Goal: Task Accomplishment & Management: Manage account settings

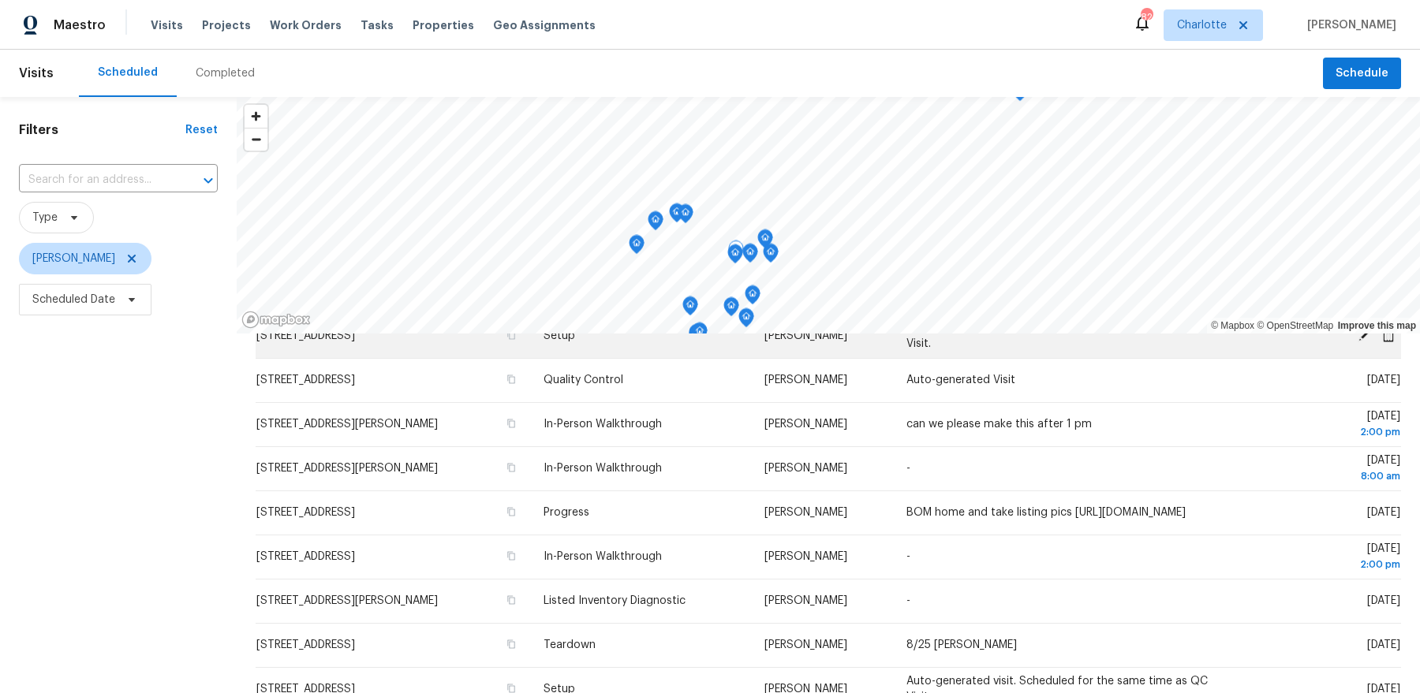
scroll to position [114, 0]
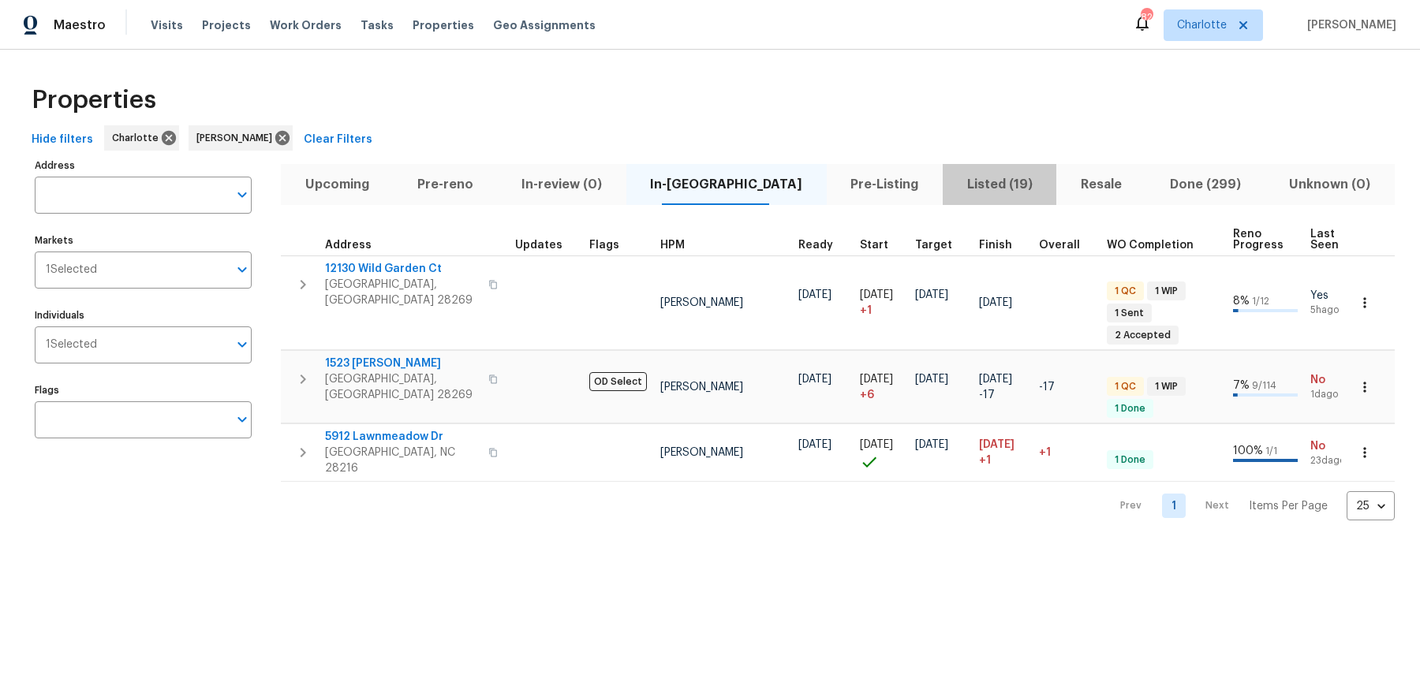
click at [952, 185] on span "Listed (19)" at bounding box center [999, 185] width 95 height 22
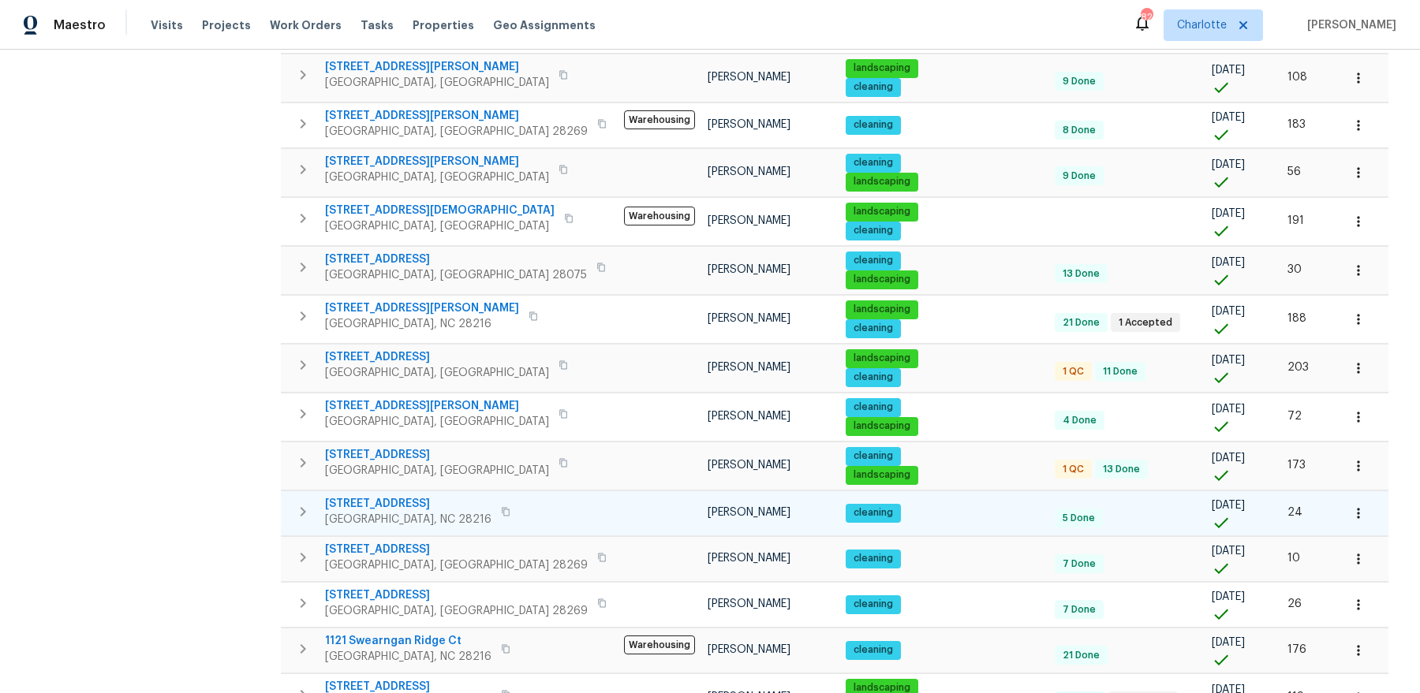
scroll to position [424, 0]
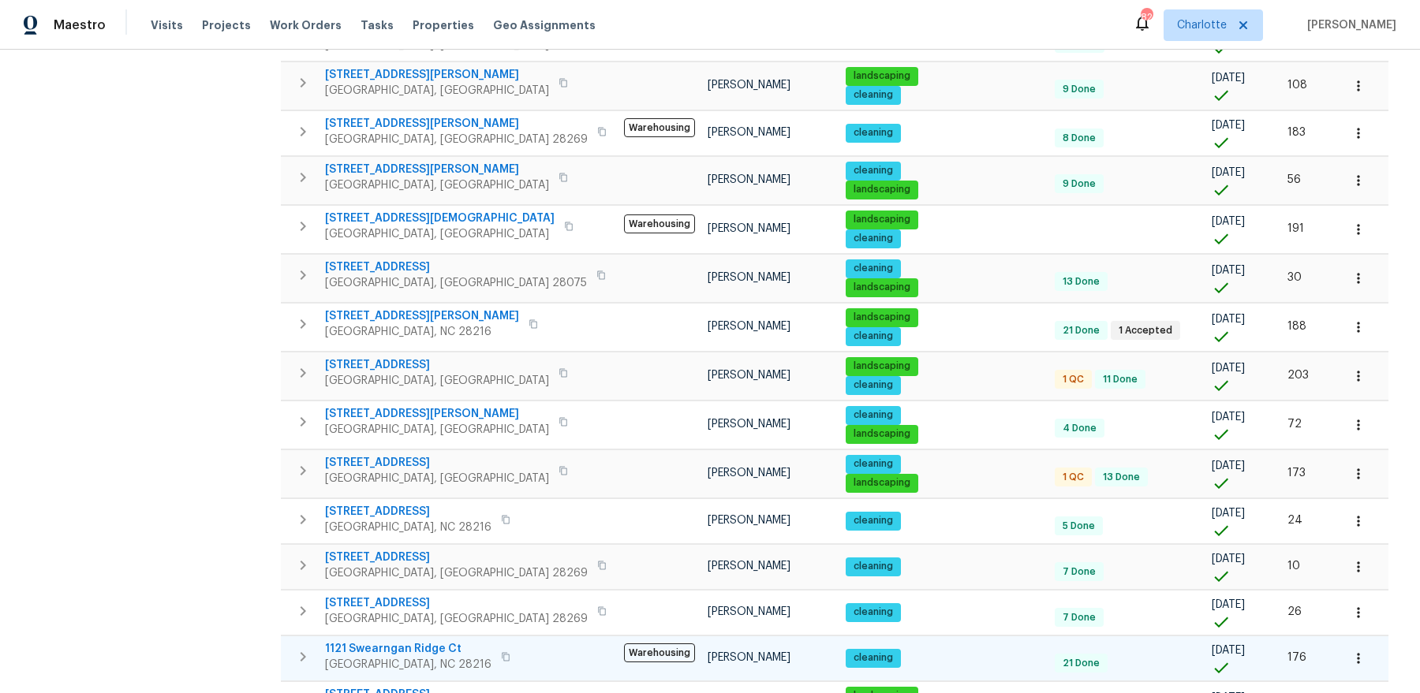
click at [413, 527] on span "1121 Swearngan Ridge Ct" at bounding box center [408, 649] width 166 height 16
click at [360, 527] on span "1121 Swearngan Ridge Ct" at bounding box center [408, 649] width 166 height 16
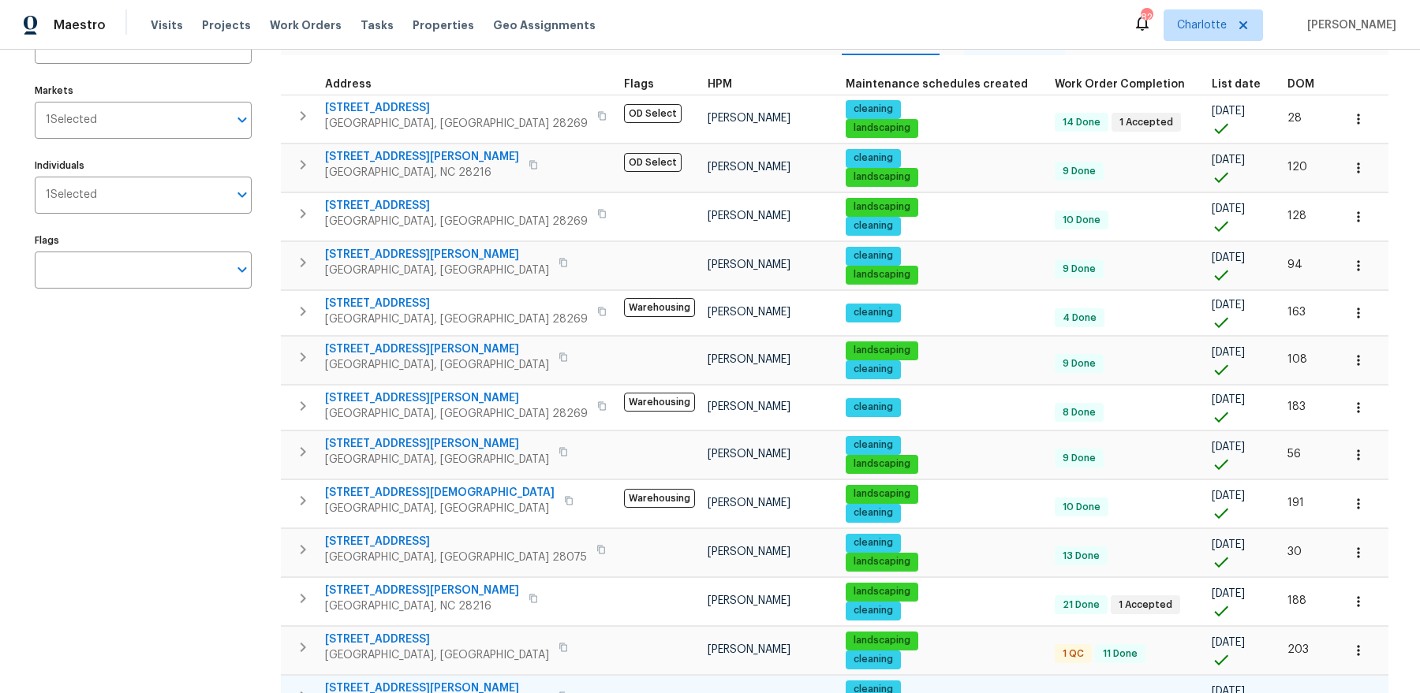
scroll to position [0, 0]
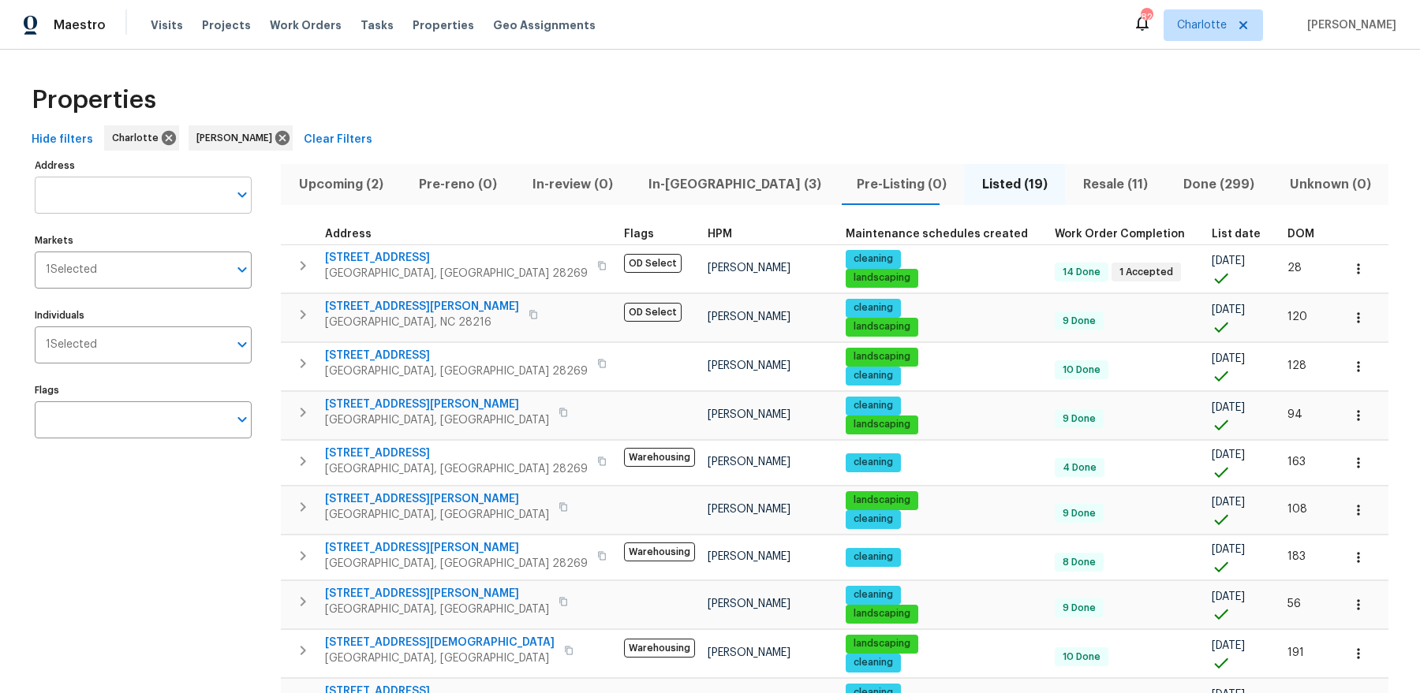
click at [146, 188] on input "Address" at bounding box center [131, 195] width 193 height 37
type input "hounslow"
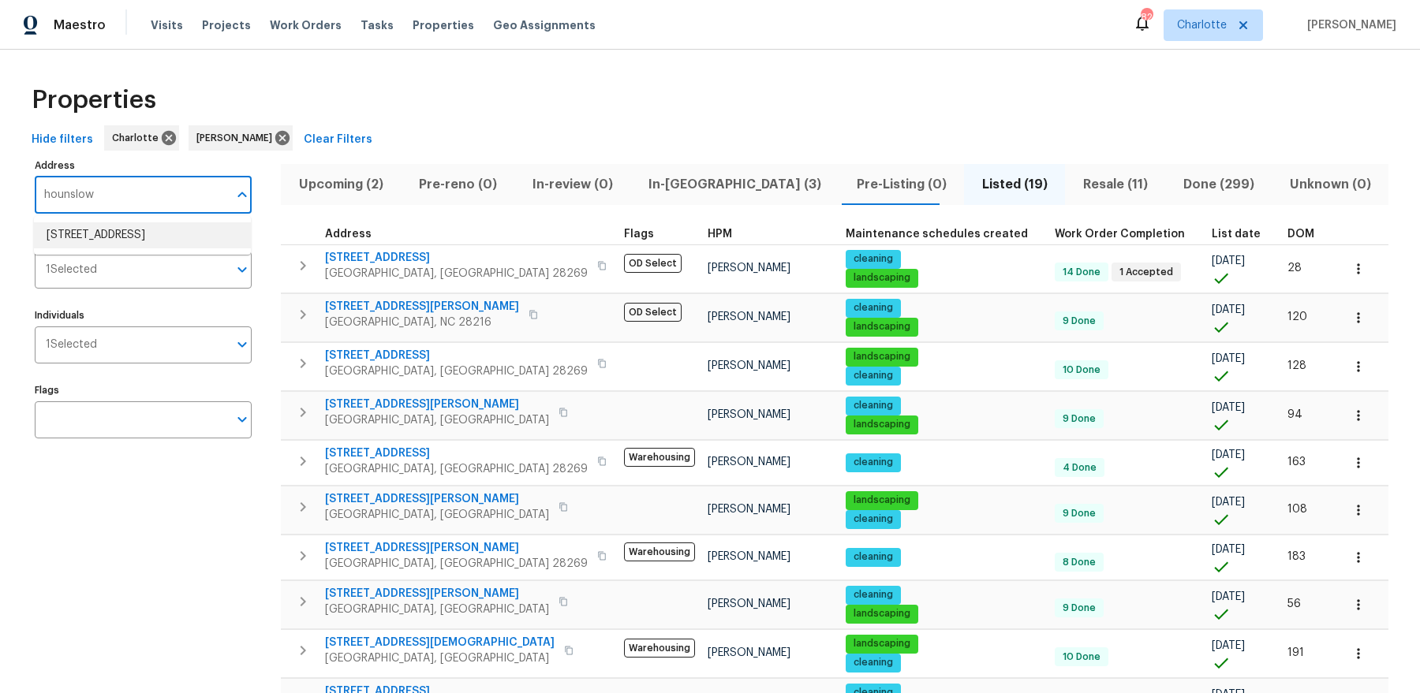
click at [151, 241] on li "3904 Hounslow Ln Harrisburg NC 28075" at bounding box center [142, 235] width 217 height 26
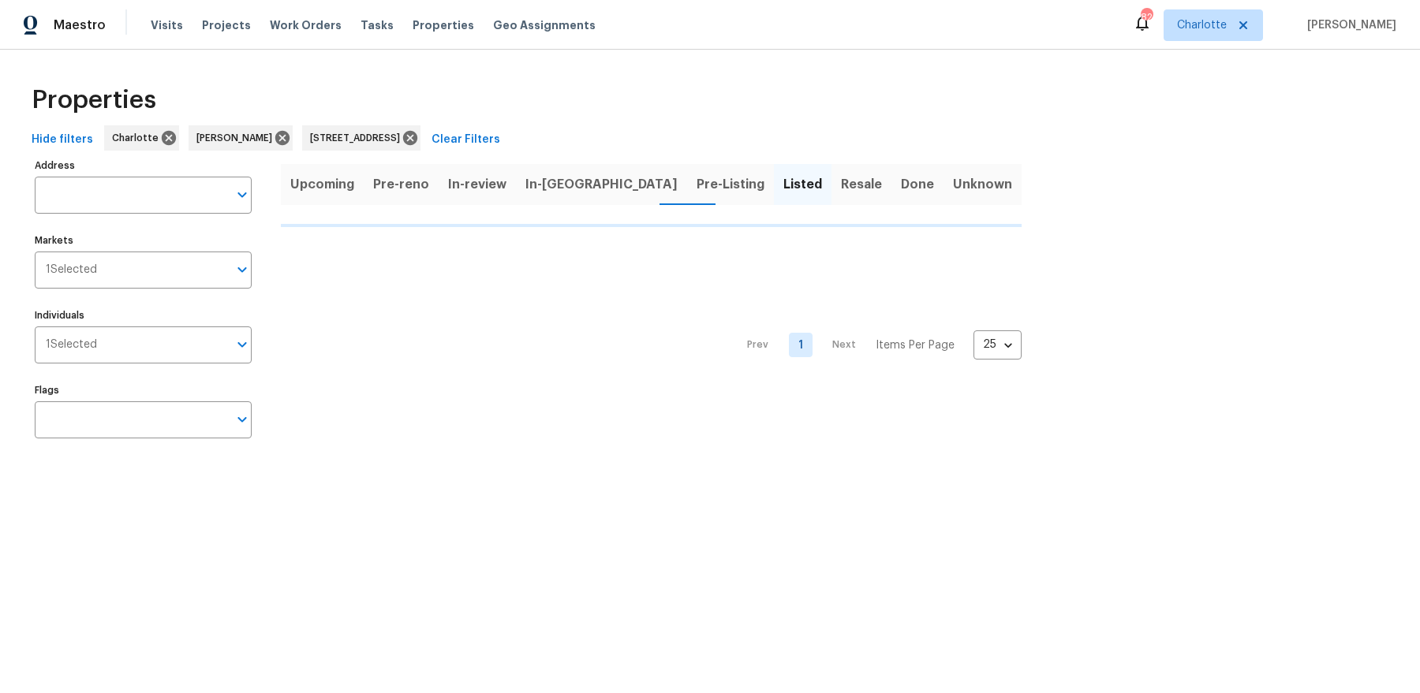
type input "3904 Hounslow Ln Harrisburg NC 28075"
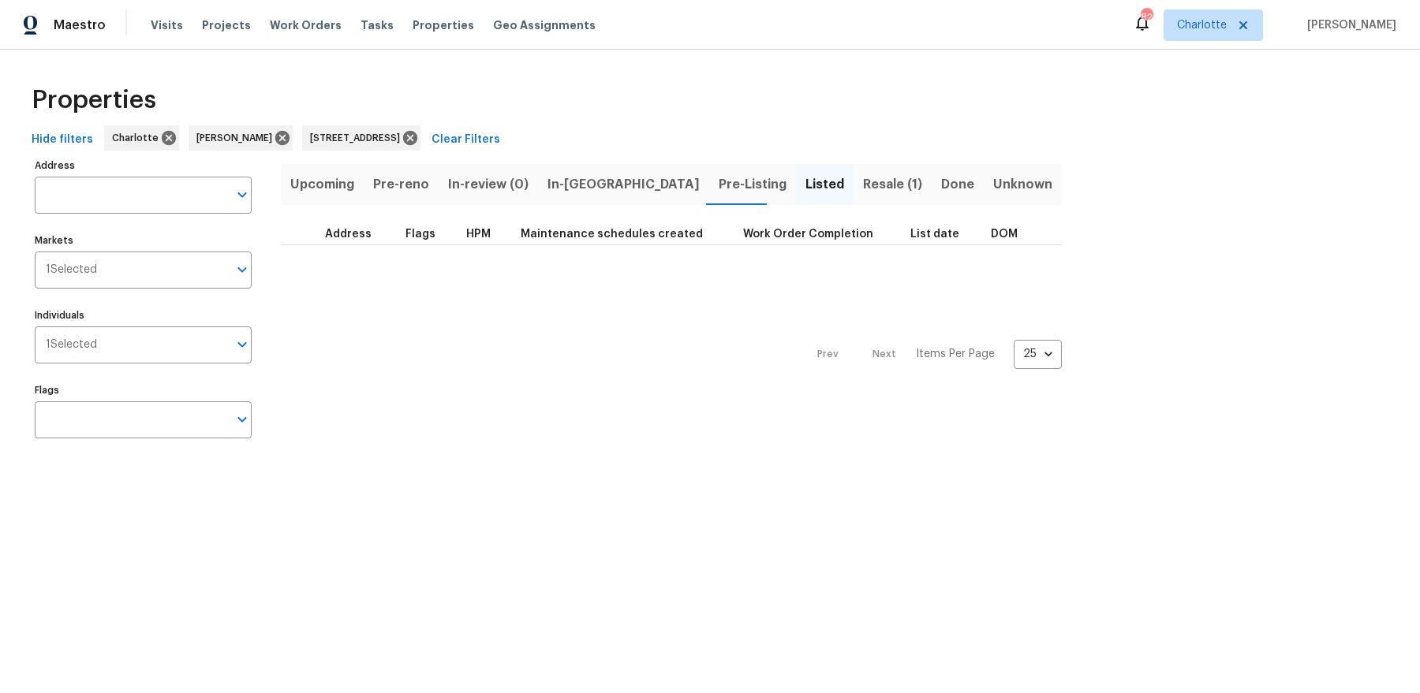
type input "3904 Hounslow Ln Harrisburg NC 28075"
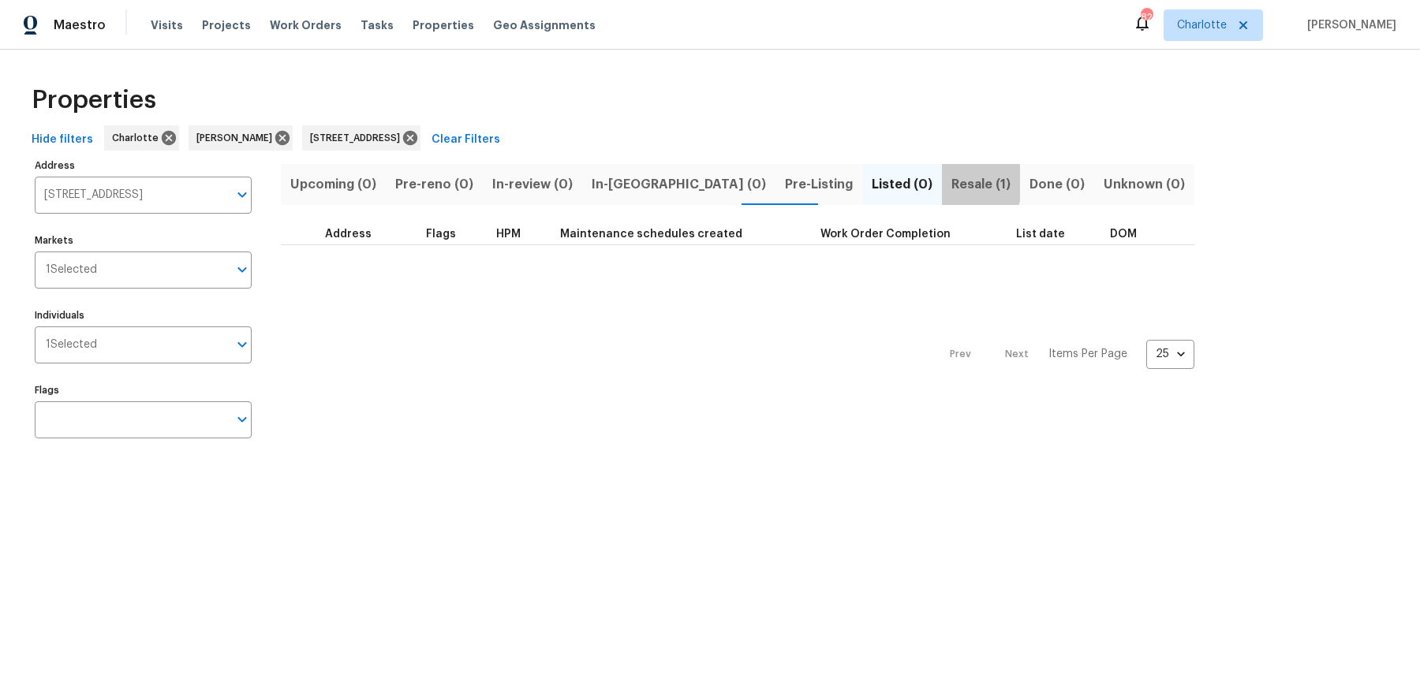
click at [951, 183] on span "Resale (1)" at bounding box center [980, 185] width 59 height 22
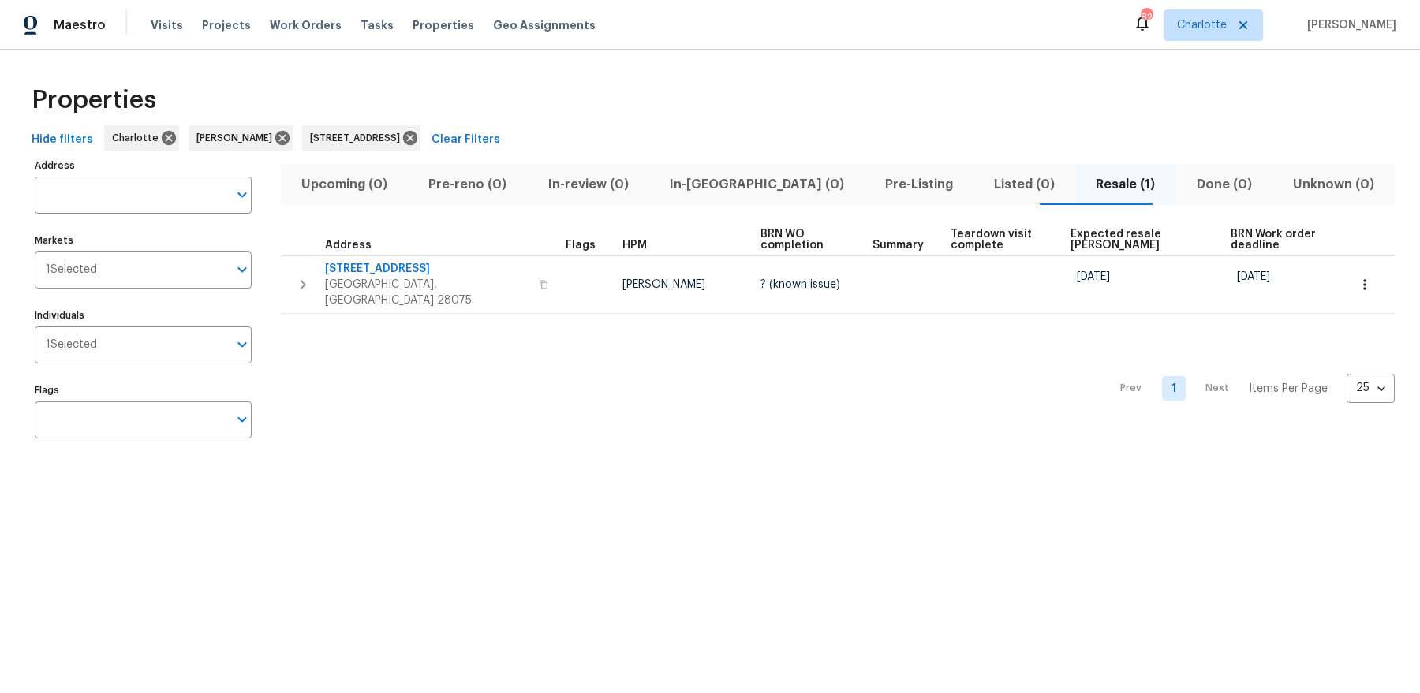
type input "3904 Hounslow Ln Harrisburg NC 28075"
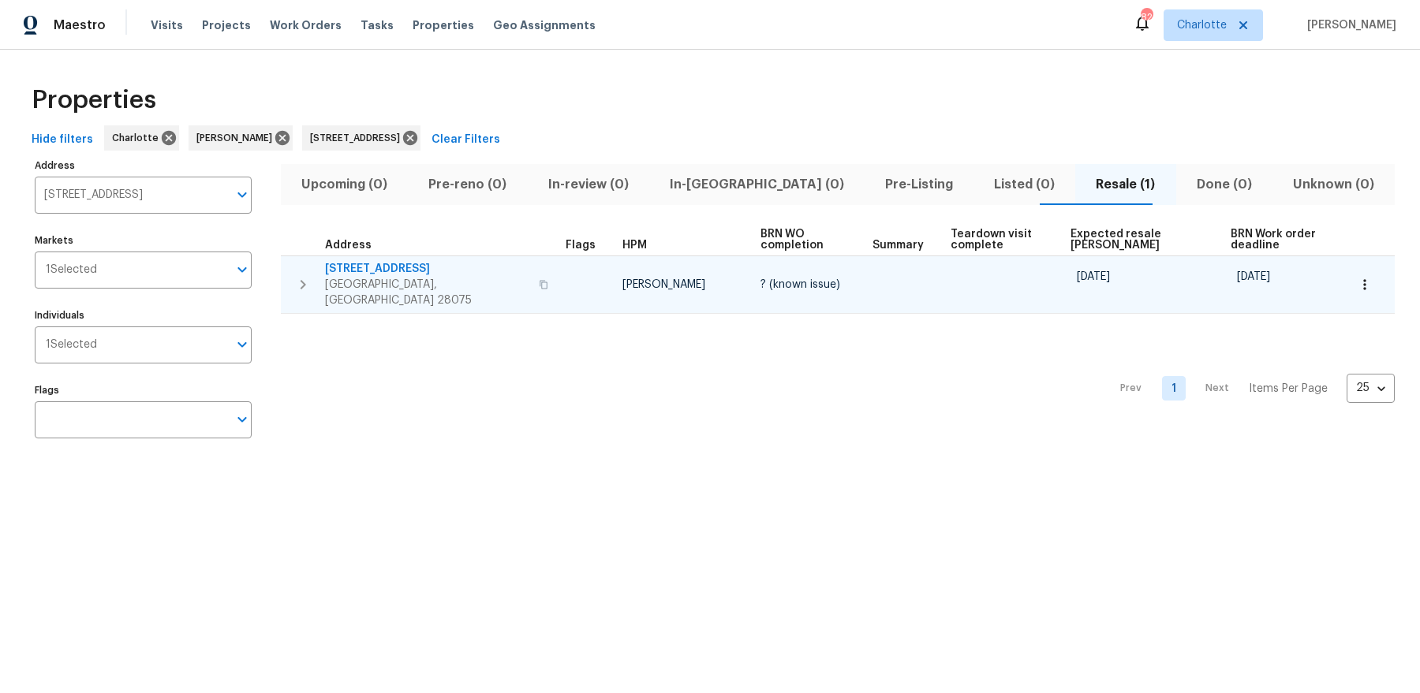
click at [370, 270] on span "3904 Hounslow Ln" at bounding box center [427, 269] width 204 height 16
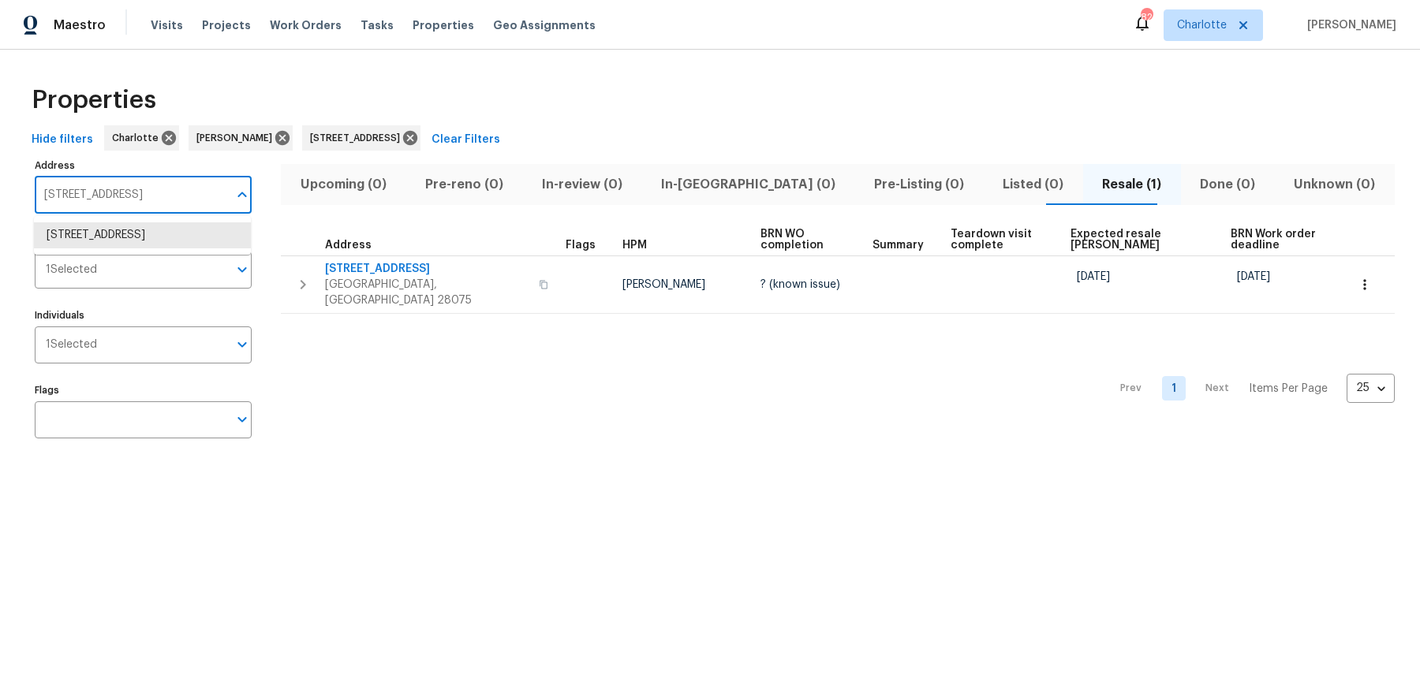
click at [212, 203] on input "3904 Hounslow Ln Harrisburg NC 28075" at bounding box center [131, 195] width 193 height 37
type input "swear"
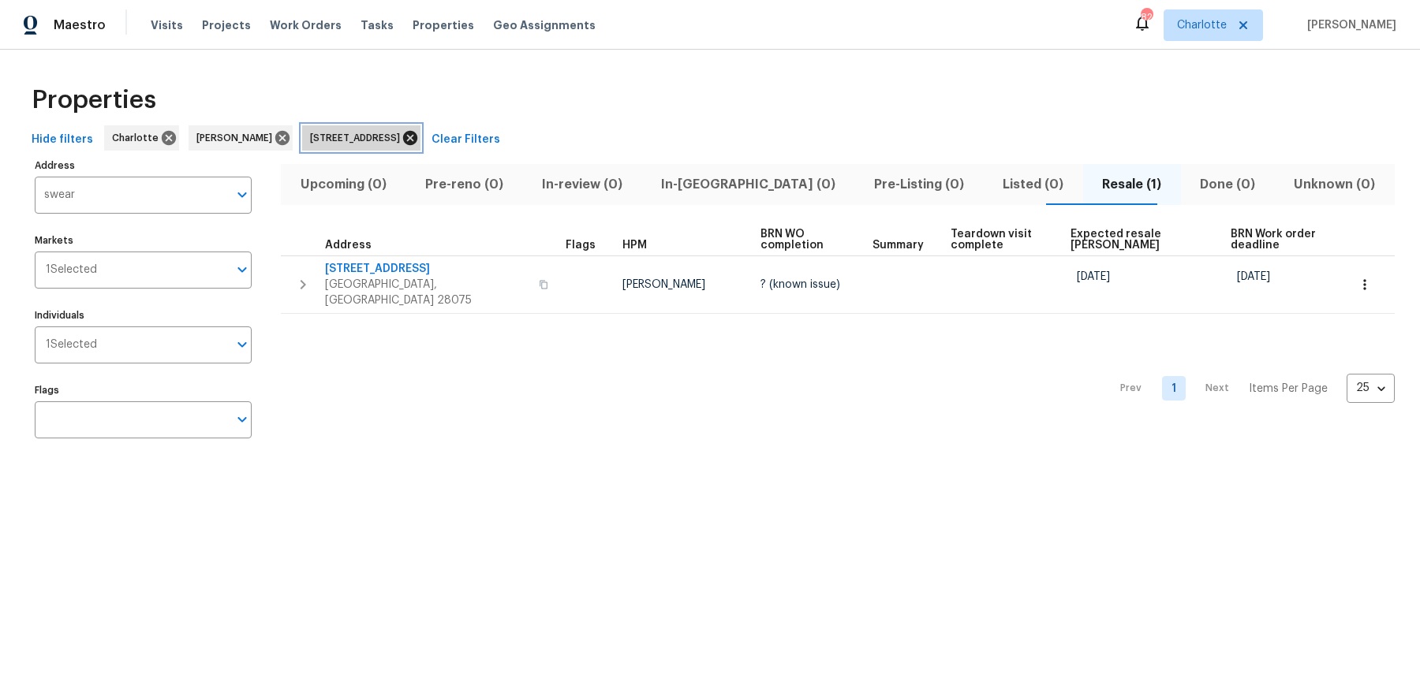
click at [417, 137] on icon at bounding box center [410, 138] width 14 height 14
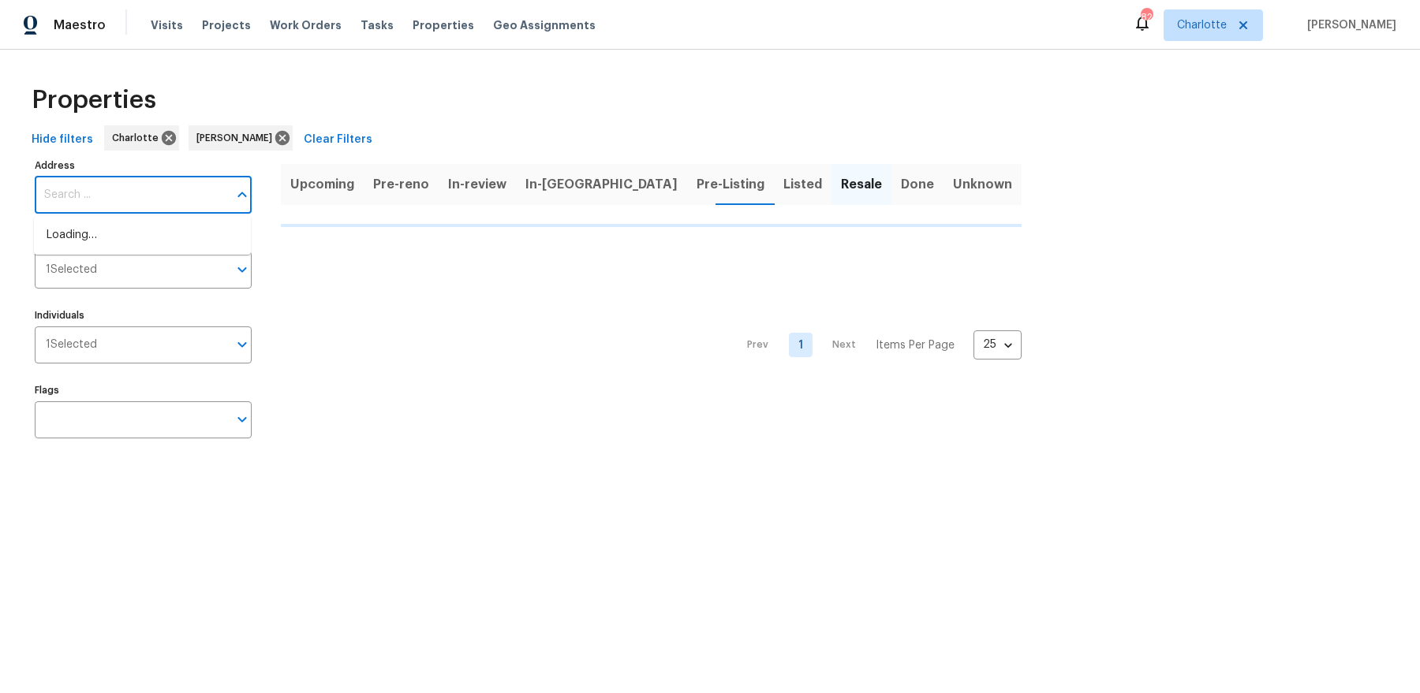
click at [92, 188] on input "Address" at bounding box center [131, 195] width 193 height 37
type input "swe"
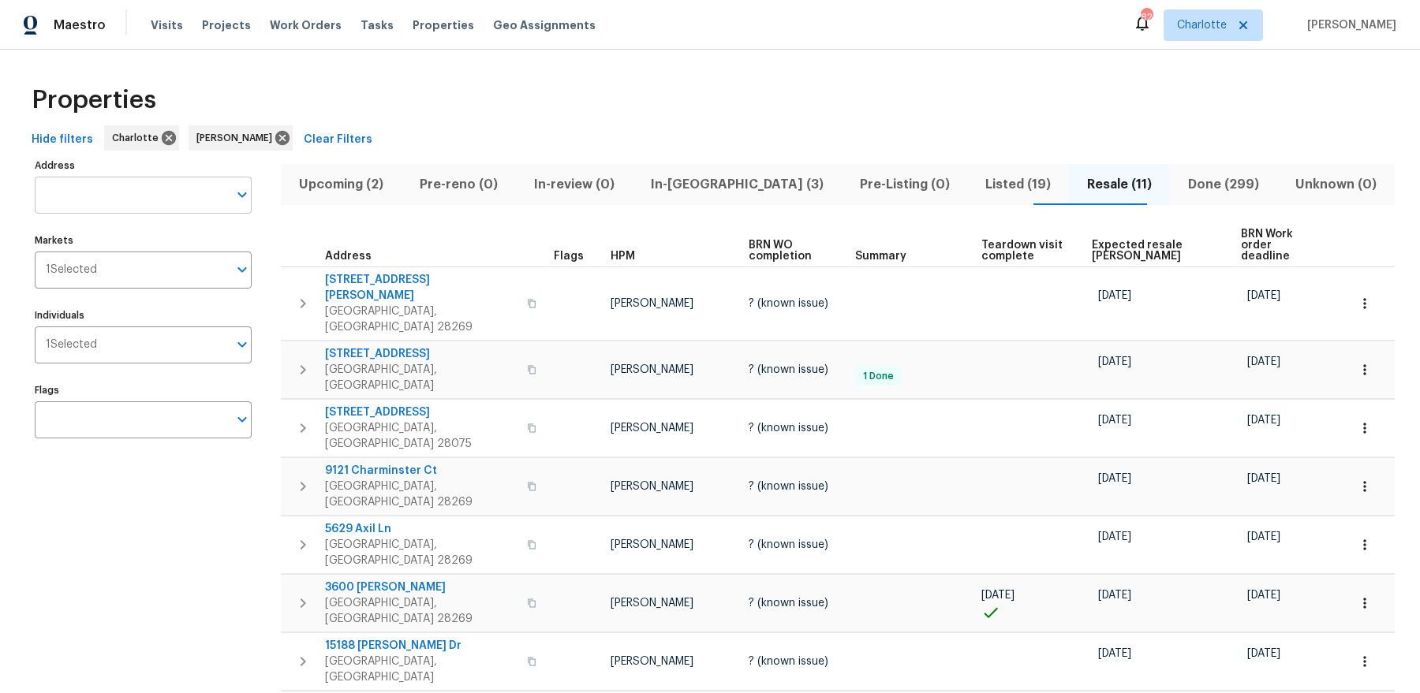
click at [127, 192] on input "Address" at bounding box center [131, 195] width 193 height 37
type input "swe"
click at [976, 180] on span "Listed (19)" at bounding box center [1017, 185] width 83 height 22
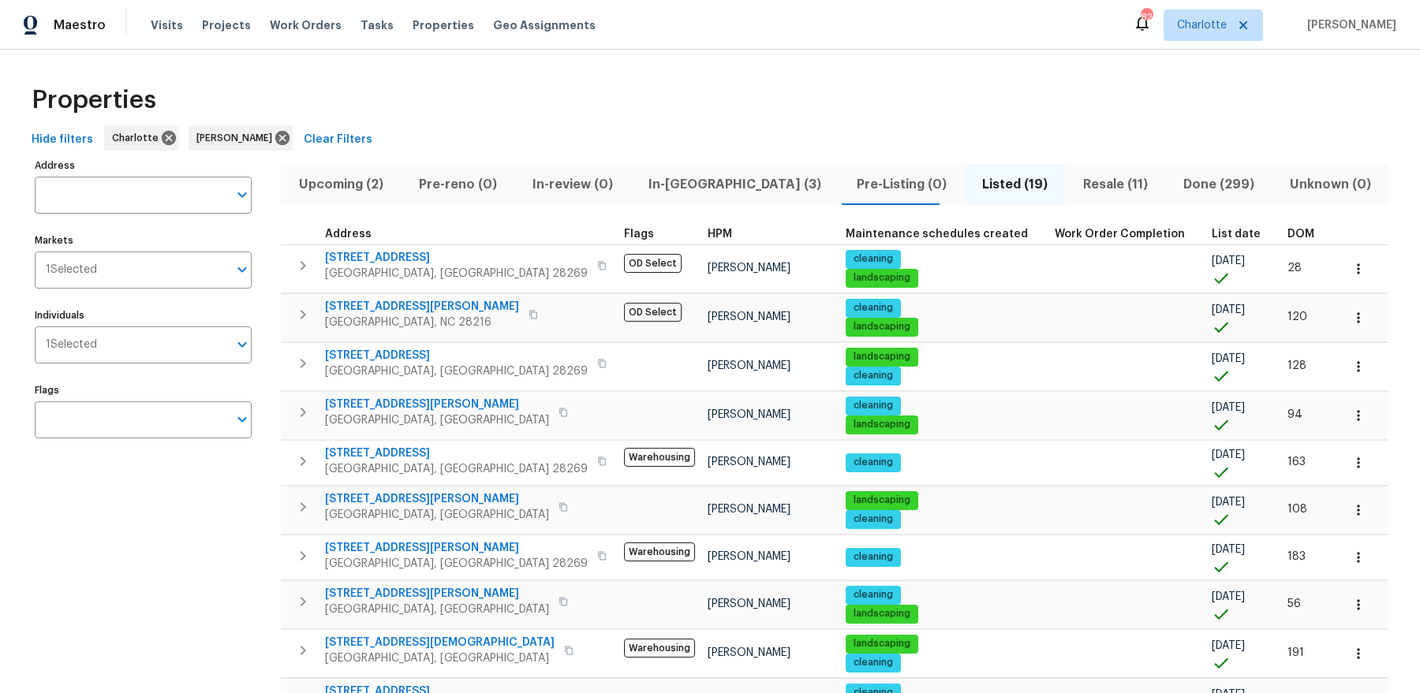
click at [1135, 235] on span "List date" at bounding box center [1235, 234] width 49 height 11
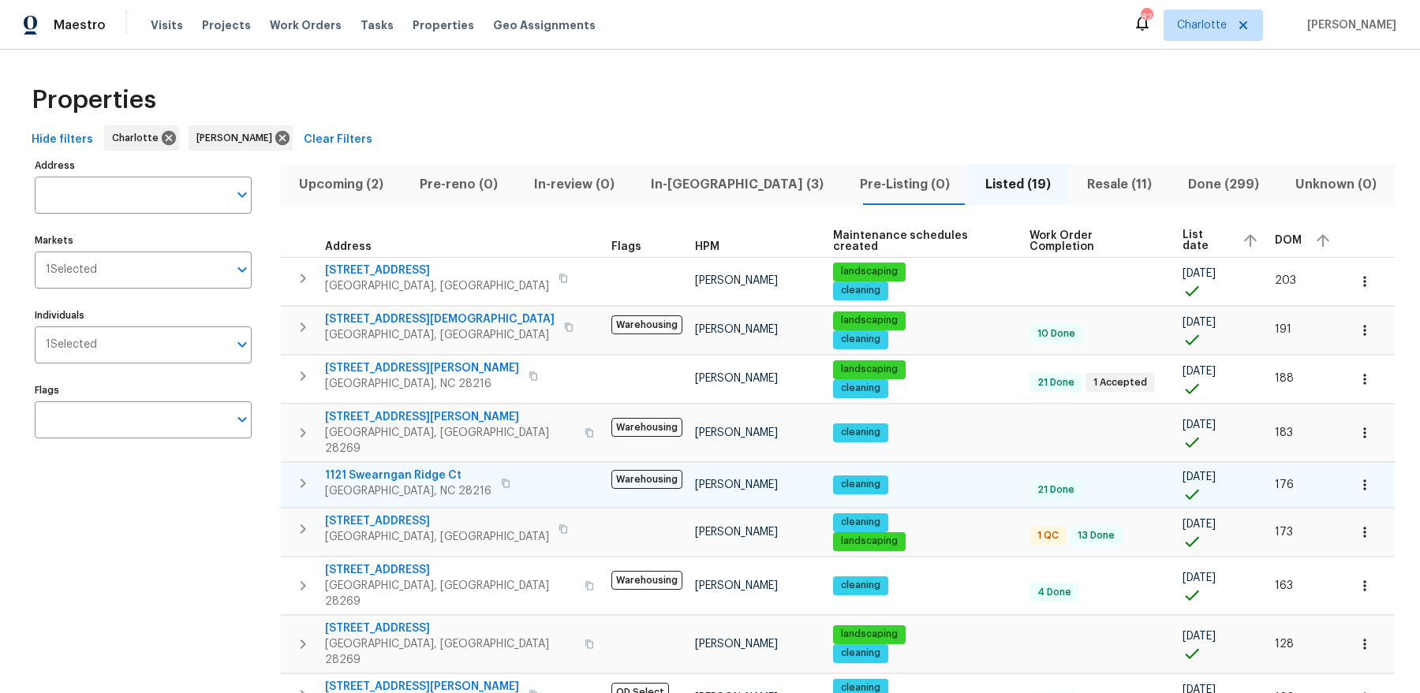
click at [415, 468] on span "1121 Swearngan Ridge Ct" at bounding box center [408, 476] width 166 height 16
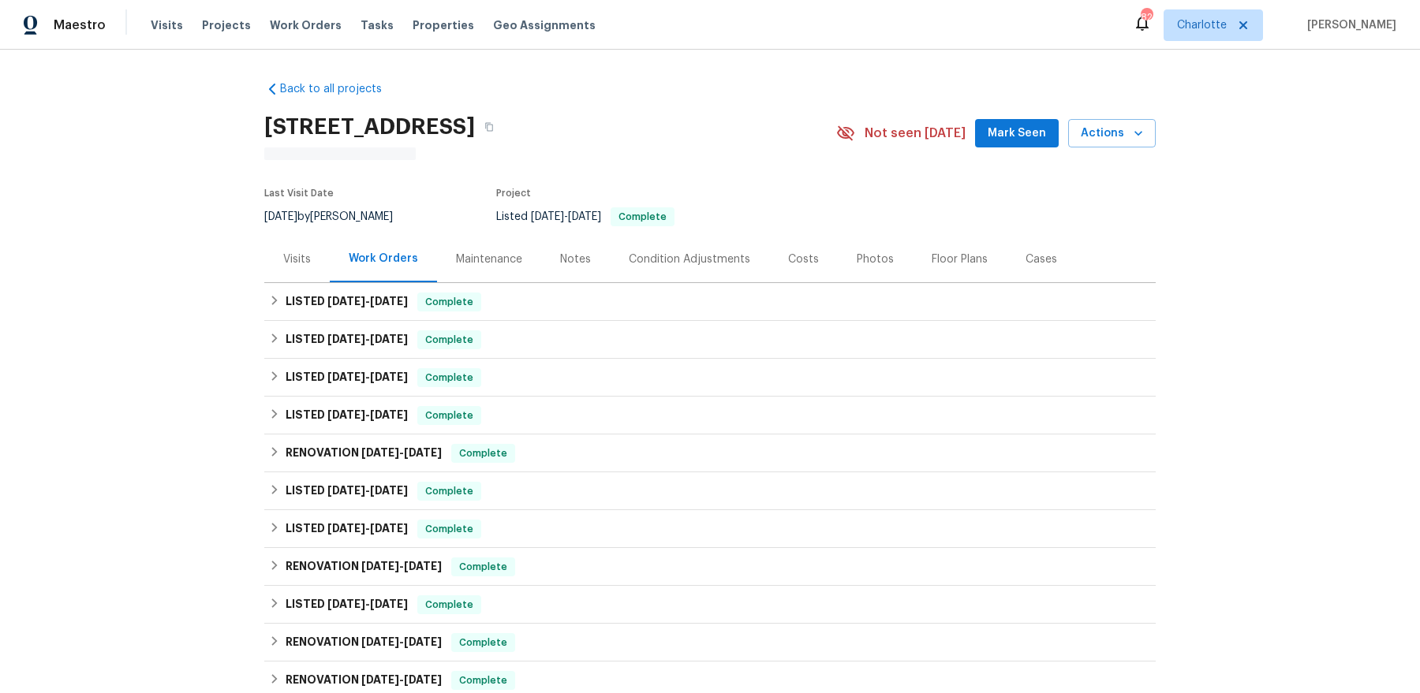
click at [931, 256] on div "Floor Plans" at bounding box center [959, 260] width 56 height 16
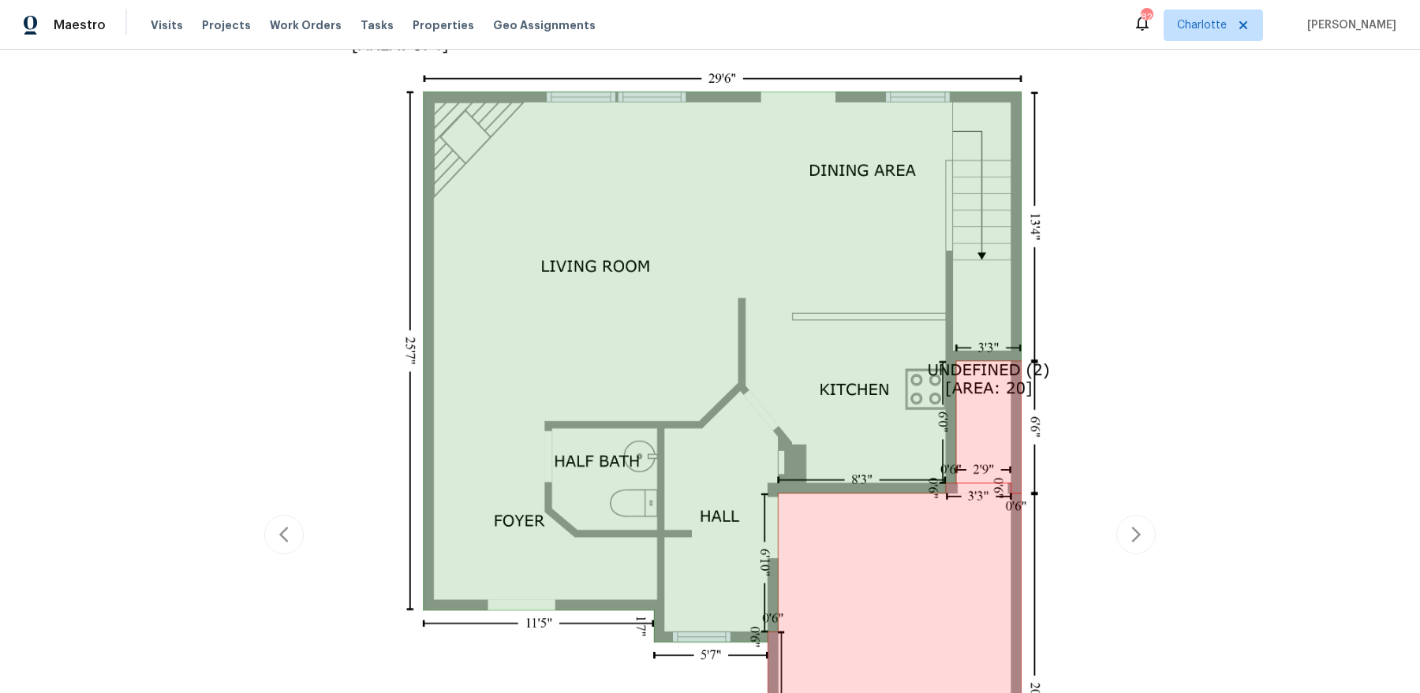
scroll to position [345, 0]
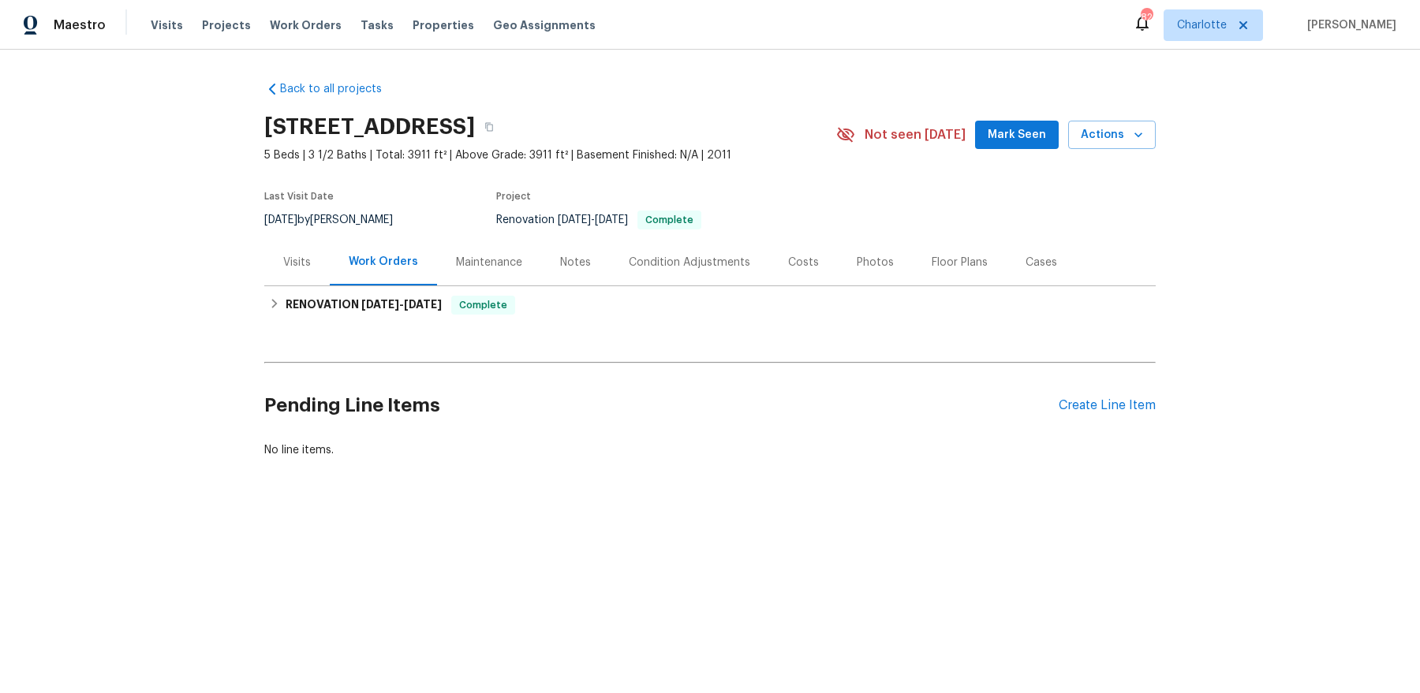
click at [1123, 417] on div "Pending Line Items Create Line Item" at bounding box center [709, 405] width 891 height 73
click at [1121, 404] on div "Create Line Item" at bounding box center [1106, 405] width 97 height 15
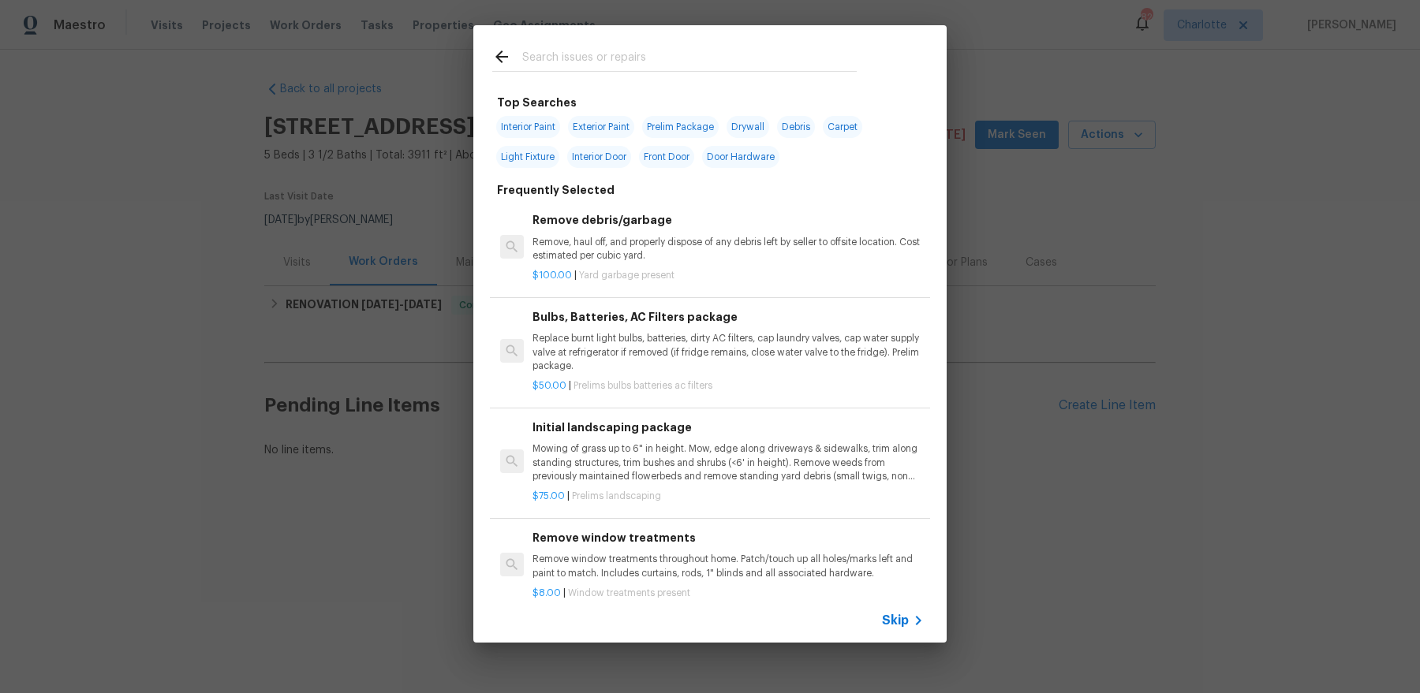
click at [593, 226] on h6 "Remove debris/garbage" at bounding box center [727, 219] width 391 height 17
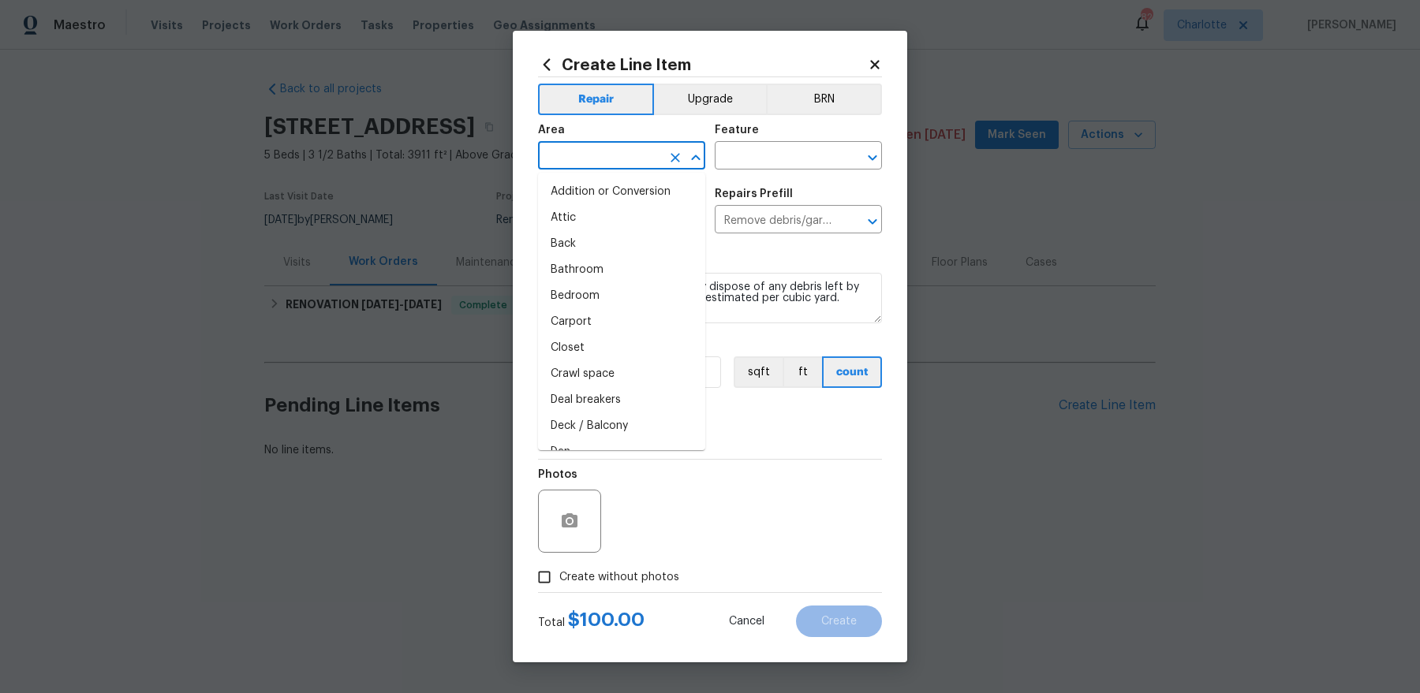
click at [612, 158] on input "text" at bounding box center [599, 157] width 123 height 24
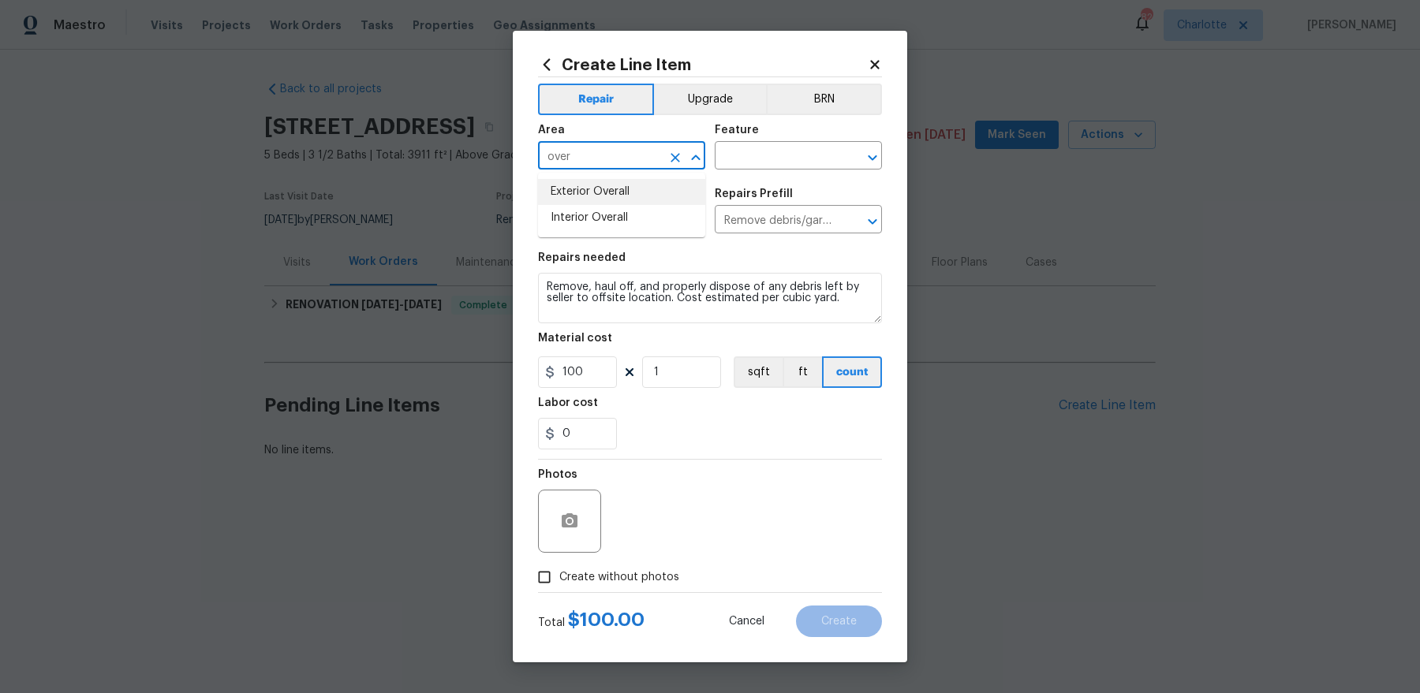
click at [614, 192] on li "Exterior Overall" at bounding box center [621, 192] width 167 height 26
type input "Exterior Overall"
click at [764, 143] on div "Feature" at bounding box center [798, 135] width 167 height 21
click at [758, 156] on input "text" at bounding box center [776, 157] width 123 height 24
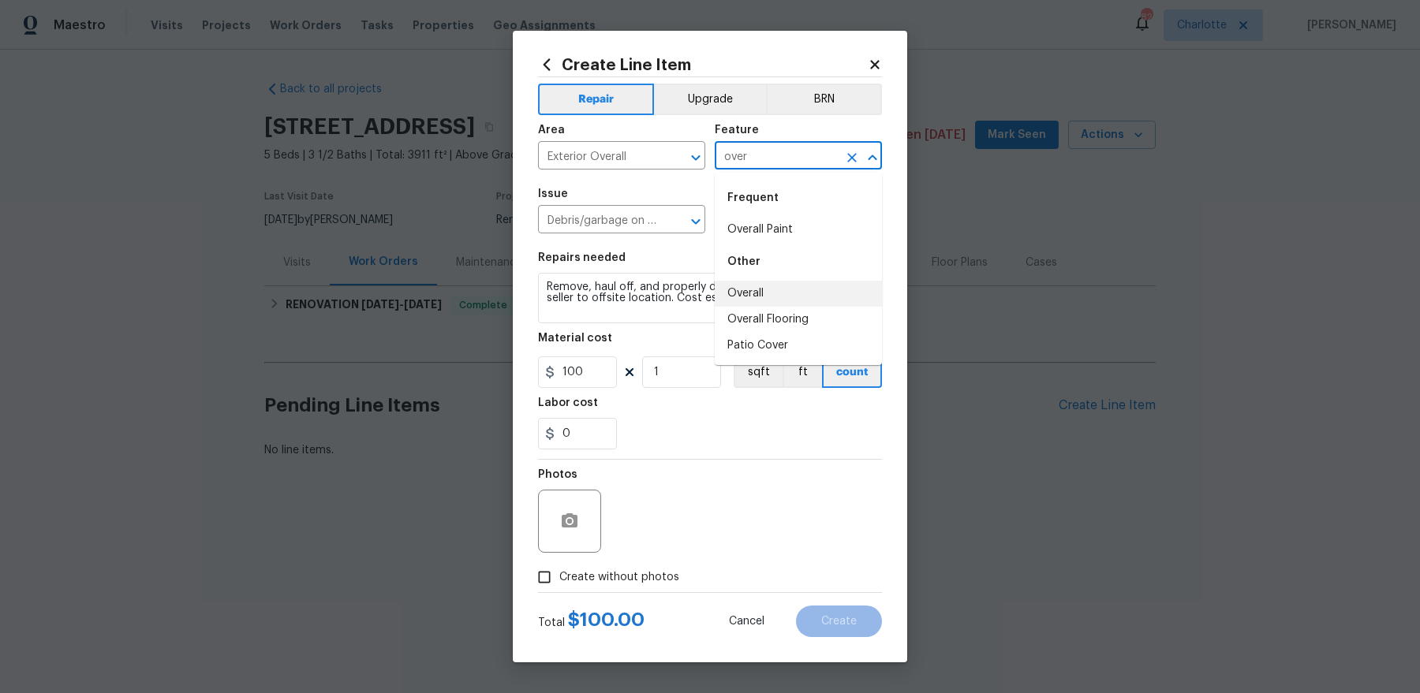
click at [738, 288] on li "Overall" at bounding box center [798, 294] width 167 height 26
type input "Overall"
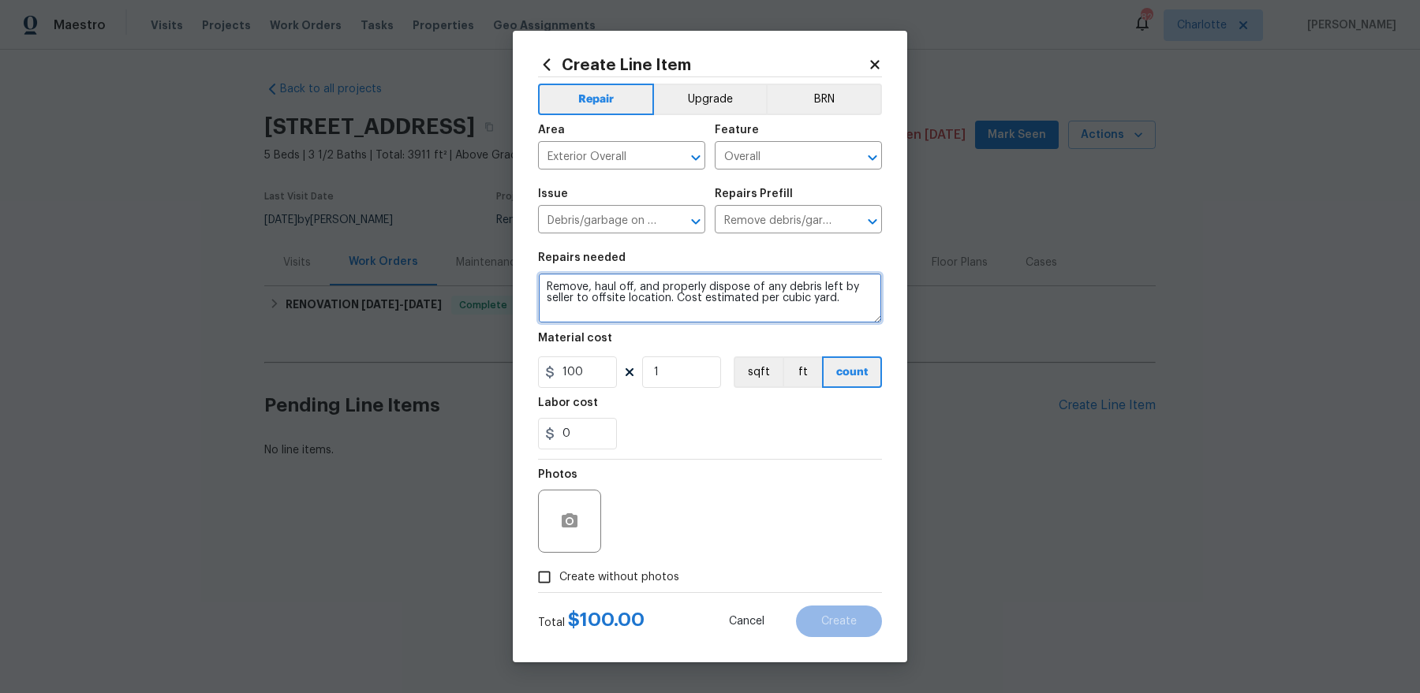
click at [640, 314] on textarea "Remove, haul off, and properly dispose of any debris left by seller to offsite …" at bounding box center [710, 298] width 344 height 50
paste textarea "There are a lot of items in the crawlspace/basement of the home. There is a cou…"
drag, startPoint x: 834, startPoint y: 309, endPoint x: 584, endPoint y: 292, distance: 249.8
click at [584, 292] on textarea "There are a lot of items in the crawlspace/basement of the home. There is a cou…" at bounding box center [710, 298] width 344 height 50
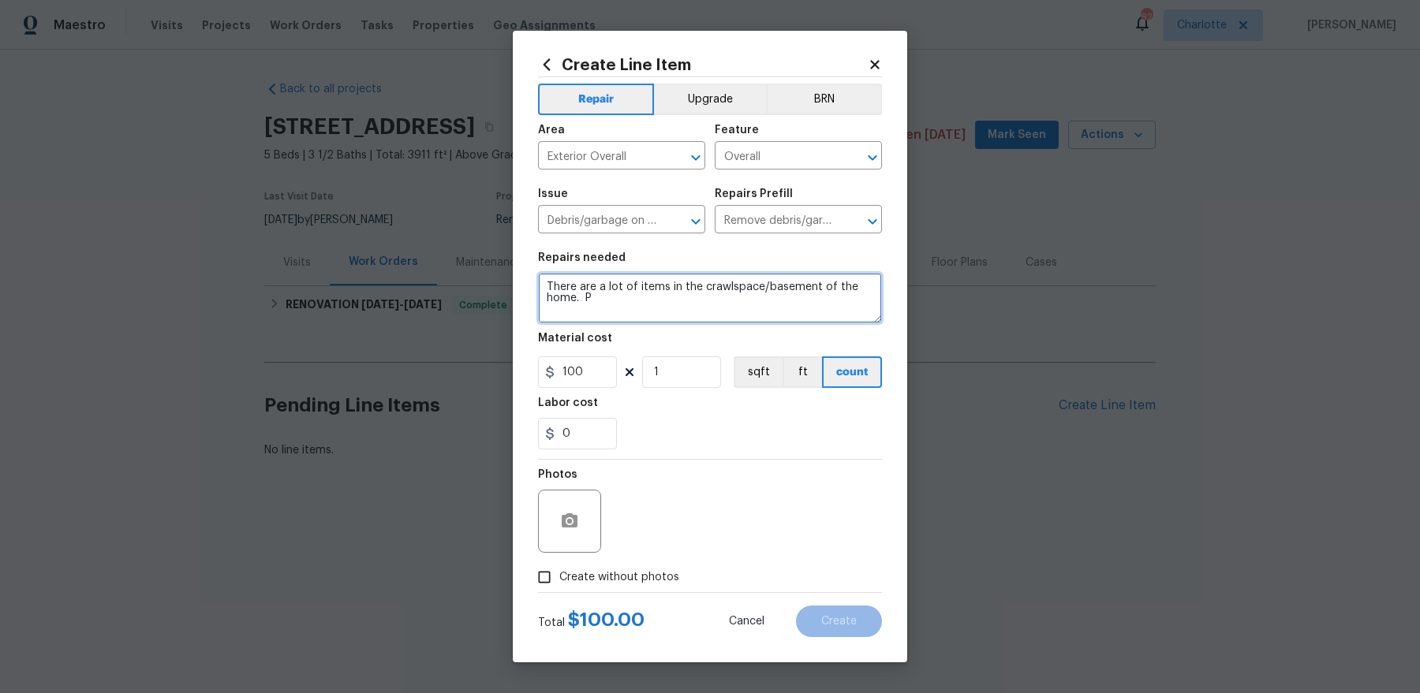
scroll to position [0, 0]
type textarea "There are a lot of items in the crawlspace/basement of the home. Please remove …"
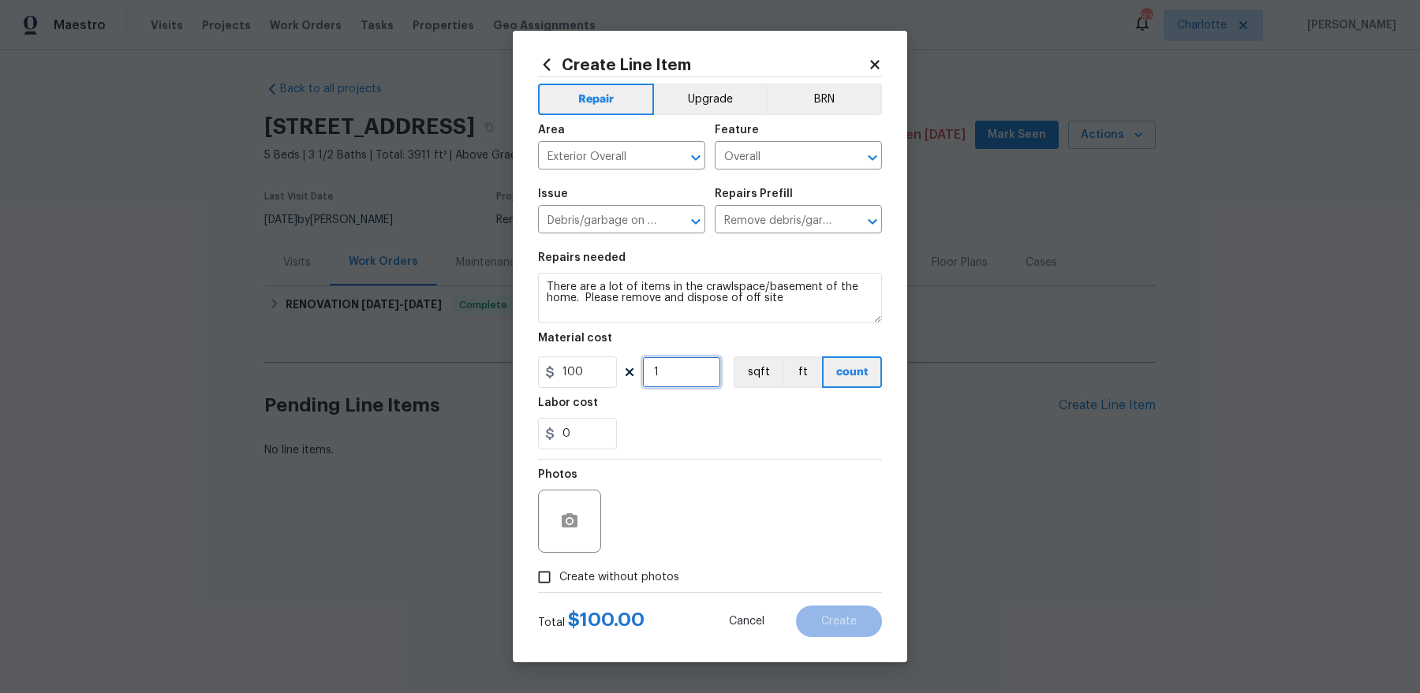
click at [685, 382] on input "1" at bounding box center [681, 372] width 79 height 32
type input "2"
click at [596, 576] on span "Create without photos" at bounding box center [619, 577] width 120 height 17
click at [559, 576] on input "Create without photos" at bounding box center [544, 577] width 30 height 30
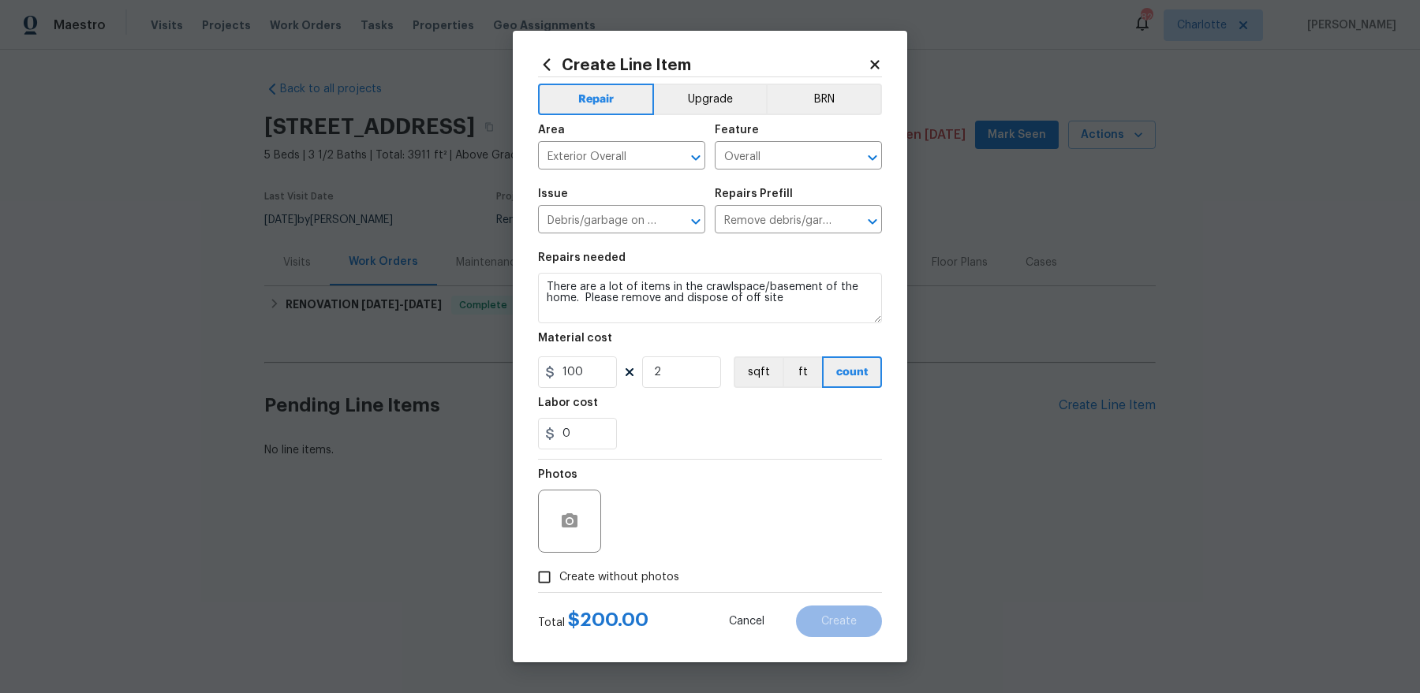
checkbox input "true"
click at [722, 524] on textarea at bounding box center [748, 521] width 268 height 63
click at [830, 618] on span "Create" at bounding box center [838, 622] width 35 height 12
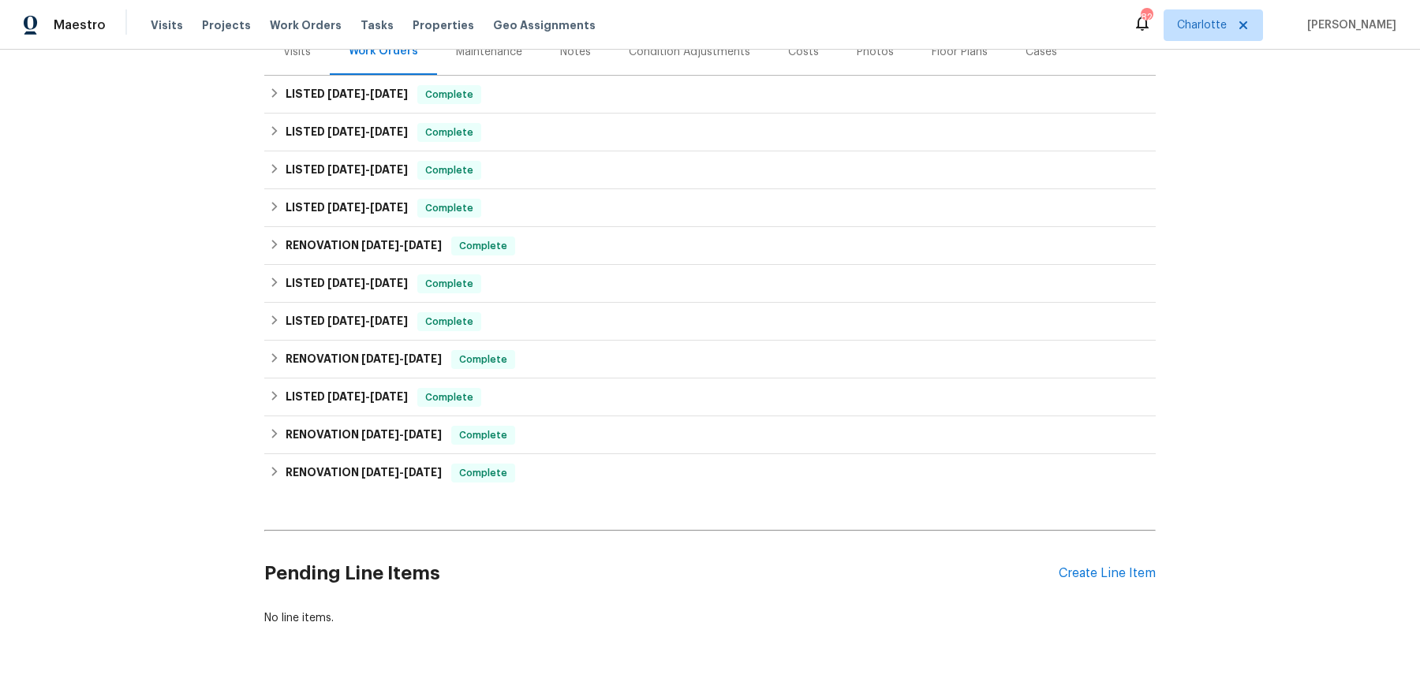
scroll to position [249, 0]
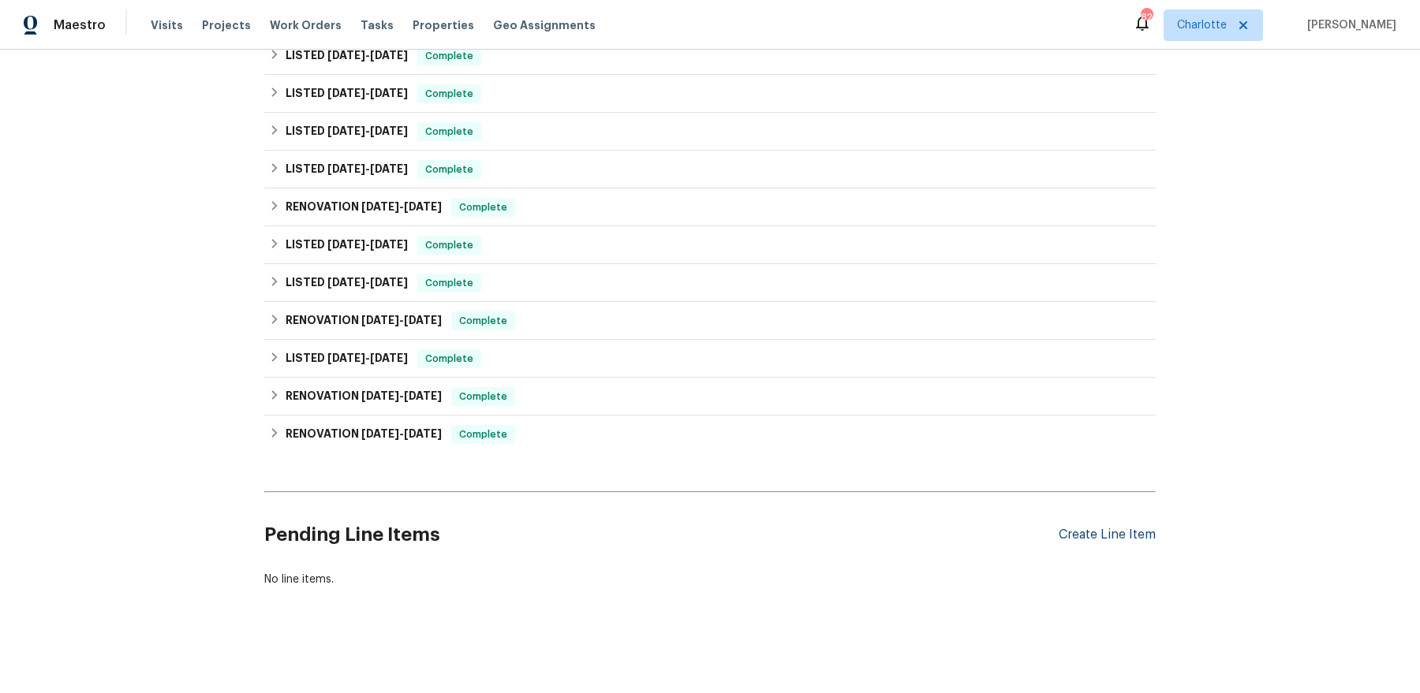
click at [1102, 535] on div "Create Line Item" at bounding box center [1106, 535] width 97 height 15
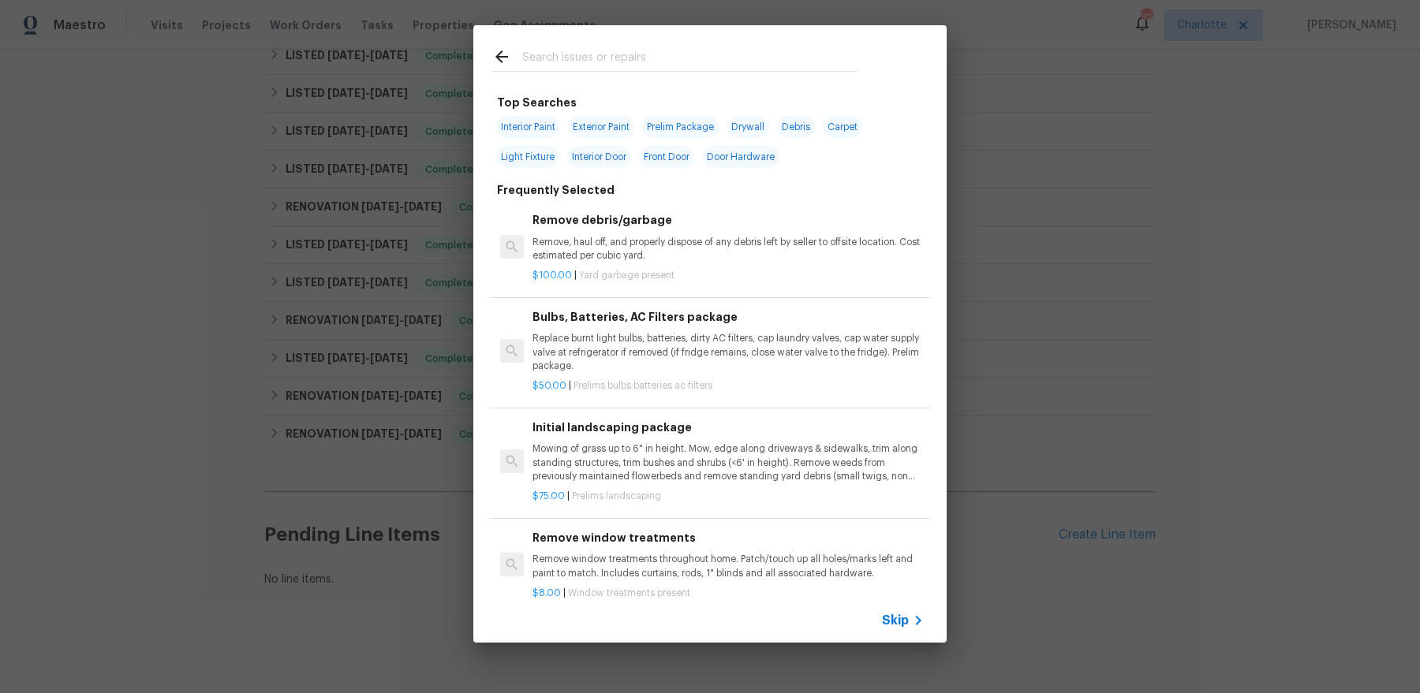
click at [570, 48] on input "text" at bounding box center [689, 59] width 334 height 24
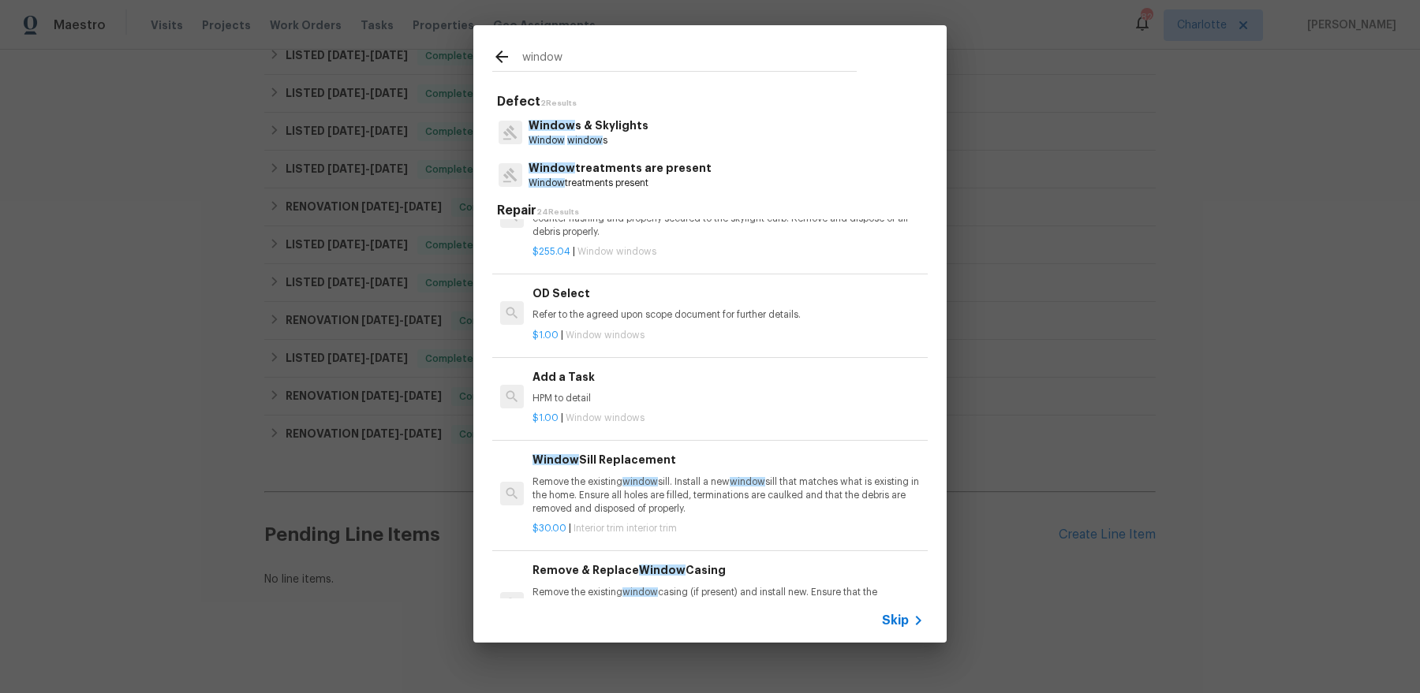
scroll to position [1440, 0]
type input "window"
click at [624, 412] on span "Window windows" at bounding box center [604, 416] width 79 height 9
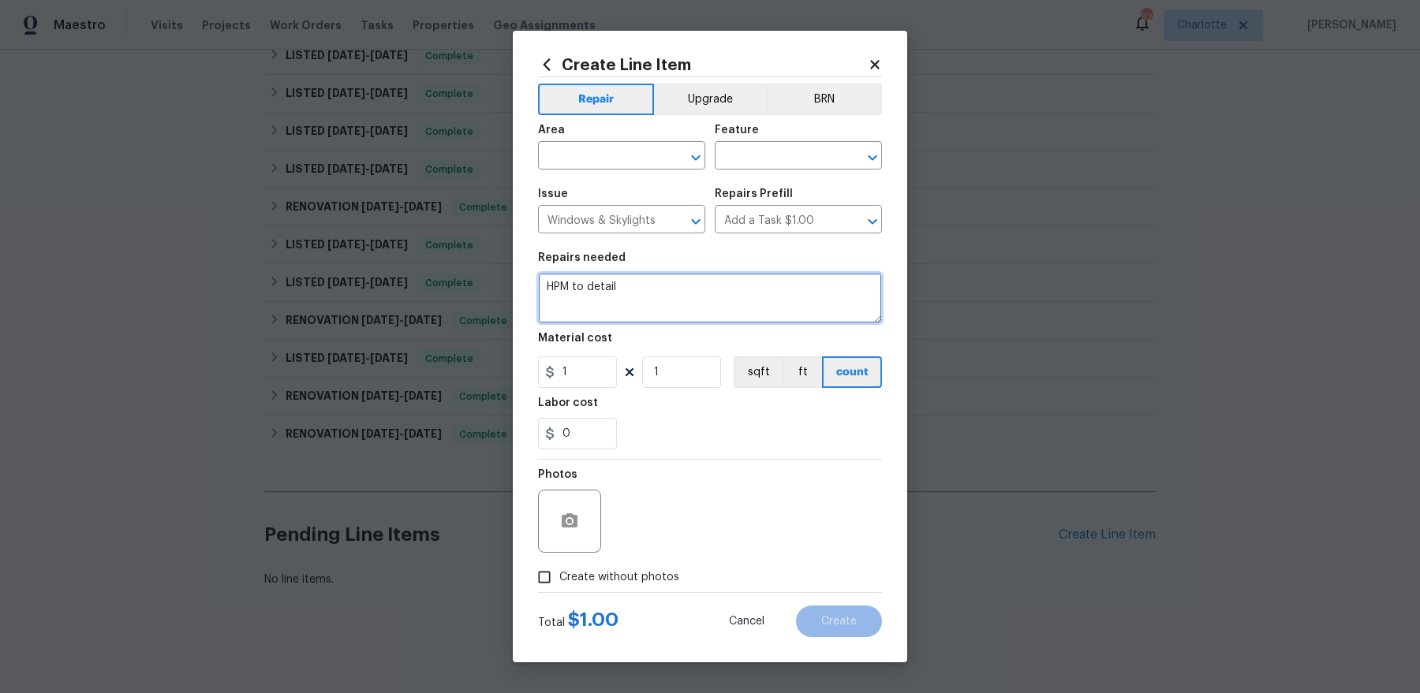
click at [666, 304] on textarea "HPM to detail" at bounding box center [710, 298] width 344 height 50
click at [624, 155] on input "text" at bounding box center [599, 157] width 123 height 24
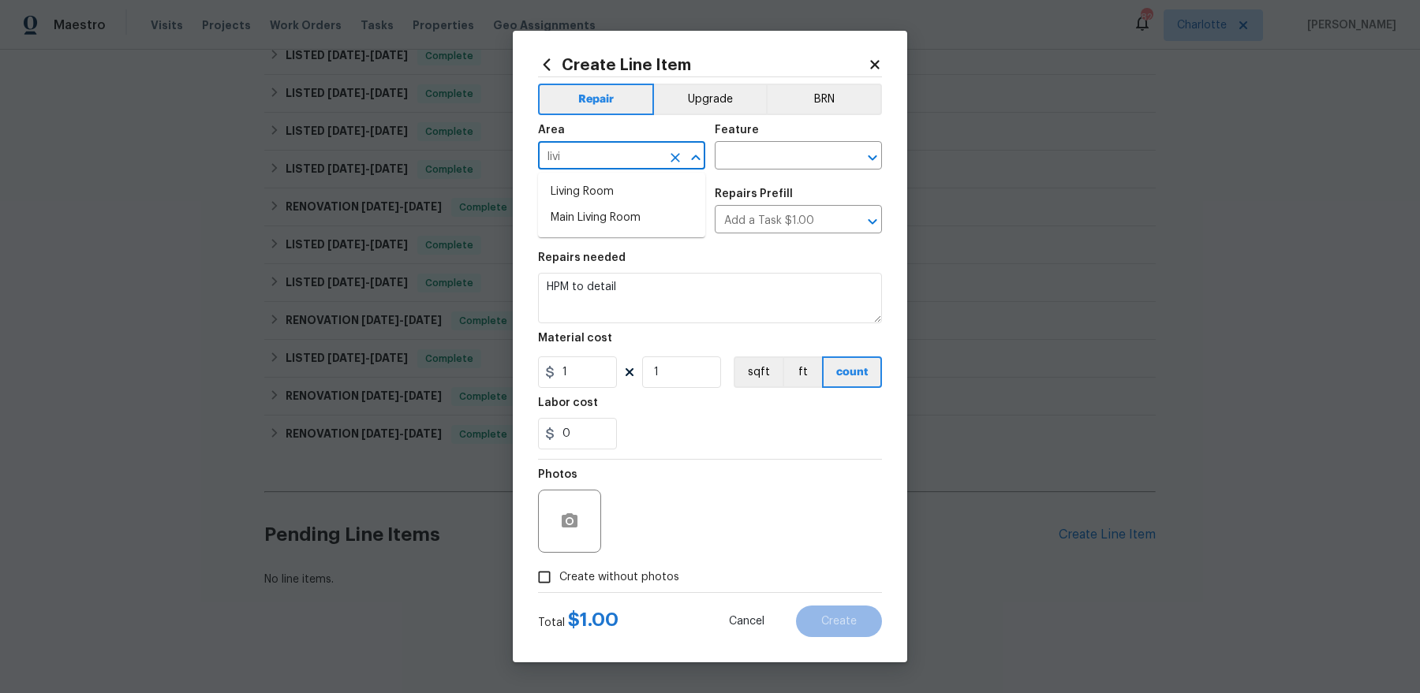
type input "livin"
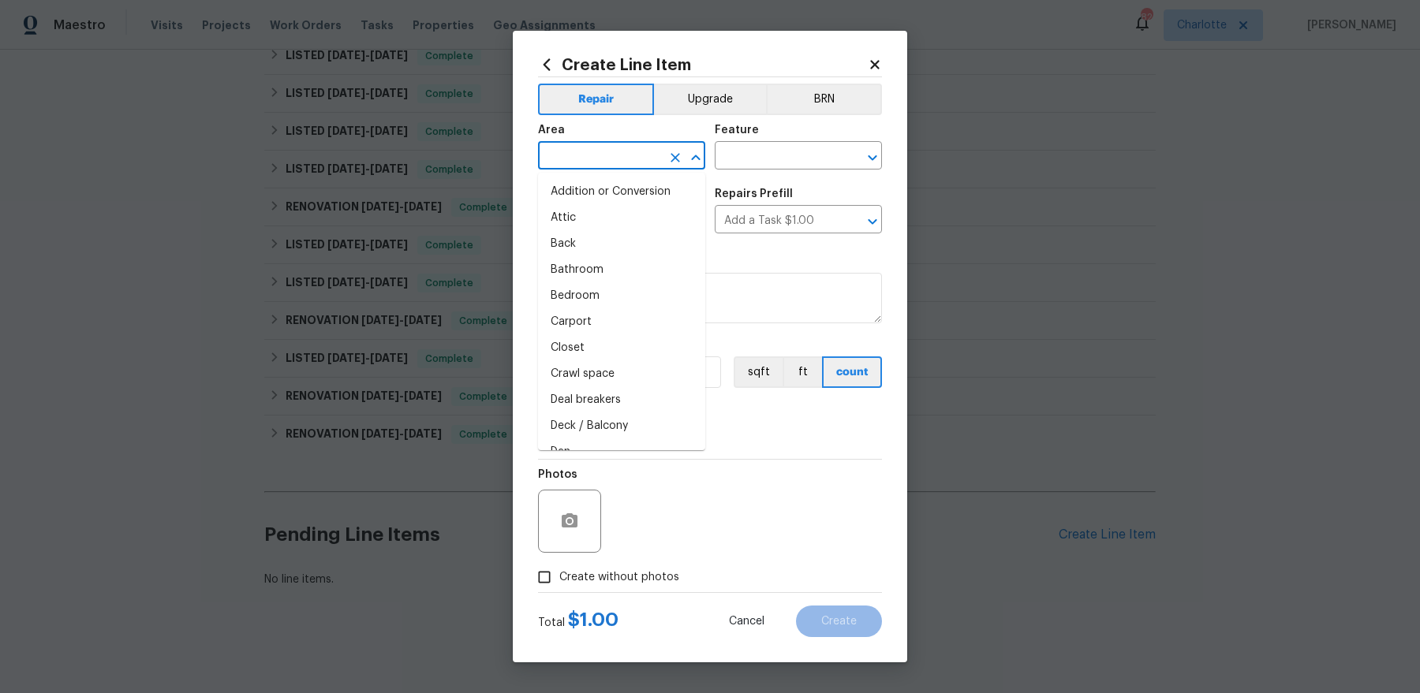
click at [576, 194] on li "Addition or Conversion" at bounding box center [621, 192] width 167 height 26
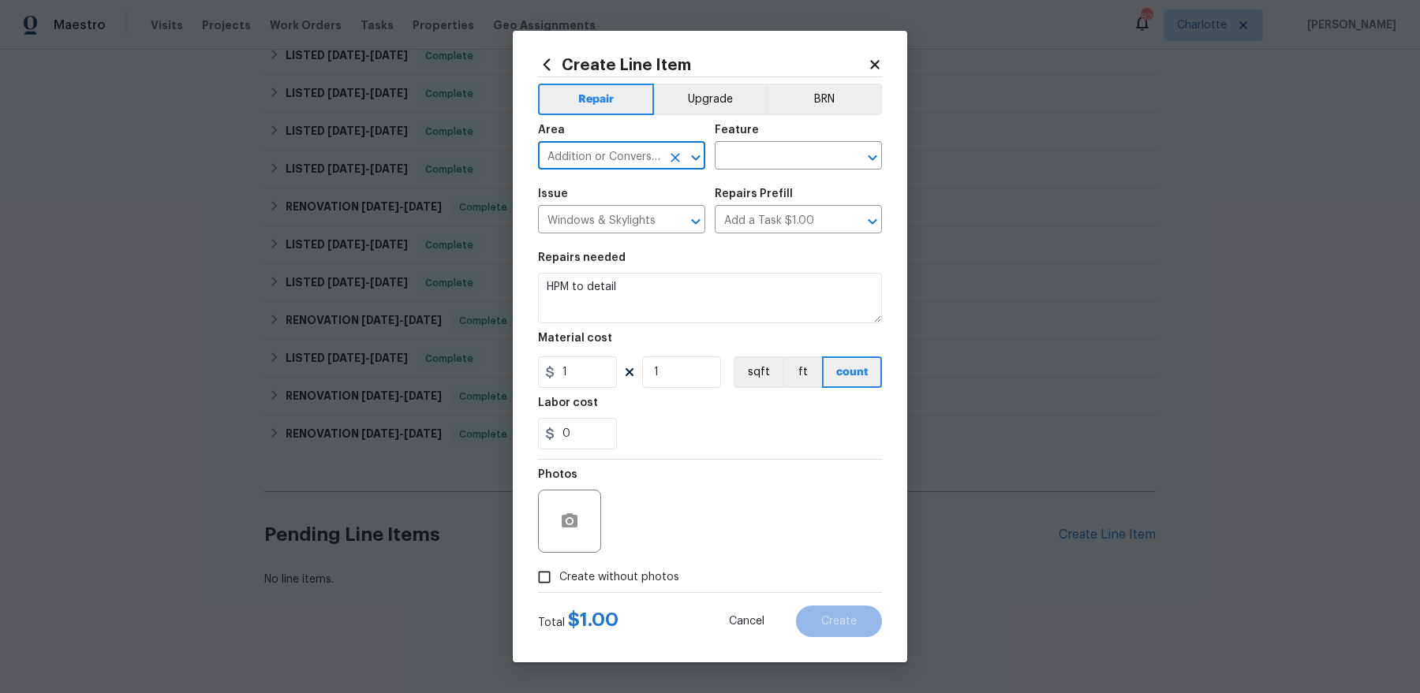
click at [603, 164] on input "Addition or Conversion" at bounding box center [599, 157] width 123 height 24
click at [611, 221] on li "Interior Overall" at bounding box center [621, 218] width 167 height 26
type input "Interior Overall"
click at [769, 172] on div "Area Interior Overall ​ Feature ​" at bounding box center [710, 147] width 344 height 64
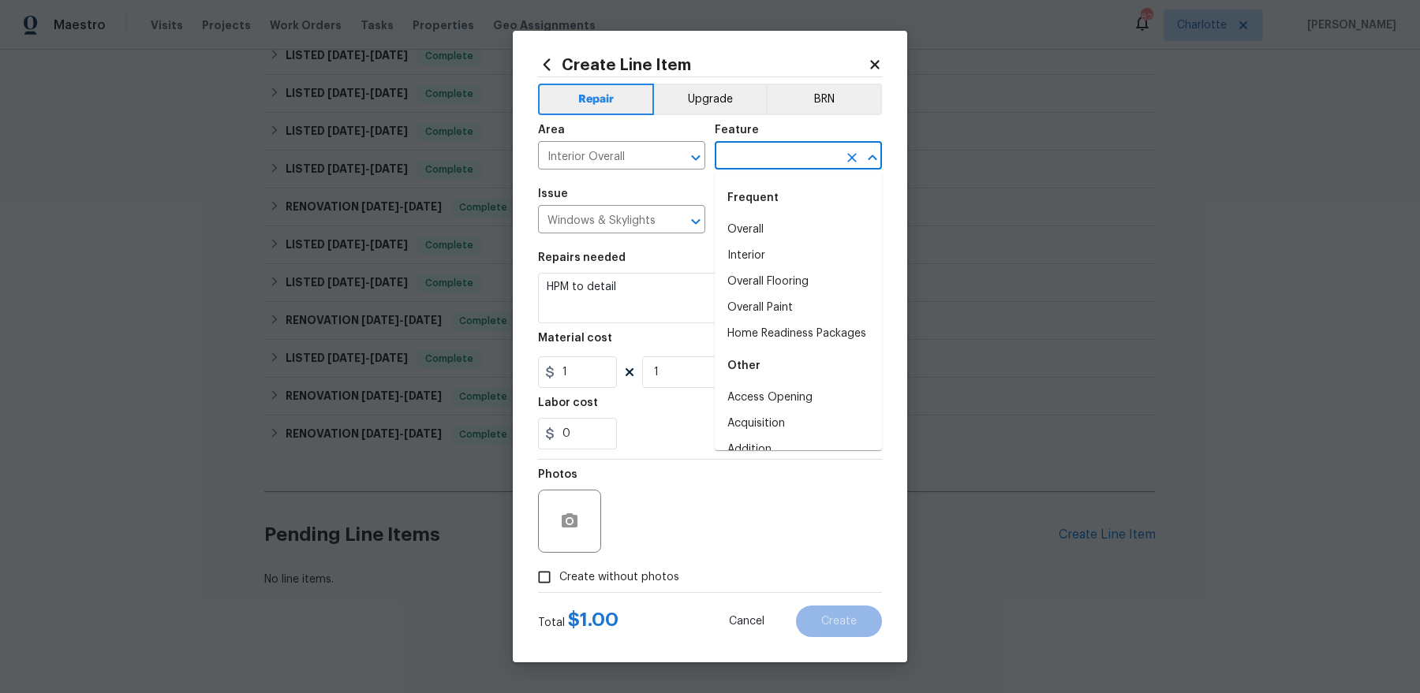
click at [769, 160] on input "text" at bounding box center [776, 157] width 123 height 24
click at [753, 235] on li "Overall" at bounding box center [798, 230] width 167 height 26
type input "Overall"
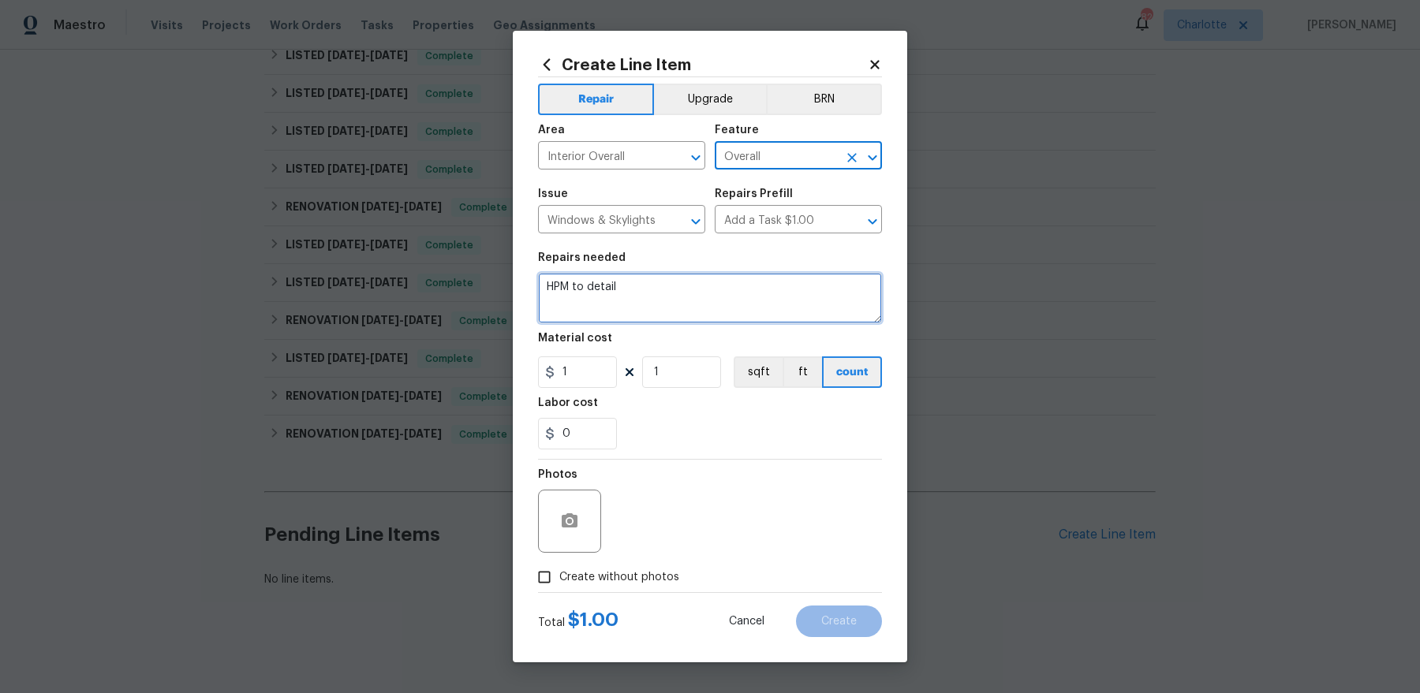
click at [705, 294] on textarea "HPM to detail" at bounding box center [710, 298] width 344 height 50
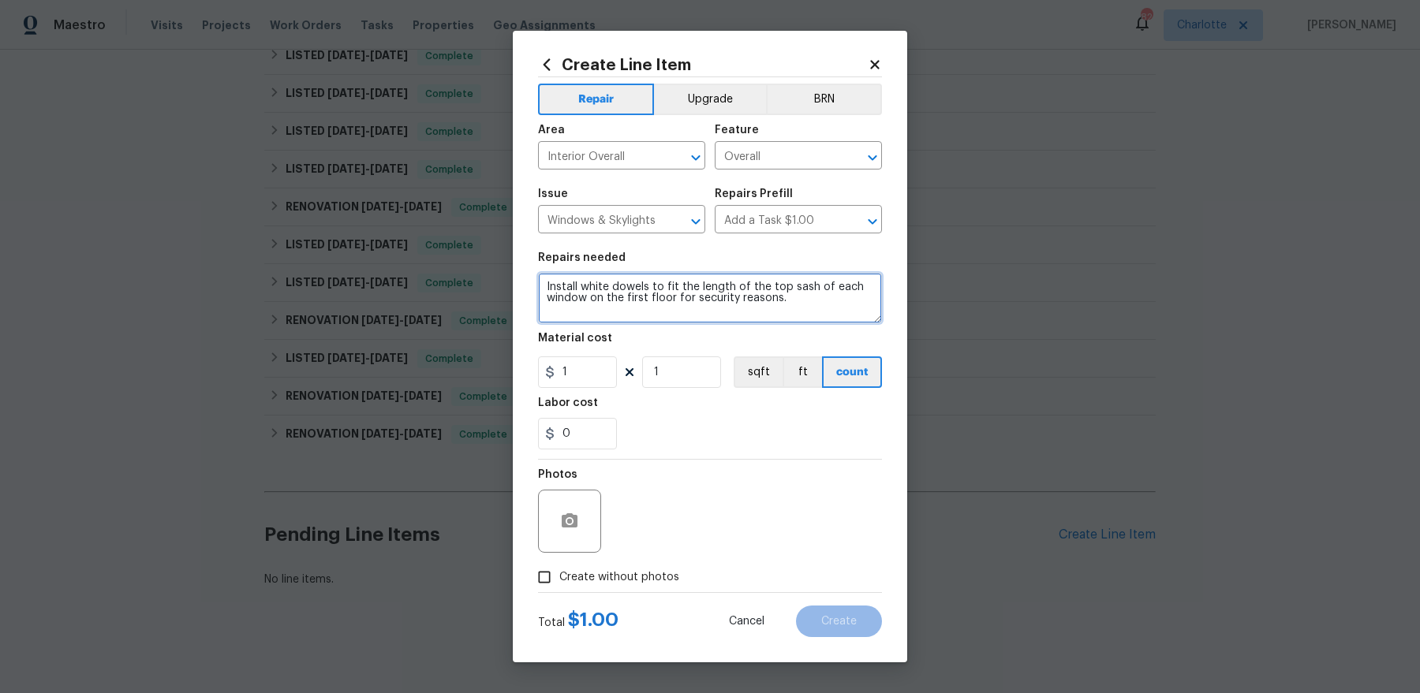
type textarea "Install white dowels to fit the length of the top sash of each window on the fi…"
click at [564, 369] on input "1" at bounding box center [577, 372] width 79 height 32
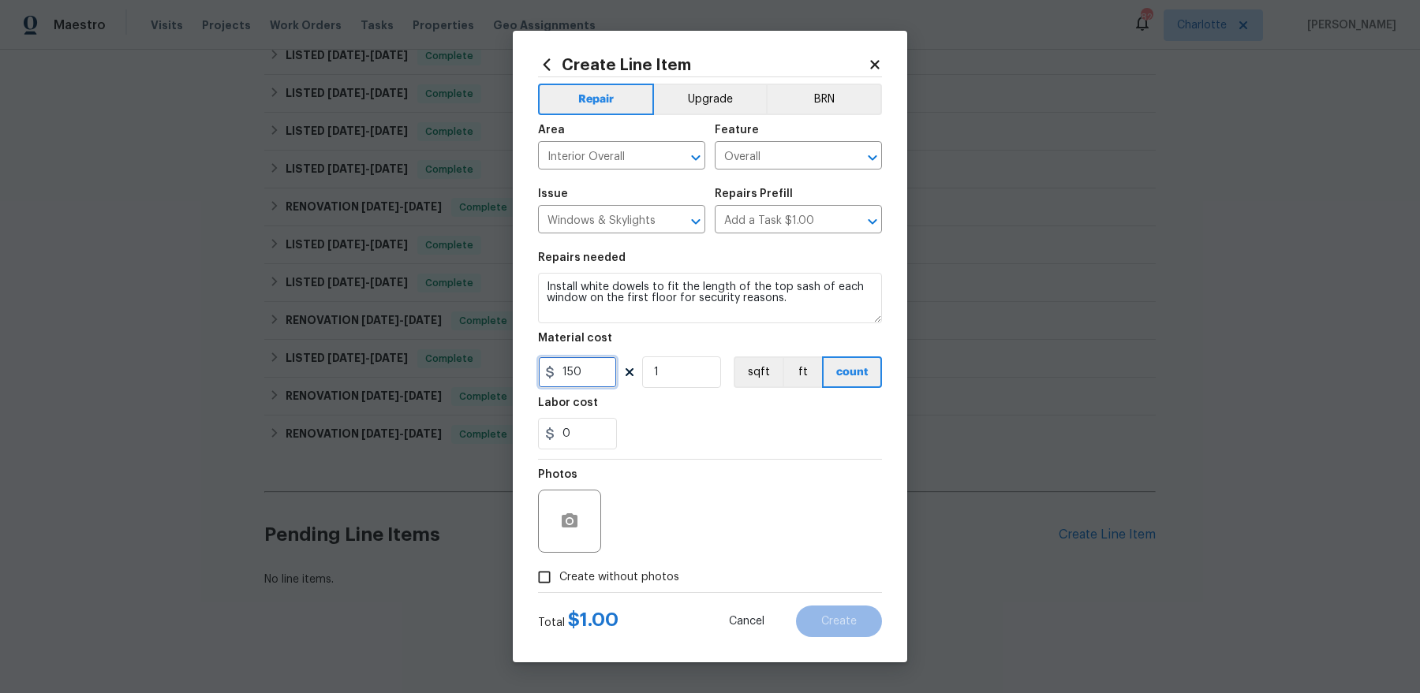
type input "150"
click at [601, 554] on span "Create without photos" at bounding box center [619, 577] width 120 height 17
click at [559, 554] on input "Create without photos" at bounding box center [544, 577] width 30 height 30
checkbox input "true"
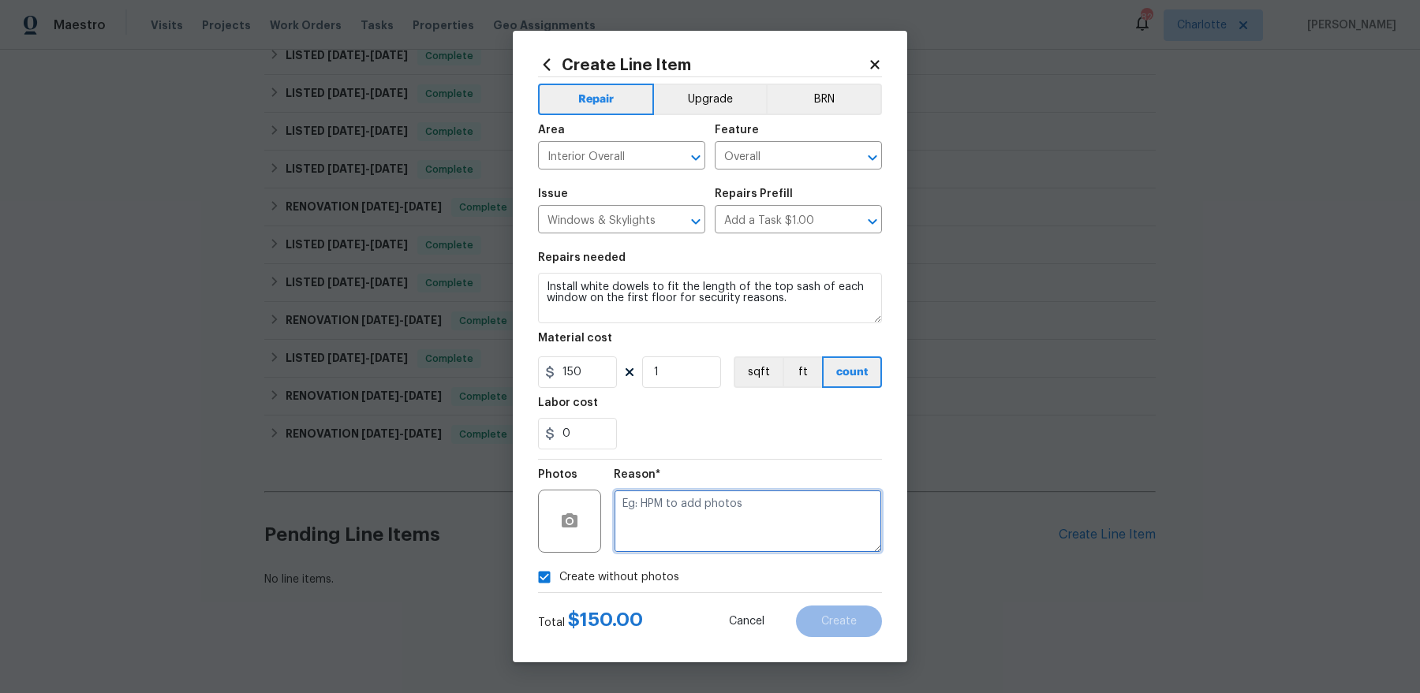
click at [793, 528] on textarea at bounding box center [748, 521] width 268 height 63
type textarea "pricing"
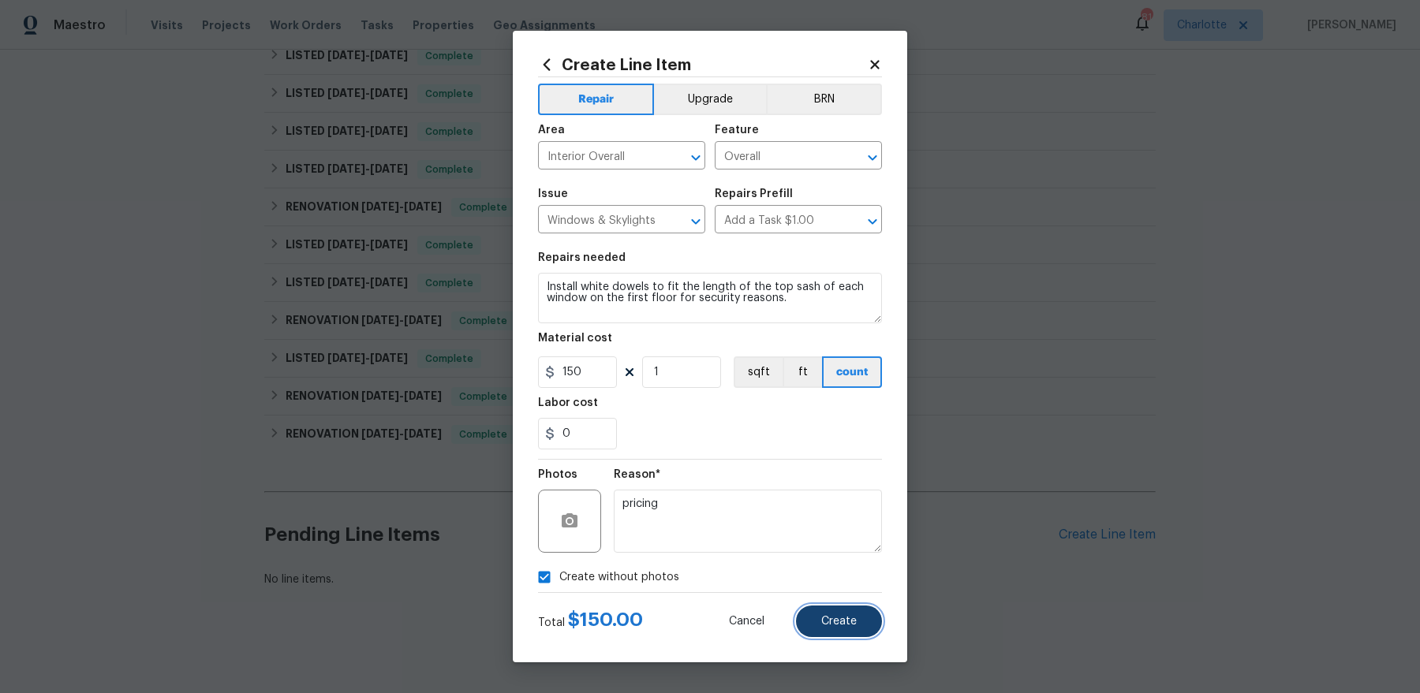
click at [854, 554] on span "Create" at bounding box center [838, 622] width 35 height 12
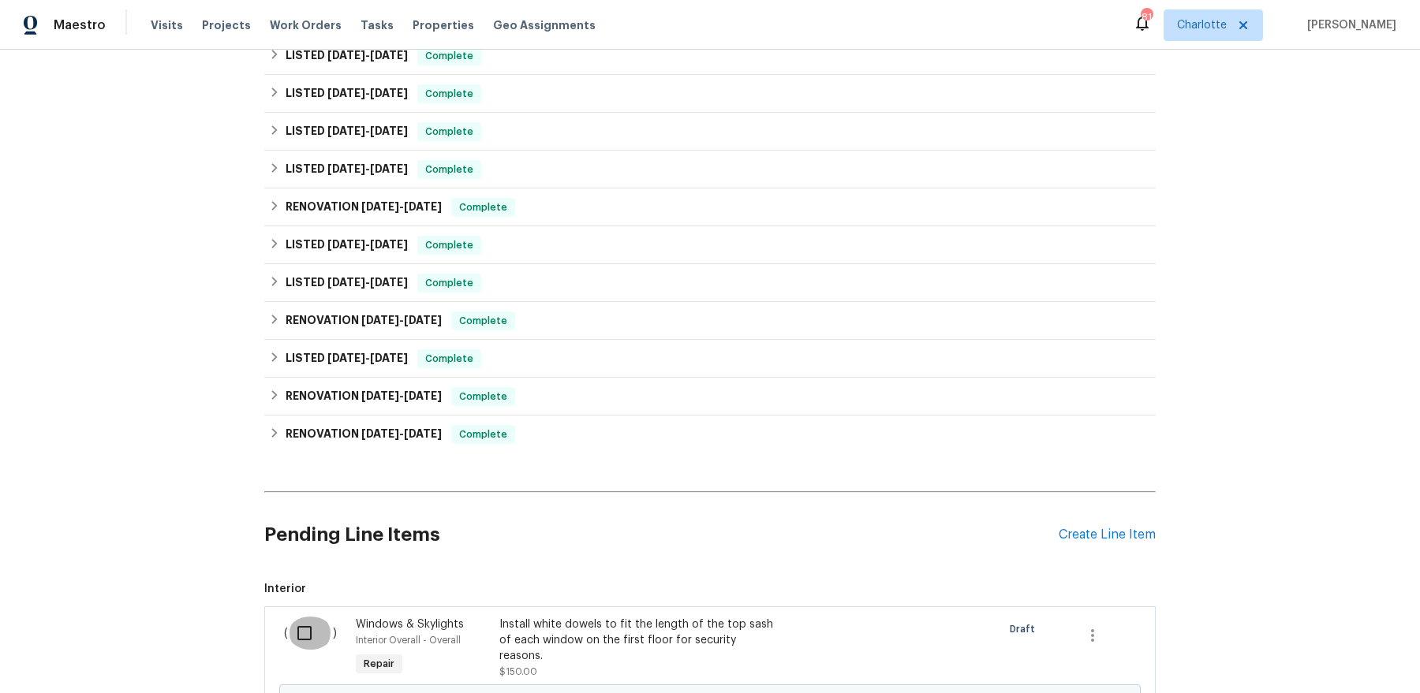
click at [315, 554] on input "checkbox" at bounding box center [310, 633] width 45 height 33
checkbox input "true"
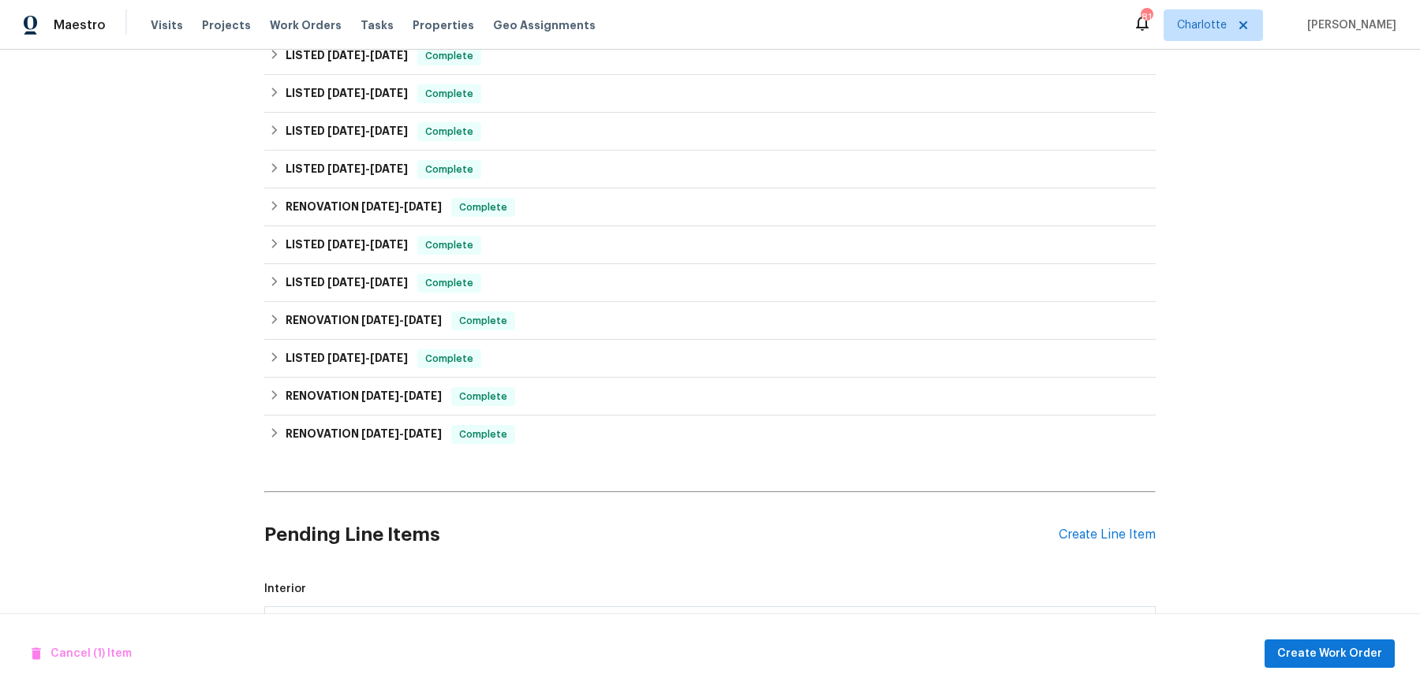
scroll to position [428, 0]
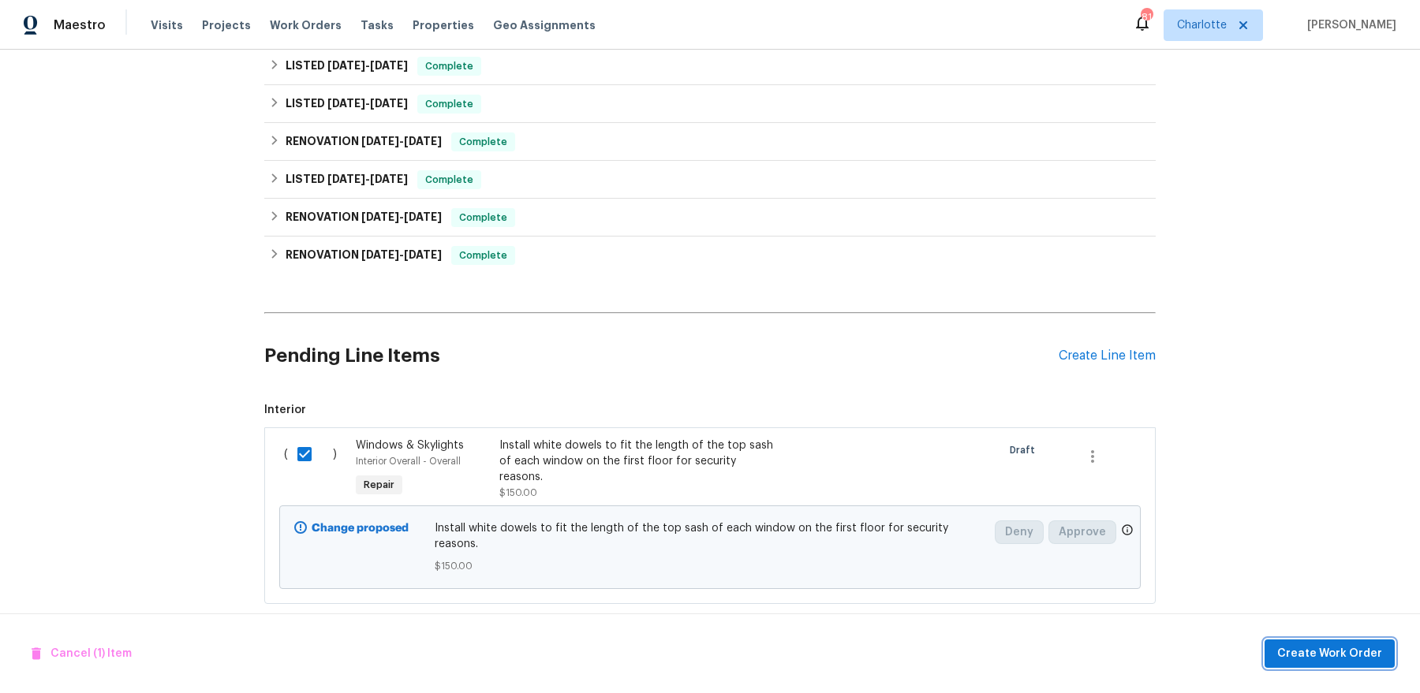
click at [1135, 554] on span "Create Work Order" at bounding box center [1329, 654] width 105 height 20
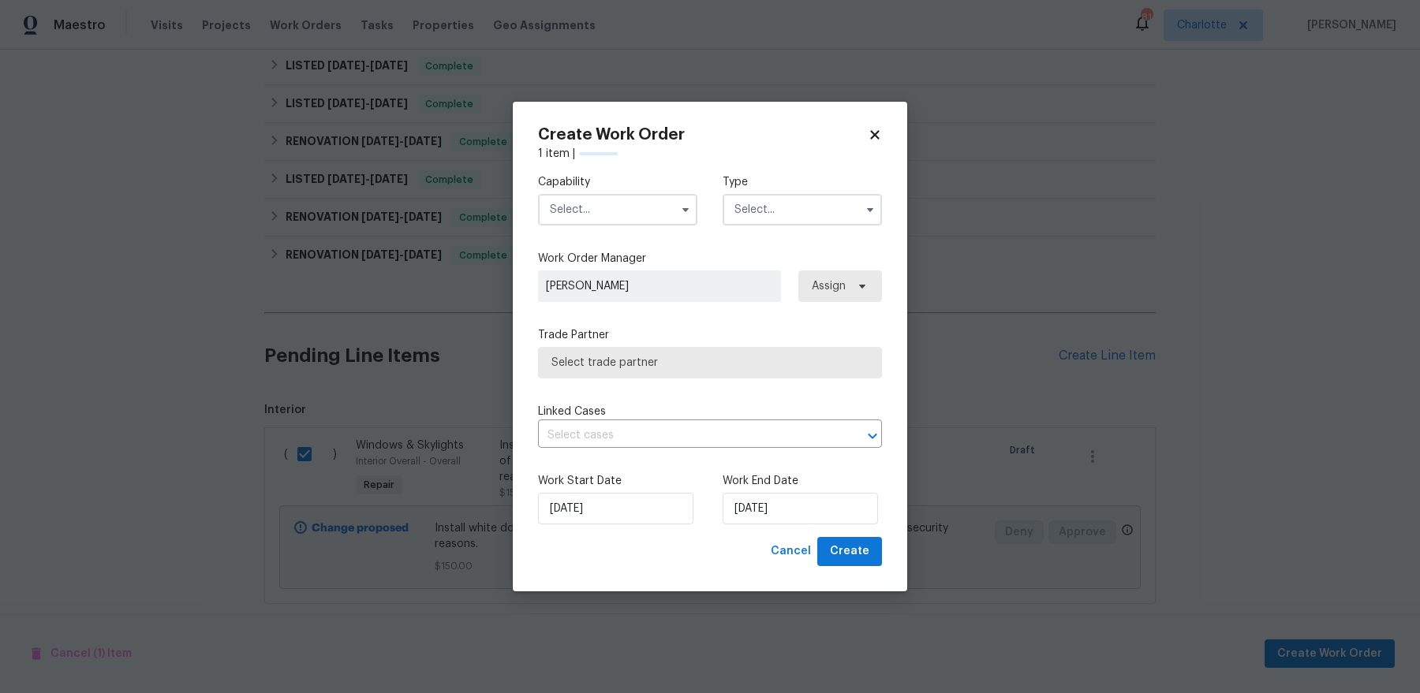
click at [627, 206] on input "text" at bounding box center [617, 210] width 159 height 32
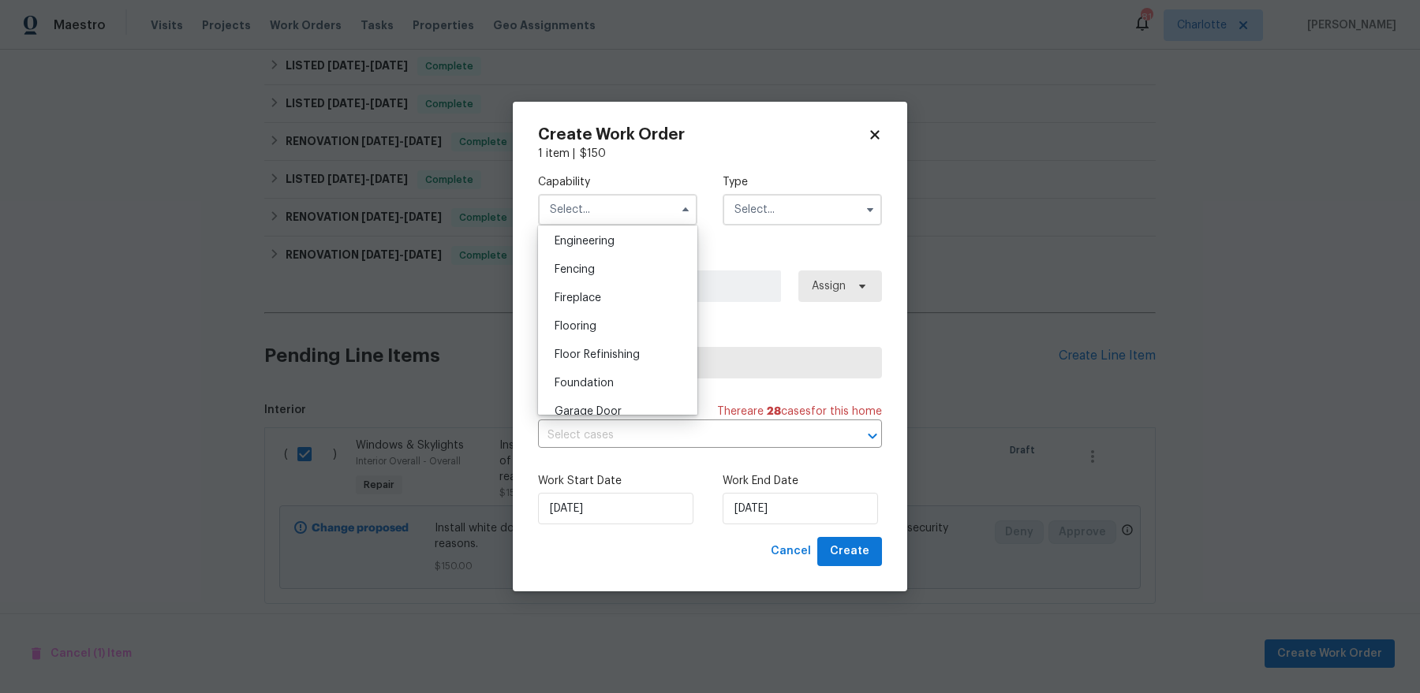
scroll to position [737, 0]
click at [644, 267] on div "General Contractor" at bounding box center [617, 260] width 151 height 28
type input "General Contractor"
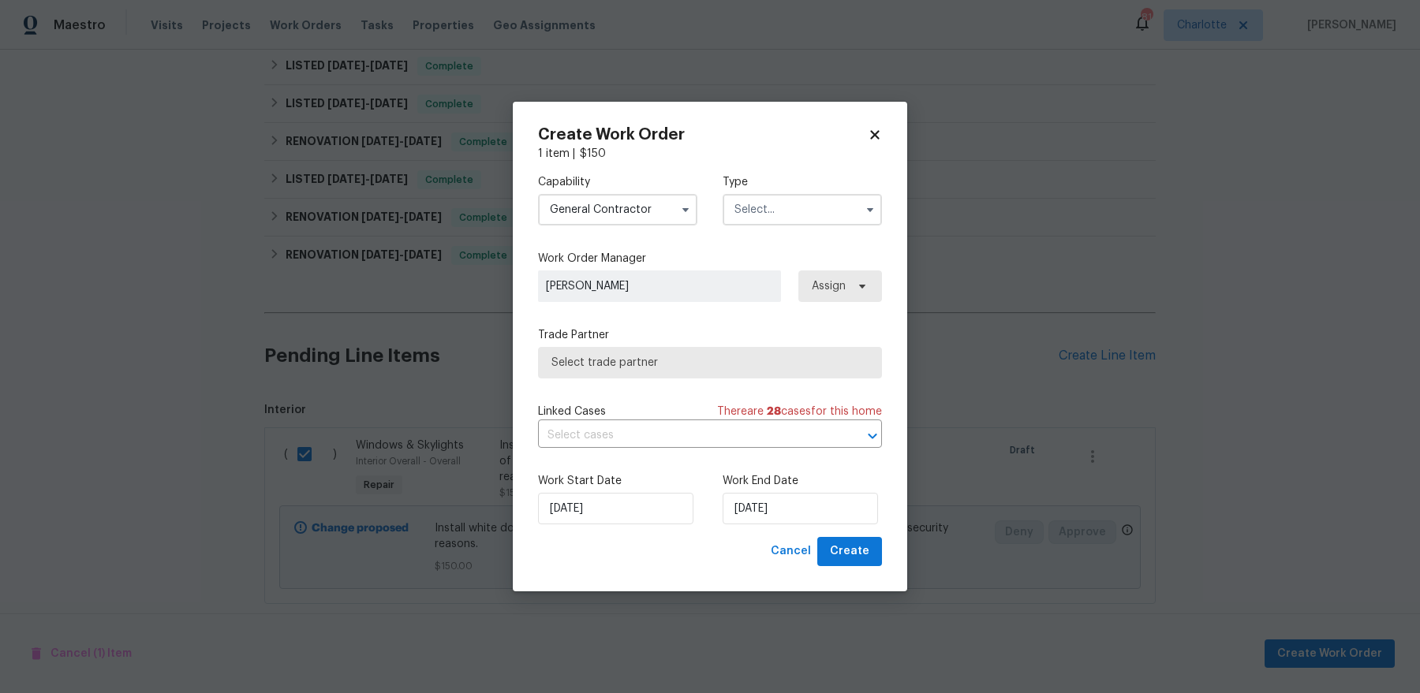
click at [755, 203] on input "text" at bounding box center [801, 210] width 159 height 32
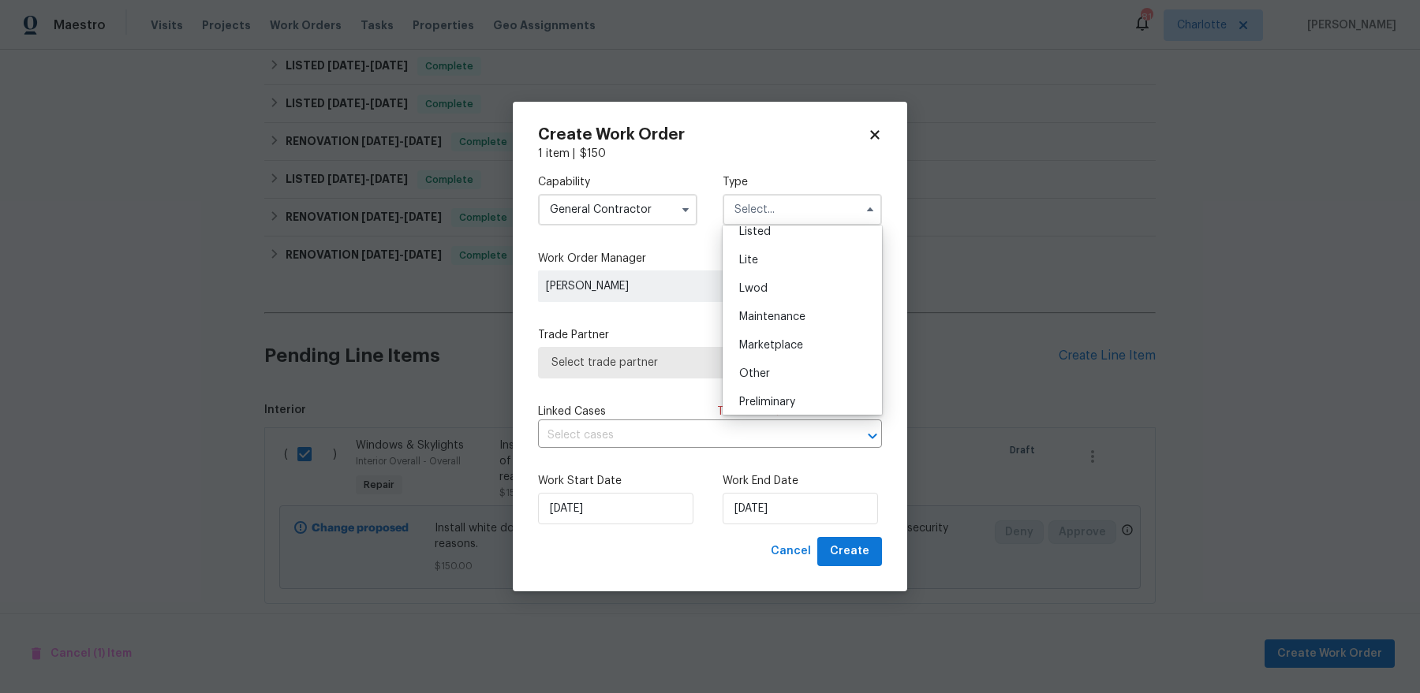
scroll to position [132, 0]
click at [794, 279] on div "Listed" at bounding box center [801, 282] width 151 height 28
type input "Listed"
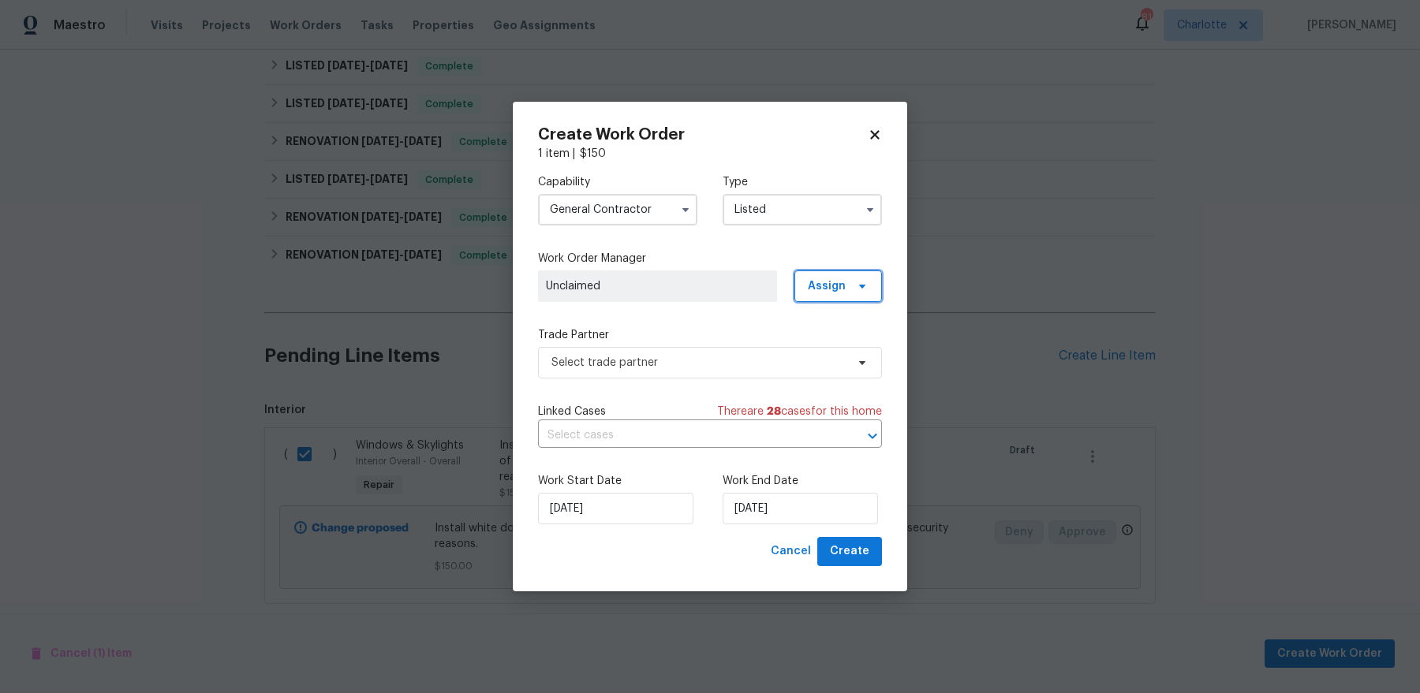
click at [824, 284] on span "Assign" at bounding box center [827, 286] width 38 height 16
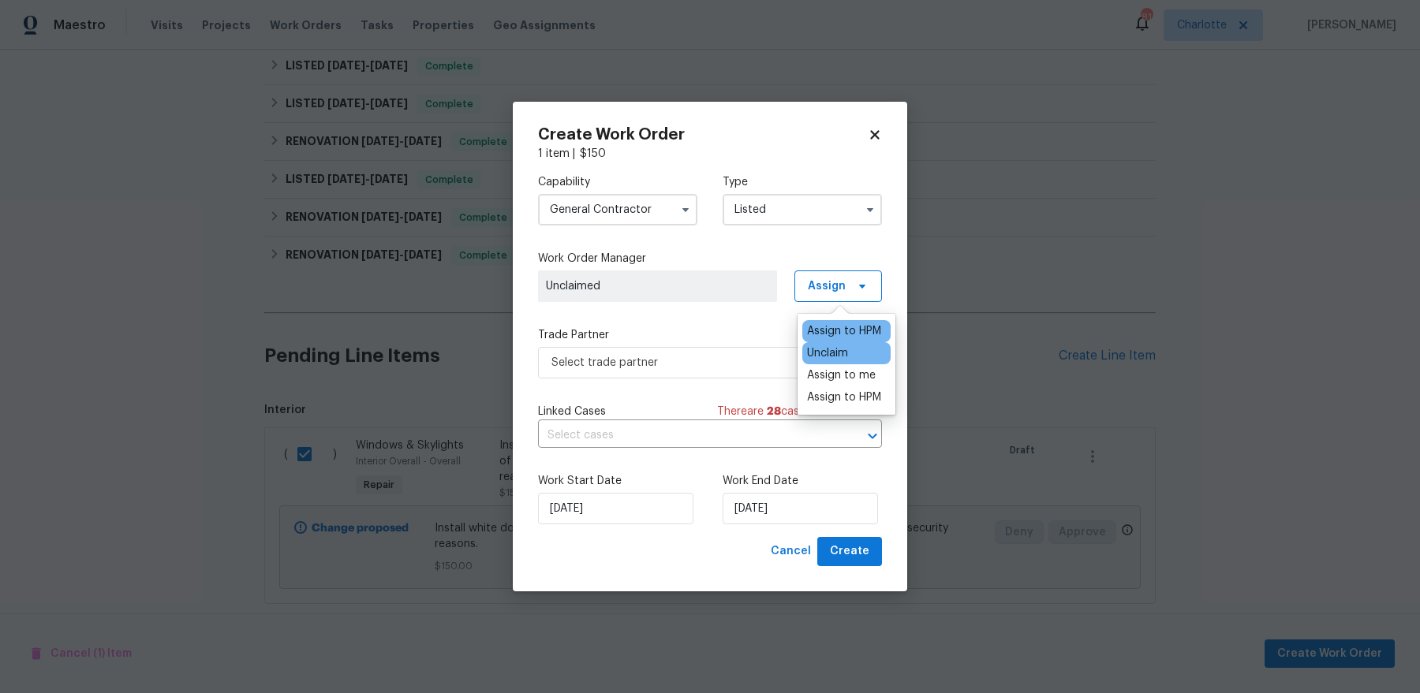
click at [826, 333] on div "Assign to HPM" at bounding box center [844, 331] width 74 height 16
click at [672, 326] on div "Capability General Contractor Type Listed Work Order Manager Dan Baquero Assign…" at bounding box center [710, 349] width 344 height 375
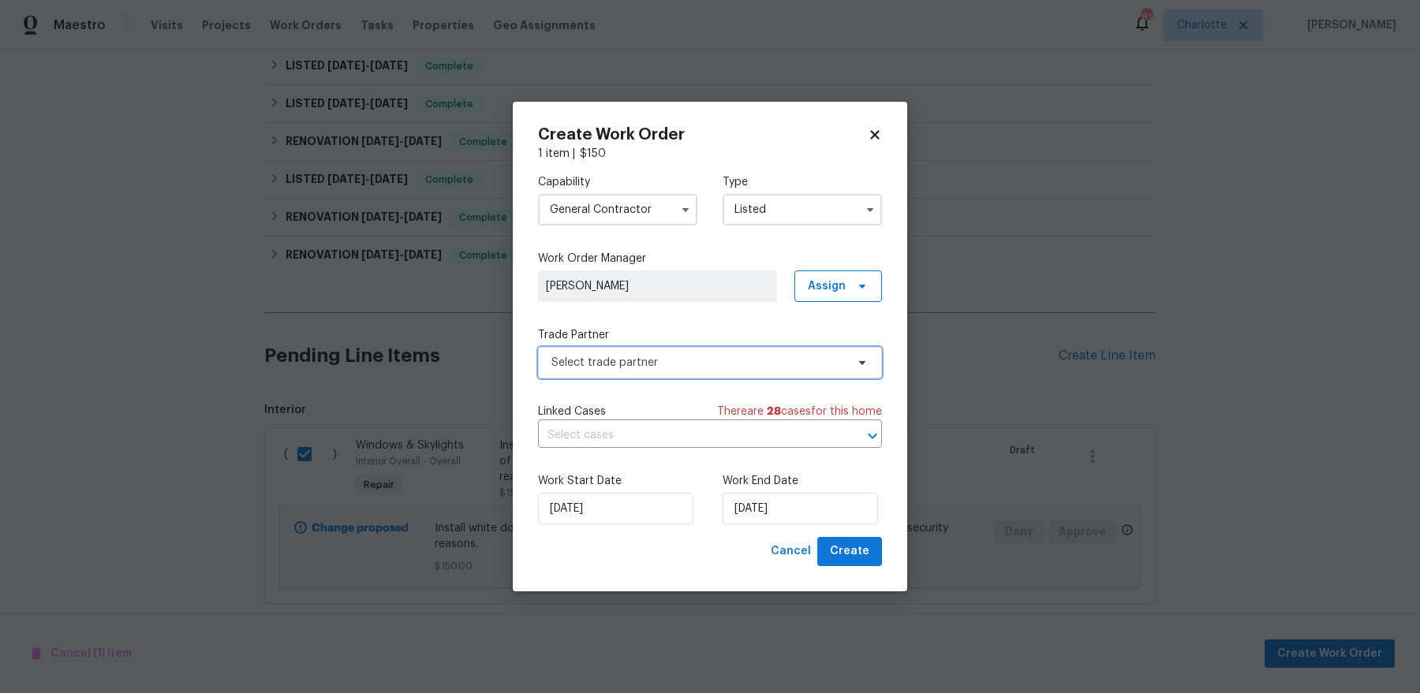
click at [655, 364] on span "Select trade partner" at bounding box center [698, 363] width 294 height 16
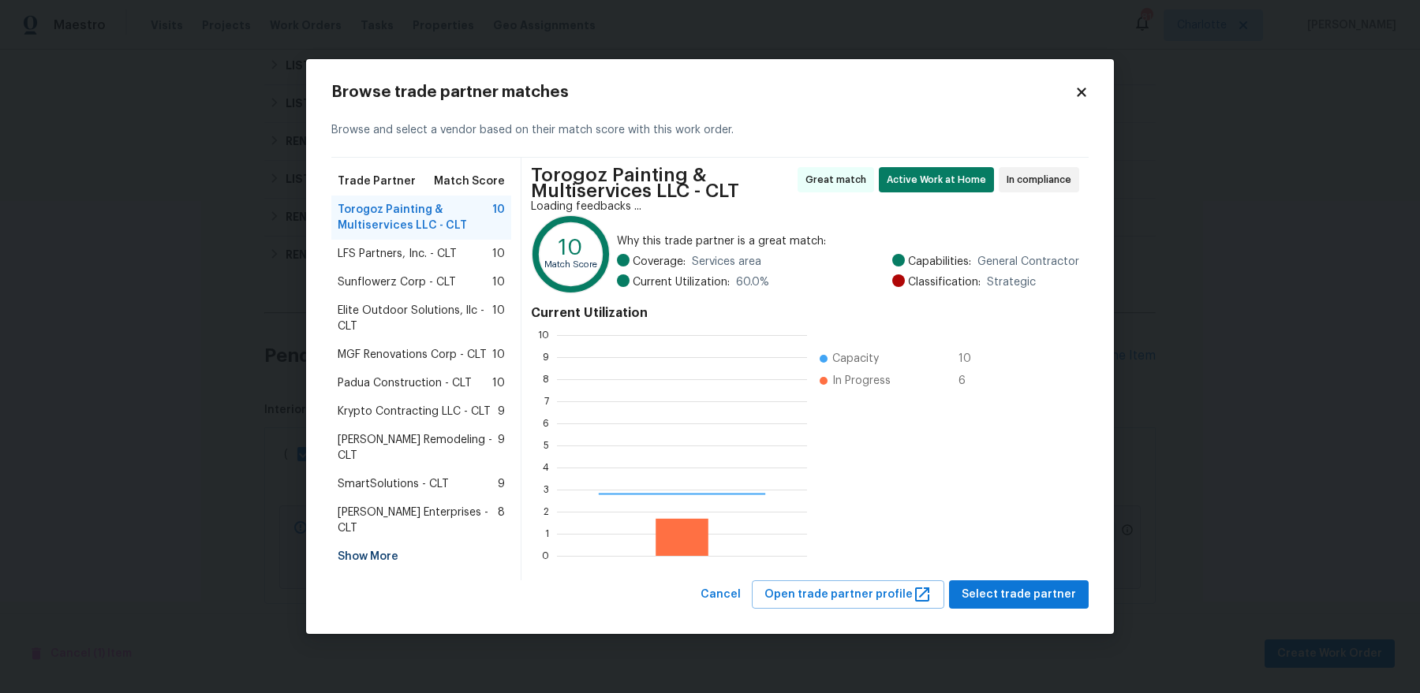
scroll to position [221, 249]
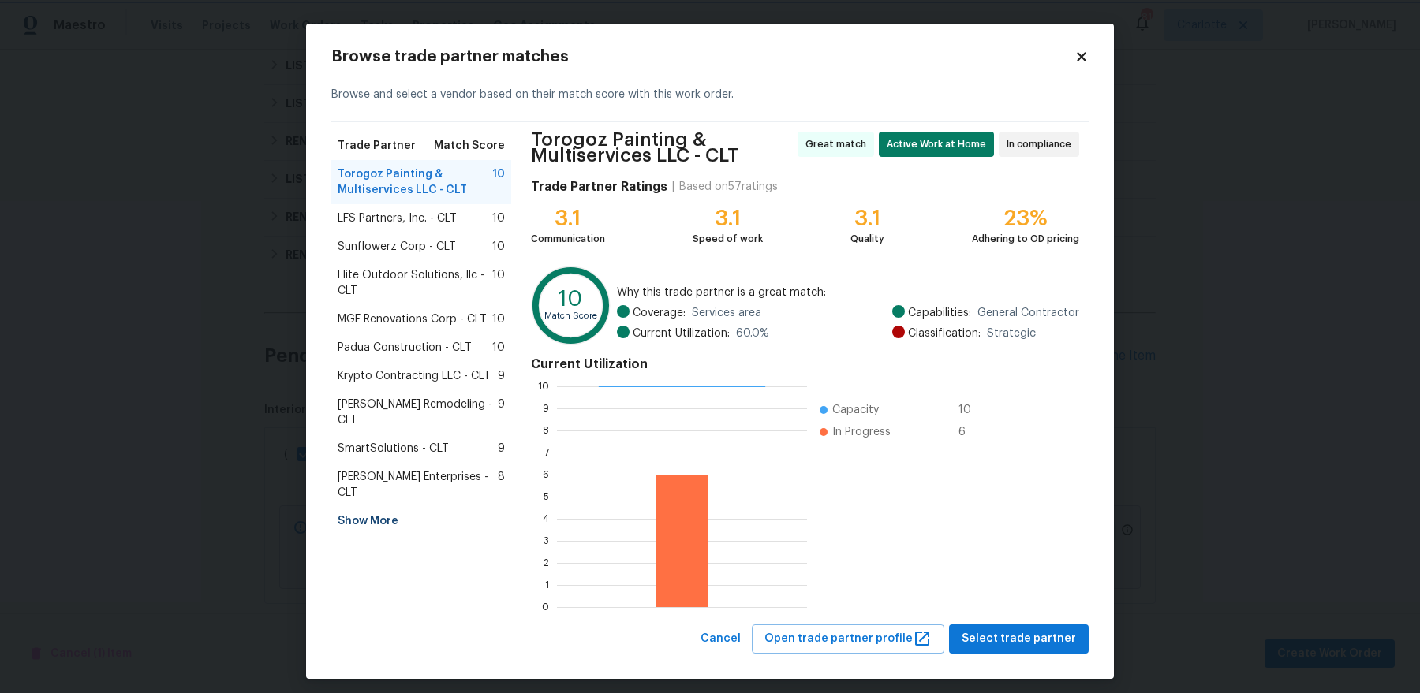
click at [250, 263] on body "Maestro Visits Projects Work Orders Tasks Properties Geo Assignments 81 Charlot…" at bounding box center [710, 346] width 1420 height 693
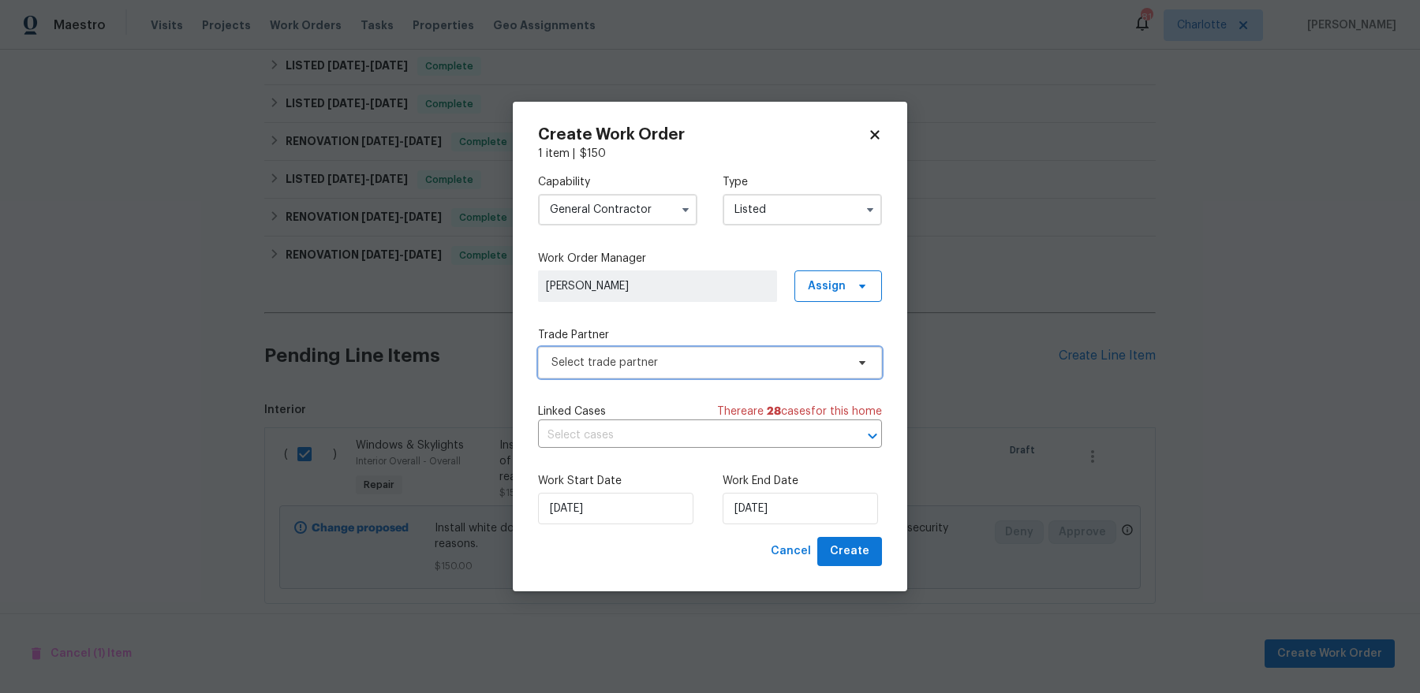
click at [591, 373] on span "Select trade partner" at bounding box center [710, 363] width 344 height 32
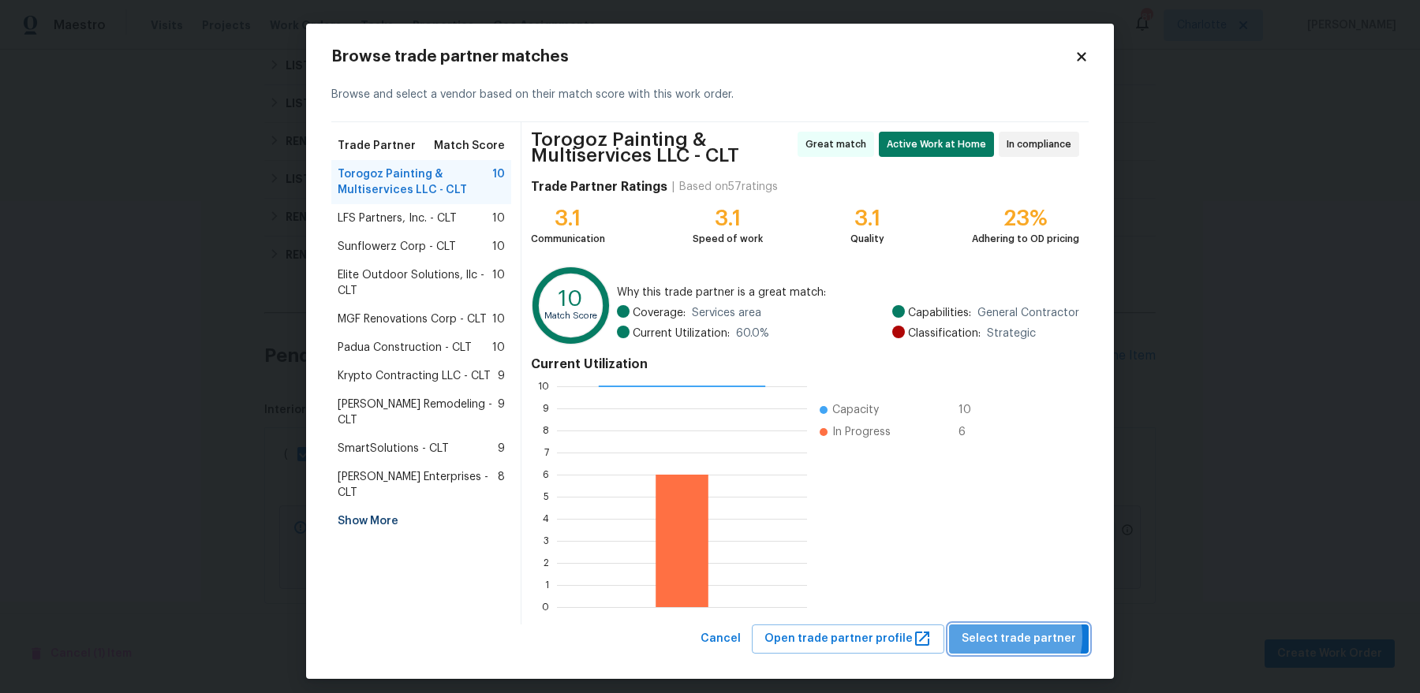
click at [1009, 554] on span "Select trade partner" at bounding box center [1018, 639] width 114 height 20
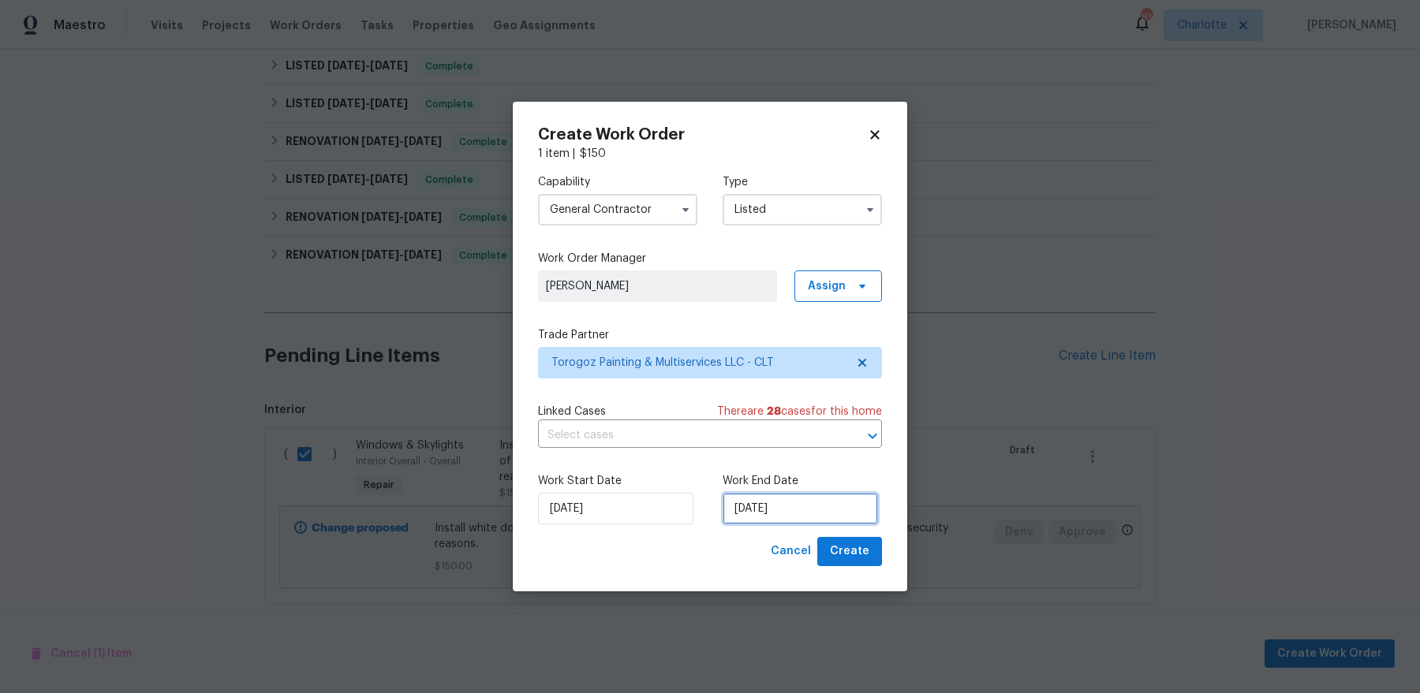
click at [830, 514] on input "[DATE]" at bounding box center [799, 509] width 155 height 32
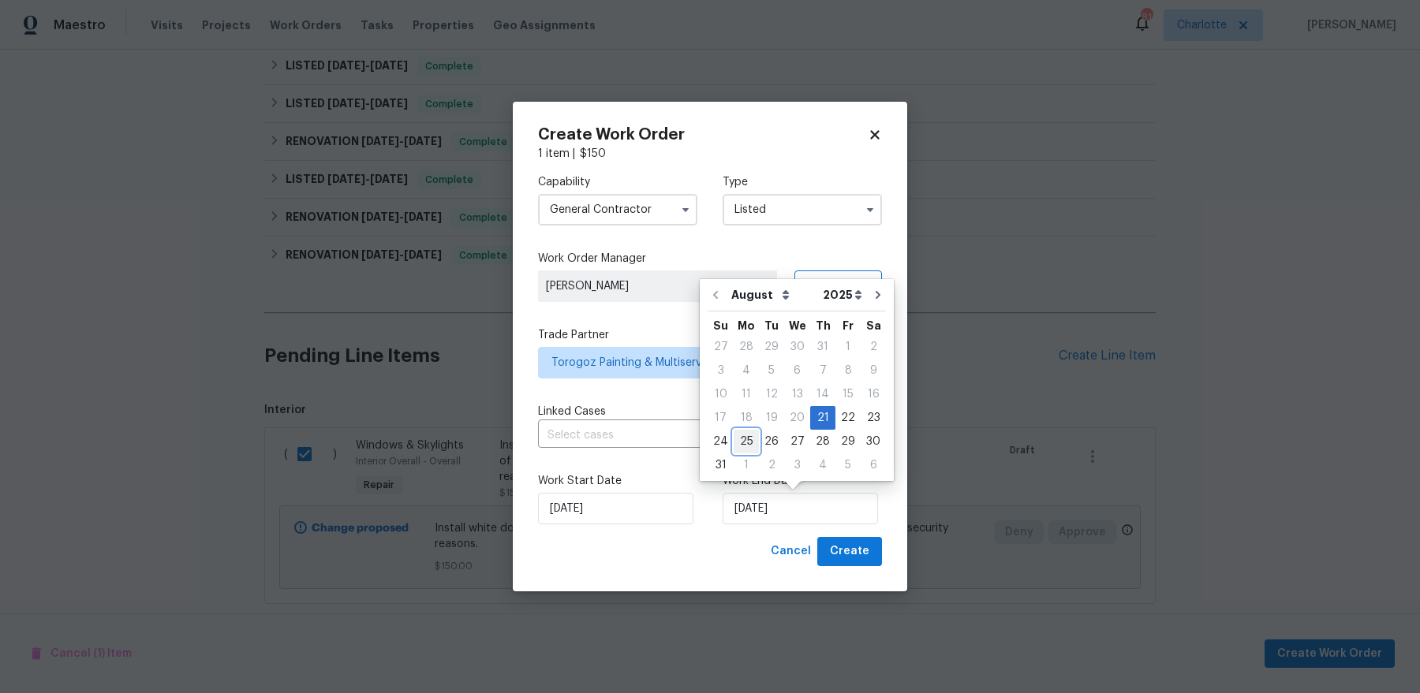
click at [751, 442] on div "25" at bounding box center [745, 442] width 25 height 22
type input "8/25/2025"
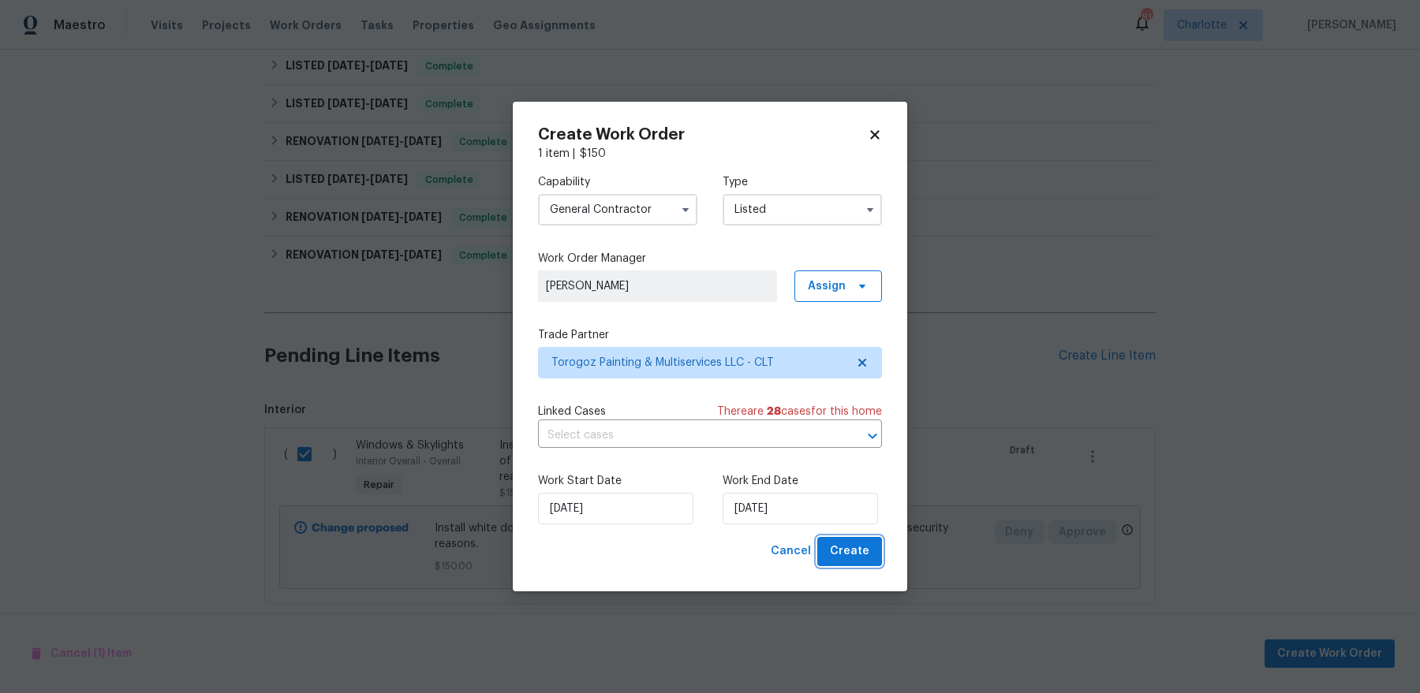
click at [855, 554] on button "Create" at bounding box center [849, 551] width 65 height 29
checkbox input "false"
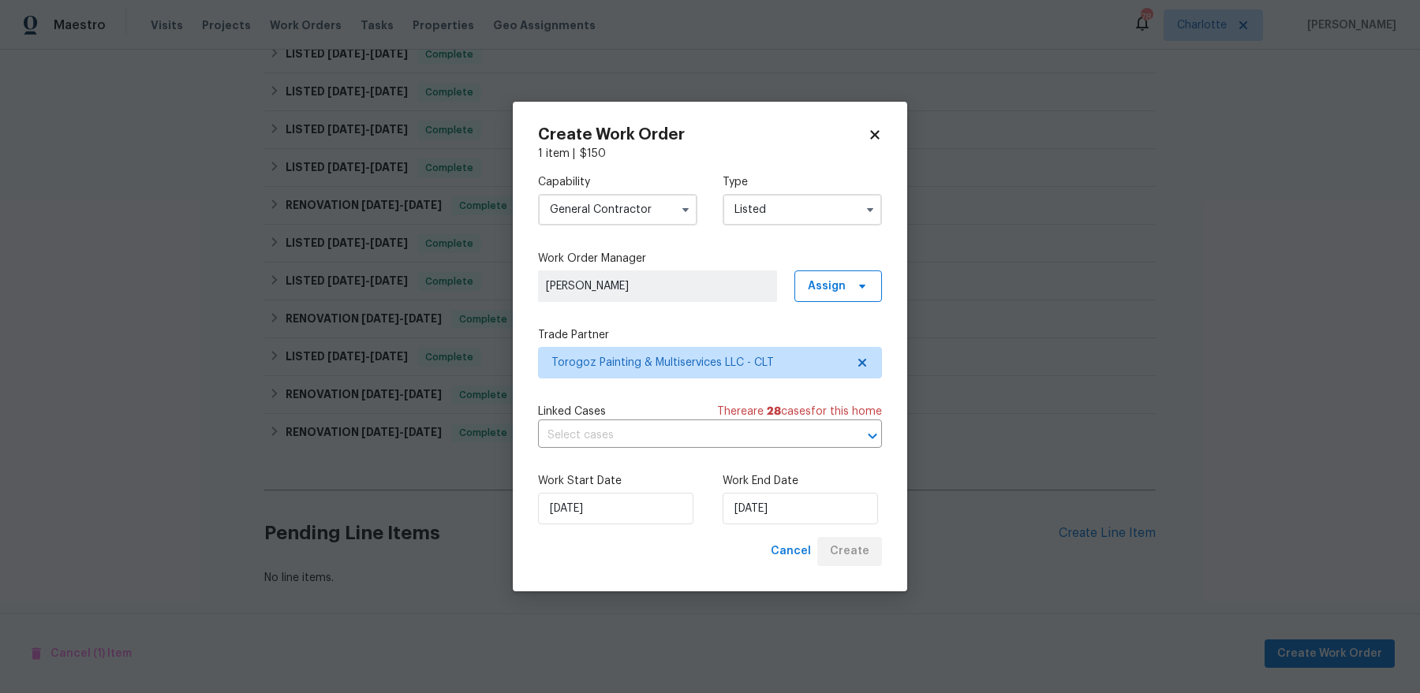
scroll to position [288, 0]
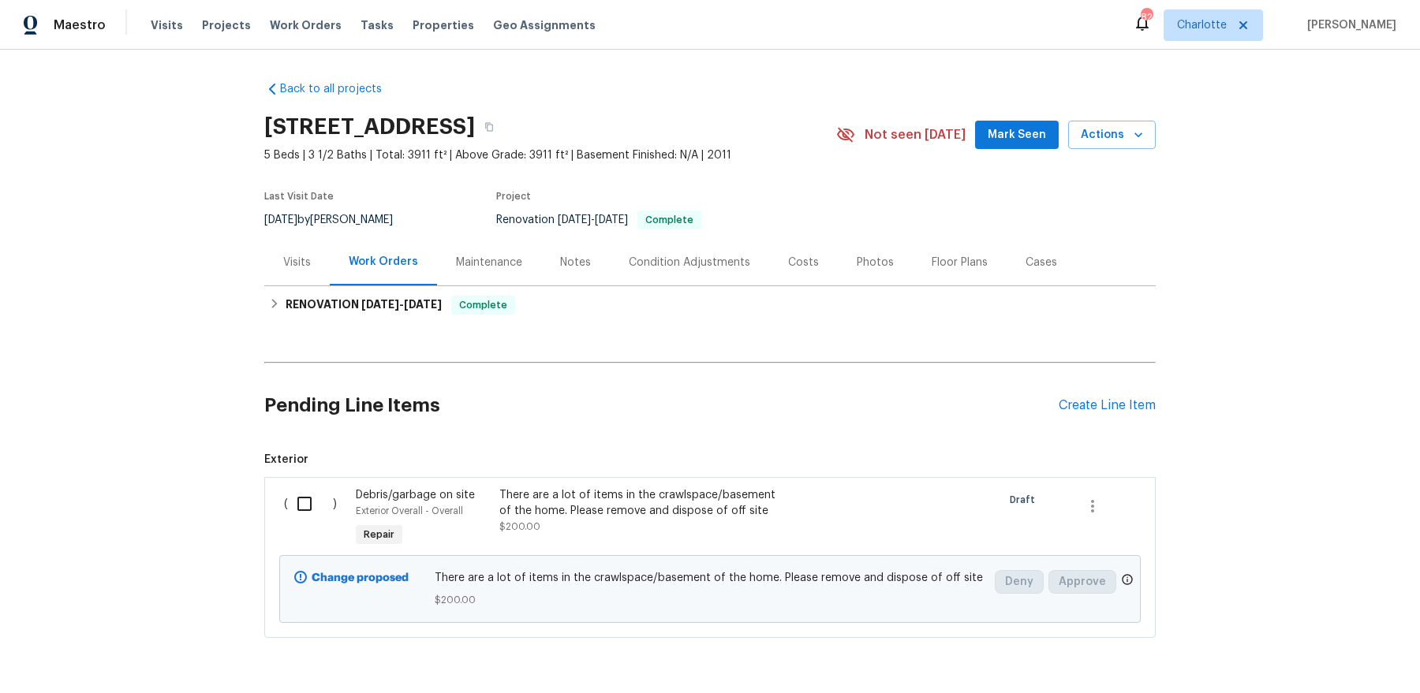
click at [303, 498] on input "checkbox" at bounding box center [310, 503] width 45 height 33
checkbox input "true"
click at [1305, 650] on span "Create Work Order" at bounding box center [1329, 654] width 105 height 20
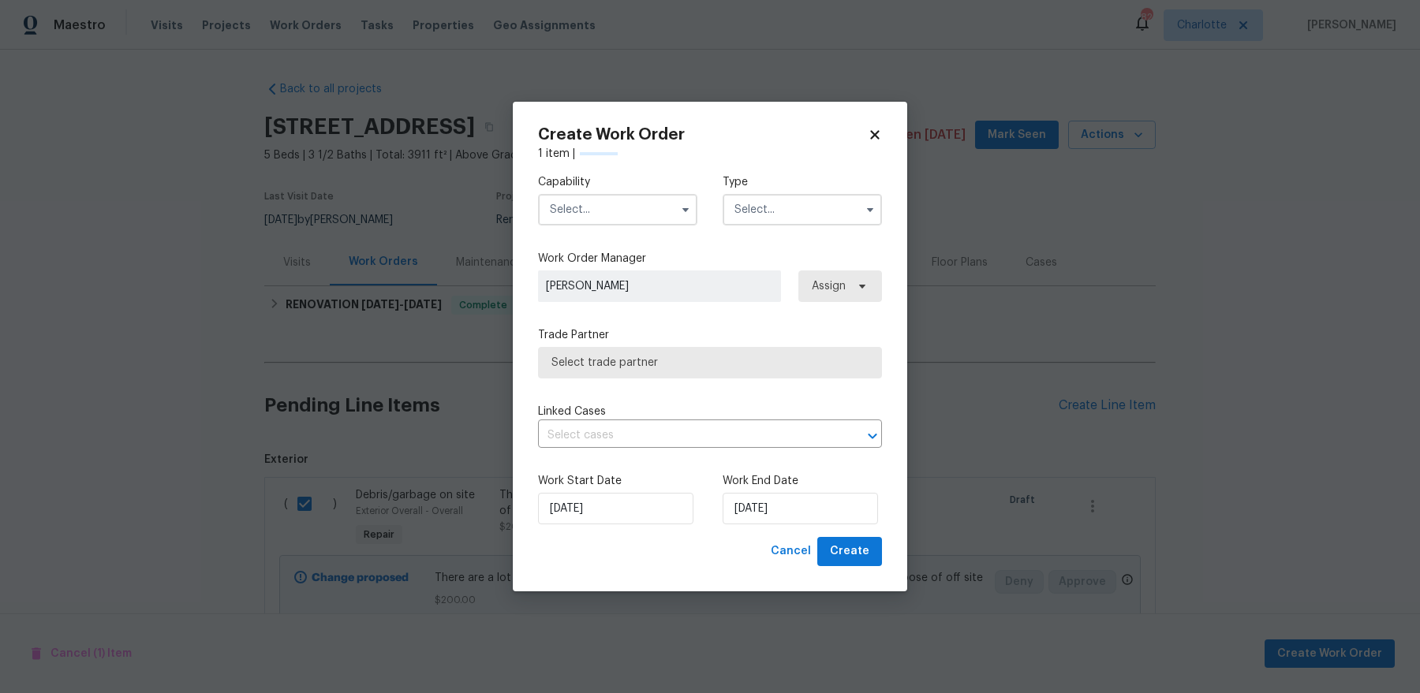
click at [628, 203] on input "text" at bounding box center [617, 210] width 159 height 32
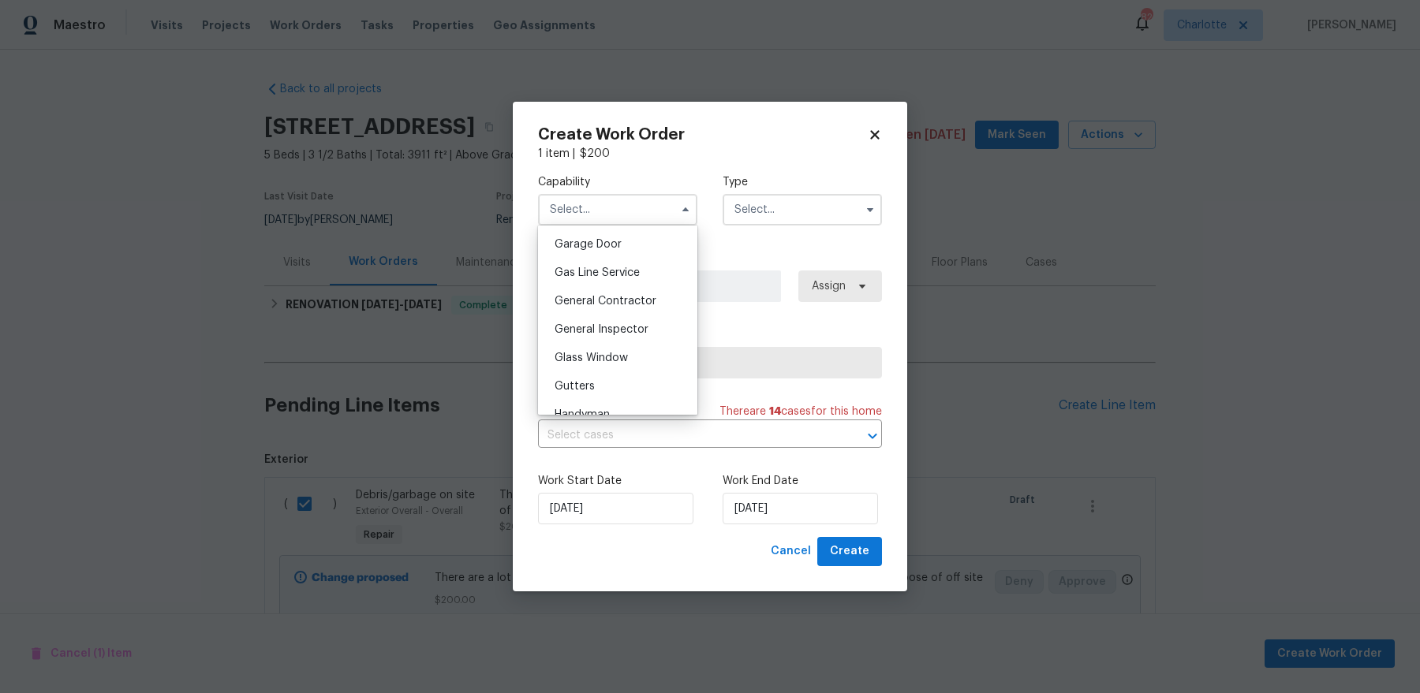
scroll to position [711, 0]
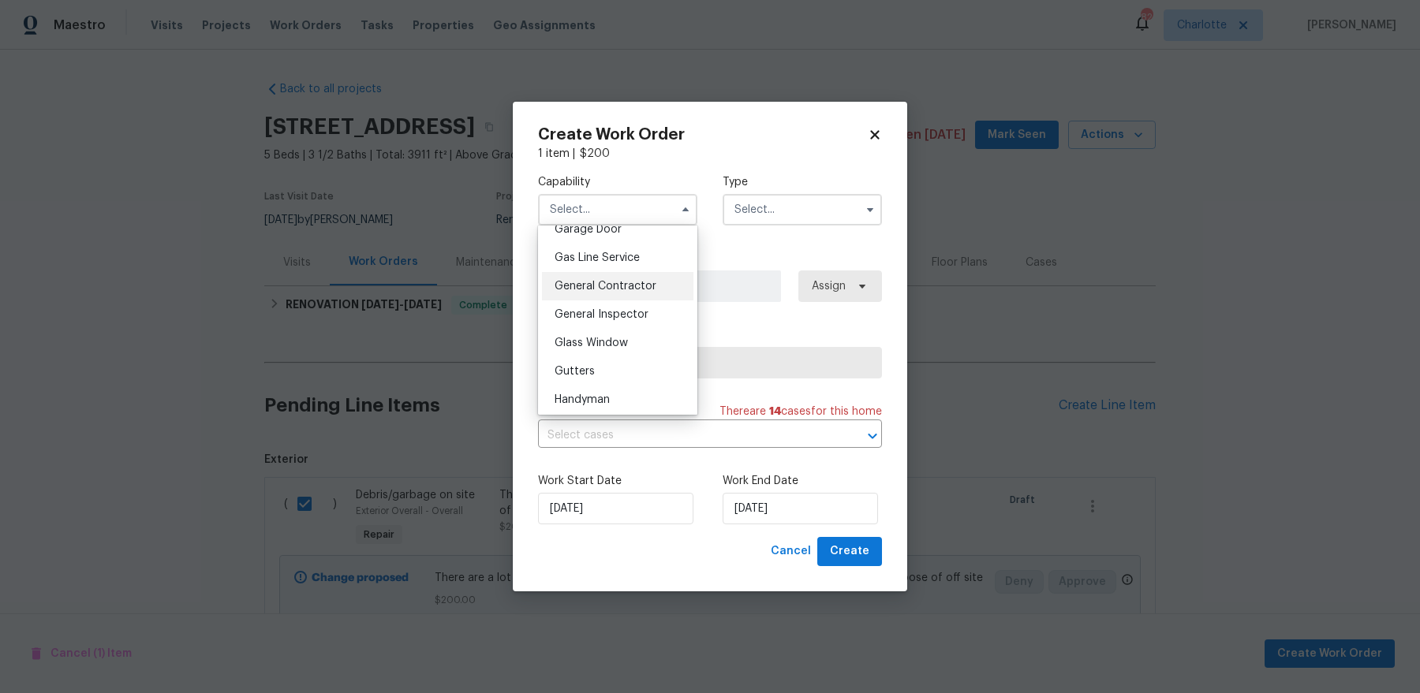
click at [638, 288] on span "General Contractor" at bounding box center [605, 286] width 102 height 11
type input "General Contractor"
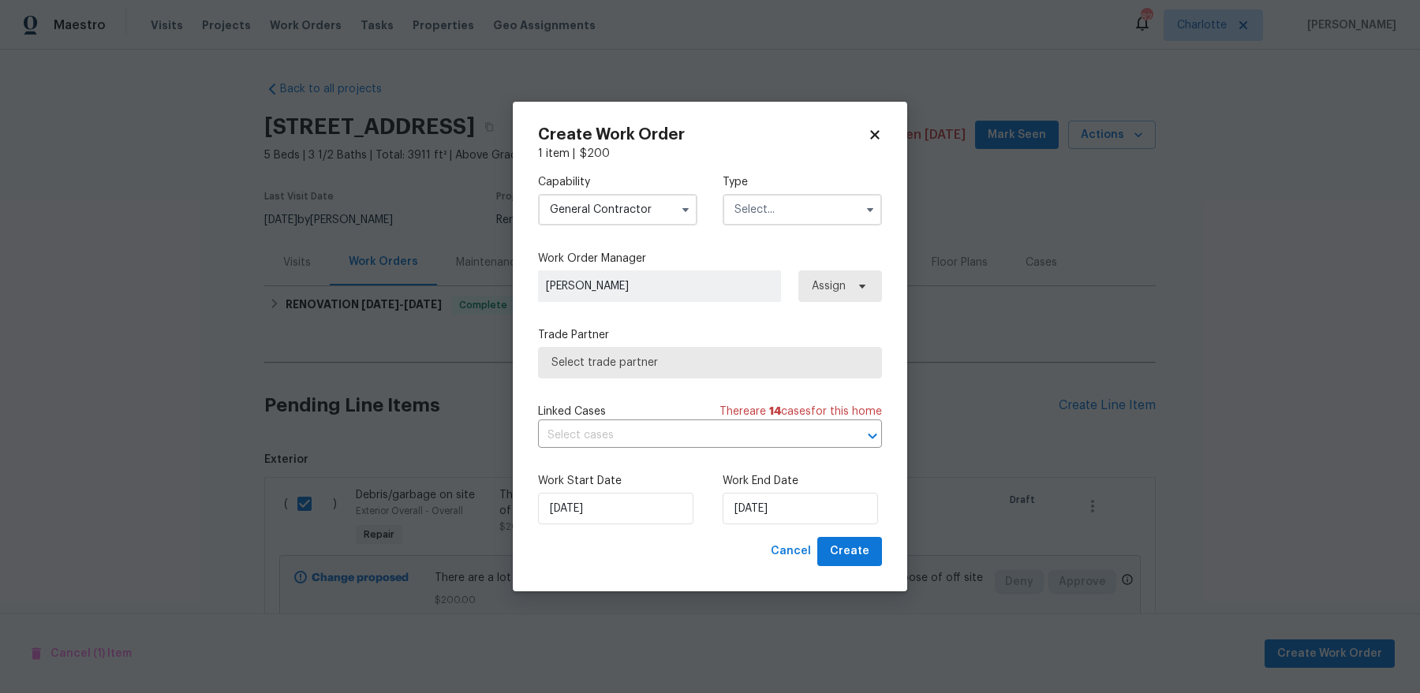
click at [789, 211] on input "text" at bounding box center [801, 210] width 159 height 32
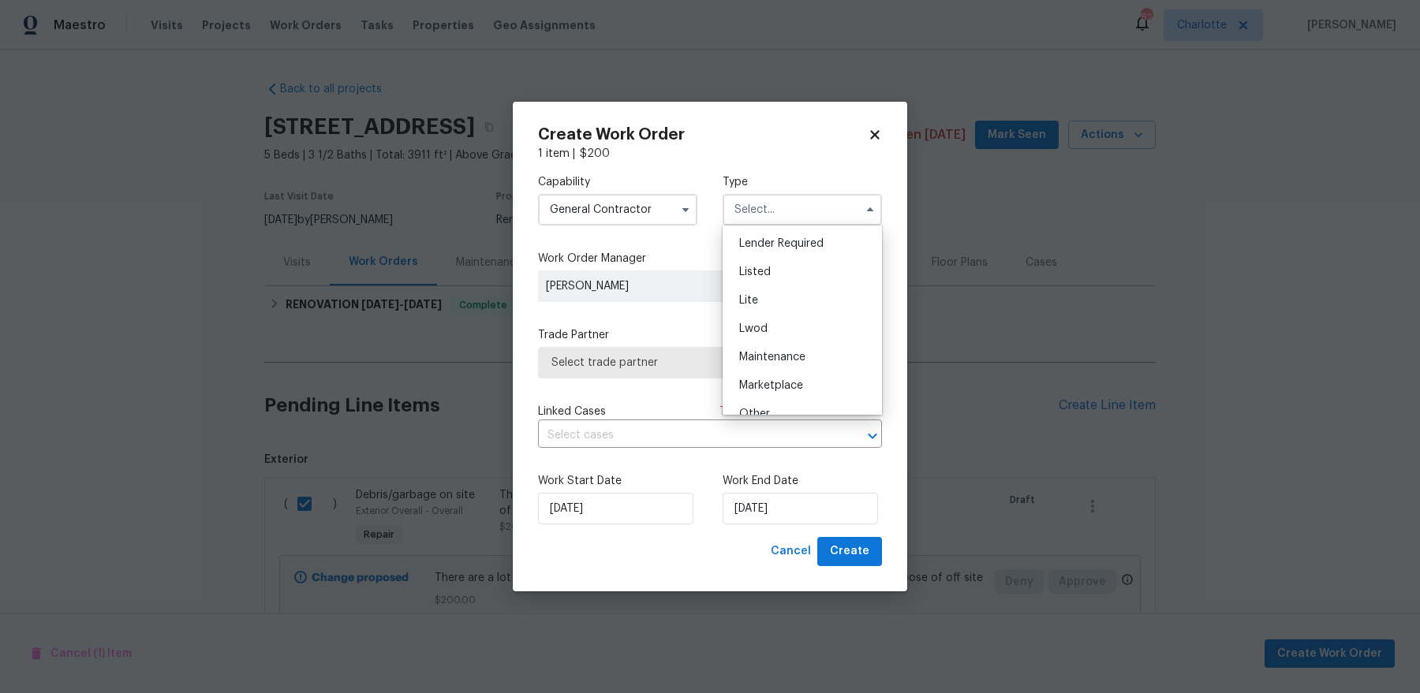
scroll to position [160, 0]
click at [787, 258] on div "Listed" at bounding box center [801, 254] width 151 height 28
type input "Listed"
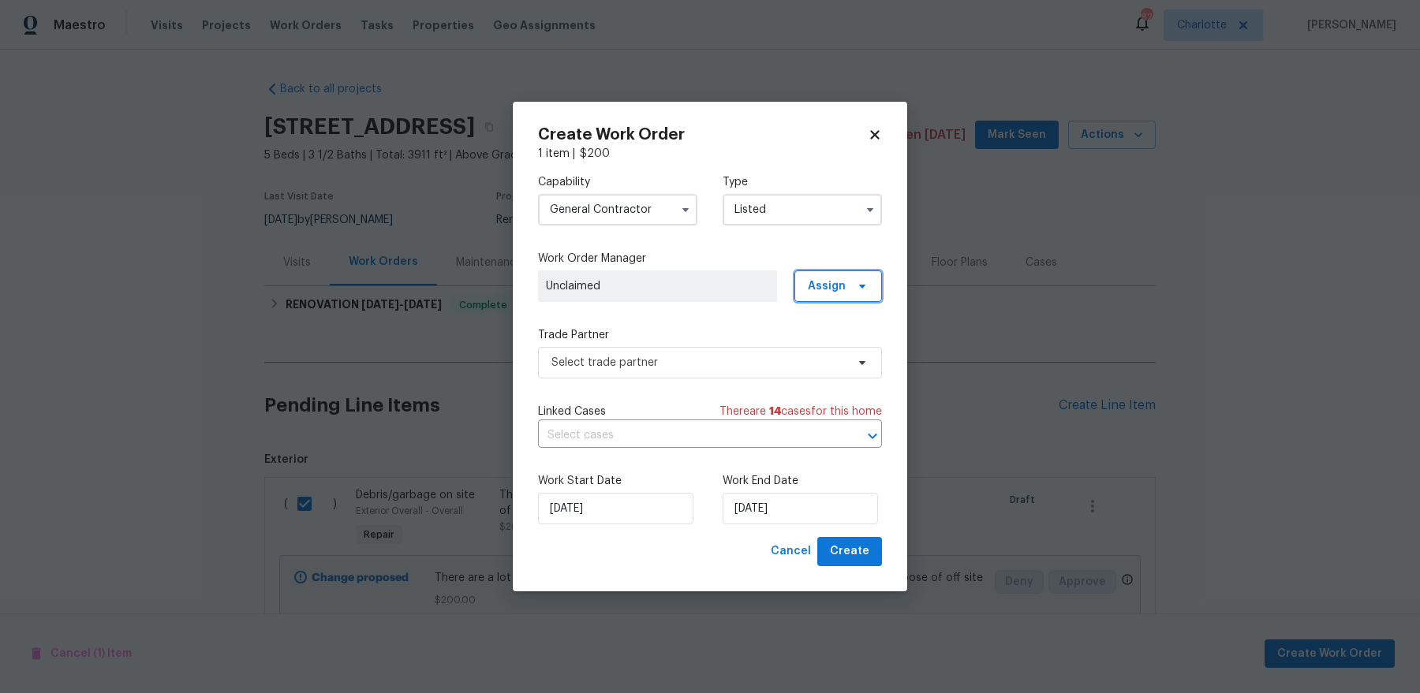
click at [826, 288] on span "Assign" at bounding box center [827, 286] width 38 height 16
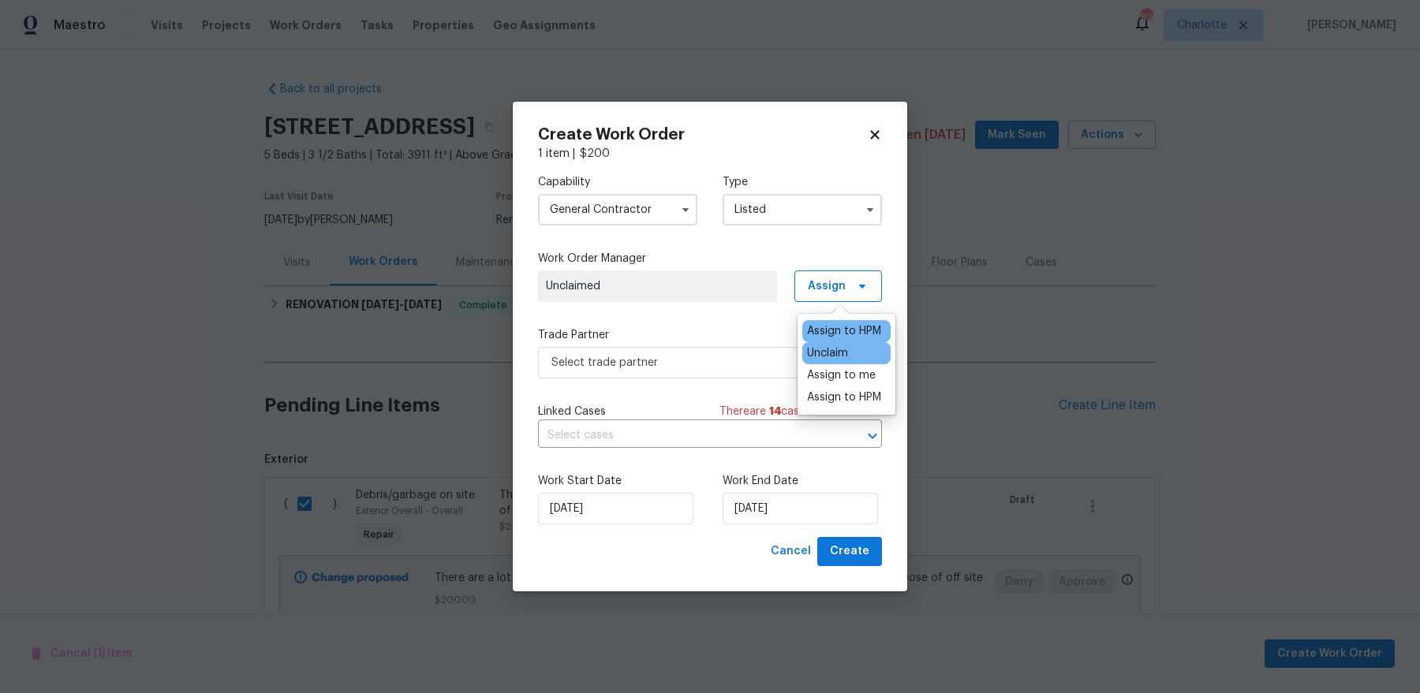
click at [817, 328] on div "Assign to HPM" at bounding box center [844, 331] width 74 height 16
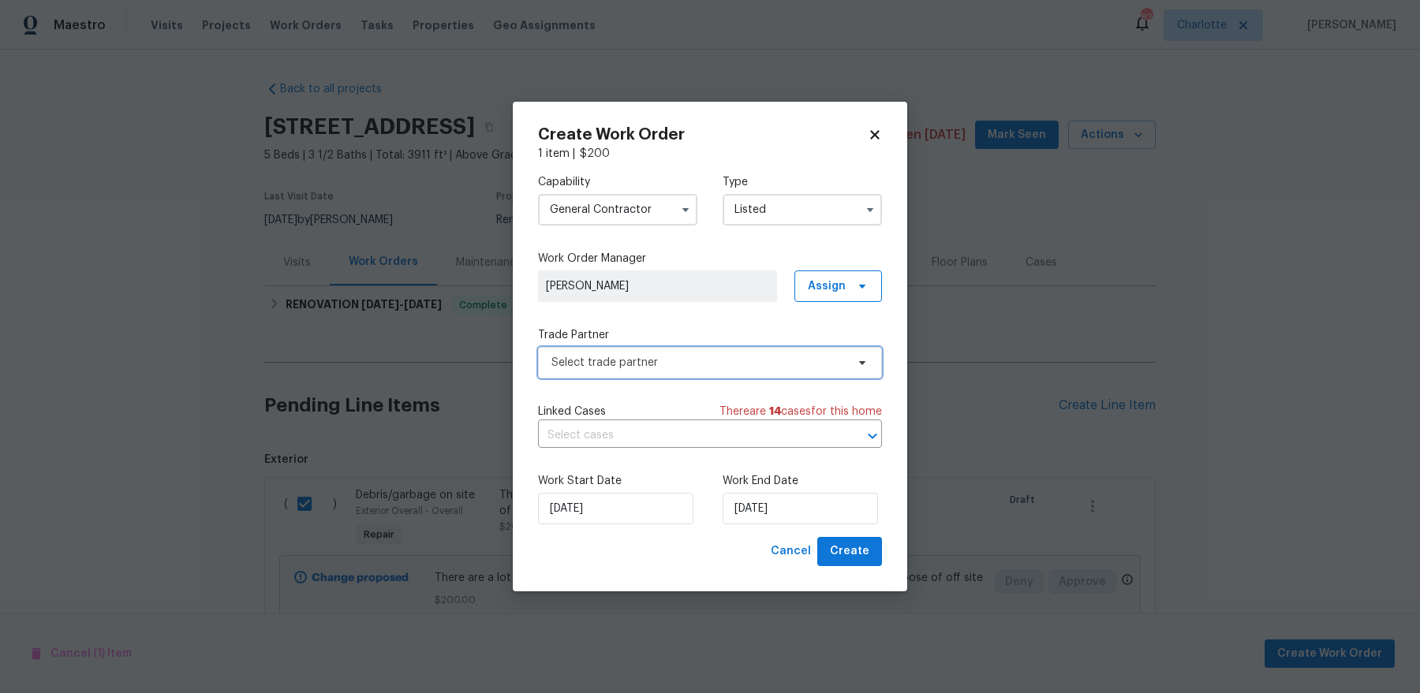
click at [711, 359] on span "Select trade partner" at bounding box center [698, 363] width 294 height 16
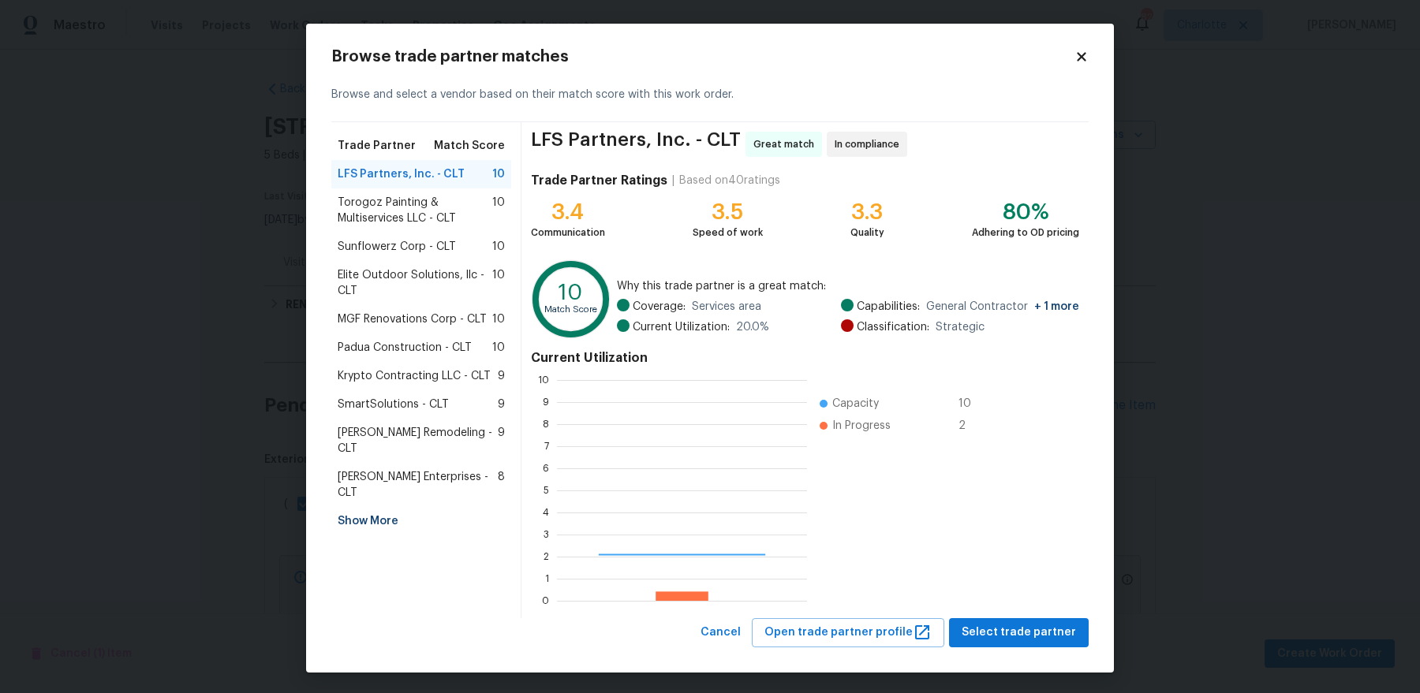
scroll to position [221, 249]
click at [460, 403] on div "SmartSolutions - CLT 9" at bounding box center [421, 405] width 167 height 16
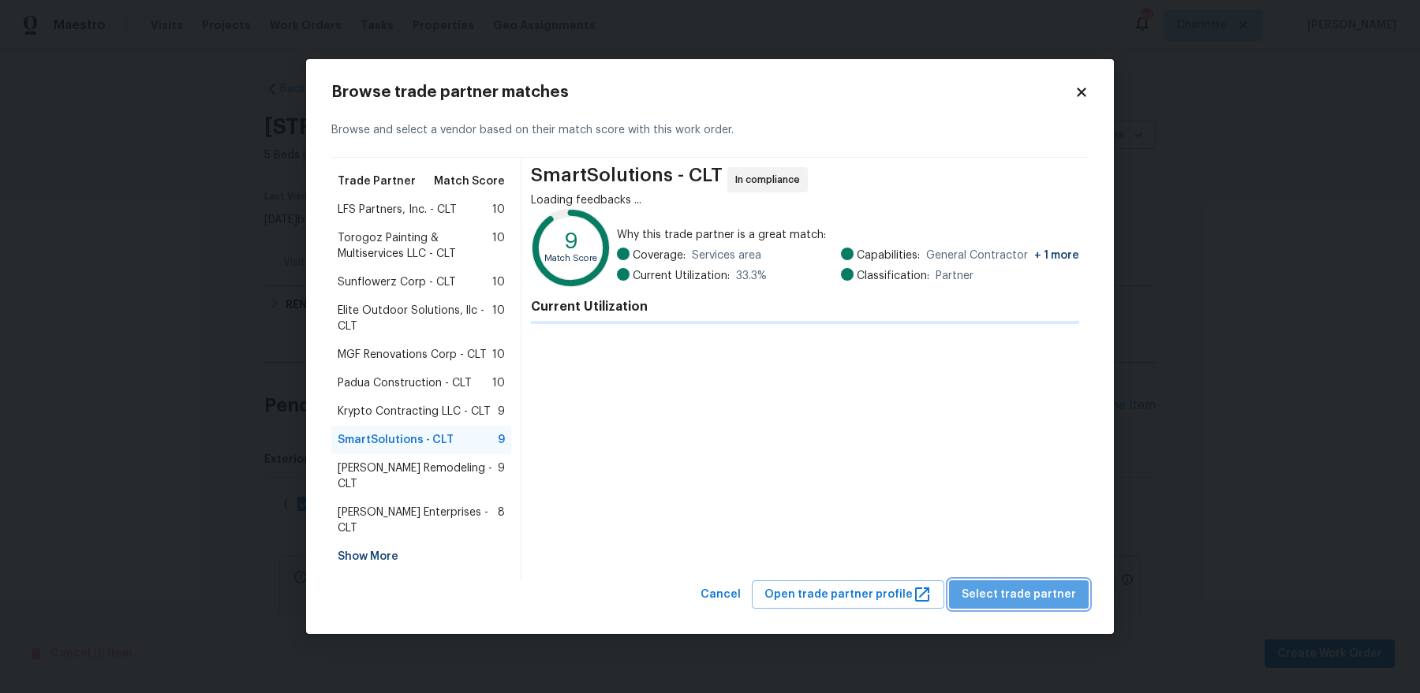
click at [1058, 585] on span "Select trade partner" at bounding box center [1018, 595] width 114 height 20
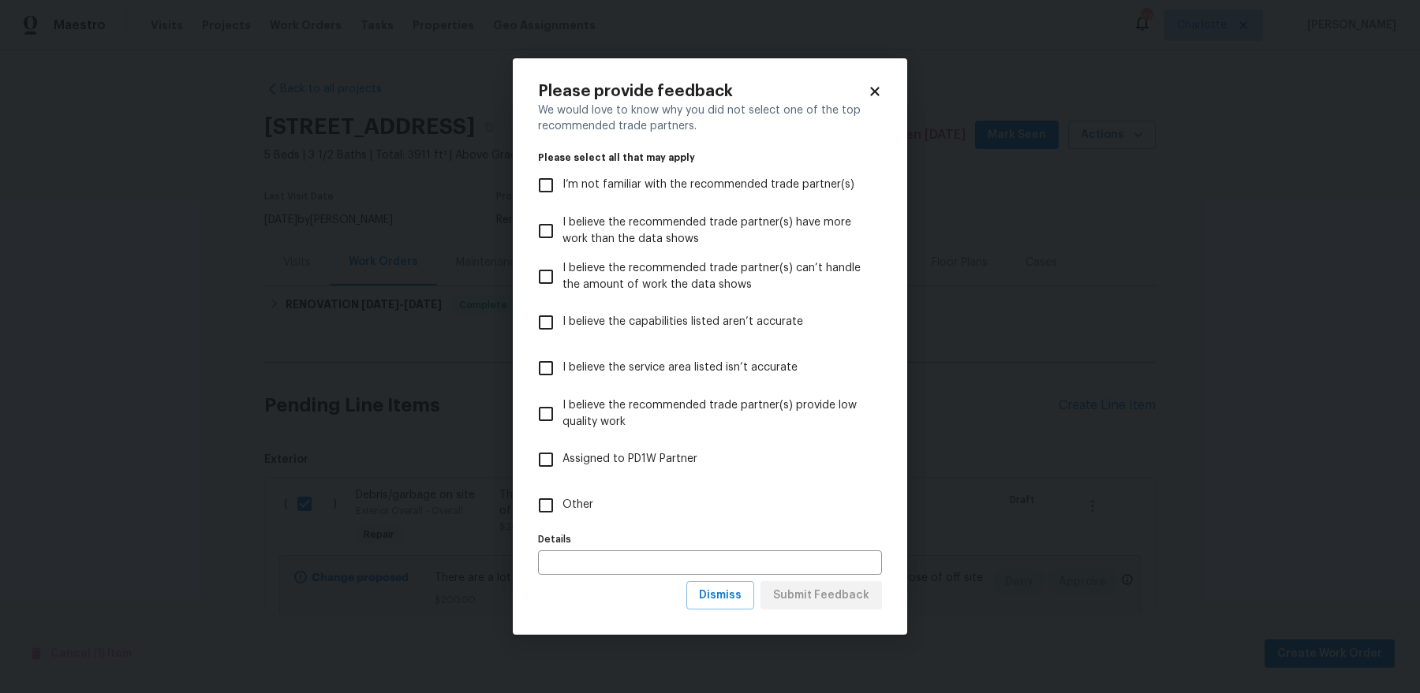
click at [621, 502] on label "Other" at bounding box center [699, 506] width 340 height 46
click at [562, 502] on input "Other" at bounding box center [545, 505] width 33 height 33
checkbox input "true"
click at [843, 595] on span "Submit Feedback" at bounding box center [821, 596] width 96 height 20
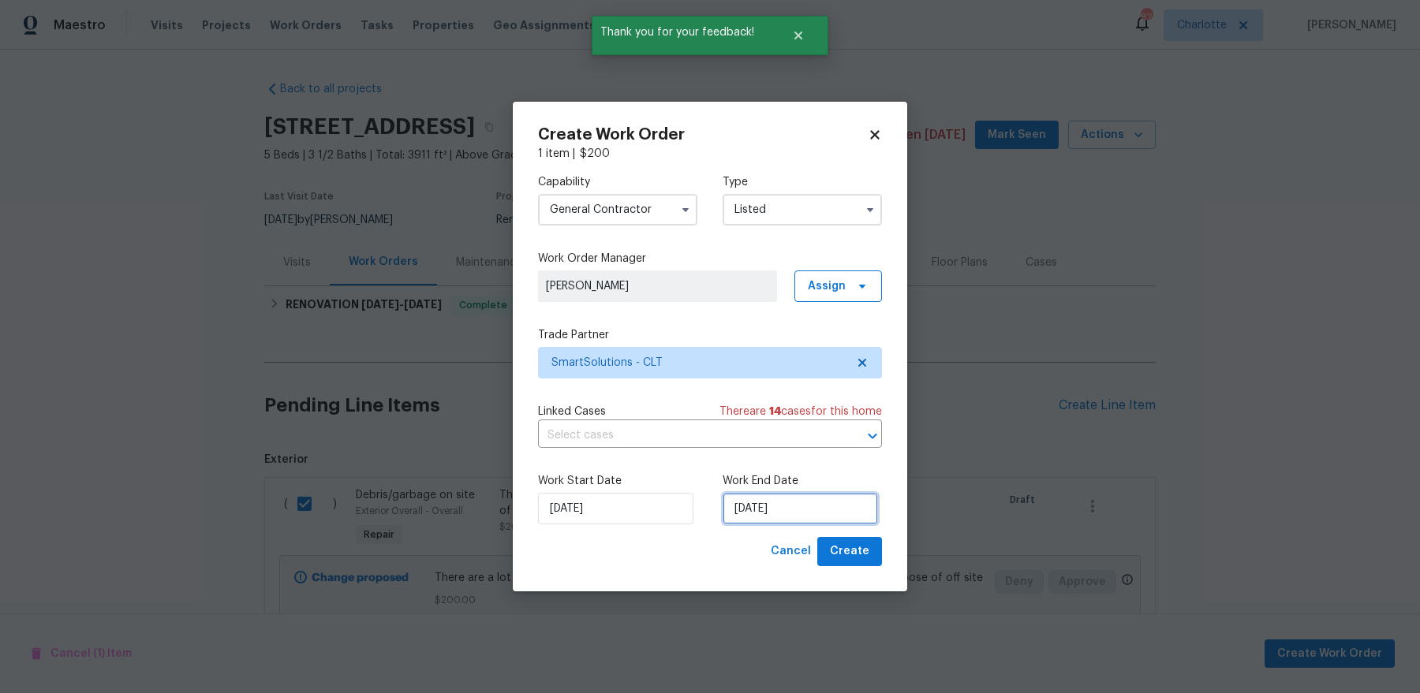
click at [816, 514] on input "[DATE]" at bounding box center [799, 509] width 155 height 32
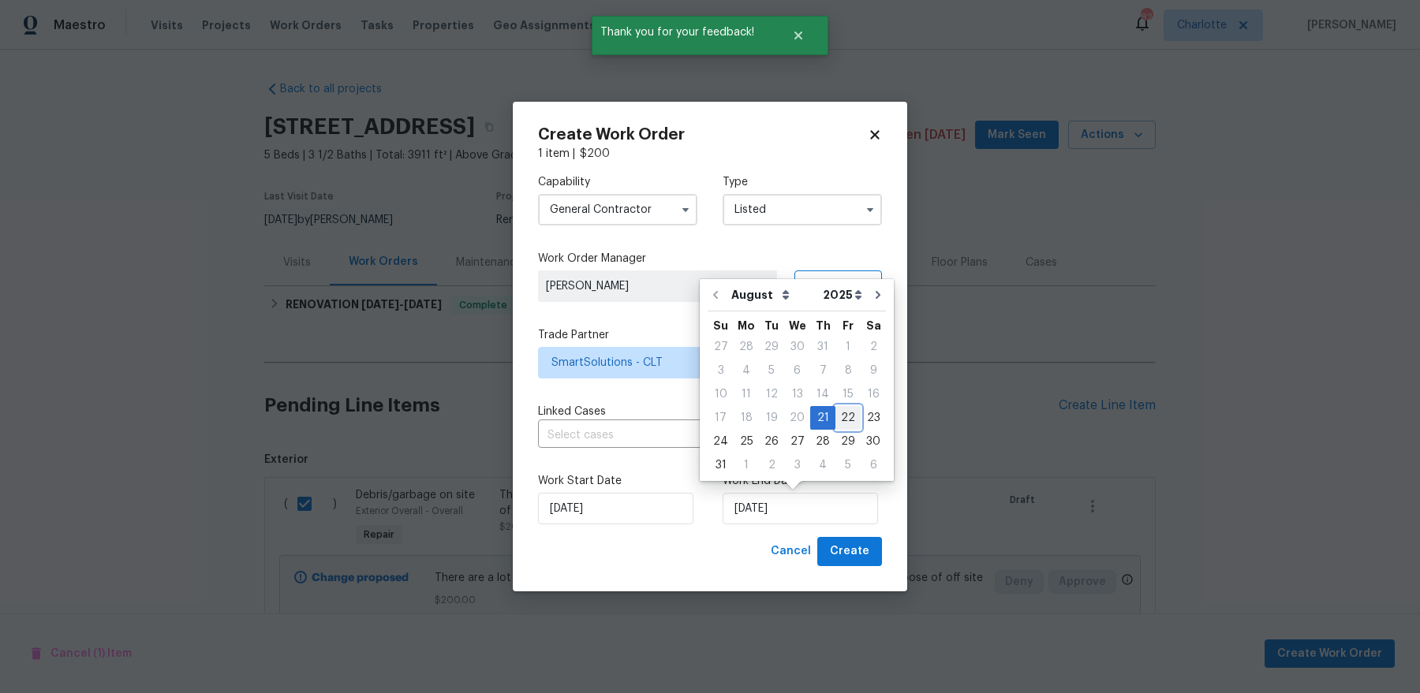
click at [843, 420] on div "22" at bounding box center [847, 418] width 25 height 22
type input "8/22/2025"
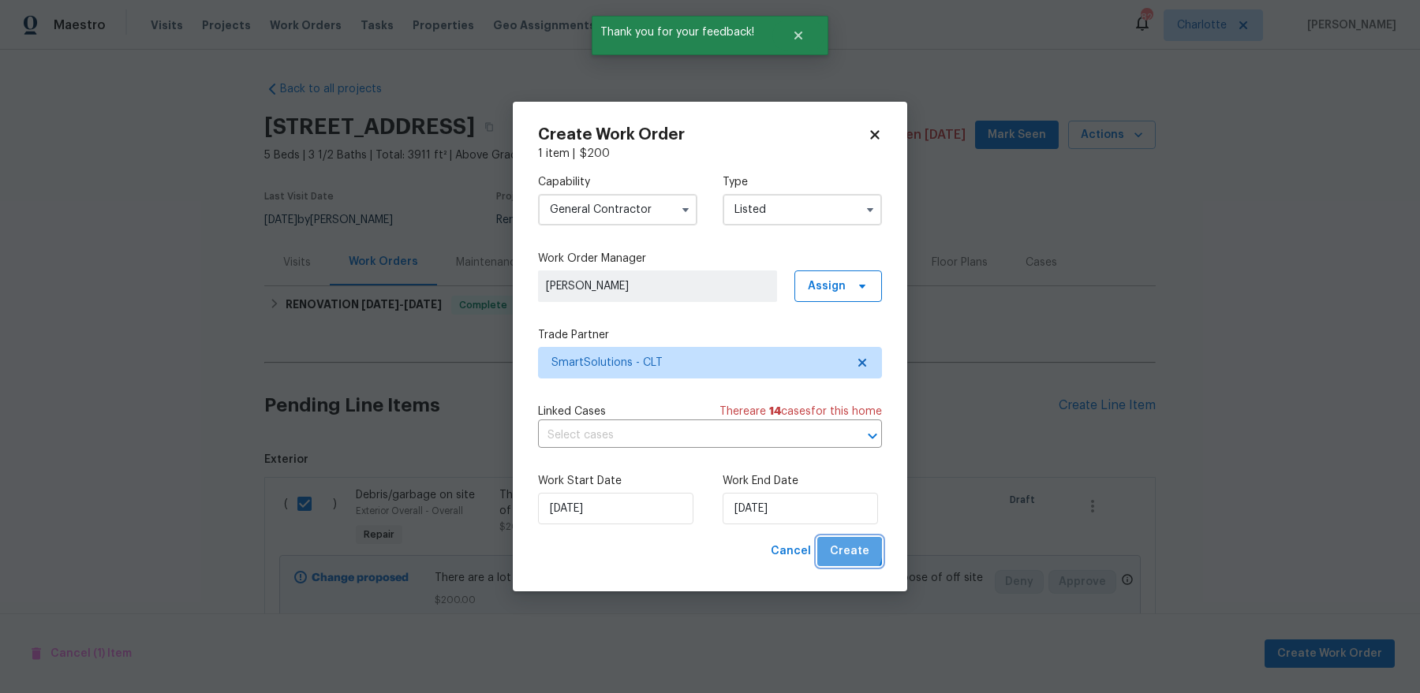
click at [843, 549] on span "Create" at bounding box center [849, 552] width 39 height 20
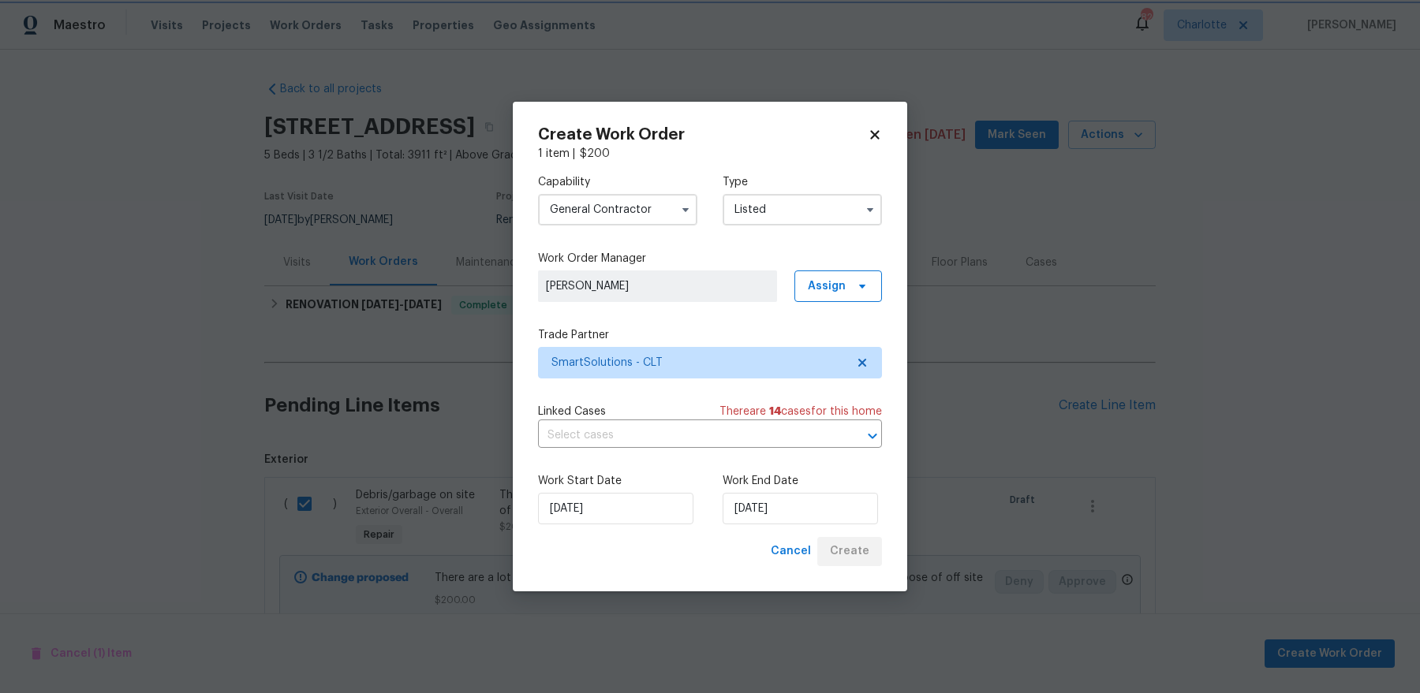
checkbox input "false"
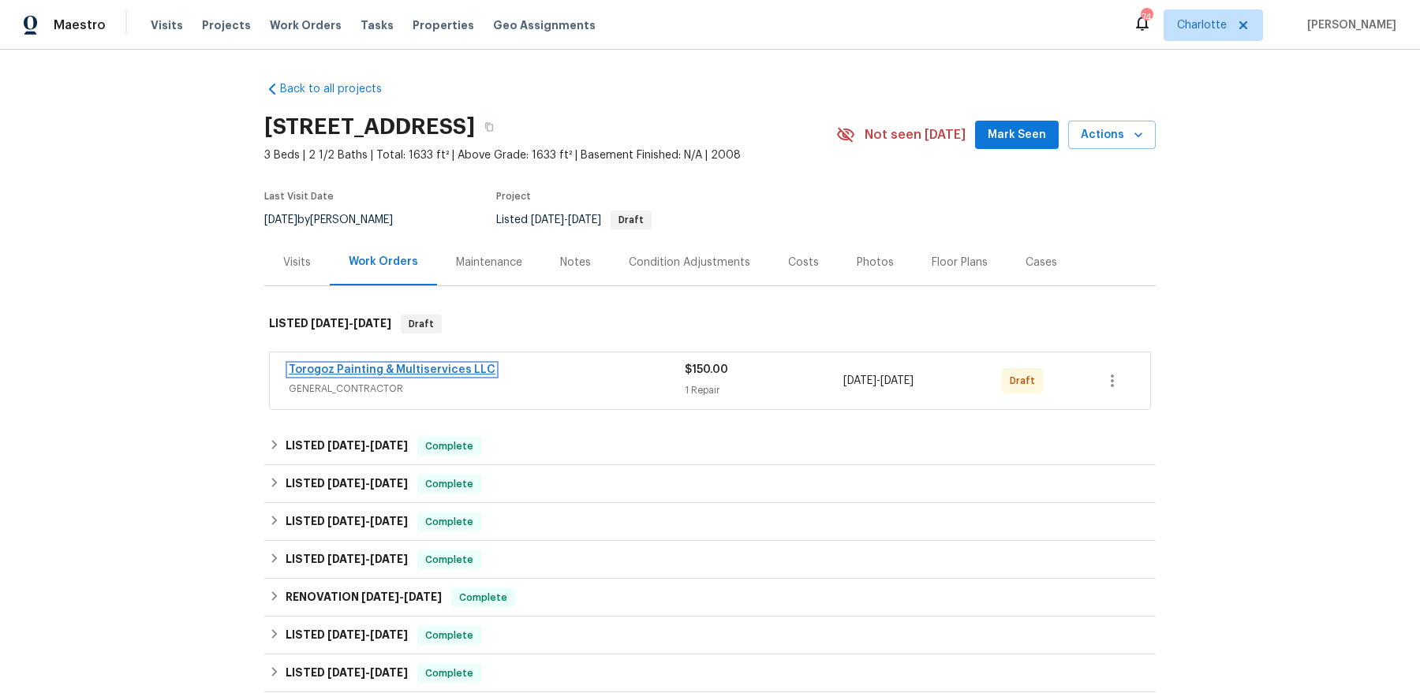
click at [453, 371] on link "Torogoz Painting & Multiservices LLC" at bounding box center [392, 369] width 207 height 11
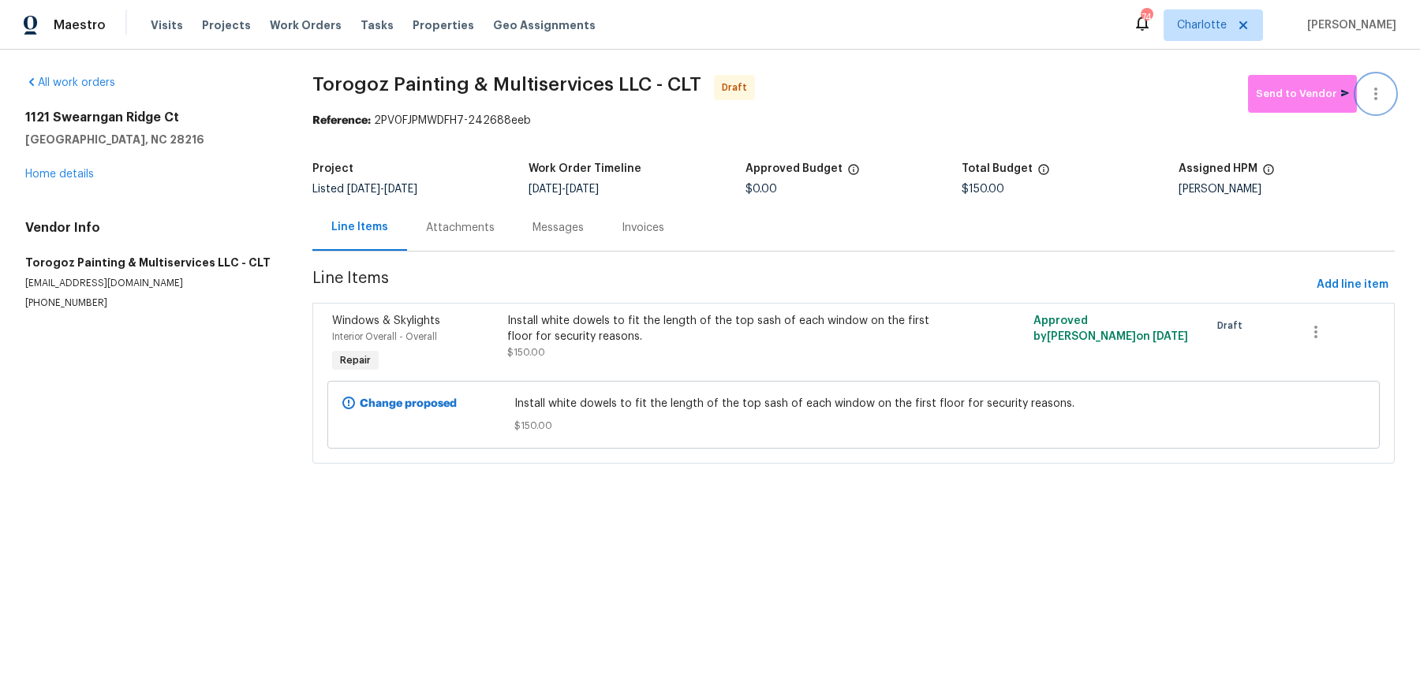
click at [1385, 95] on button "button" at bounding box center [1375, 94] width 38 height 38
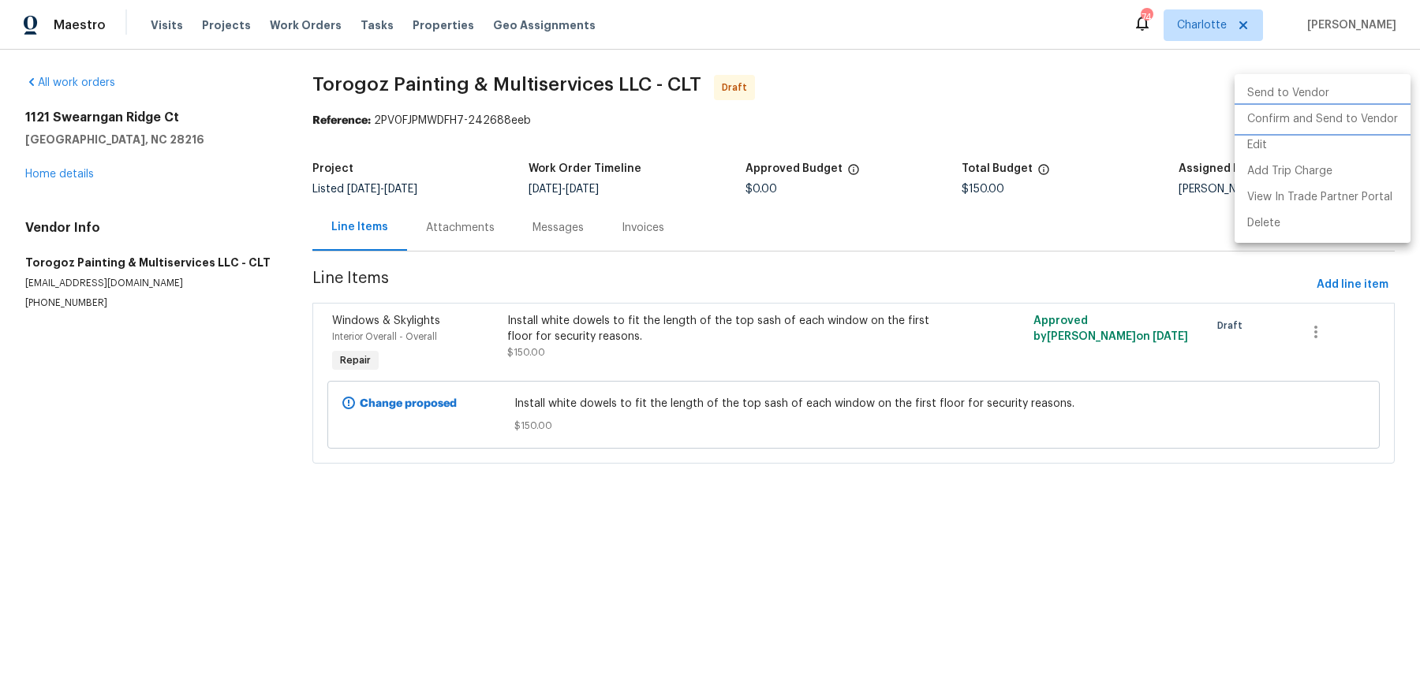
click at [1373, 127] on li "Confirm and Send to Vendor" at bounding box center [1322, 119] width 176 height 26
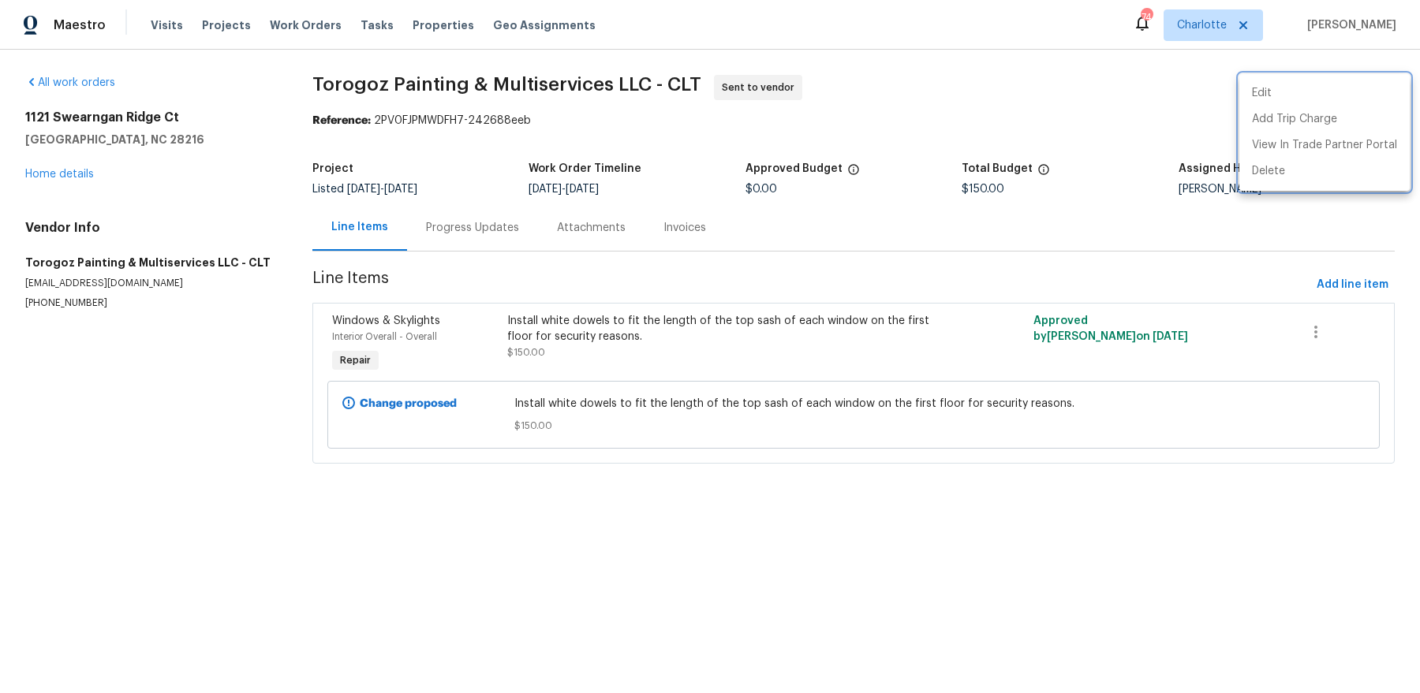
click at [431, 250] on div at bounding box center [710, 346] width 1420 height 693
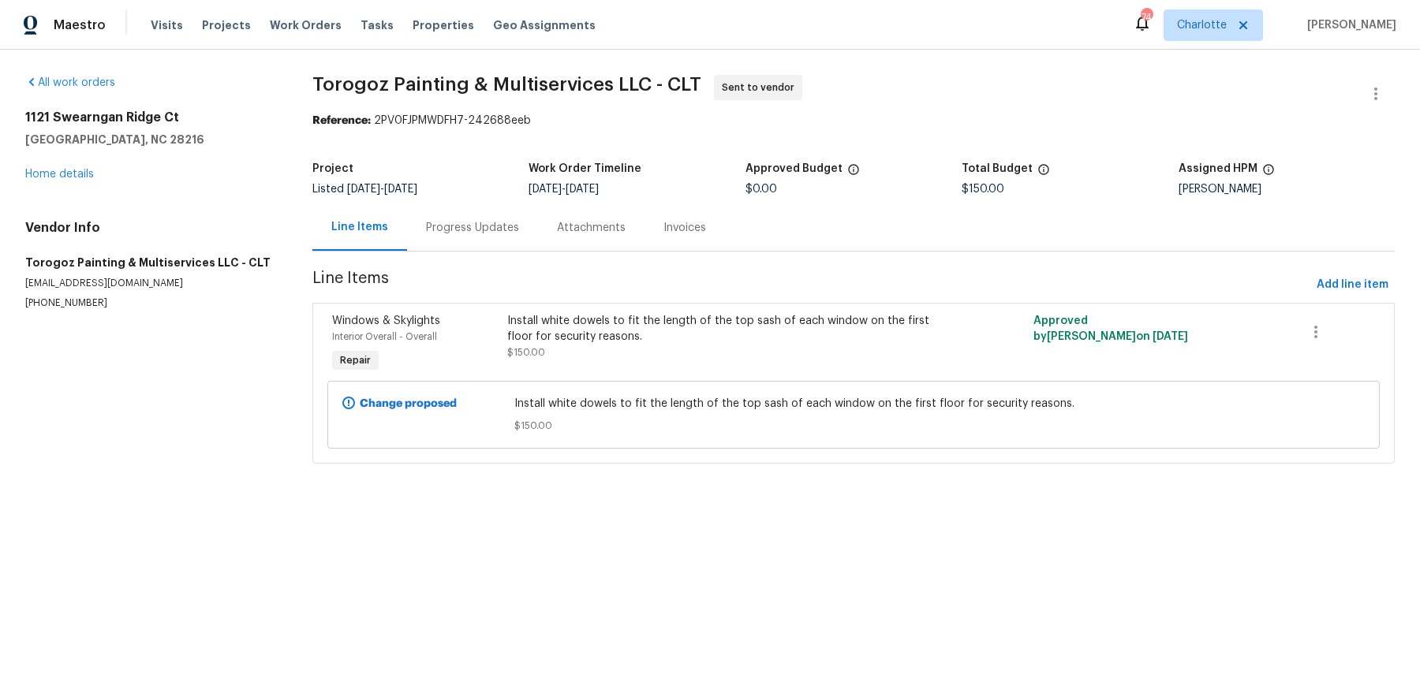
click at [446, 214] on div "Progress Updates" at bounding box center [472, 227] width 131 height 47
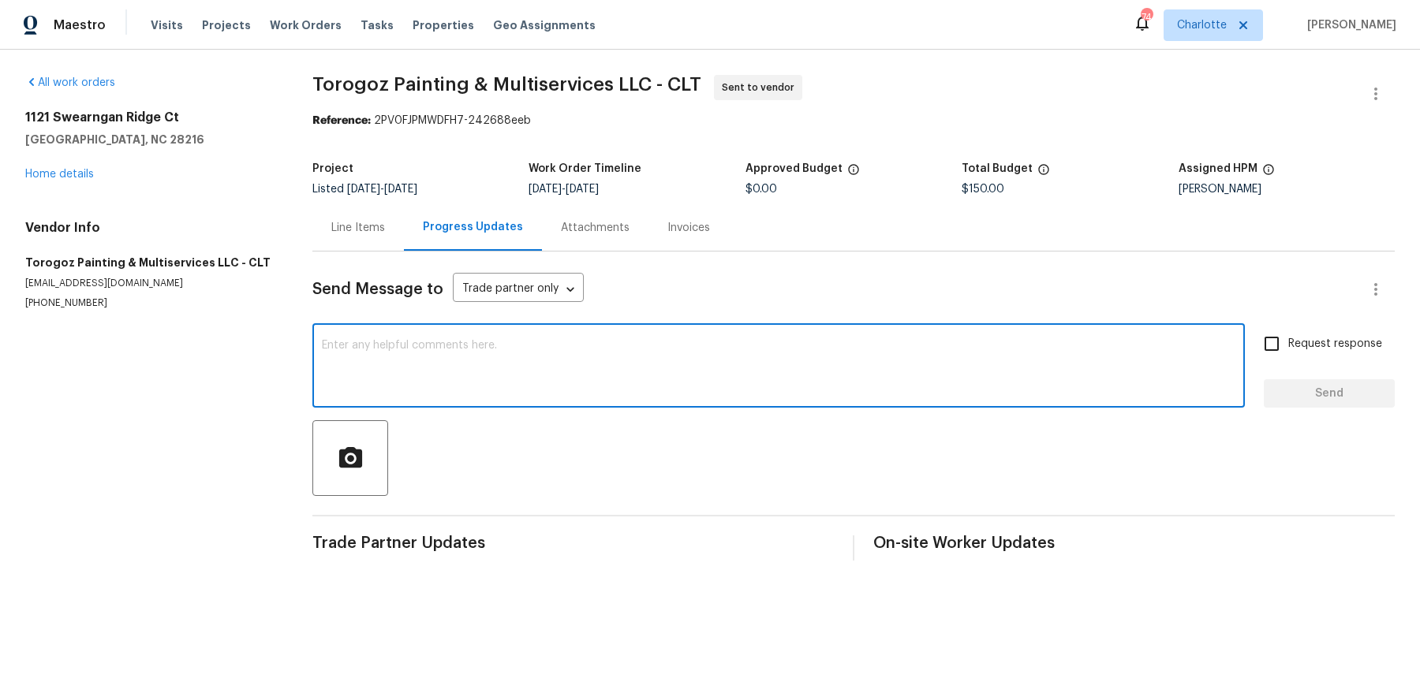
click at [409, 345] on textarea at bounding box center [778, 367] width 913 height 55
type textarea "Please complete asap. We're having almost nightly break-ins here."
click at [1295, 346] on span "Request response" at bounding box center [1335, 344] width 94 height 17
click at [1288, 346] on input "Request response" at bounding box center [1271, 343] width 33 height 33
checkbox input "true"
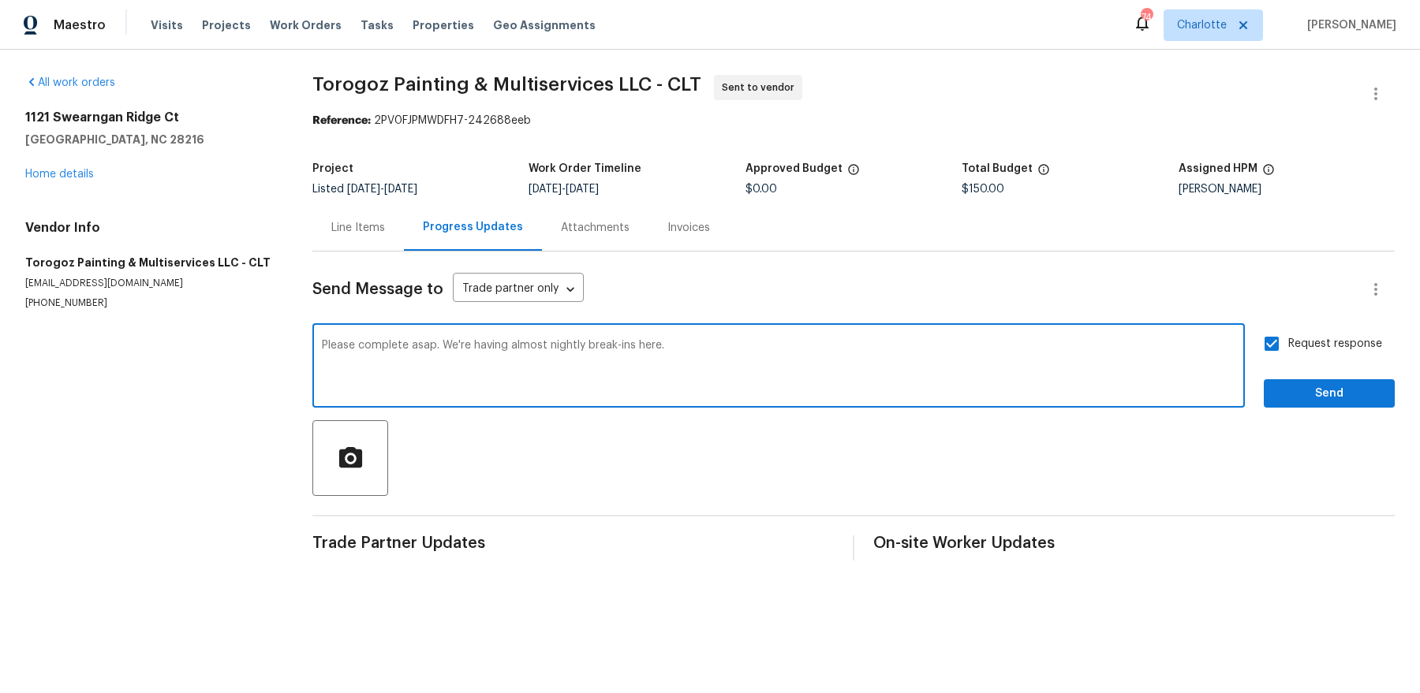
click at [1098, 380] on textarea "Please complete asap. We're having almost nightly break-ins here." at bounding box center [778, 367] width 913 height 55
click at [1297, 394] on span "Send" at bounding box center [1329, 394] width 106 height 20
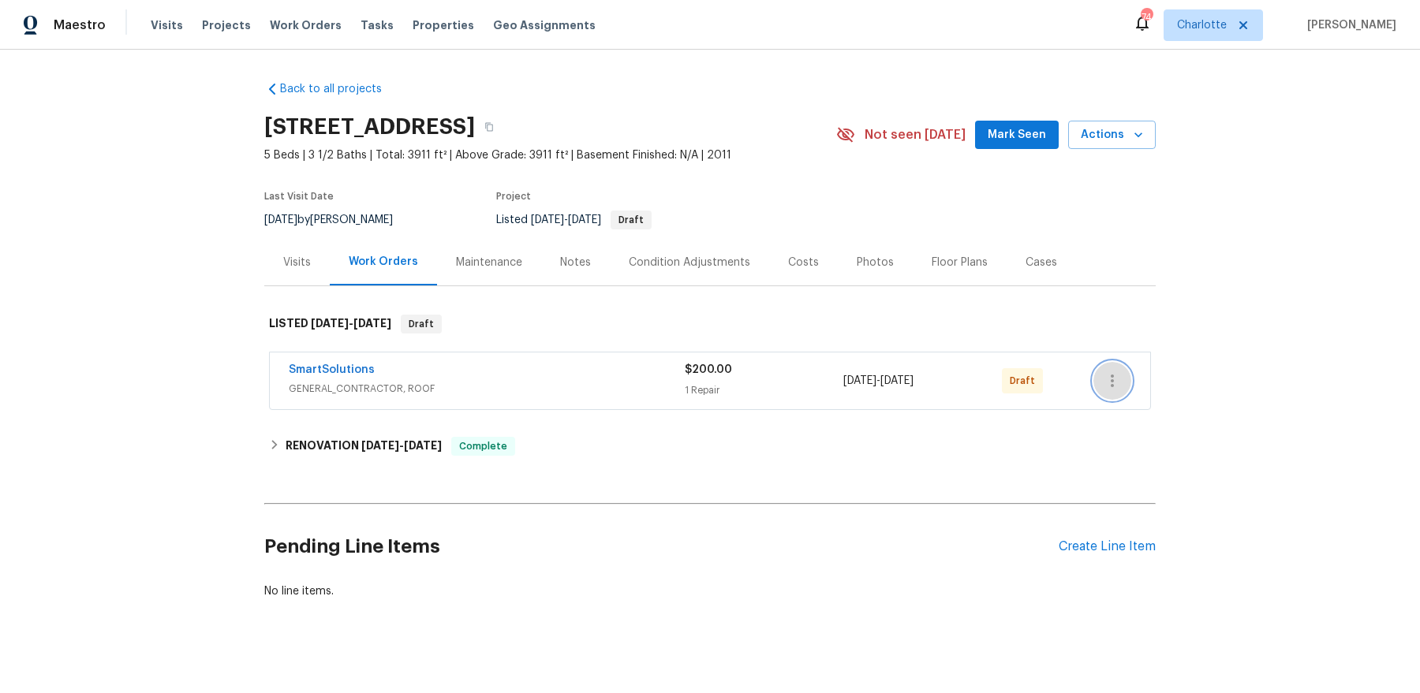
click at [1128, 387] on button "button" at bounding box center [1112, 381] width 38 height 38
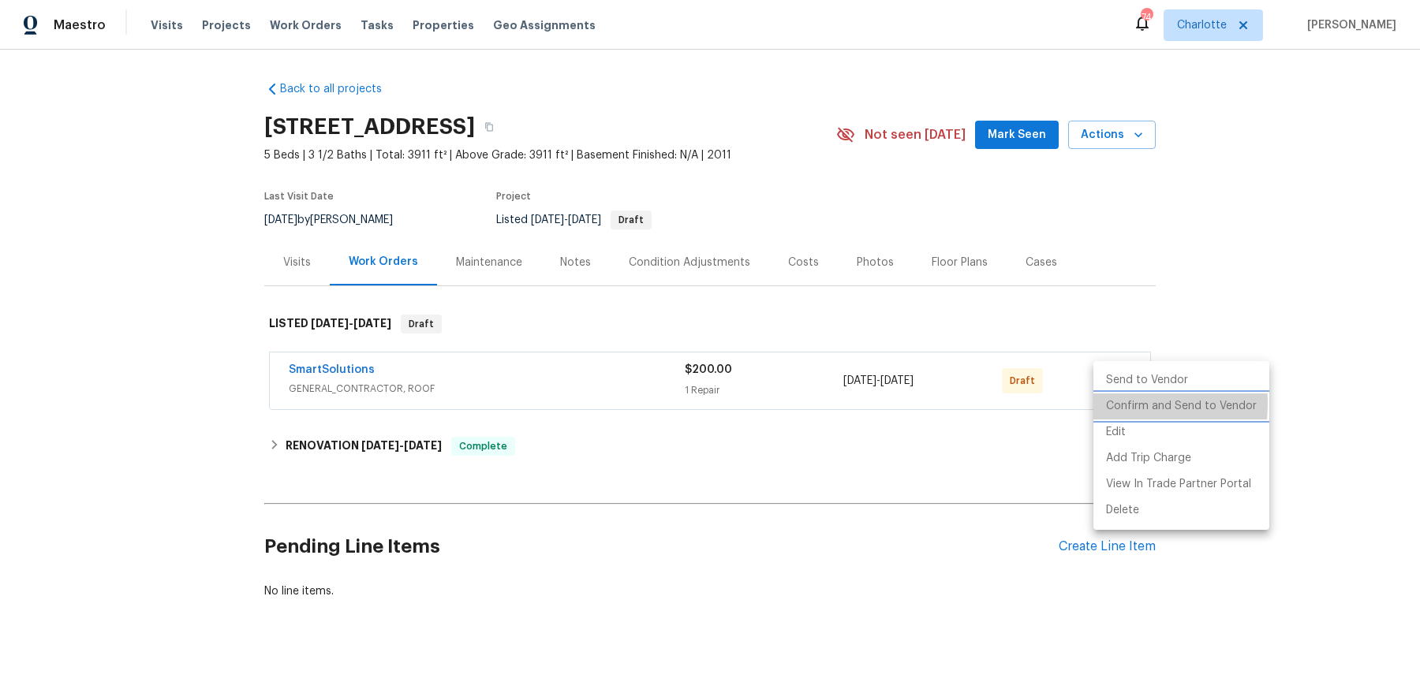
click at [1114, 404] on li "Confirm and Send to Vendor" at bounding box center [1181, 407] width 176 height 26
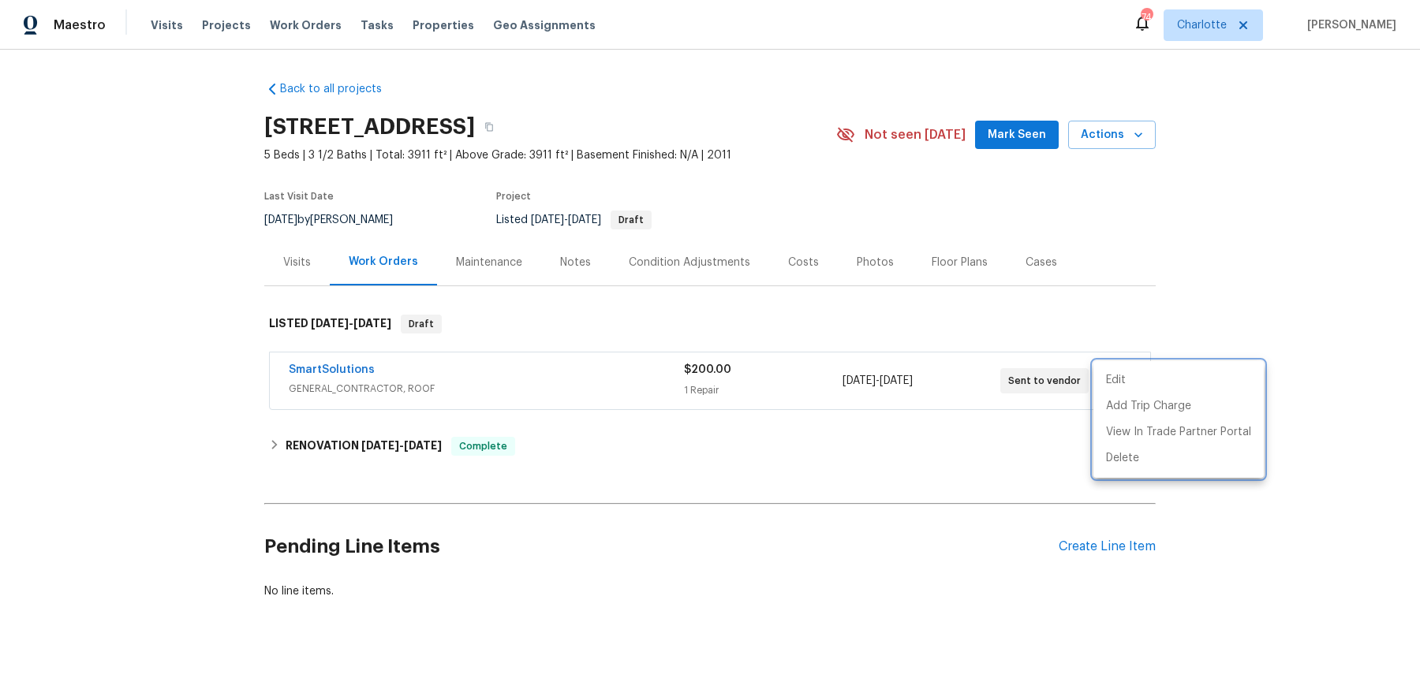
click at [414, 436] on div at bounding box center [710, 346] width 1420 height 693
click at [331, 358] on div "SmartSolutions GENERAL_CONTRACTOR, ROOF $200.00 1 Repair 8/21/2025 - 8/22/2025 …" at bounding box center [710, 381] width 880 height 57
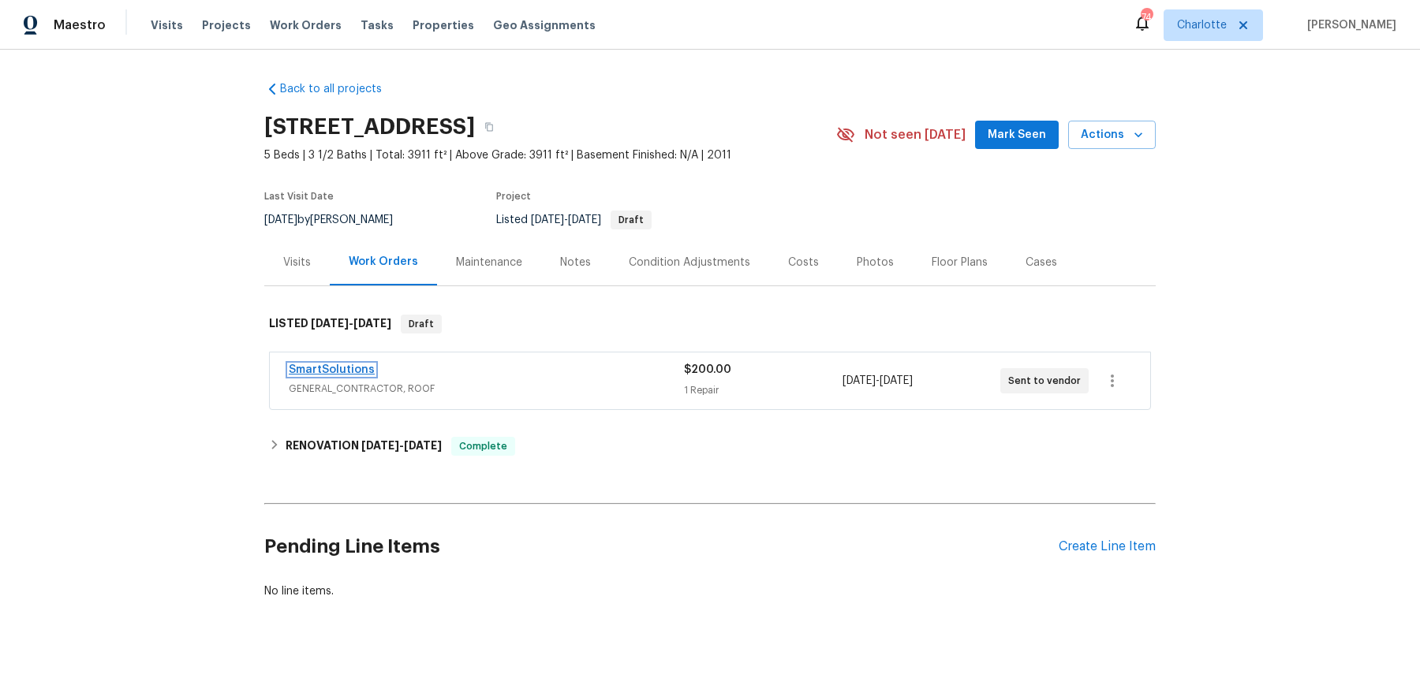
click at [330, 368] on link "SmartSolutions" at bounding box center [332, 369] width 86 height 11
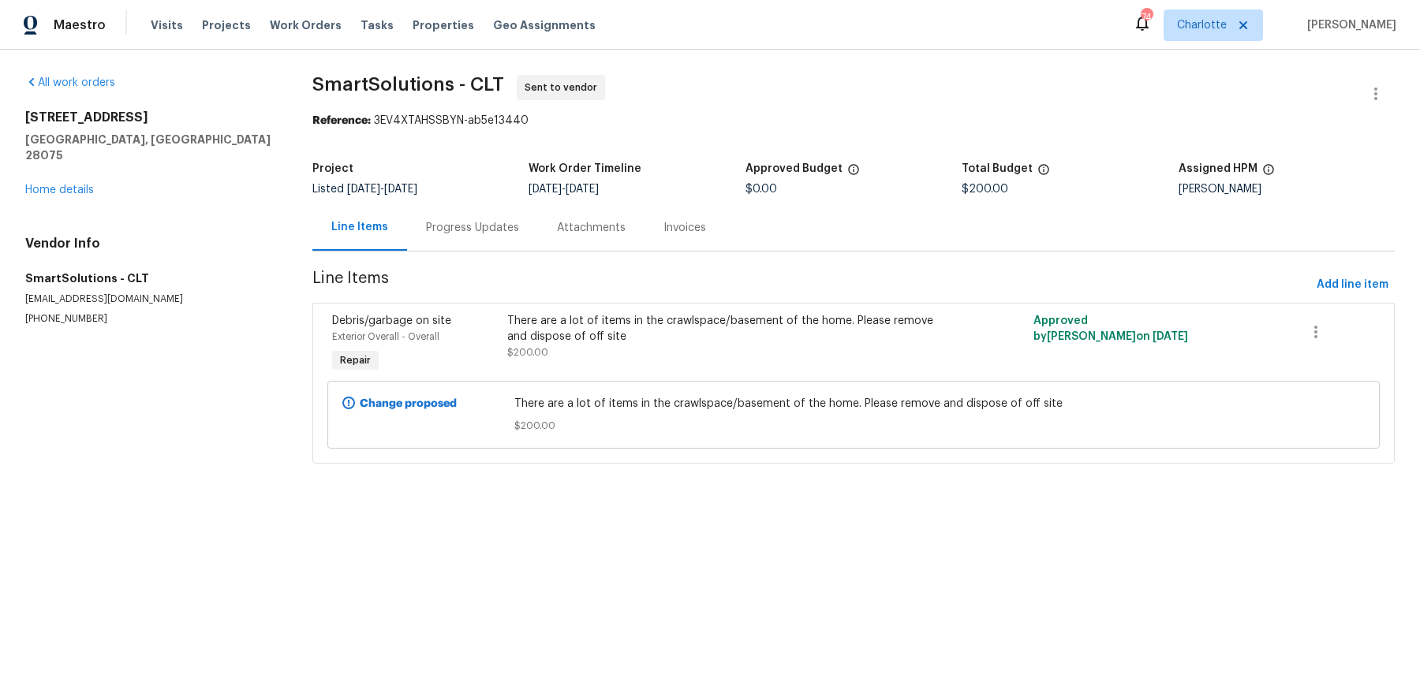
click at [468, 236] on div "Progress Updates" at bounding box center [472, 227] width 131 height 47
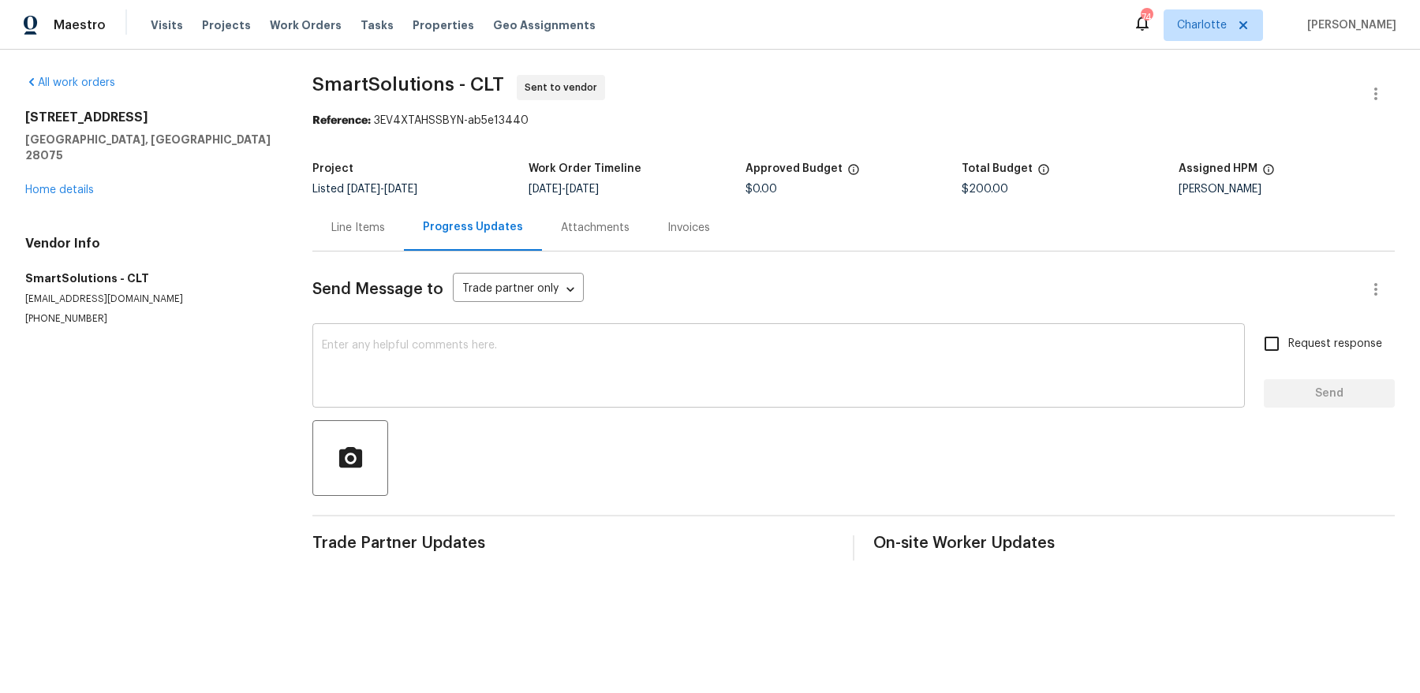
click at [444, 376] on textarea at bounding box center [778, 367] width 913 height 55
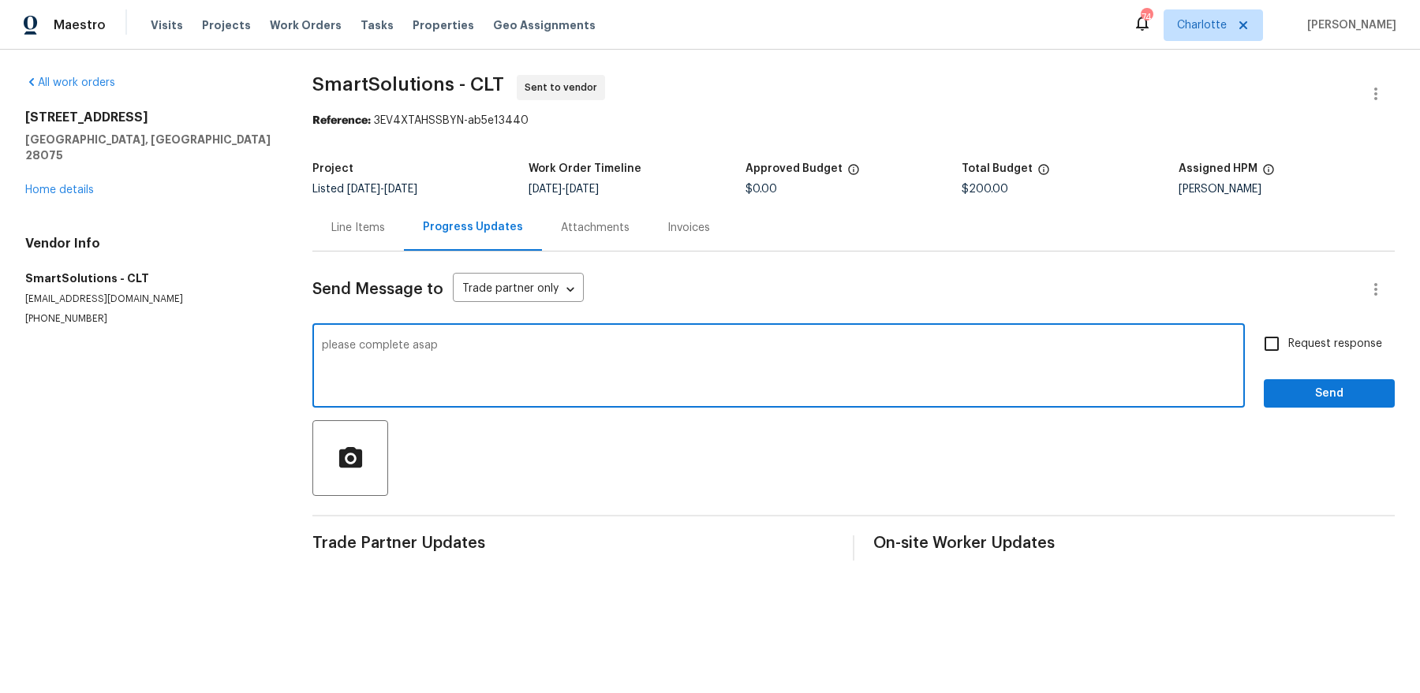
type textarea "please complete asap"
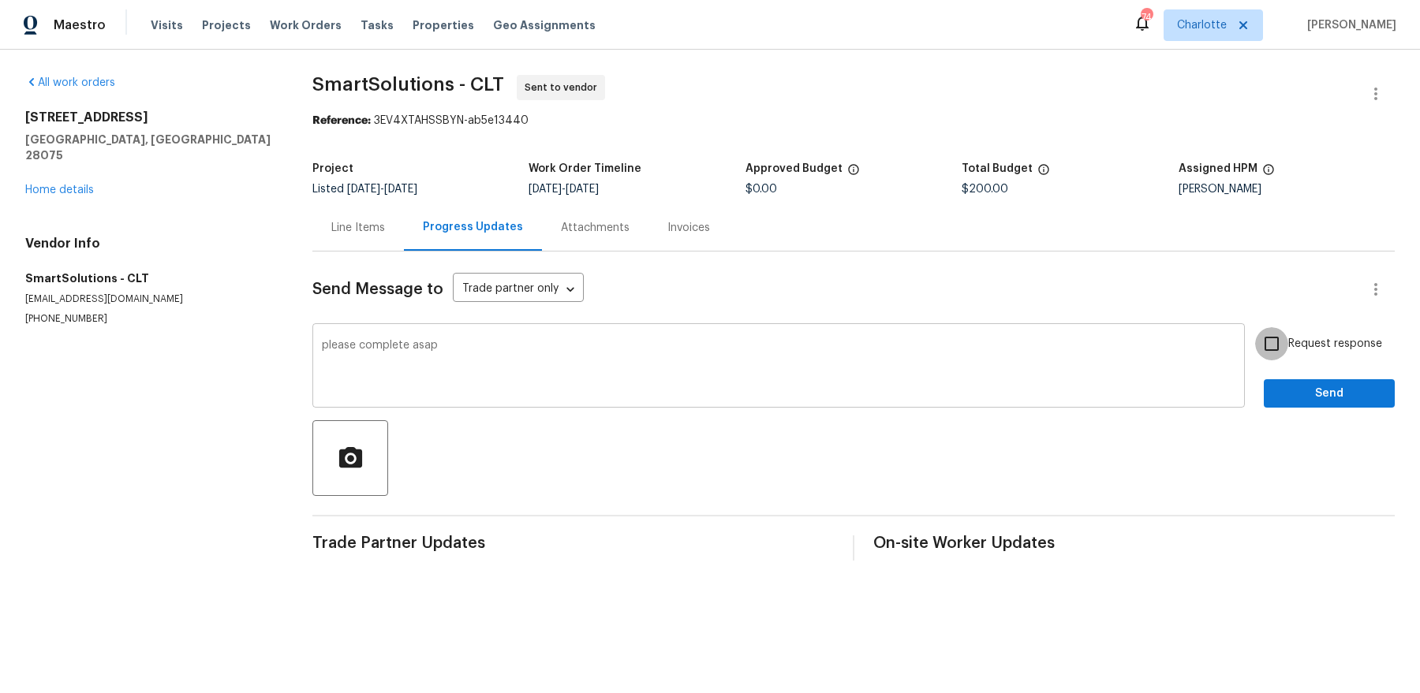
click at [1255, 327] on input "Request response" at bounding box center [1271, 343] width 33 height 33
checkbox input "true"
click at [1263, 379] on button "Send" at bounding box center [1328, 393] width 131 height 29
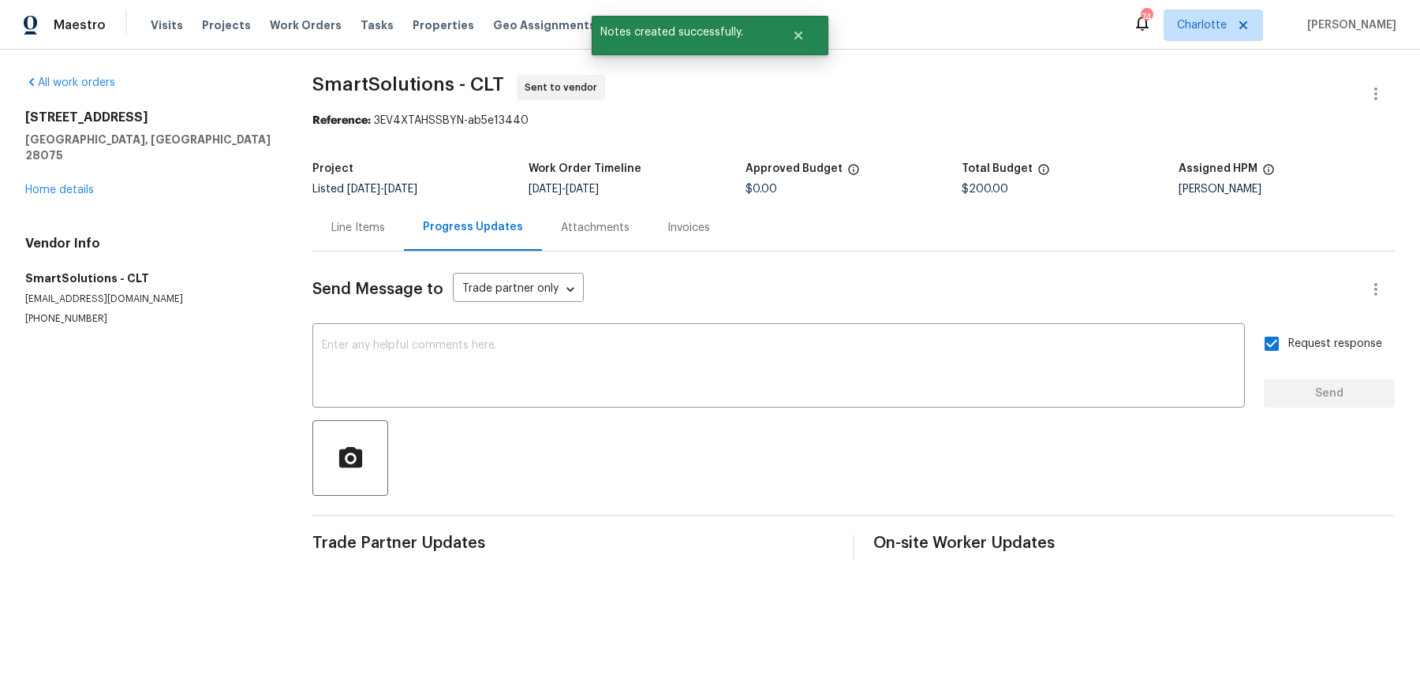
click at [134, 118] on h2 "3904 Hounslow Ln" at bounding box center [149, 118] width 249 height 16
copy h2 "3904 Hounslow Ln"
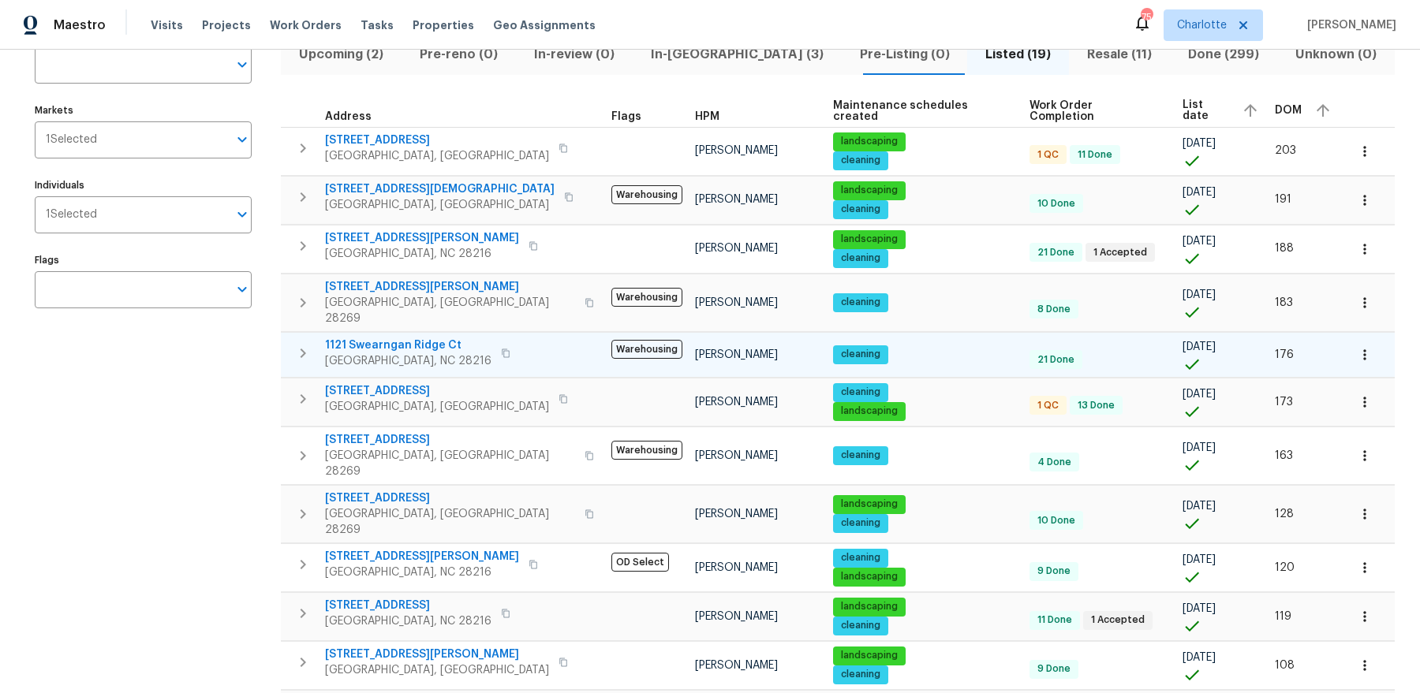
scroll to position [81, 0]
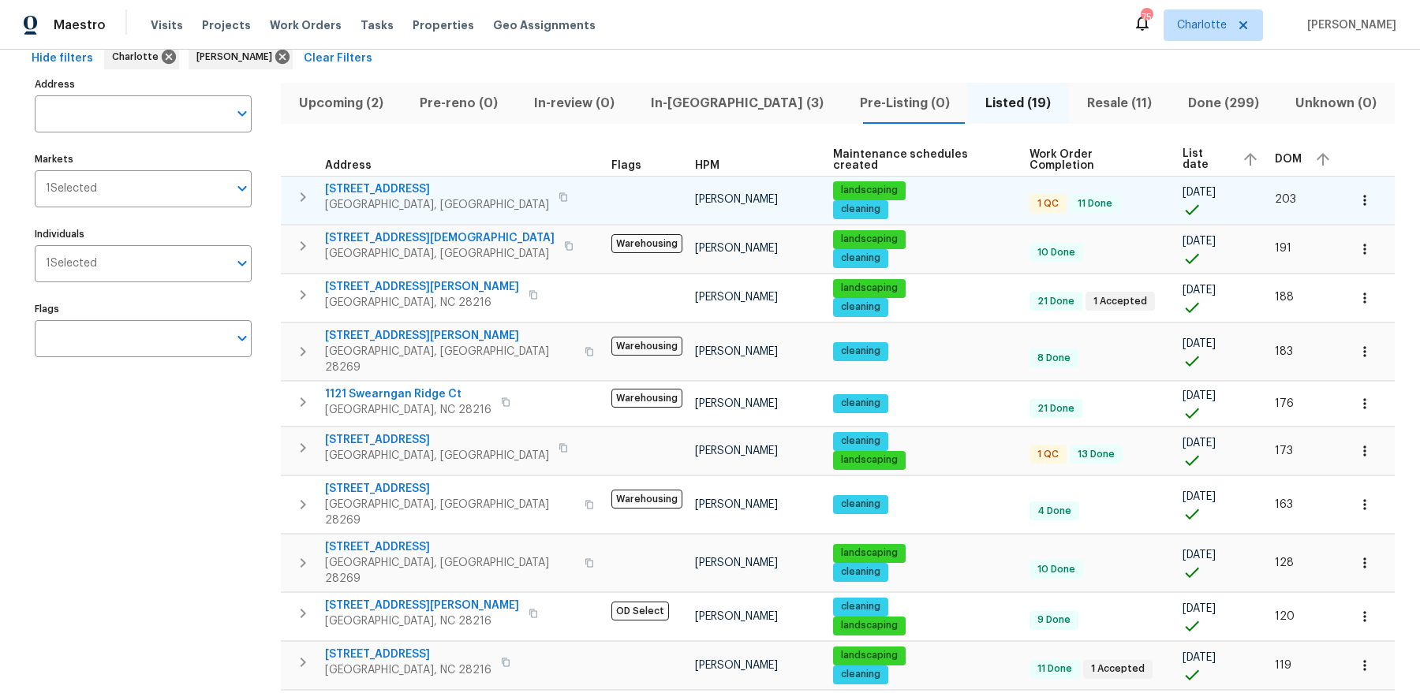
click at [370, 188] on span "[STREET_ADDRESS]" at bounding box center [437, 189] width 224 height 16
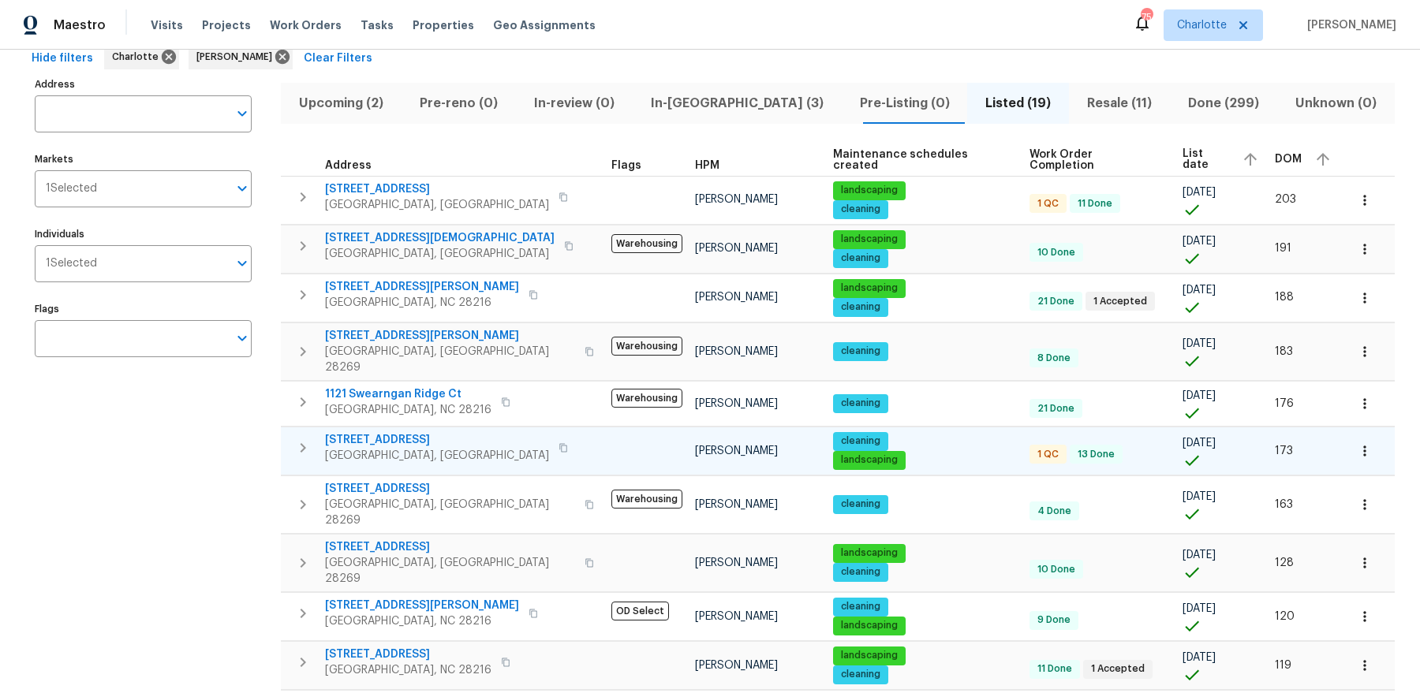
click at [367, 432] on span "[STREET_ADDRESS]" at bounding box center [437, 440] width 224 height 16
click at [663, 101] on span "In-[GEOGRAPHIC_DATA] (3)" at bounding box center [737, 103] width 190 height 22
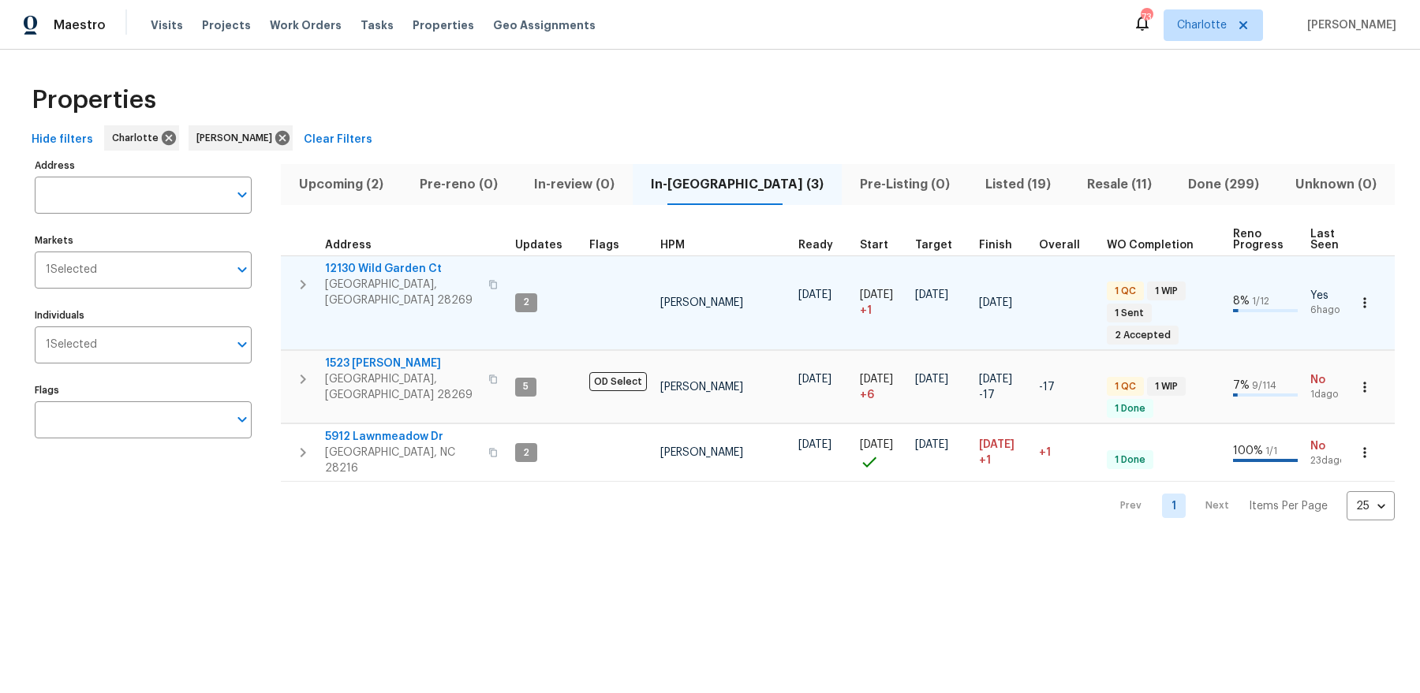
click at [381, 266] on span "12130 Wild Garden Ct" at bounding box center [402, 269] width 154 height 16
click at [371, 266] on span "12130 Wild Garden Ct" at bounding box center [402, 269] width 154 height 16
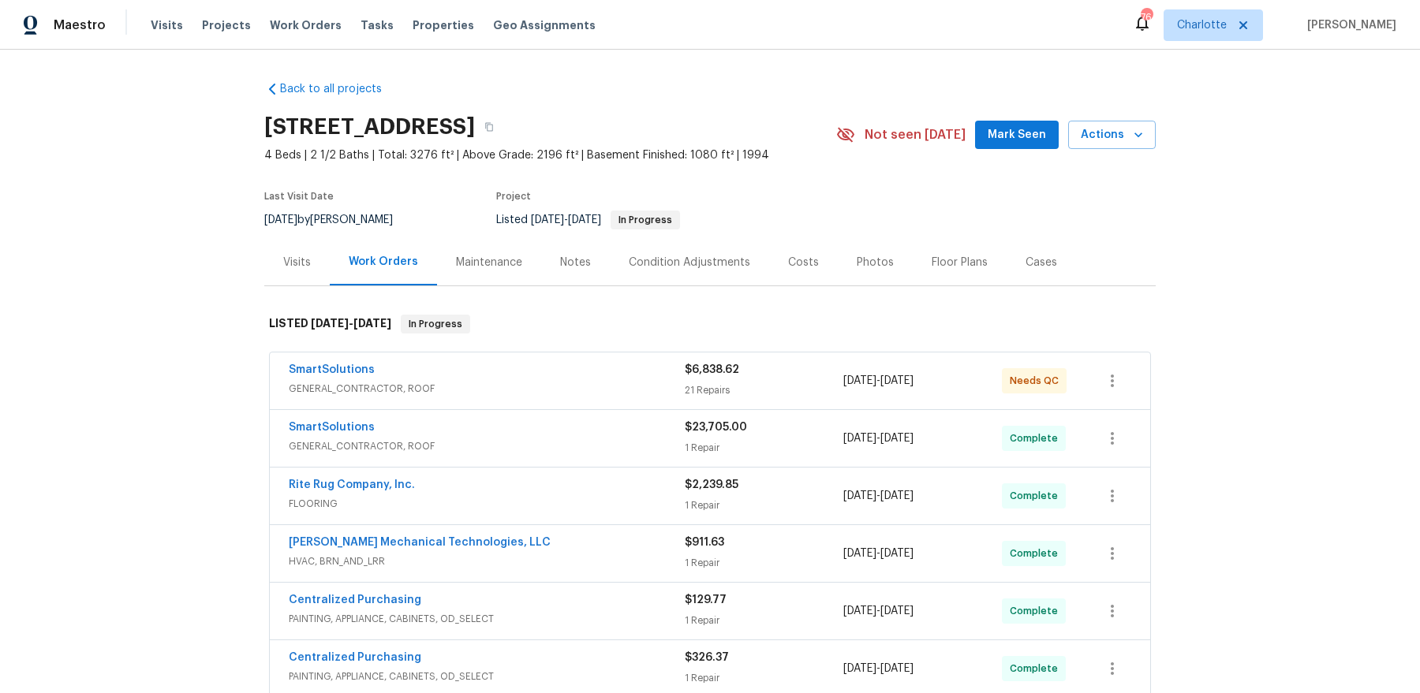
click at [501, 384] on span "GENERAL_CONTRACTOR, ROOF" at bounding box center [487, 389] width 396 height 16
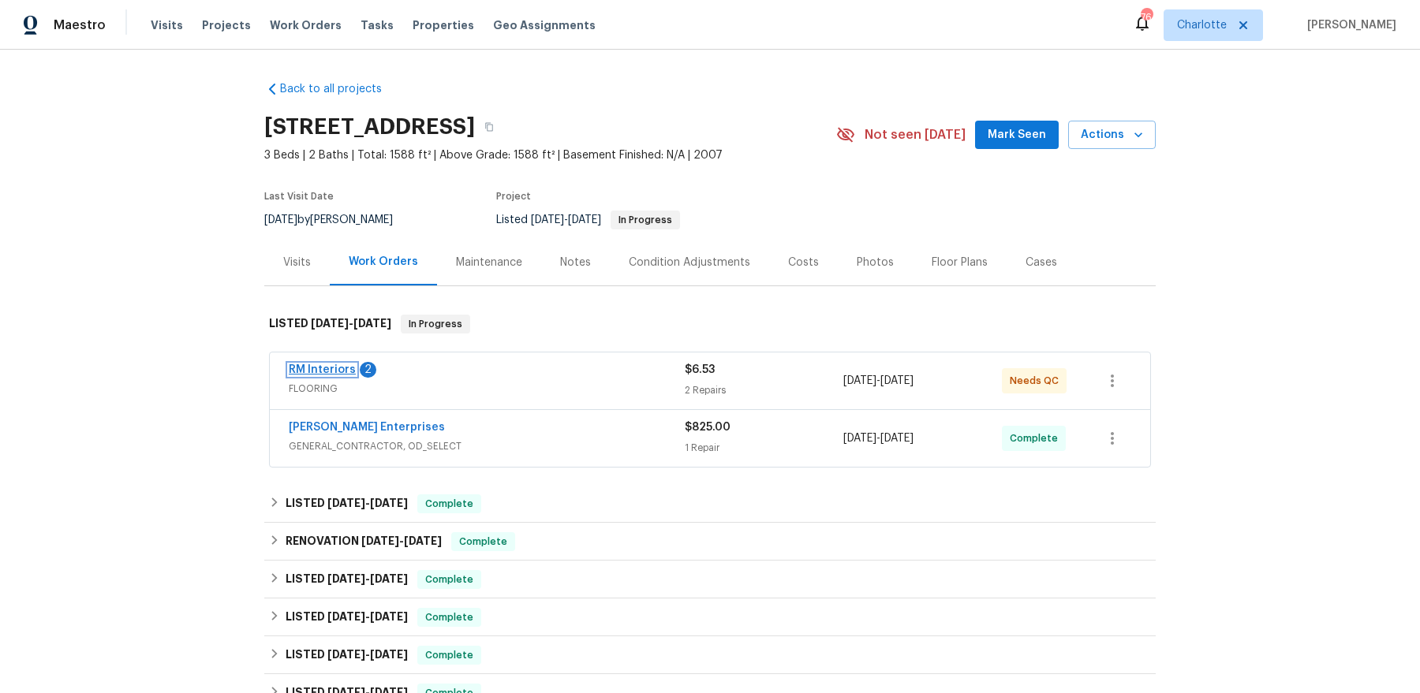
click at [322, 374] on link "RM Interiors" at bounding box center [322, 369] width 67 height 11
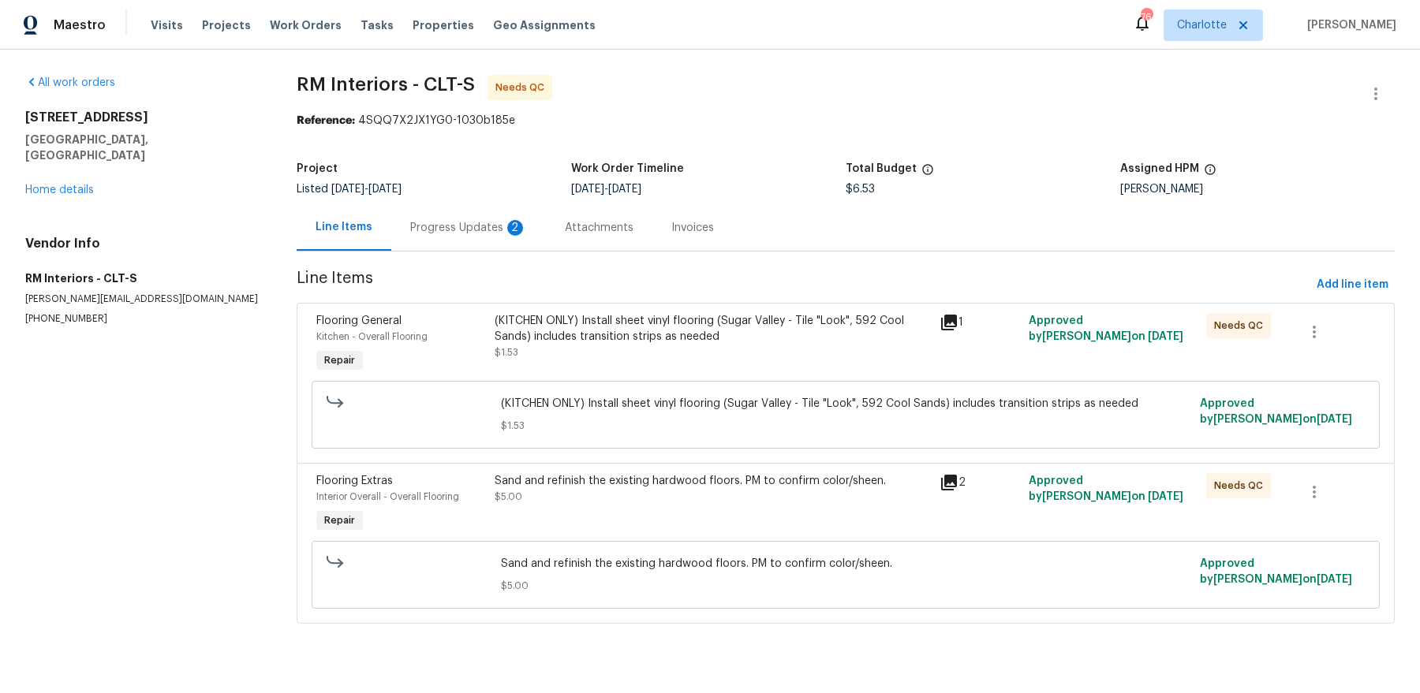
click at [455, 227] on div "Progress Updates 2" at bounding box center [468, 228] width 117 height 16
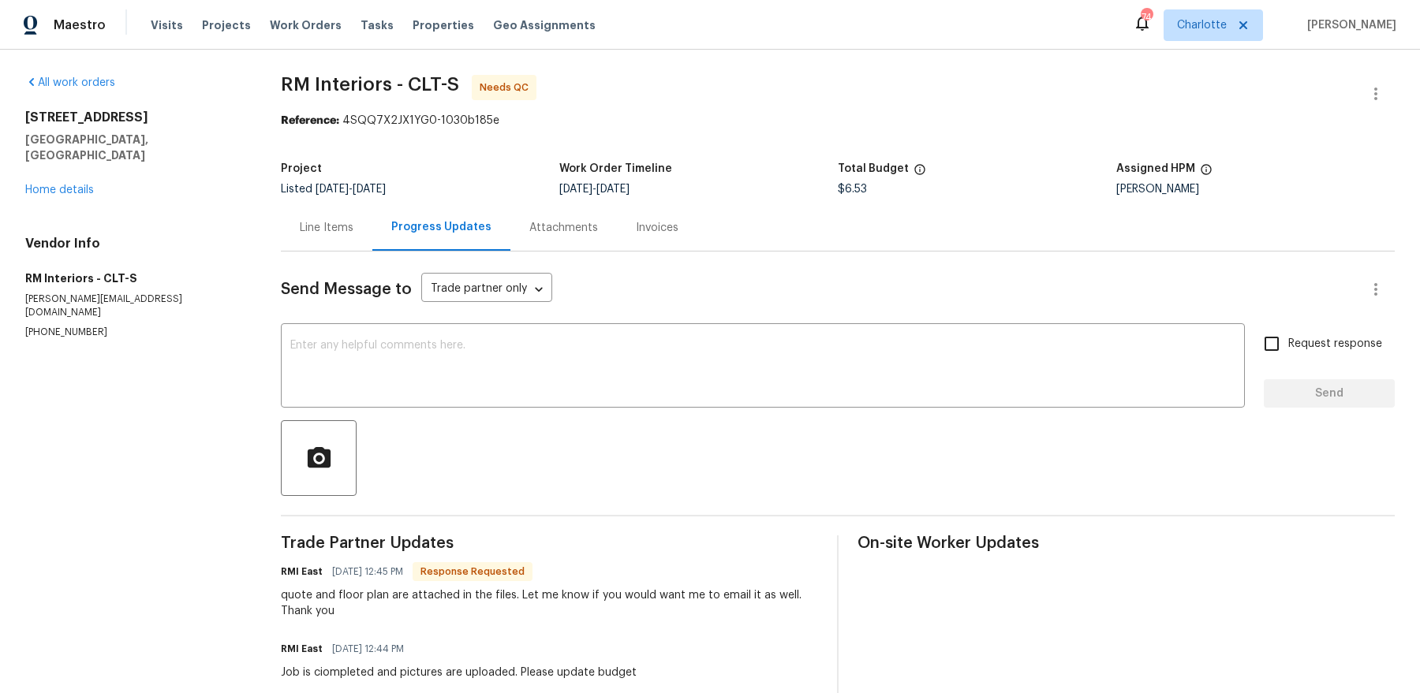
click at [344, 227] on div "Line Items" at bounding box center [327, 228] width 54 height 16
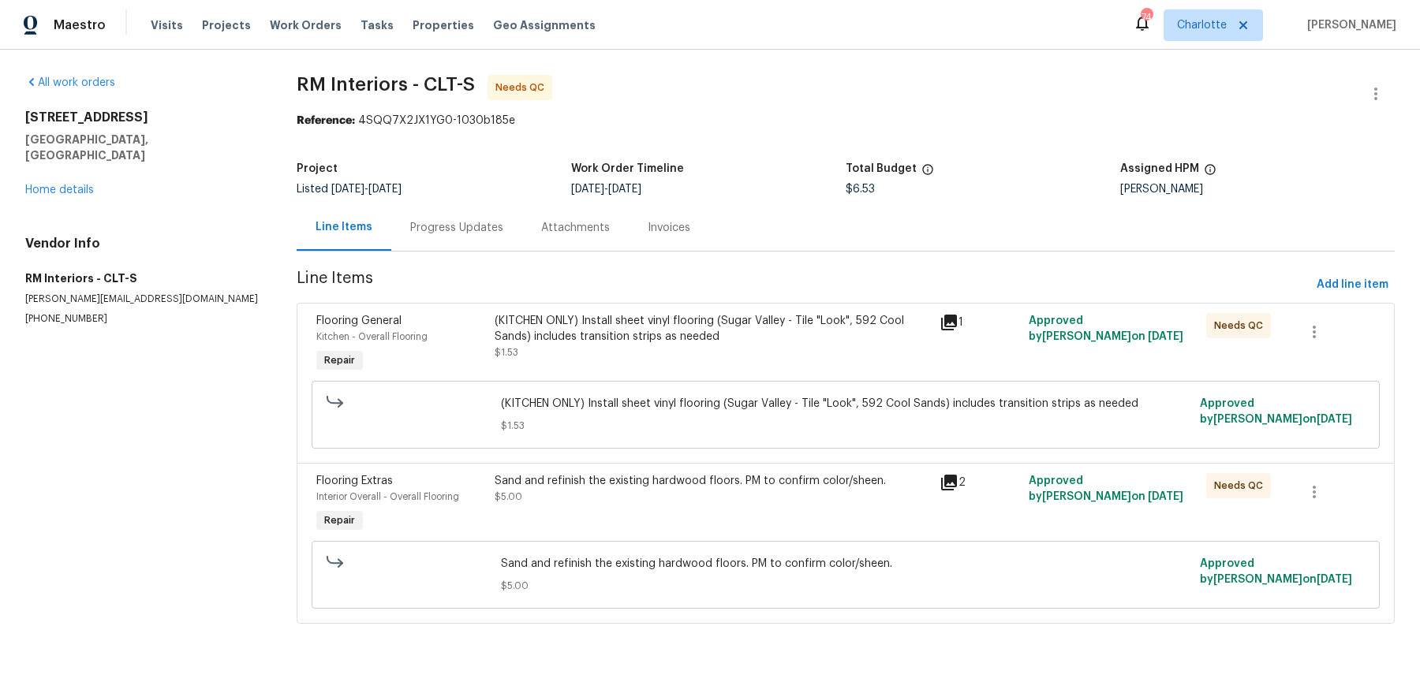
click at [616, 507] on div "Sand and refinish the existing hardwood floors. PM to confirm color/sheen. $5.00" at bounding box center [712, 504] width 445 height 73
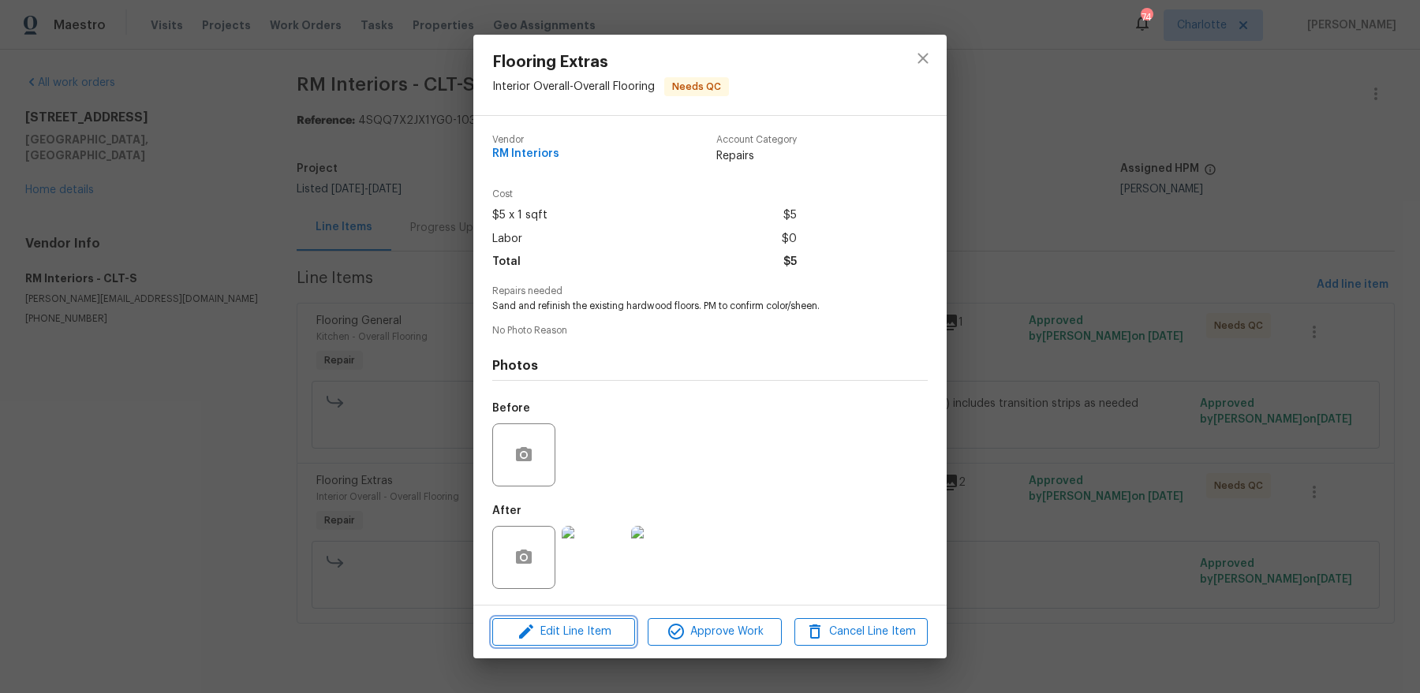
click at [564, 554] on span "Edit Line Item" at bounding box center [563, 632] width 133 height 20
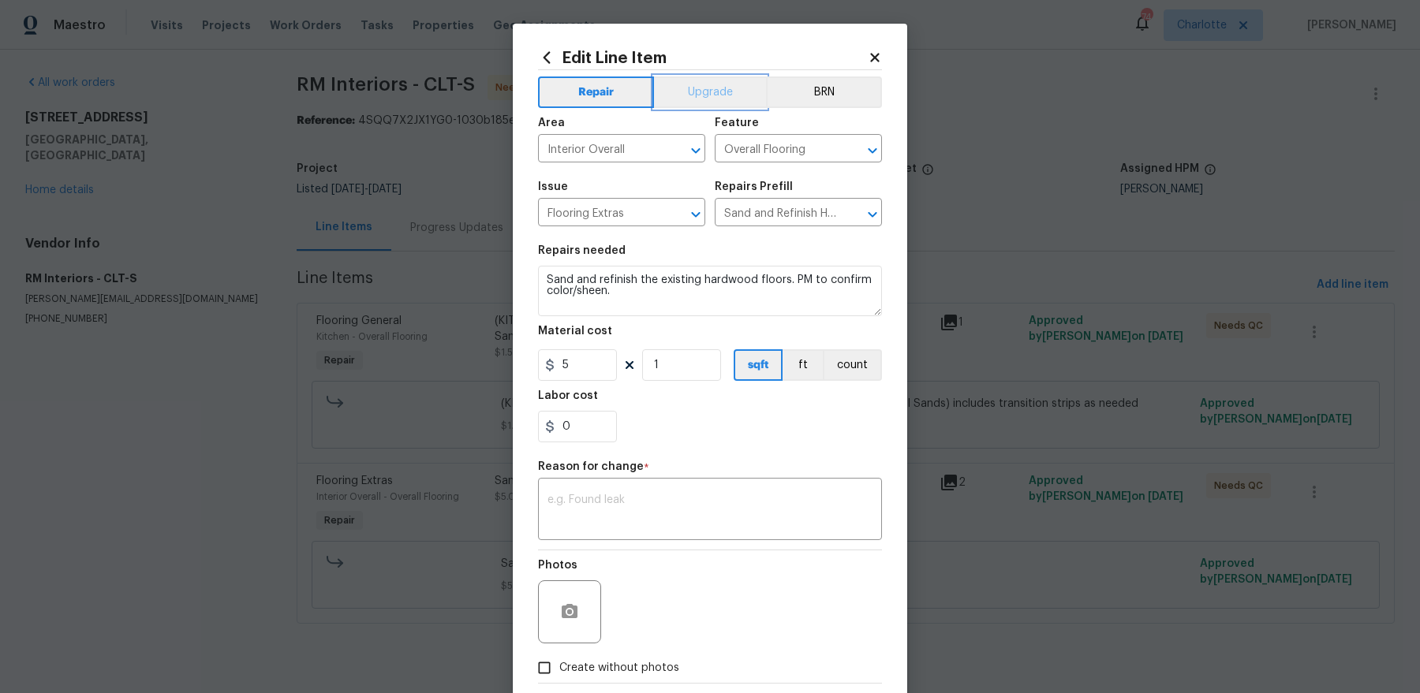
click at [703, 91] on button "Upgrade" at bounding box center [710, 92] width 113 height 32
click at [599, 369] on input "5" at bounding box center [577, 365] width 79 height 32
paste input "text"
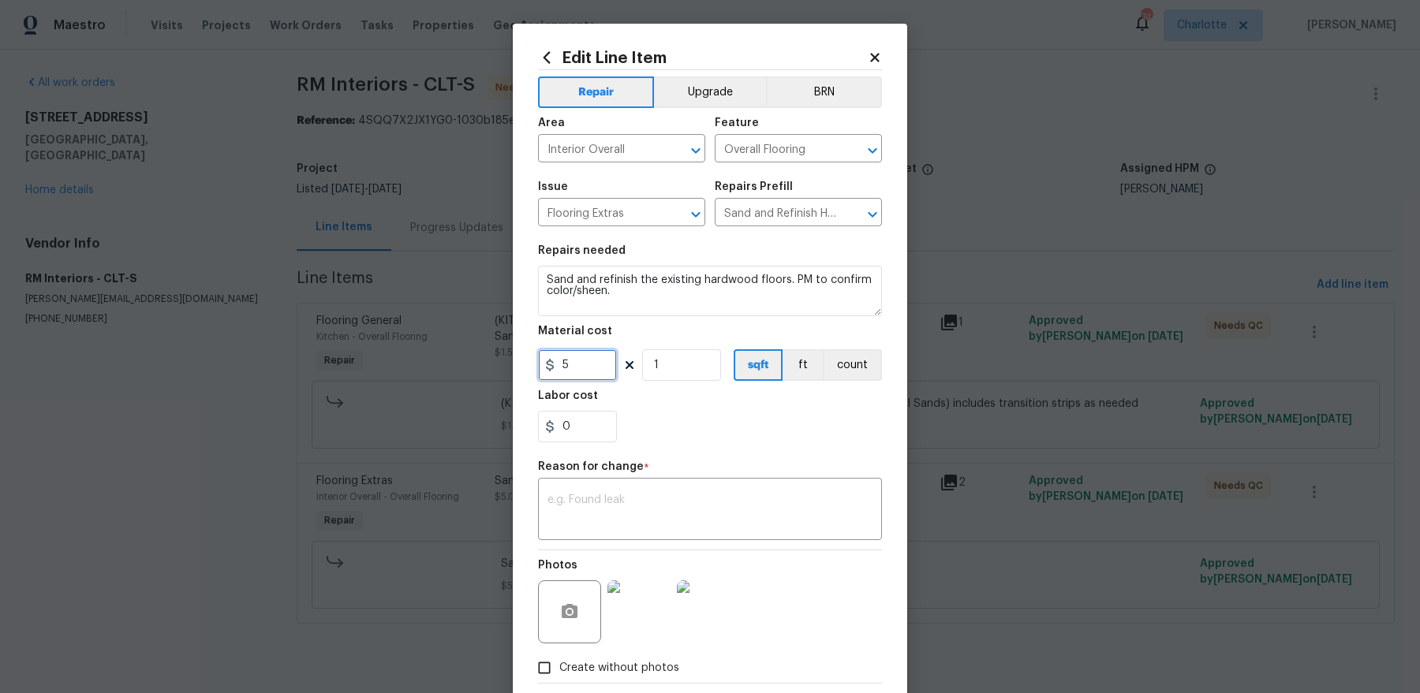
type input "5"
click at [623, 518] on textarea at bounding box center [709, 510] width 325 height 33
paste textarea "$1,113.00"
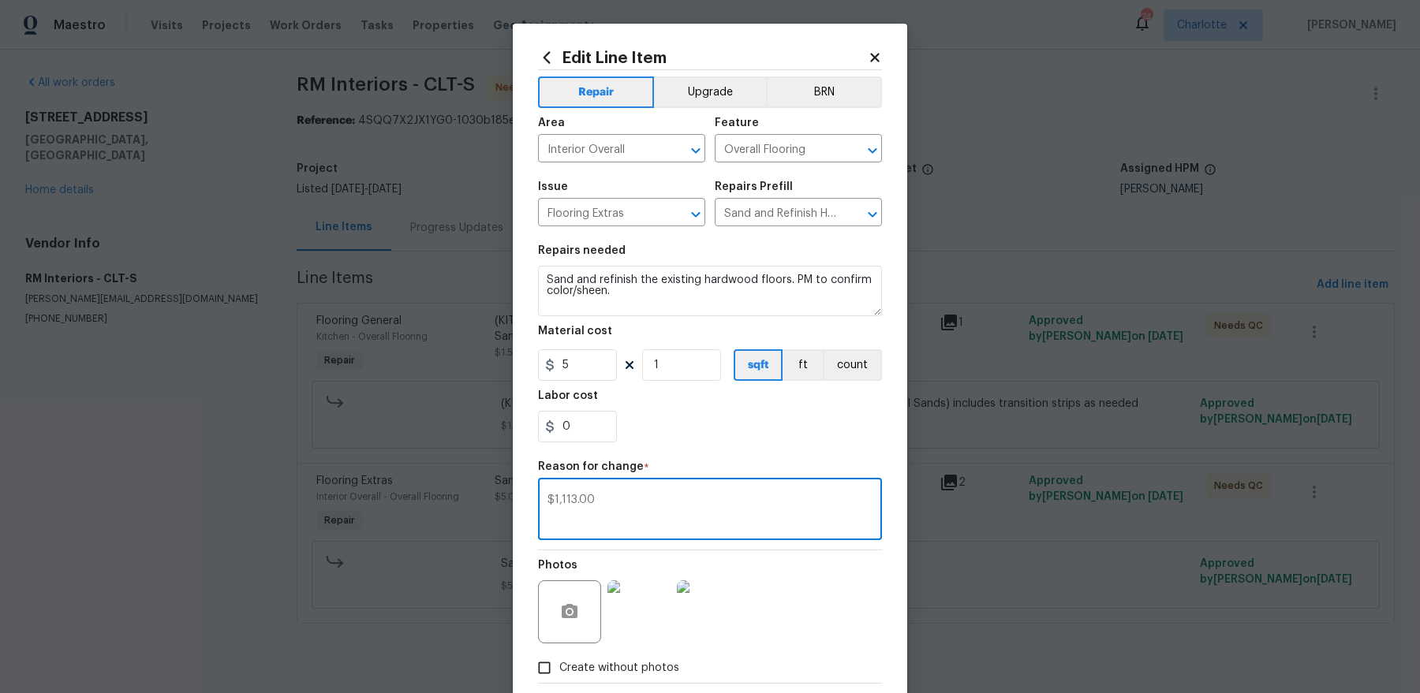
type textarea "$1,113.00"
click at [572, 359] on input "5" at bounding box center [577, 365] width 79 height 32
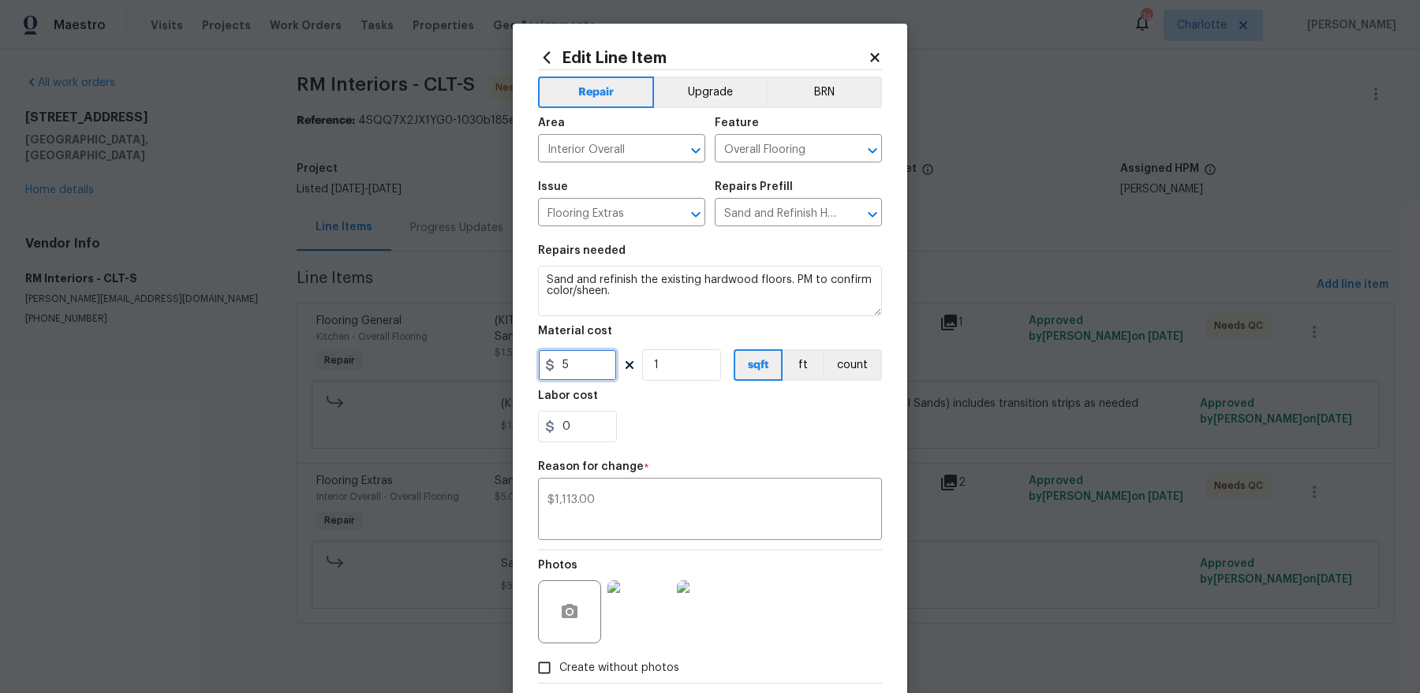
click at [572, 359] on input "5" at bounding box center [577, 365] width 79 height 32
paste input "text"
click at [576, 344] on div "Material cost" at bounding box center [710, 336] width 344 height 21
click at [576, 353] on input "5" at bounding box center [577, 365] width 79 height 32
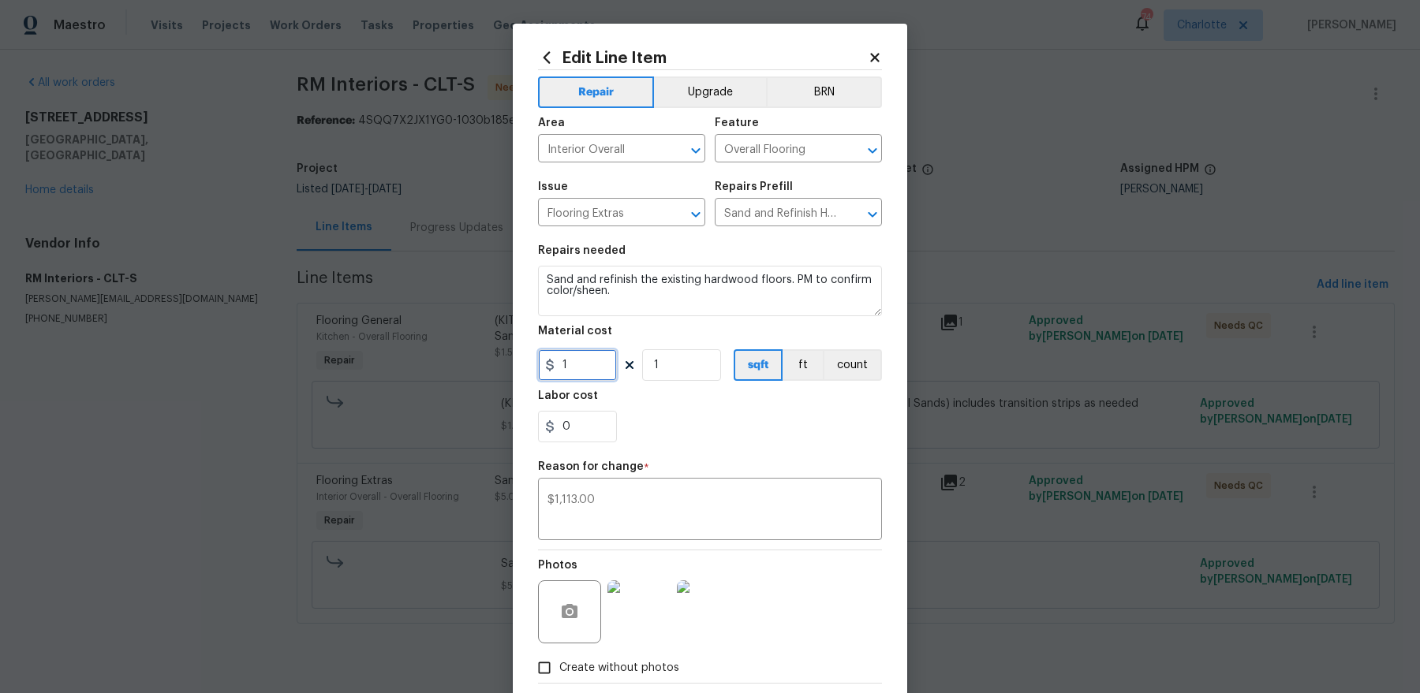
click at [576, 353] on input "1" at bounding box center [577, 365] width 79 height 32
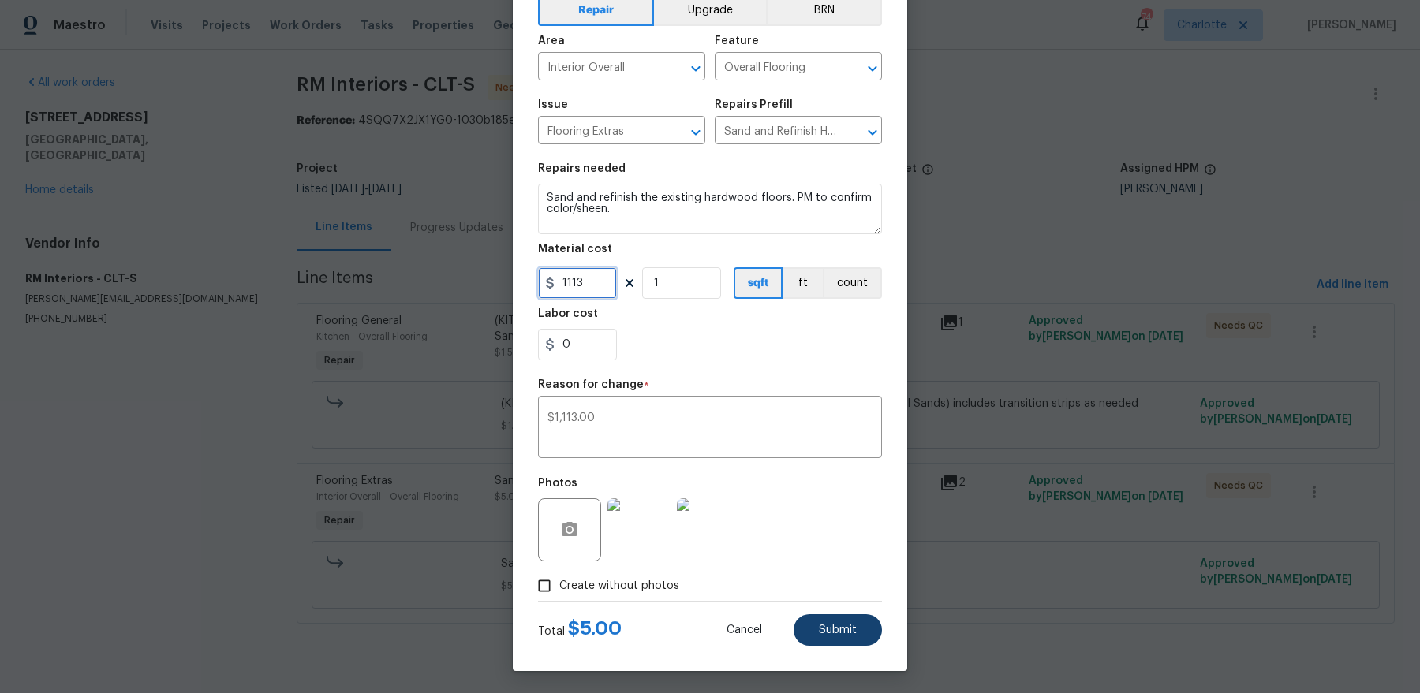
type input "1113"
click at [823, 554] on span "Submit" at bounding box center [838, 631] width 38 height 12
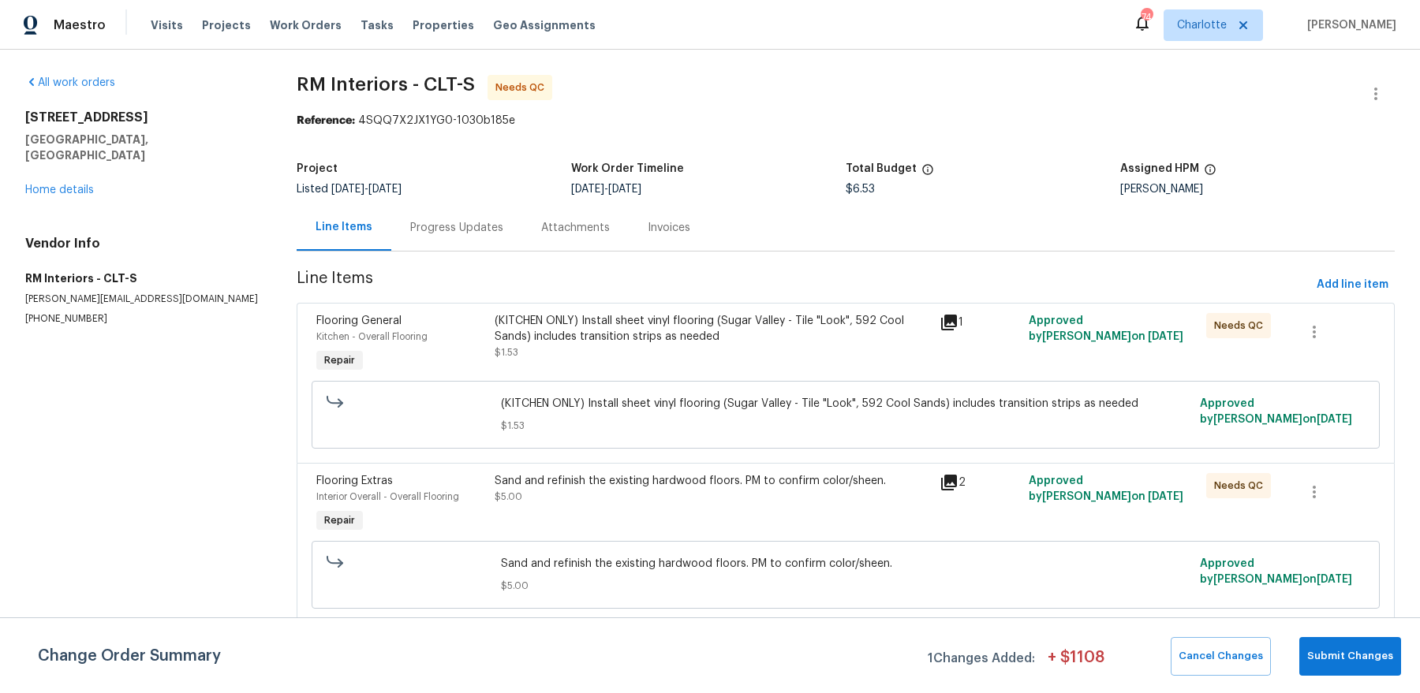
scroll to position [0, 0]
click at [617, 337] on div "(KITCHEN ONLY) Install sheet vinyl flooring (Sugar Valley - Tile "Look", 592 Co…" at bounding box center [711, 329] width 435 height 32
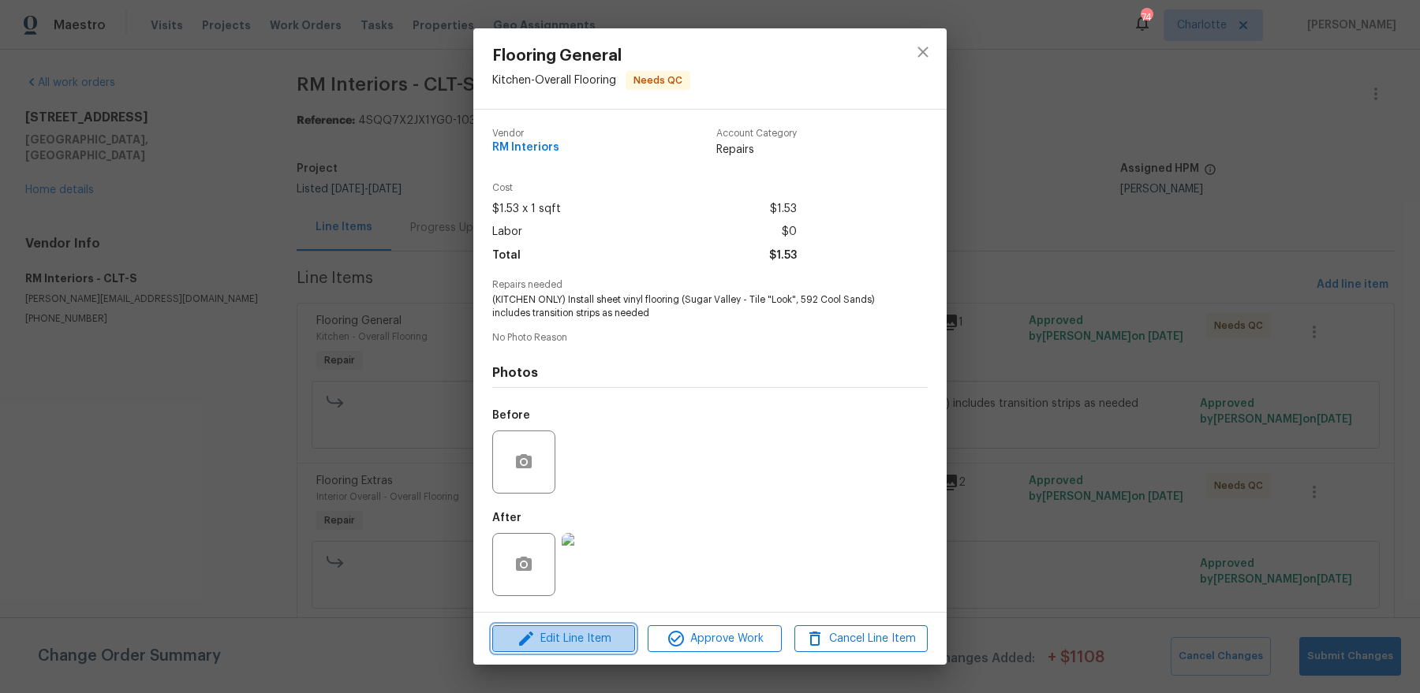
click at [593, 554] on span "Edit Line Item" at bounding box center [563, 639] width 133 height 20
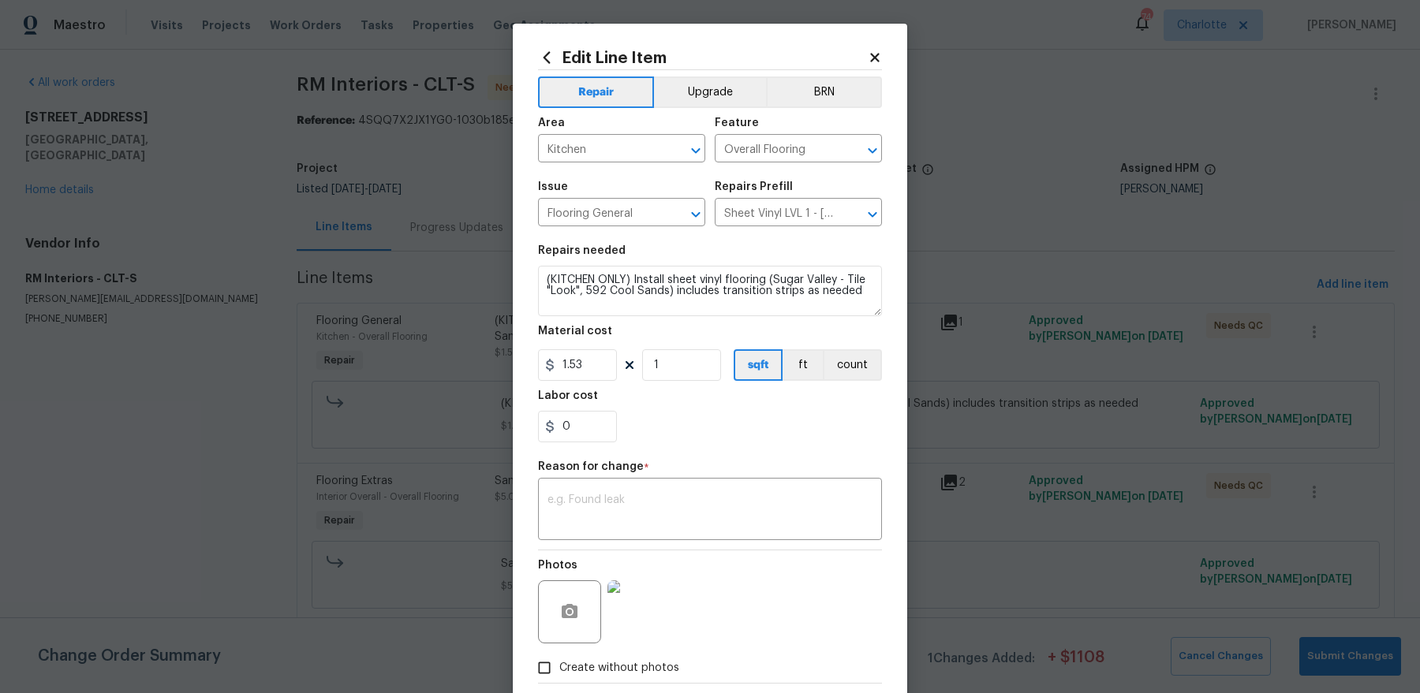
click at [662, 471] on div "Reason for change *" at bounding box center [710, 471] width 344 height 21
click at [648, 497] on textarea at bounding box center [709, 510] width 325 height 33
paste textarea "942.85"
type textarea "942.85"
click at [577, 353] on input "1.53" at bounding box center [577, 365] width 79 height 32
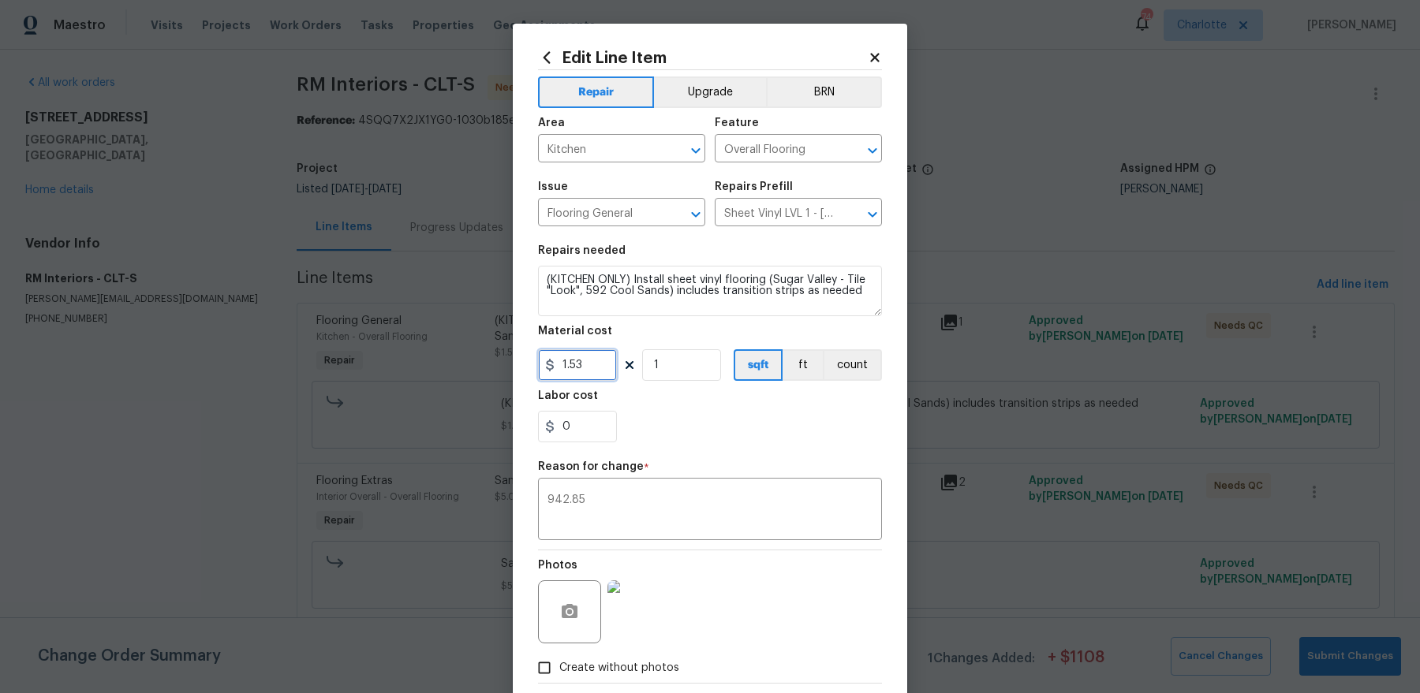
click at [577, 353] on input "1.53" at bounding box center [577, 365] width 79 height 32
paste input "942.85"
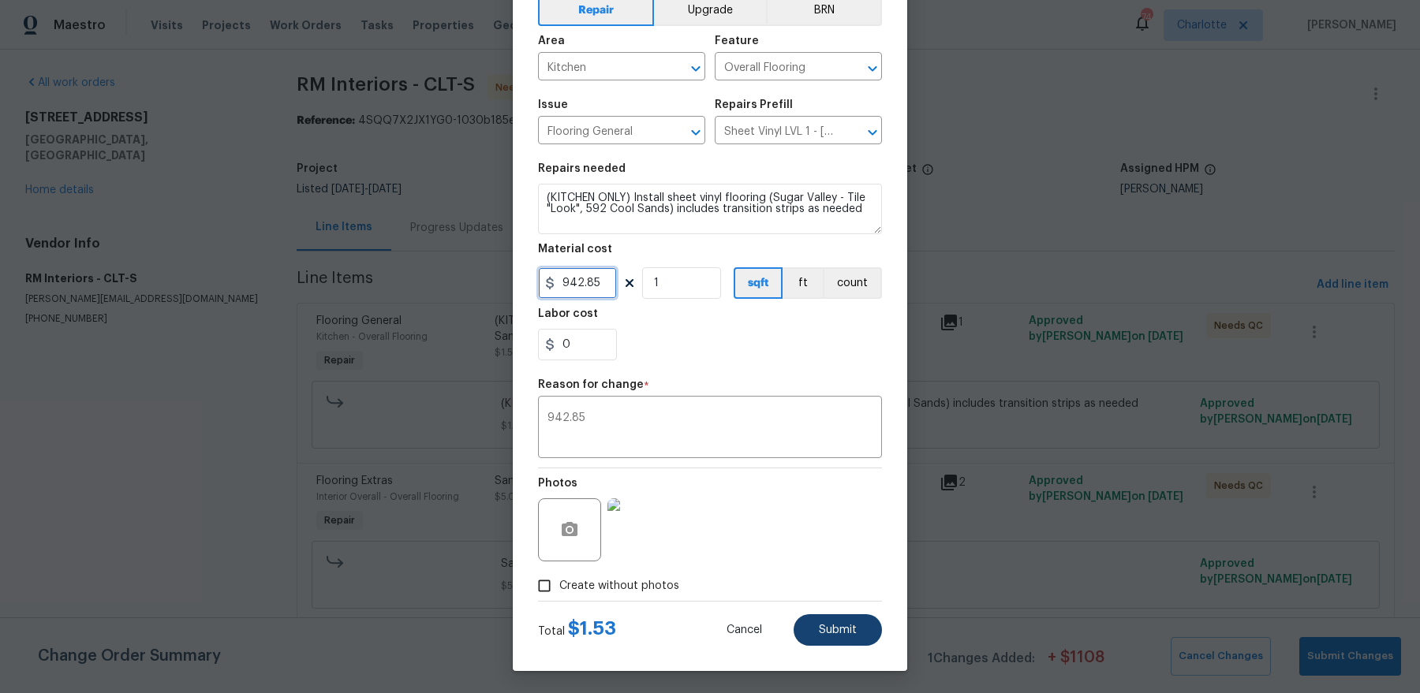
type input "942.85"
click at [859, 554] on button "Submit" at bounding box center [837, 630] width 88 height 32
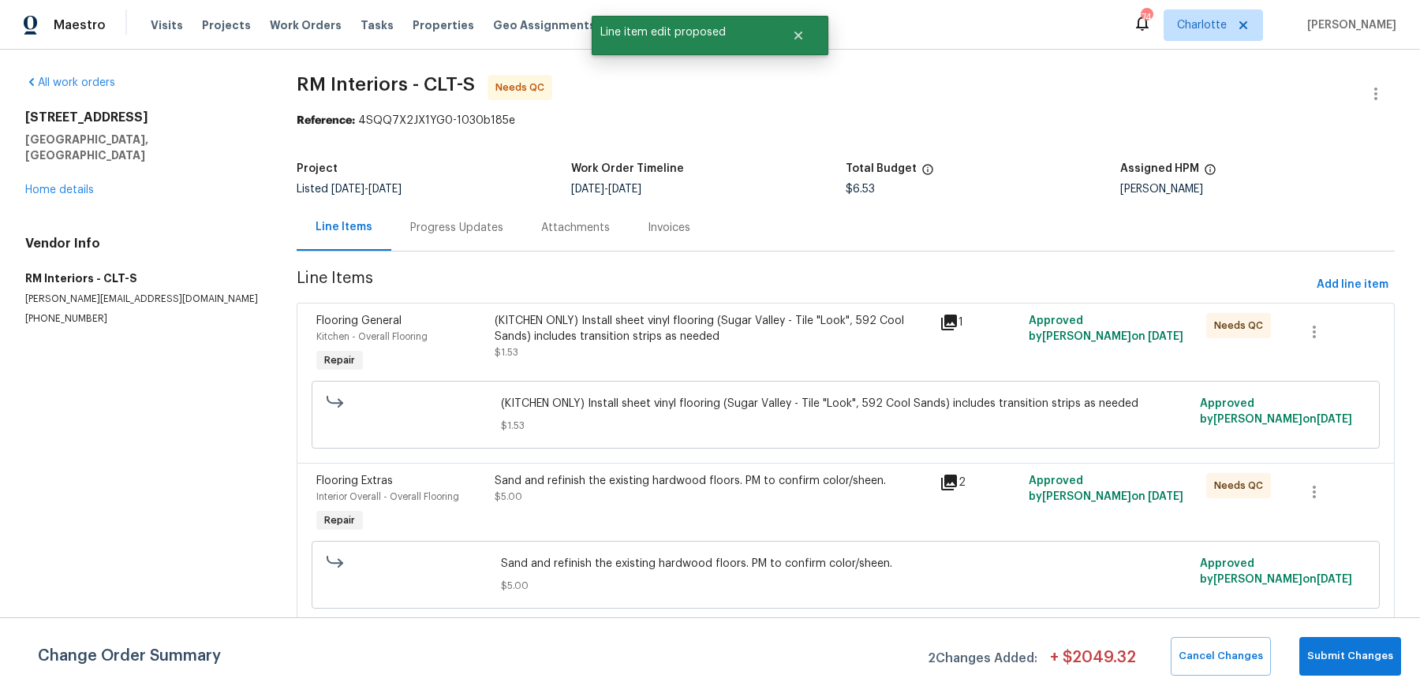
scroll to position [0, 0]
click at [1135, 554] on div "Change Order Summary 2 Changes Added: + $ 2049.32 Cancel Changes Submit Changes" at bounding box center [710, 656] width 1420 height 76
click at [1135, 554] on span "Submit Changes" at bounding box center [1350, 656] width 86 height 18
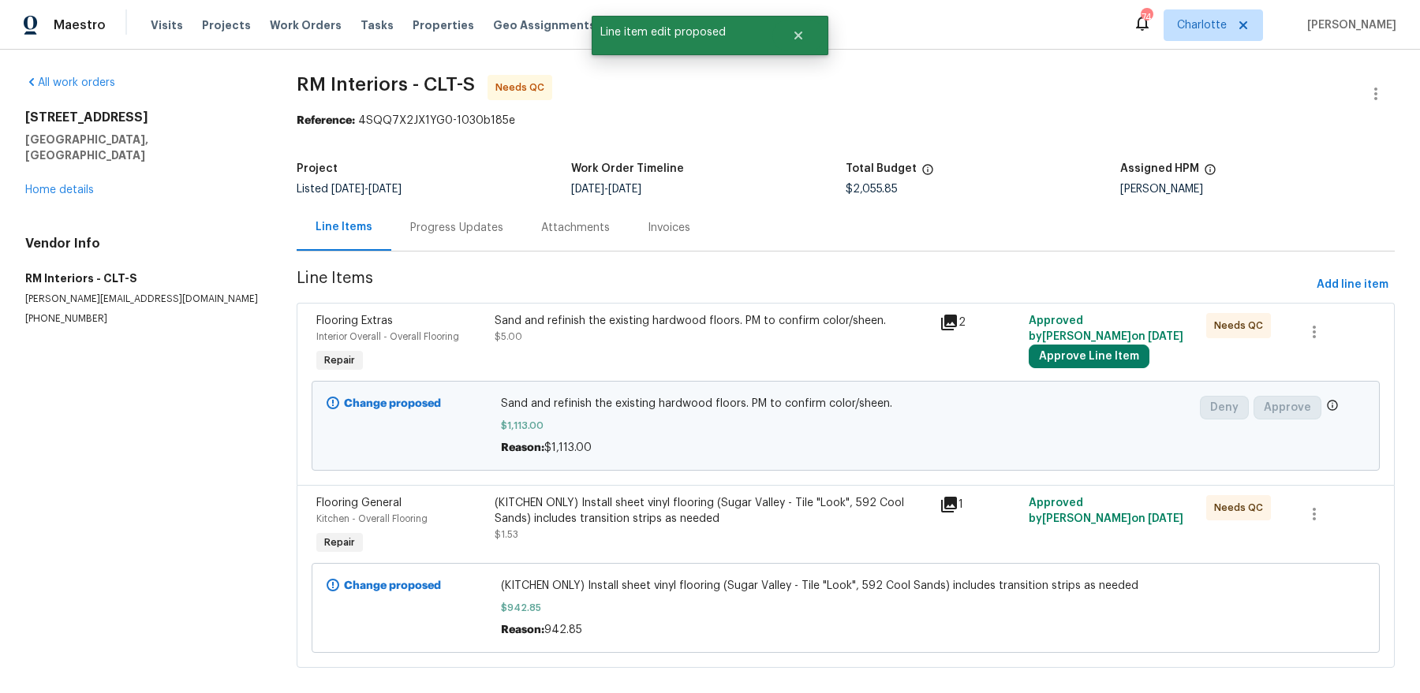
click at [629, 336] on div "Sand and refinish the existing hardwood floors. PM to confirm color/sheen. $5.00" at bounding box center [711, 329] width 435 height 32
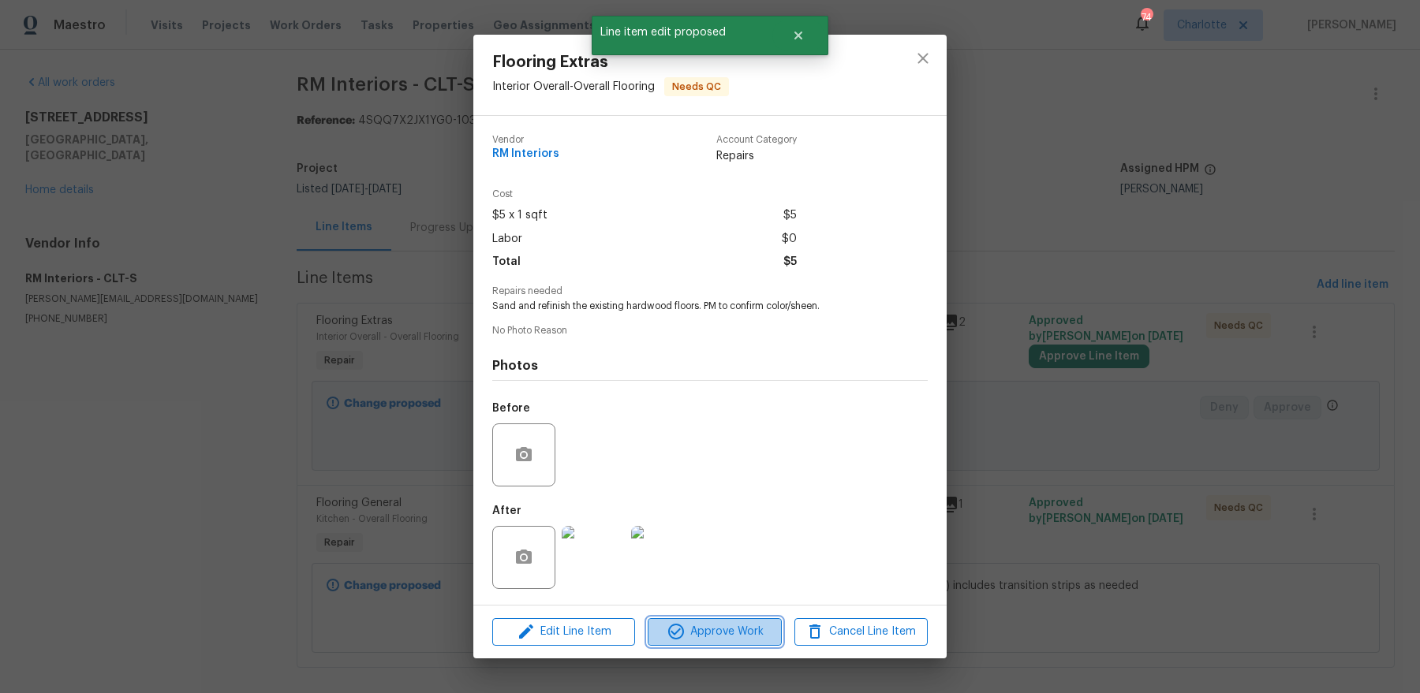
click at [727, 554] on span "Approve Work" at bounding box center [714, 632] width 124 height 20
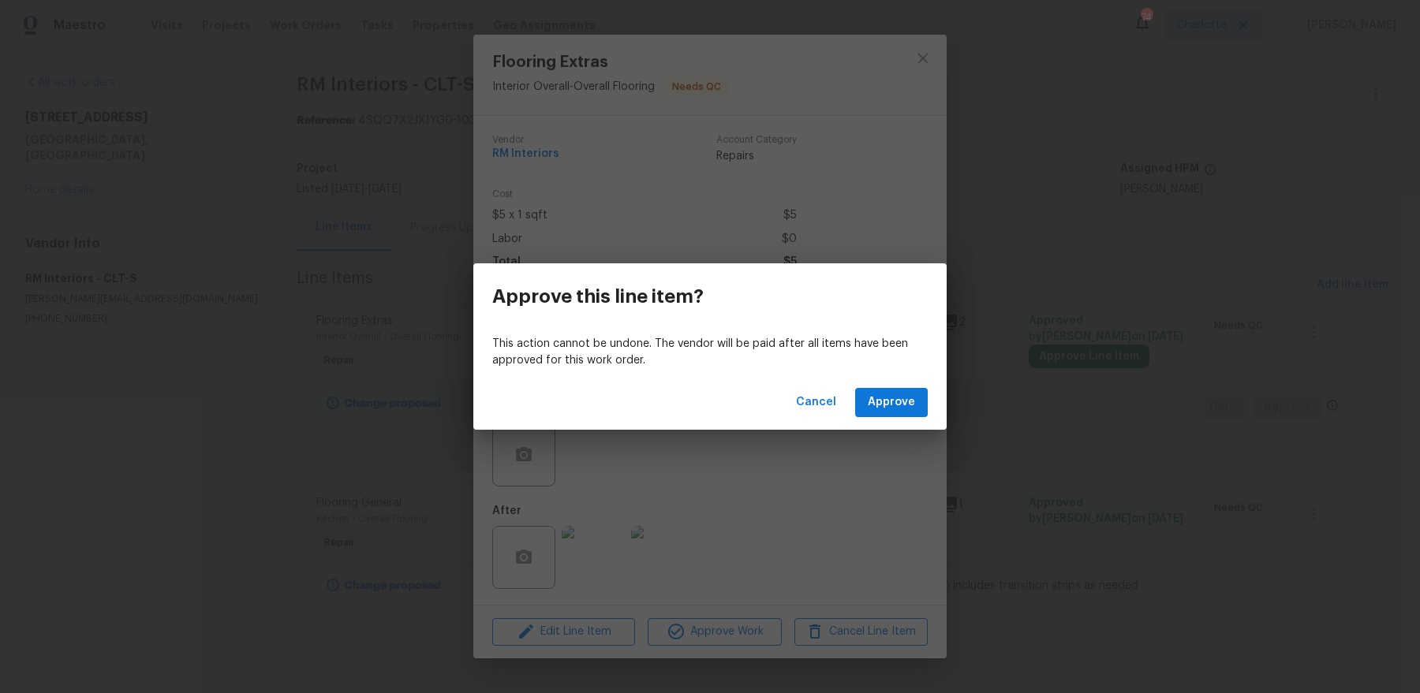
click at [915, 386] on div "Cancel Approve" at bounding box center [709, 402] width 473 height 54
click at [905, 398] on span "Approve" at bounding box center [891, 403] width 47 height 20
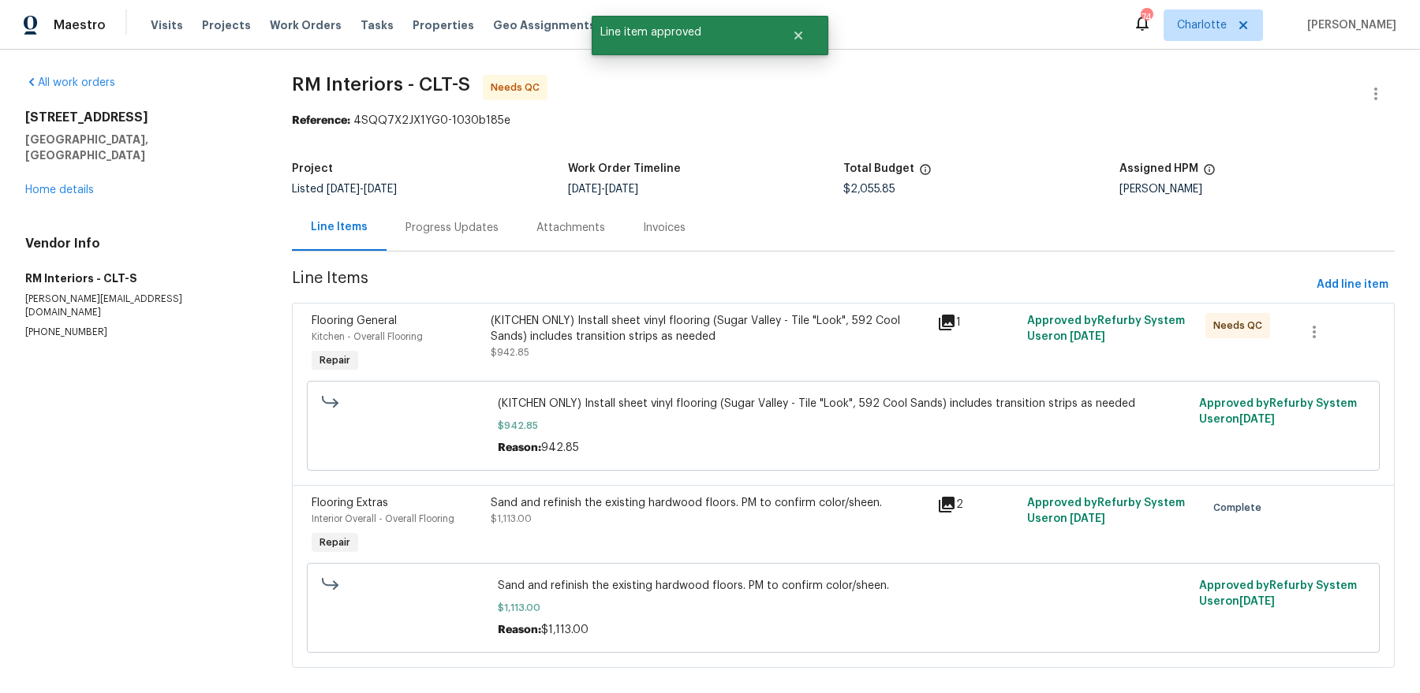
click at [672, 343] on div "(KITCHEN ONLY) Install sheet vinyl flooring (Sugar Valley - Tile "Look", 592 Co…" at bounding box center [710, 329] width 438 height 32
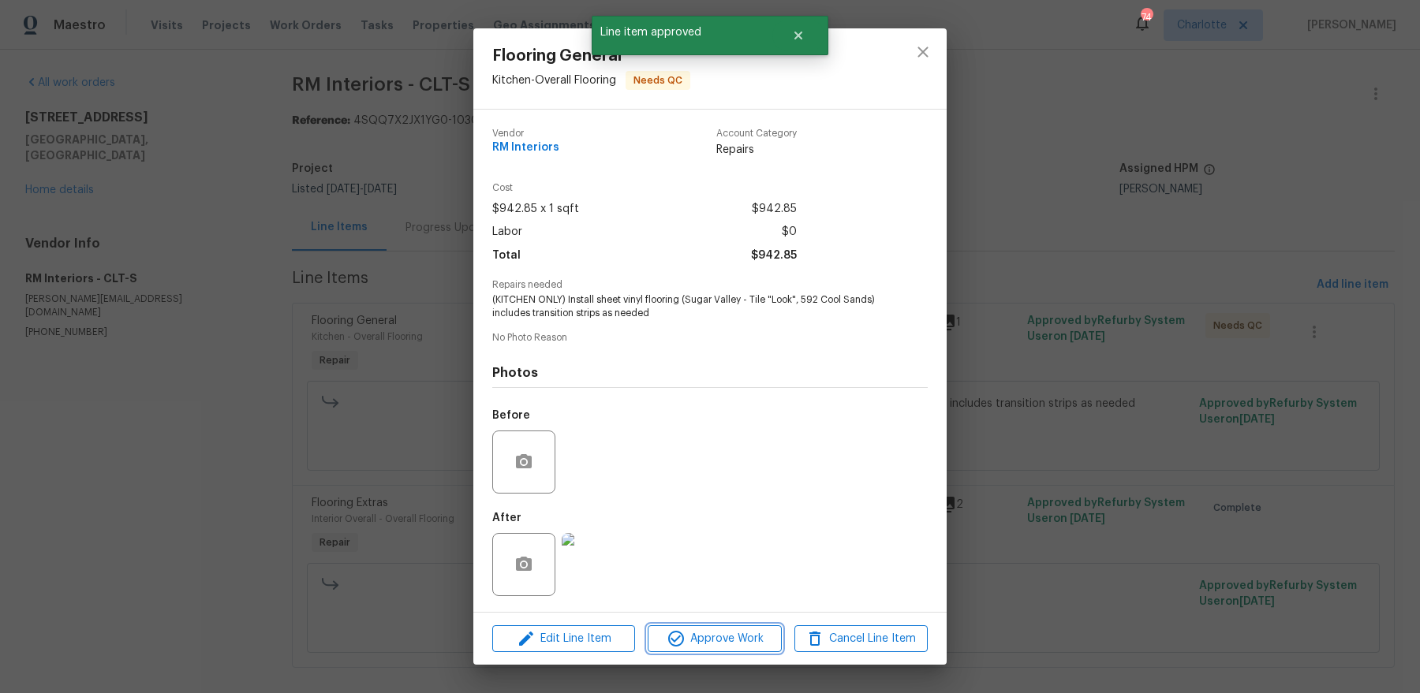
click at [706, 554] on span "Approve Work" at bounding box center [714, 639] width 124 height 20
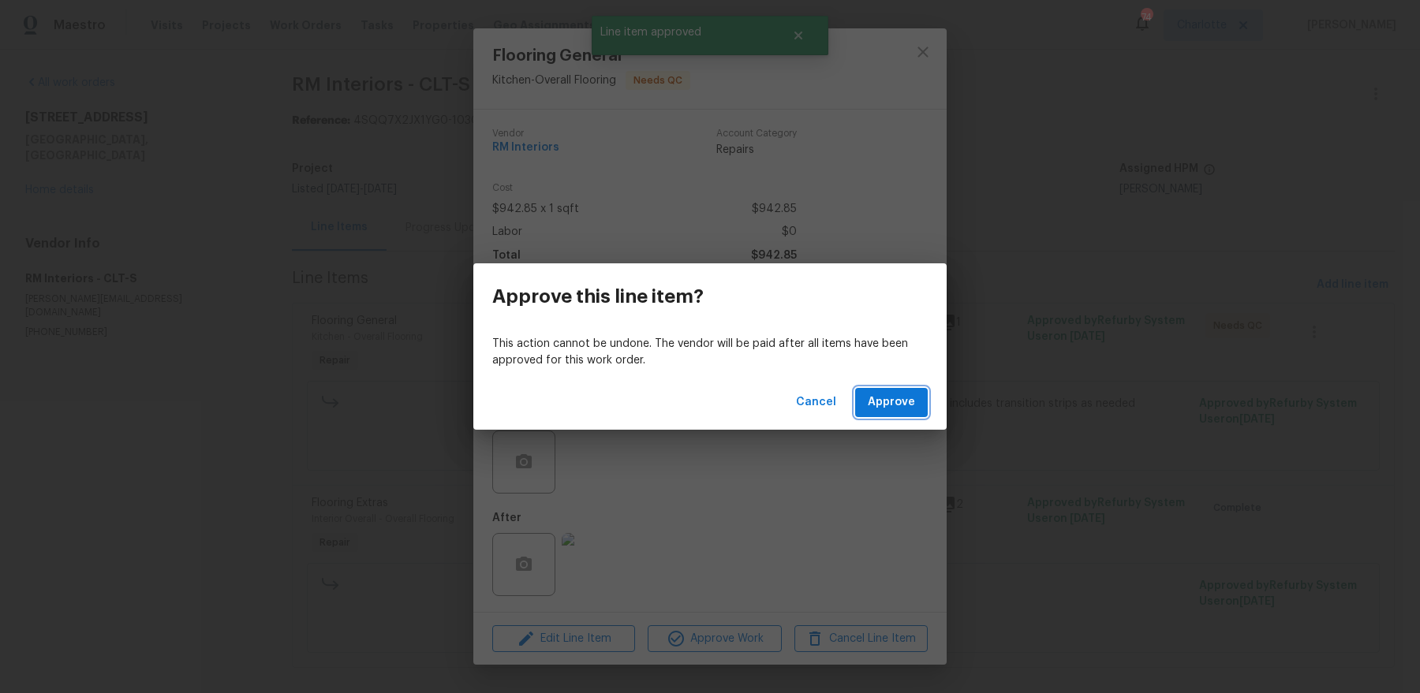
click at [879, 398] on span "Approve" at bounding box center [891, 403] width 47 height 20
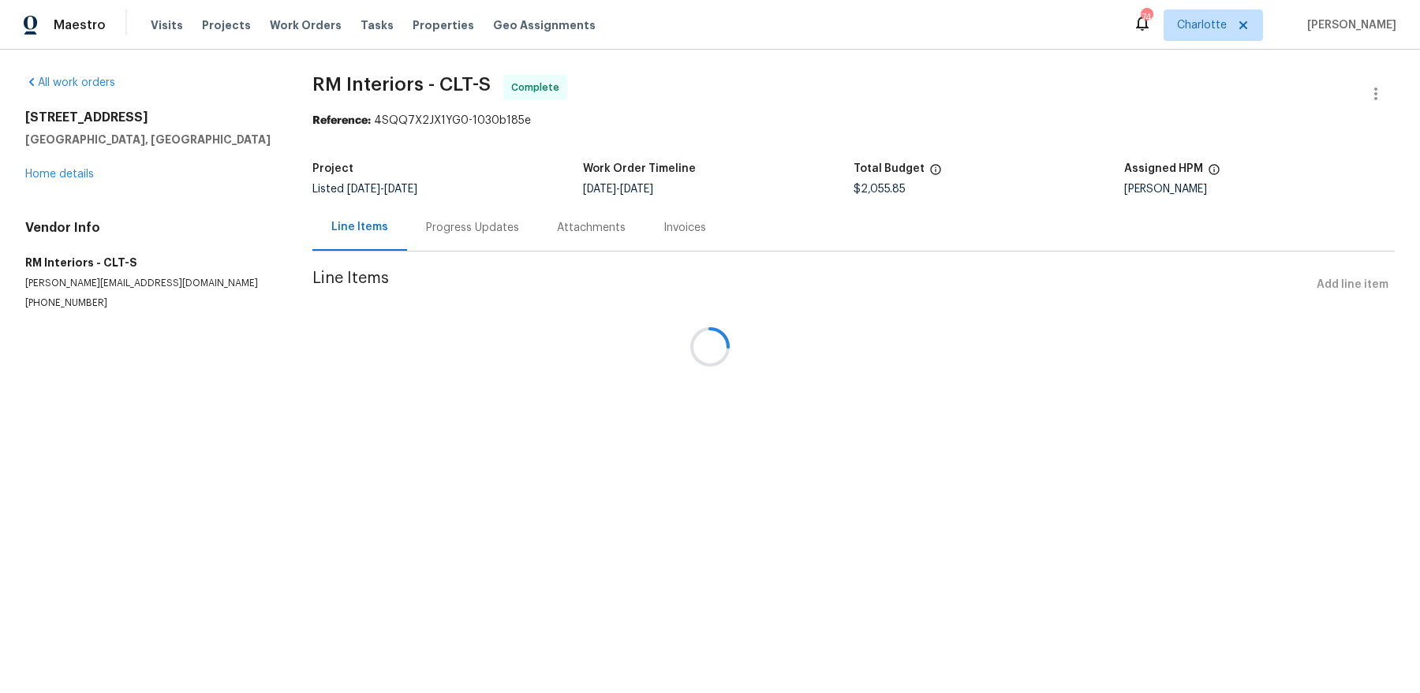
click at [80, 171] on div at bounding box center [710, 346] width 1420 height 693
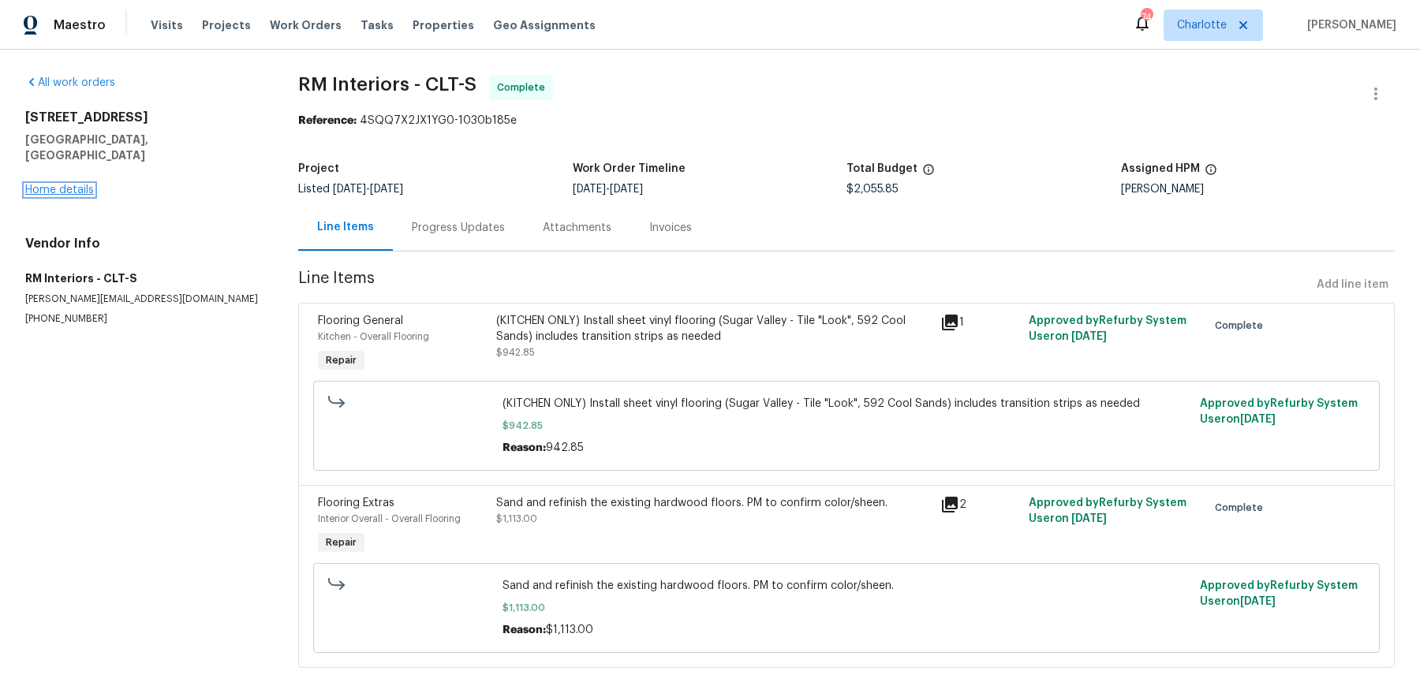
click at [54, 185] on link "Home details" at bounding box center [59, 190] width 69 height 11
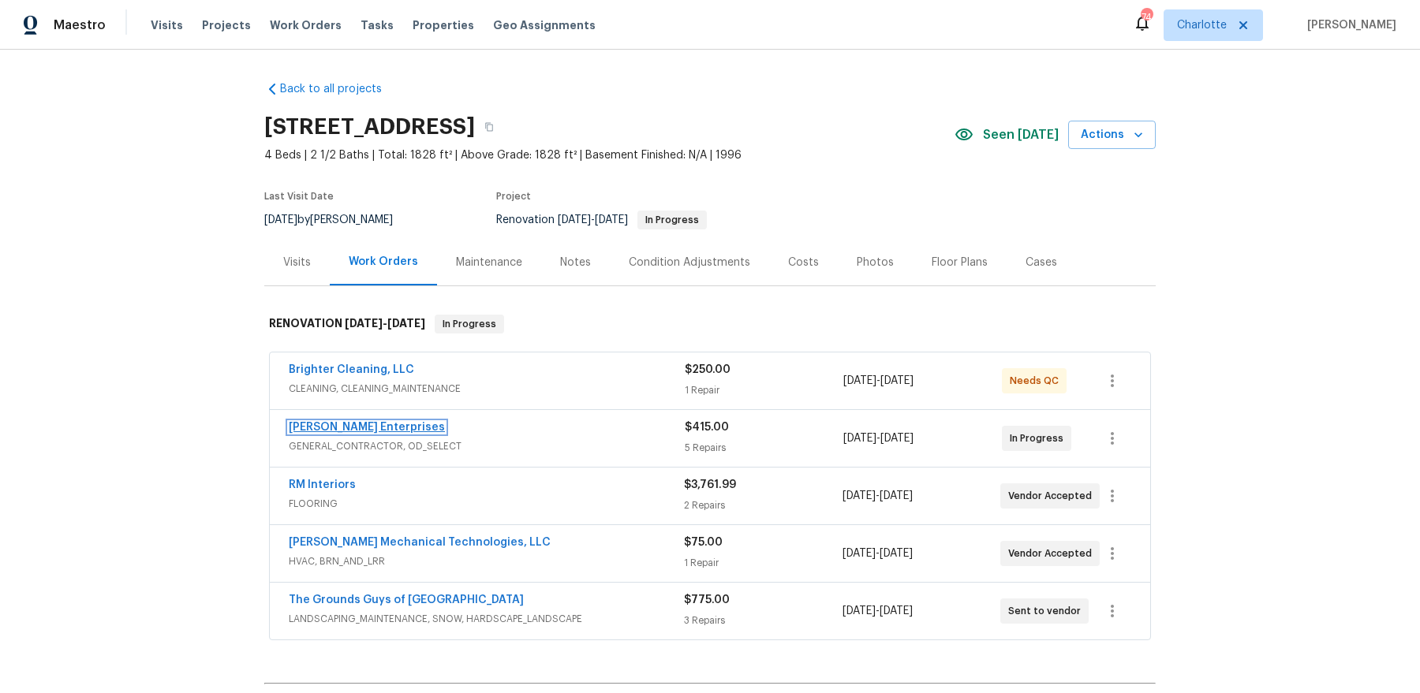
click at [350, 425] on link "[PERSON_NAME] Enterprises" at bounding box center [367, 427] width 156 height 11
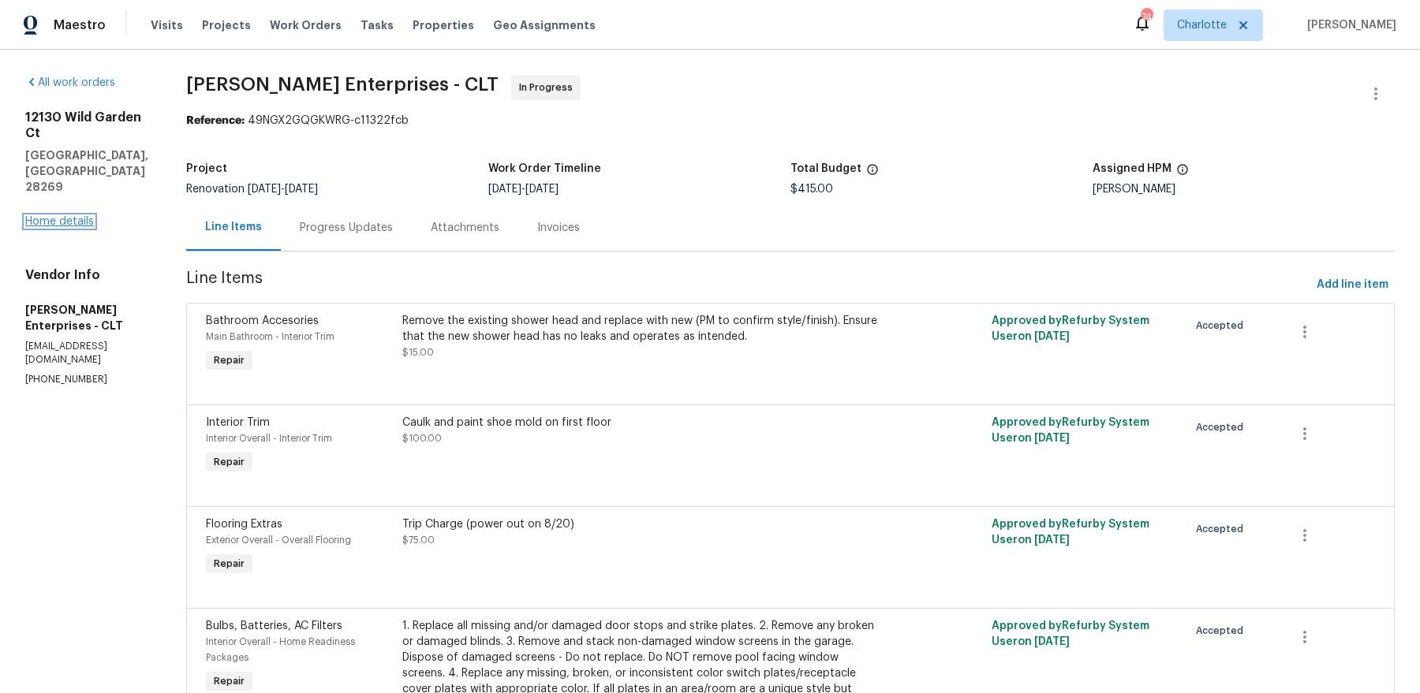
click at [73, 216] on link "Home details" at bounding box center [59, 221] width 69 height 11
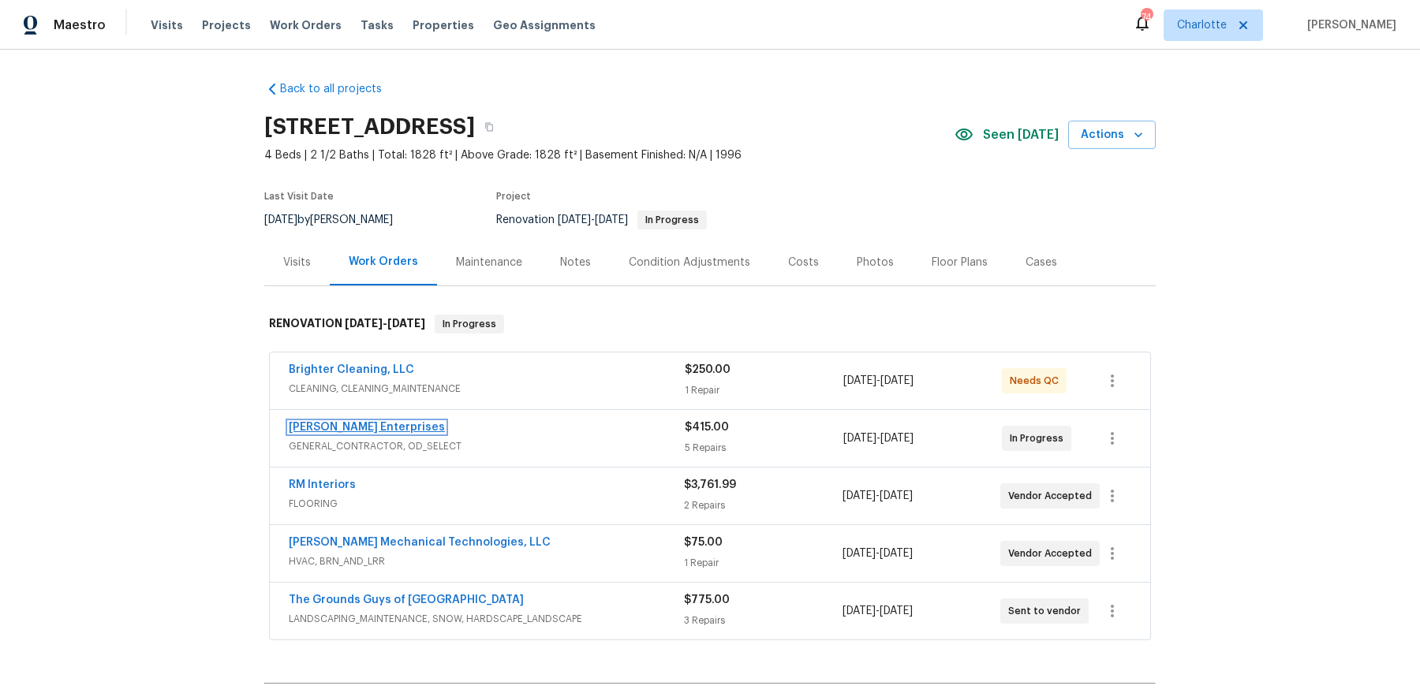
click at [360, 426] on link "[PERSON_NAME] Enterprises" at bounding box center [367, 427] width 156 height 11
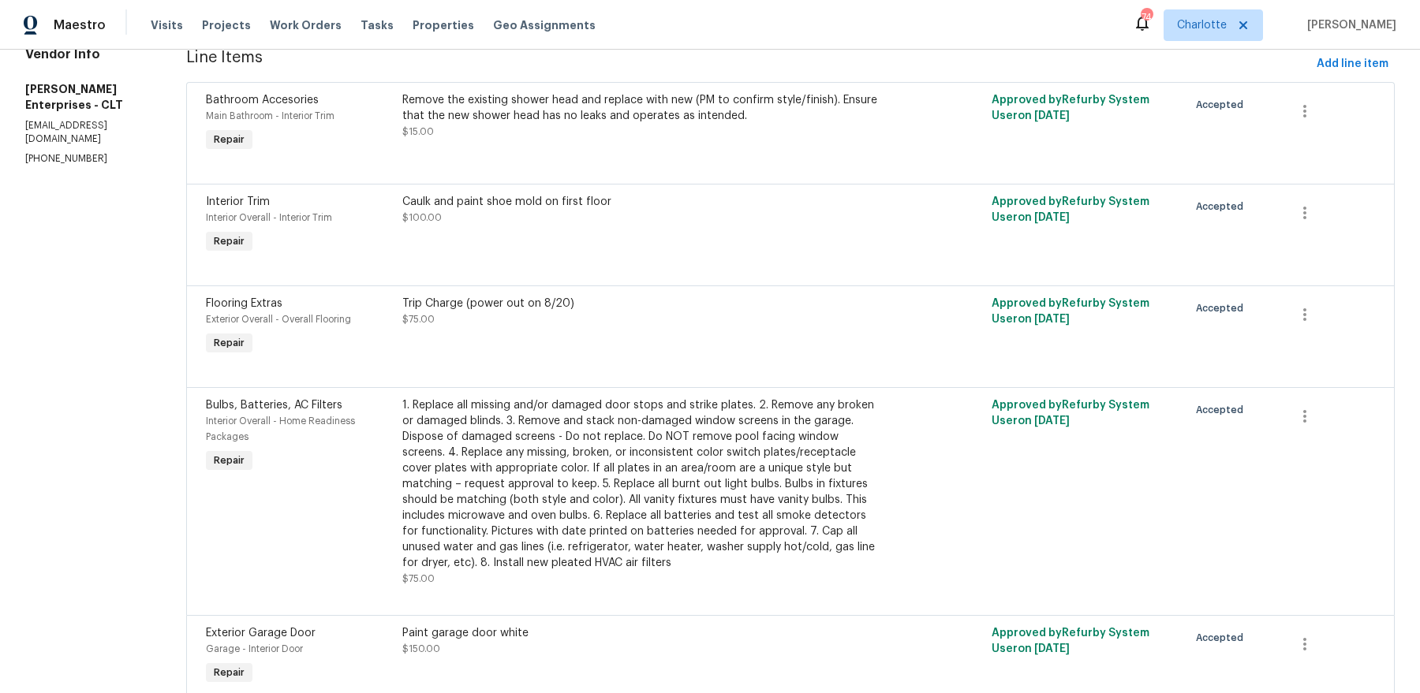
scroll to position [336, 0]
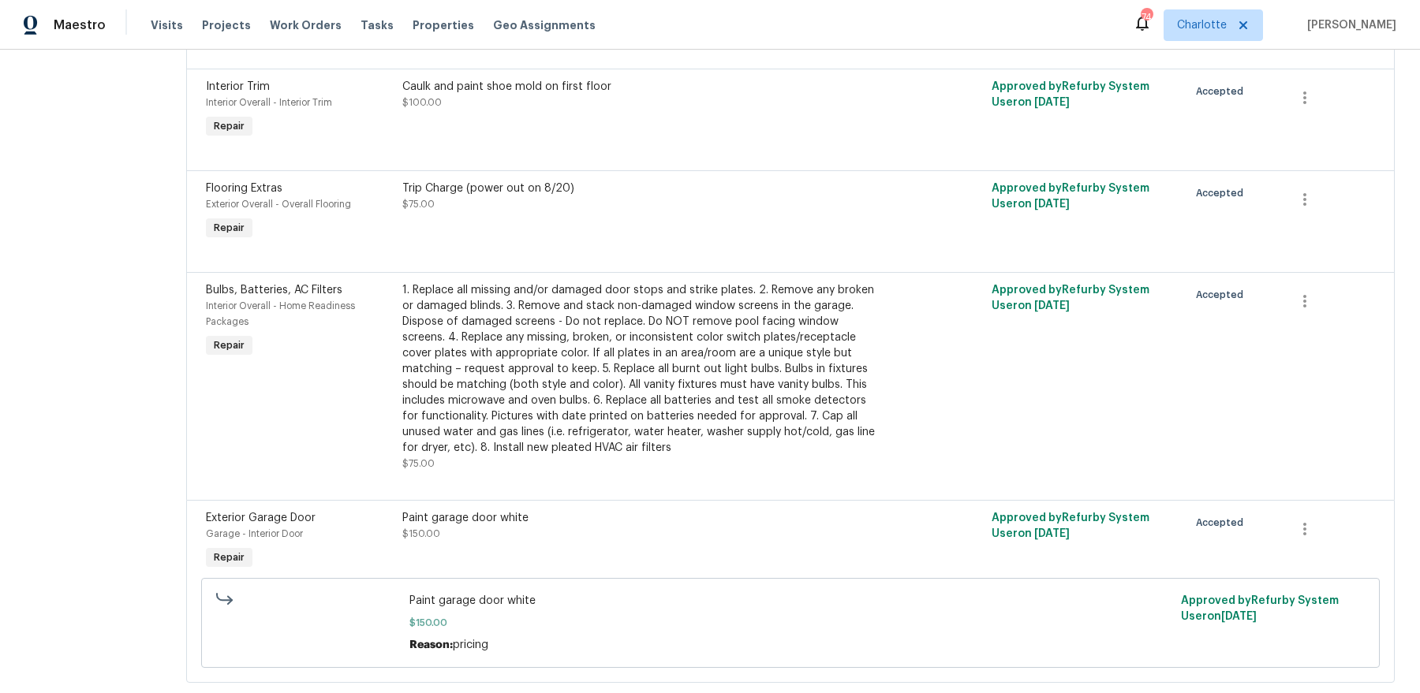
click at [489, 228] on div "Trip Charge (power out on 8/20) $75.00" at bounding box center [642, 212] width 491 height 73
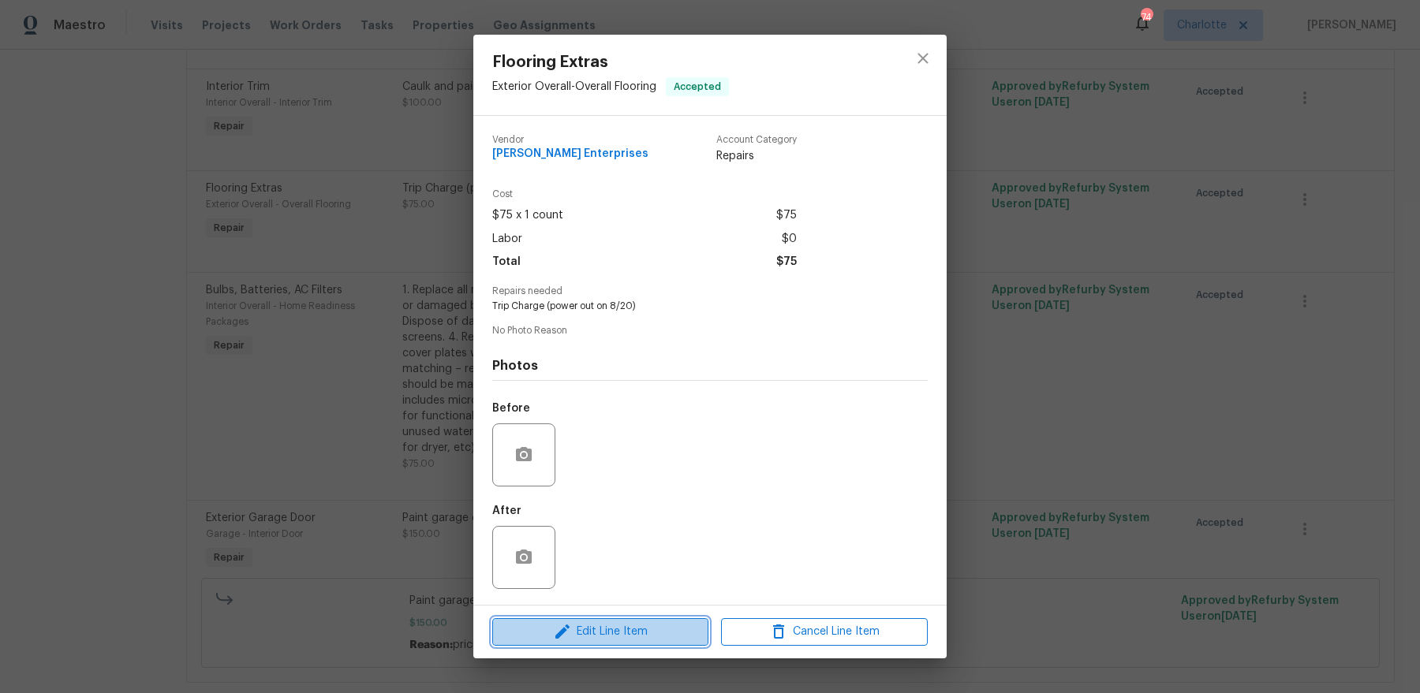
click at [566, 625] on icon "button" at bounding box center [562, 632] width 14 height 14
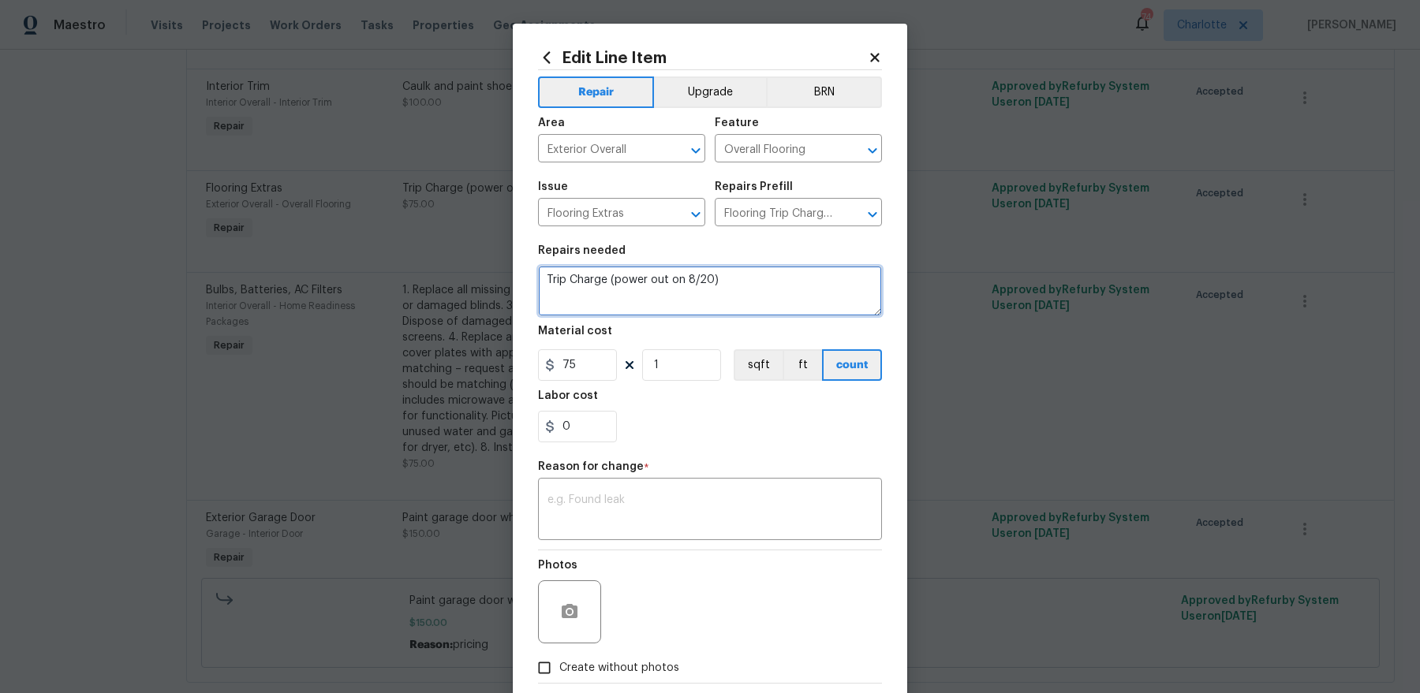
click at [702, 275] on textarea "Trip Charge (power out on 8/20)" at bounding box center [710, 291] width 344 height 50
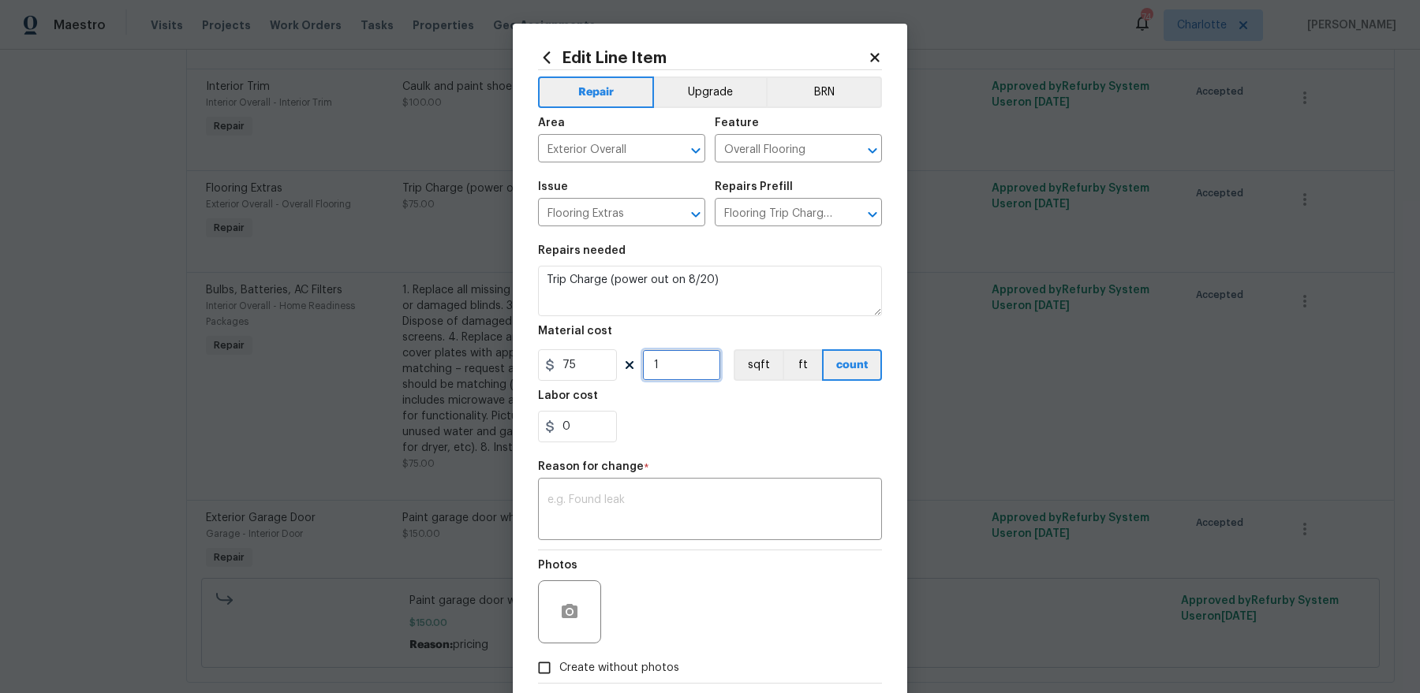
click at [697, 358] on input "1" at bounding box center [681, 365] width 79 height 32
click at [697, 358] on input "2" at bounding box center [681, 365] width 79 height 32
type input "2"
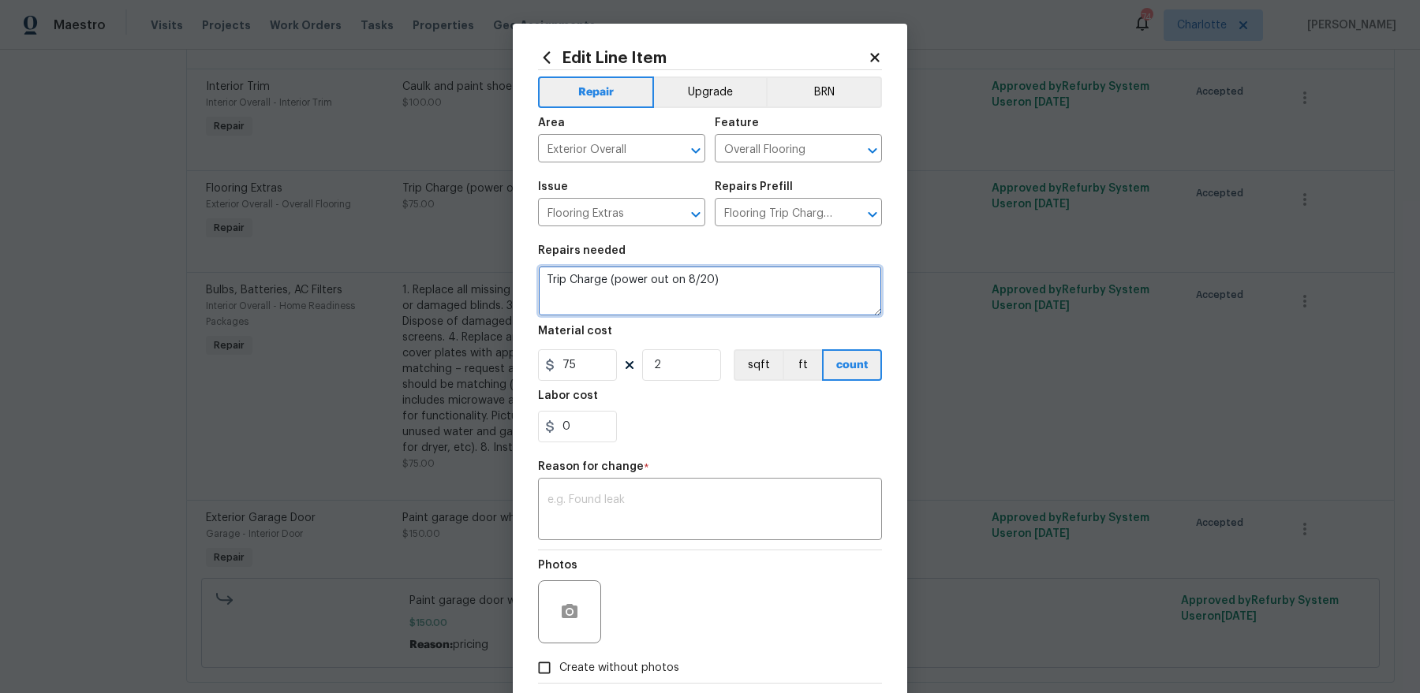
drag, startPoint x: 603, startPoint y: 281, endPoint x: 824, endPoint y: 282, distance: 220.8
click at [824, 282] on textarea "Trip Charge (power out on 8/20)" at bounding box center [710, 291] width 344 height 50
click at [589, 673] on span "Create without photos" at bounding box center [619, 668] width 120 height 17
click at [559, 673] on input "Create without photos" at bounding box center [544, 668] width 30 height 30
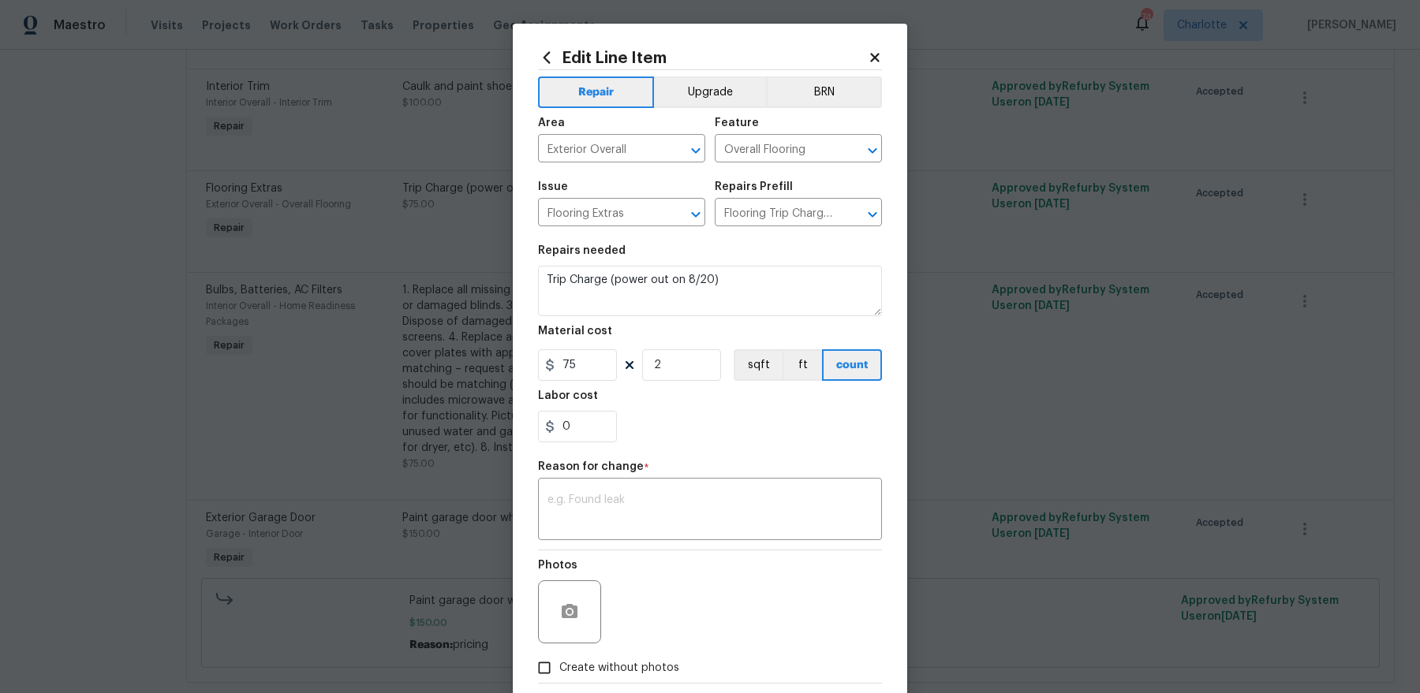
checkbox input "true"
click at [644, 503] on textarea at bounding box center [709, 510] width 325 height 33
type textarea "pricing"
click at [683, 598] on textarea at bounding box center [748, 611] width 268 height 63
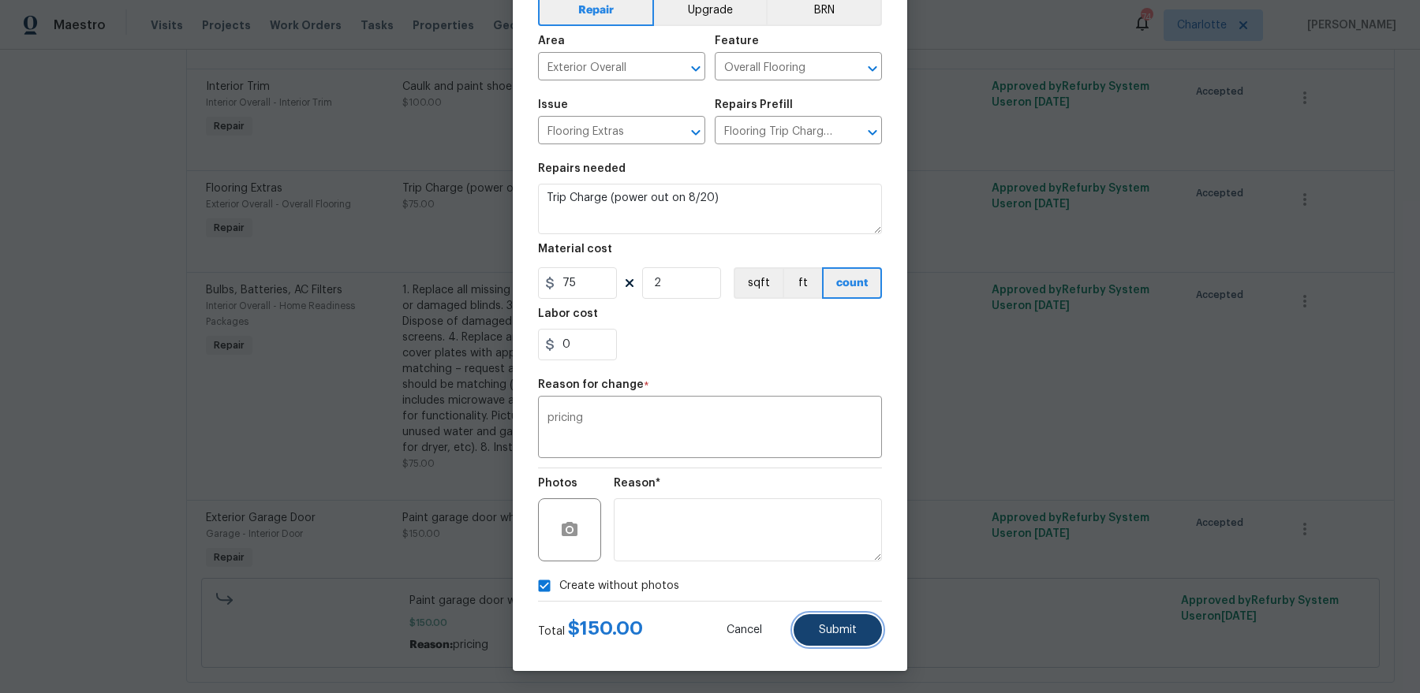
click at [813, 635] on button "Submit" at bounding box center [837, 630] width 88 height 32
type input "1"
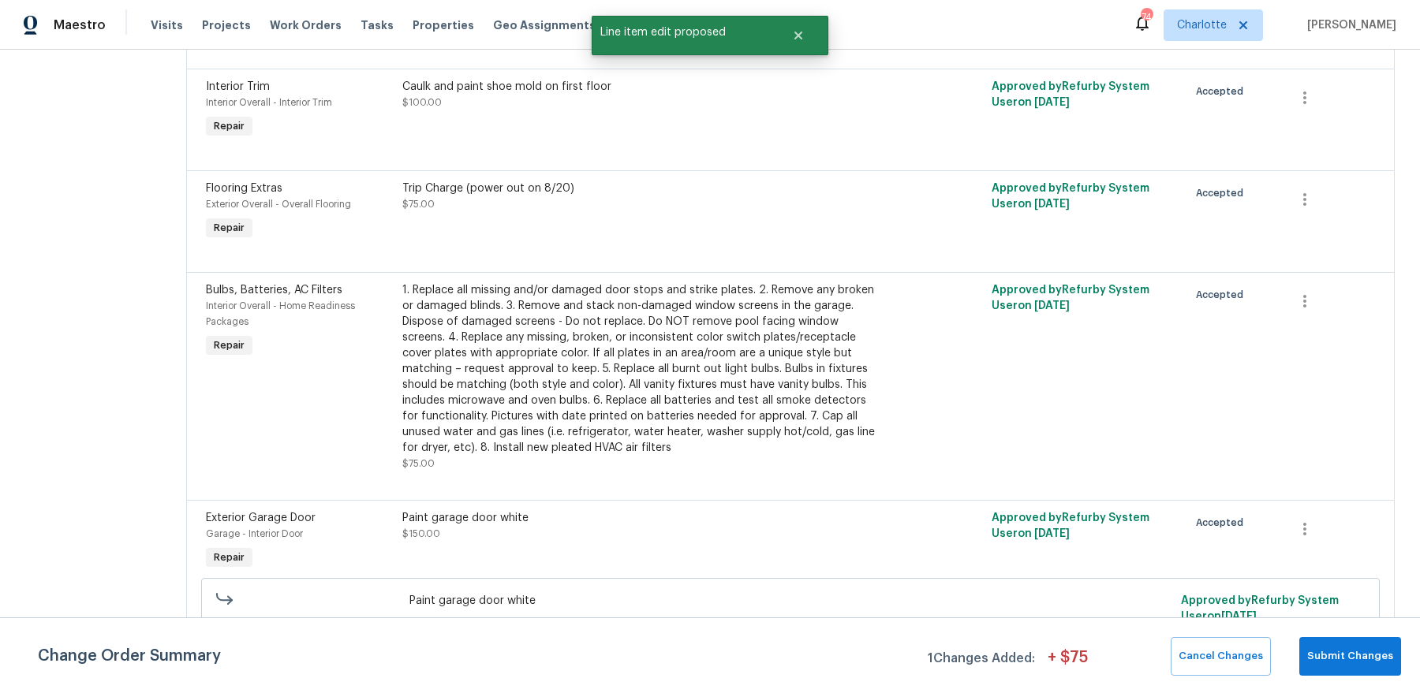
scroll to position [0, 0]
click at [1373, 660] on span "Submit Changes" at bounding box center [1350, 656] width 86 height 18
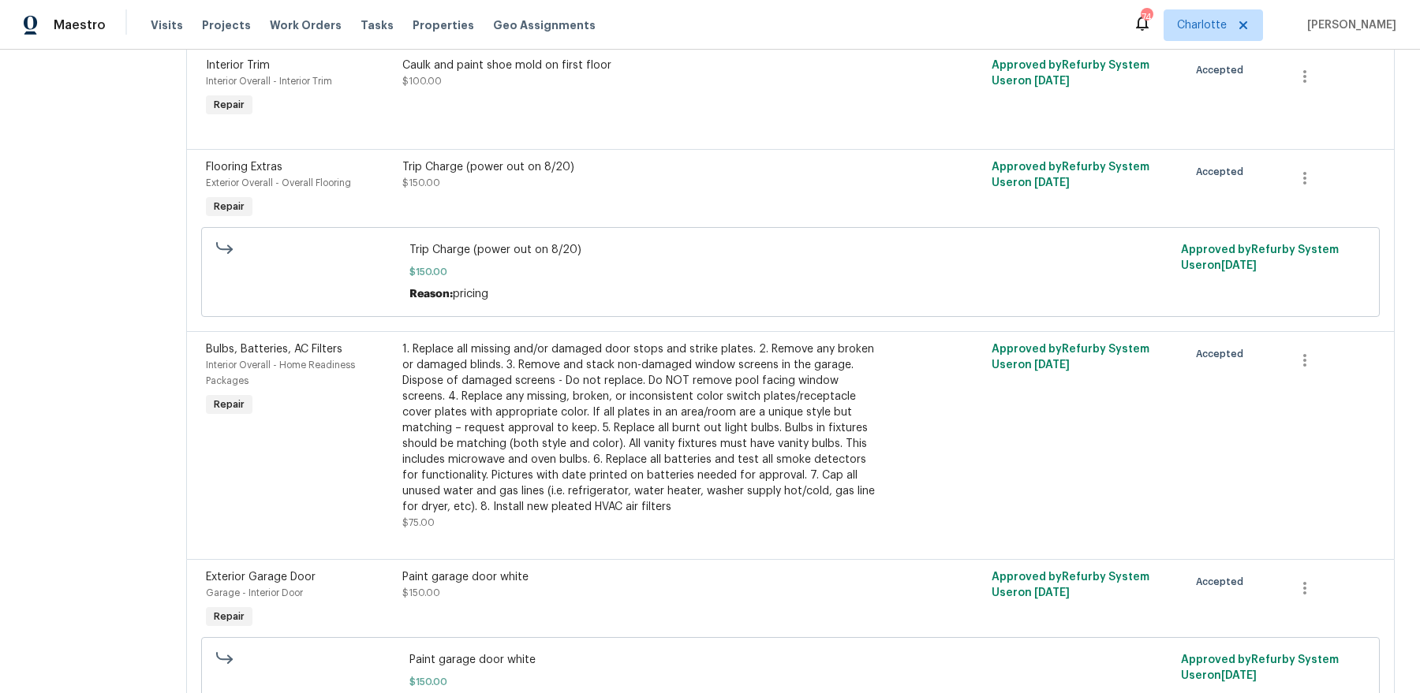
scroll to position [341, 0]
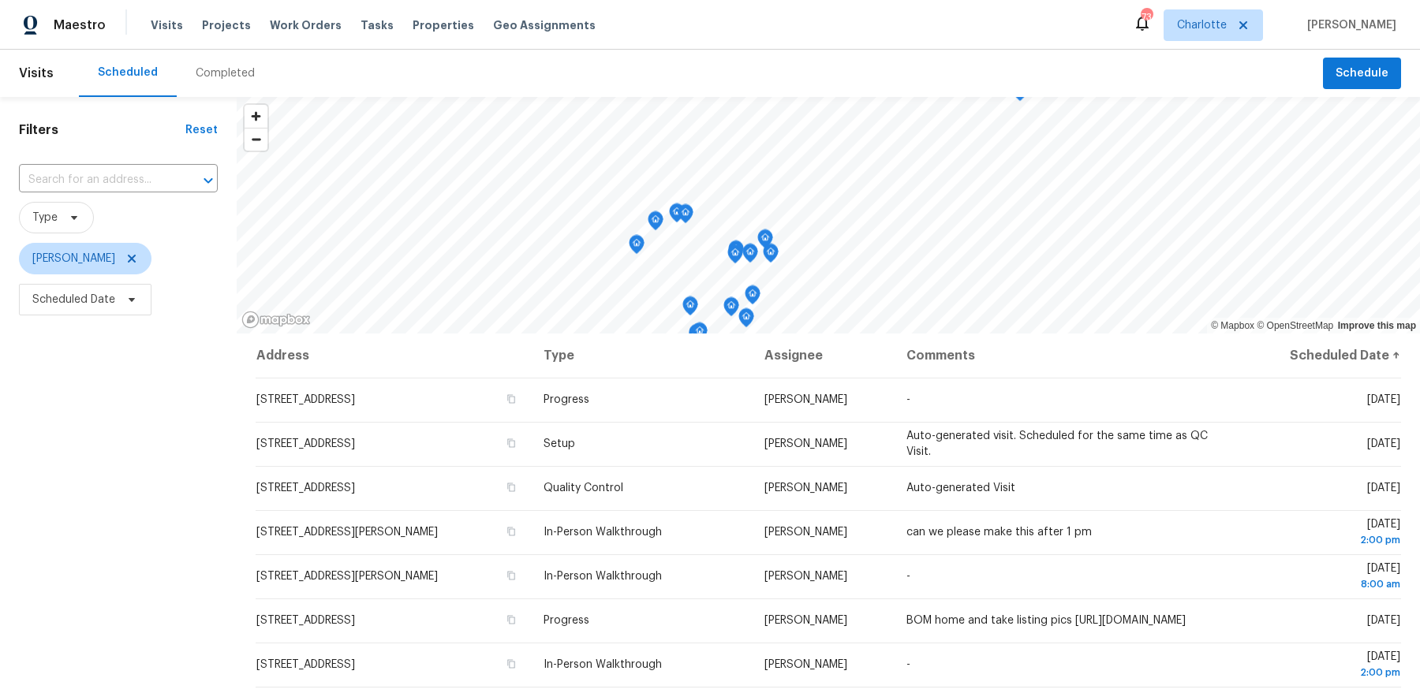
scroll to position [114, 0]
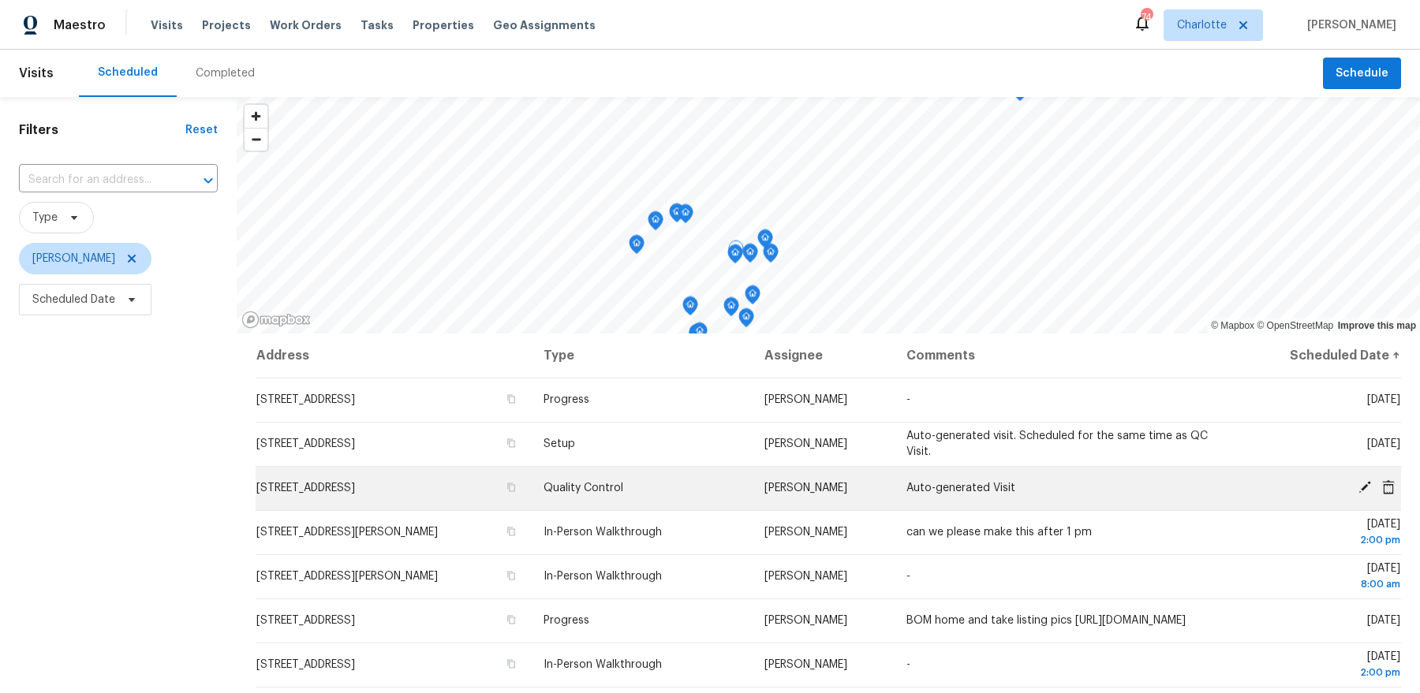
click at [1360, 483] on icon at bounding box center [1364, 487] width 14 height 14
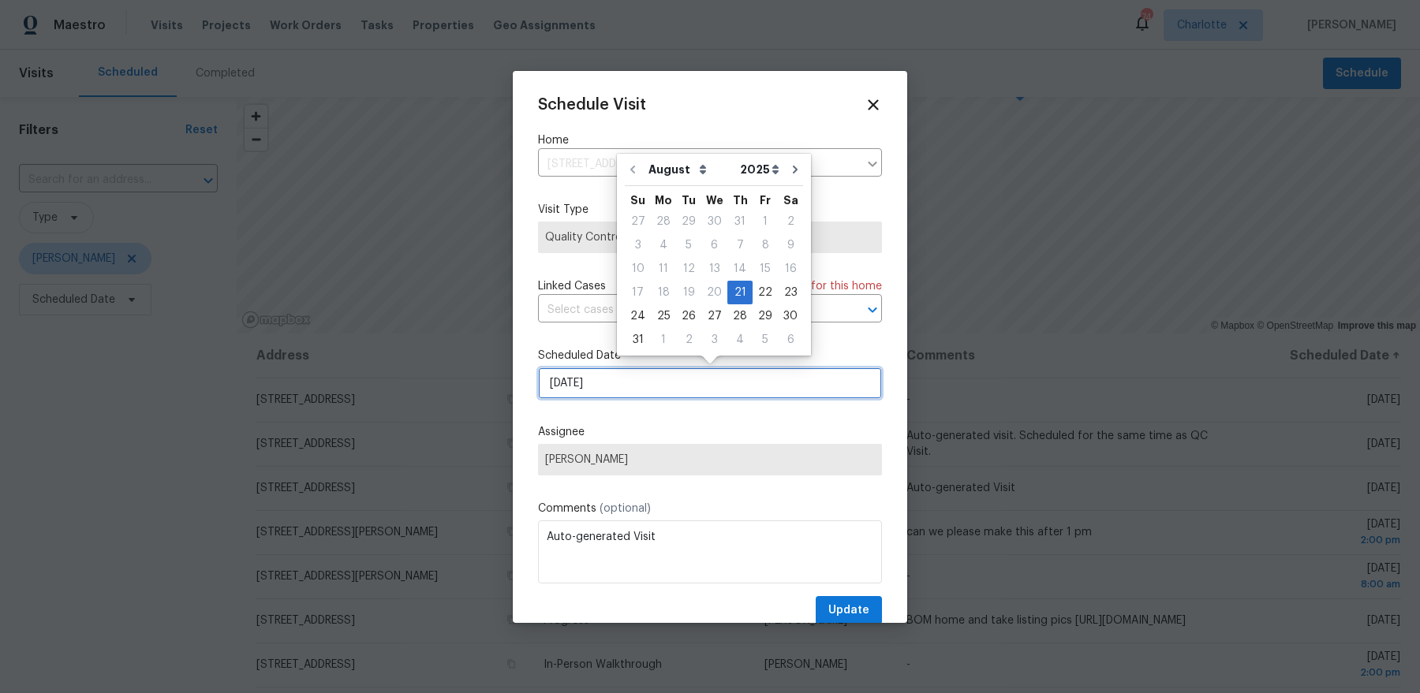
click at [658, 388] on input "[DATE]" at bounding box center [710, 384] width 344 height 32
click at [756, 289] on div "22" at bounding box center [764, 293] width 25 height 22
type input "8/22/2025"
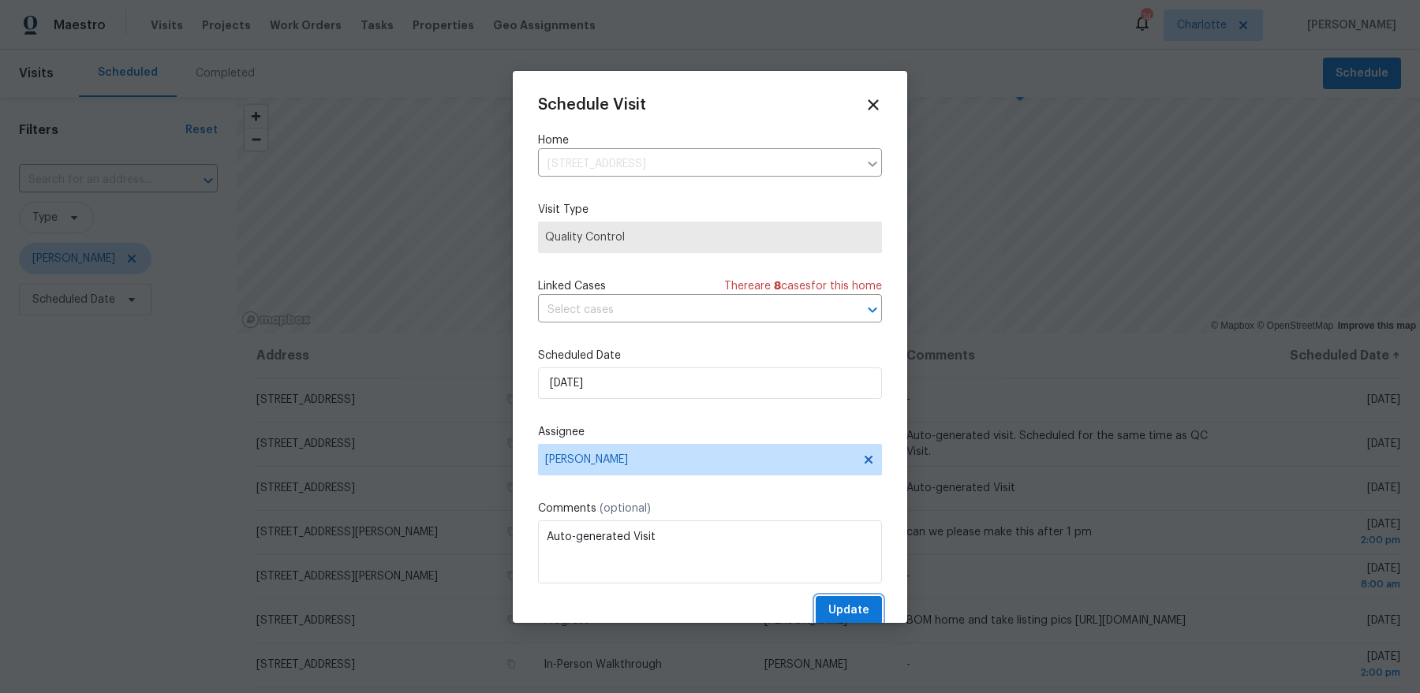
click at [850, 604] on span "Update" at bounding box center [848, 611] width 41 height 20
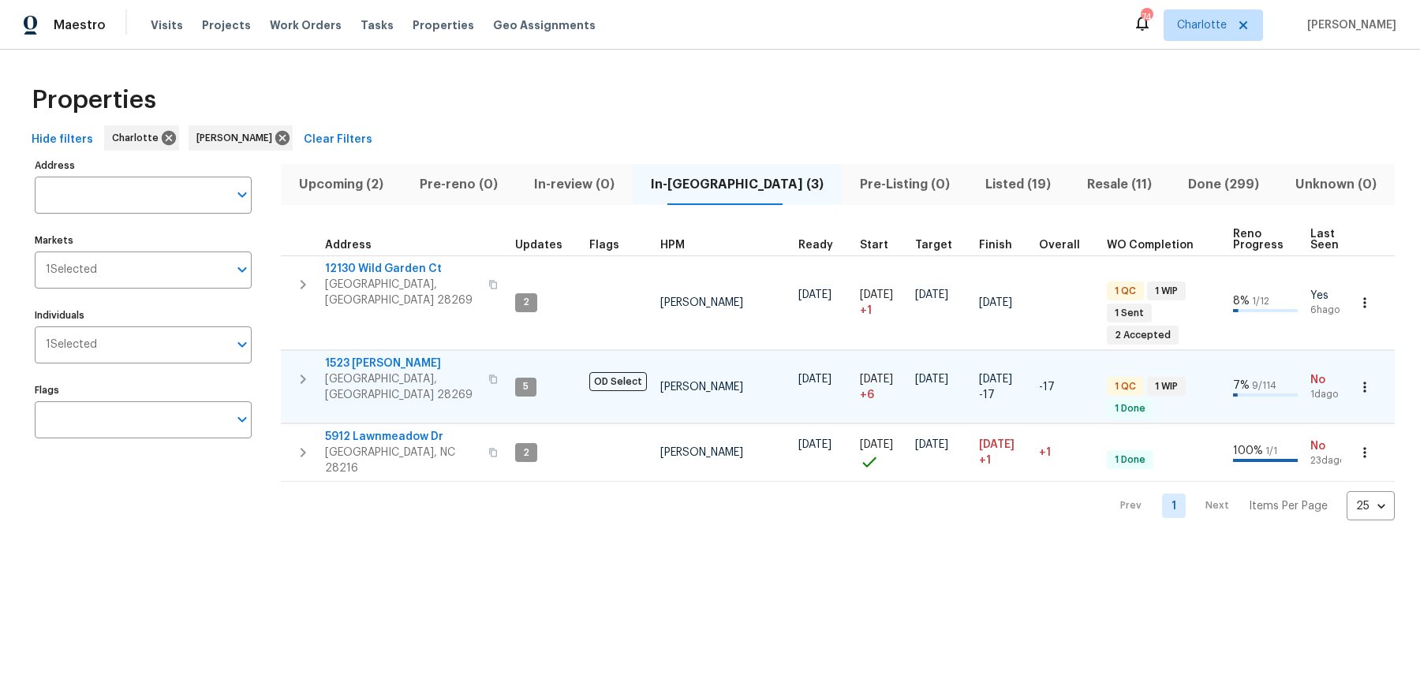
click at [382, 356] on span "1523 [PERSON_NAME]" at bounding box center [402, 364] width 154 height 16
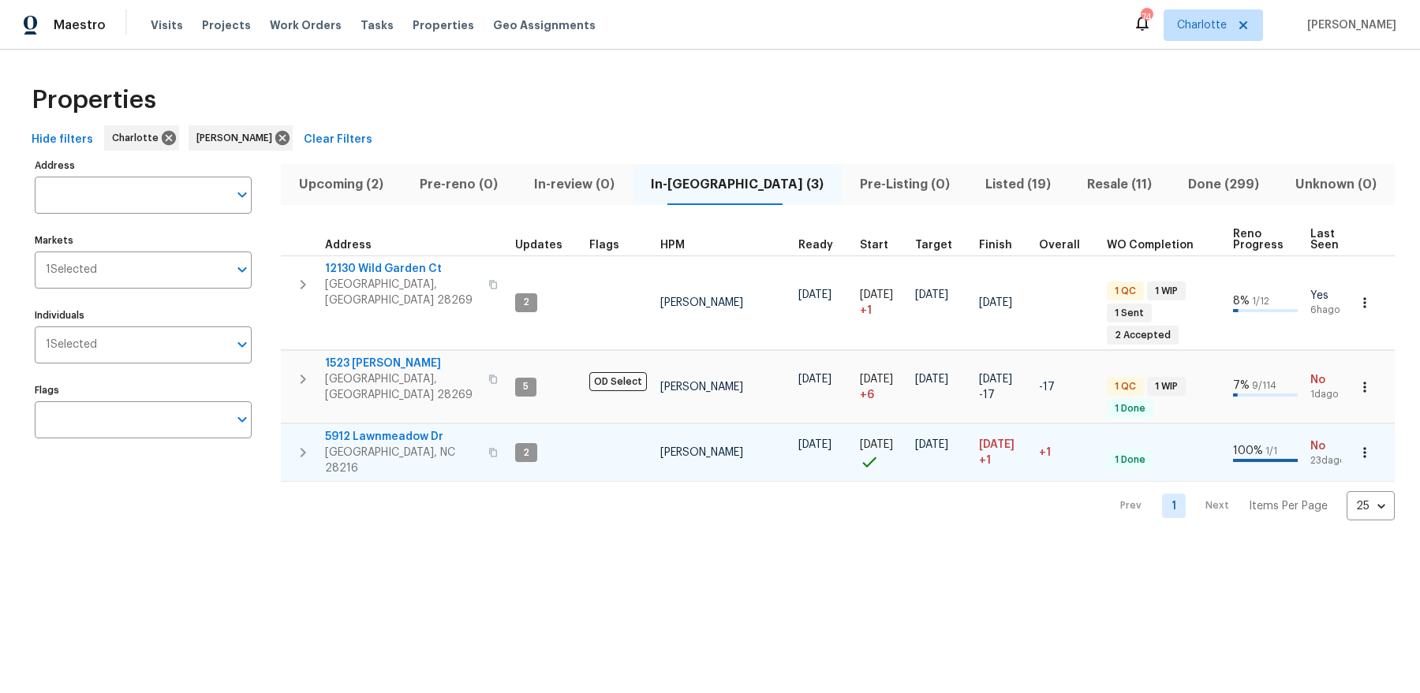
click at [369, 429] on span "5912 Lawnmeadow Dr" at bounding box center [402, 437] width 154 height 16
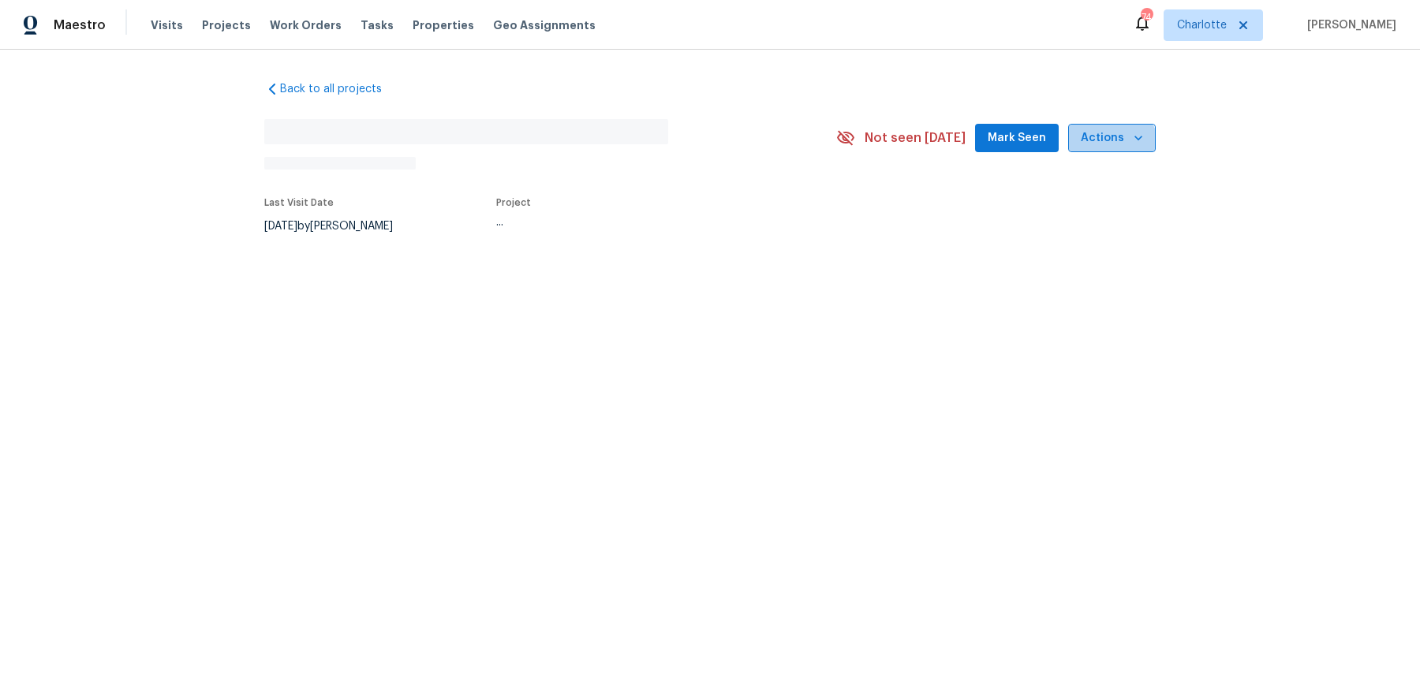
click at [1113, 151] on button "Actions" at bounding box center [1112, 138] width 88 height 29
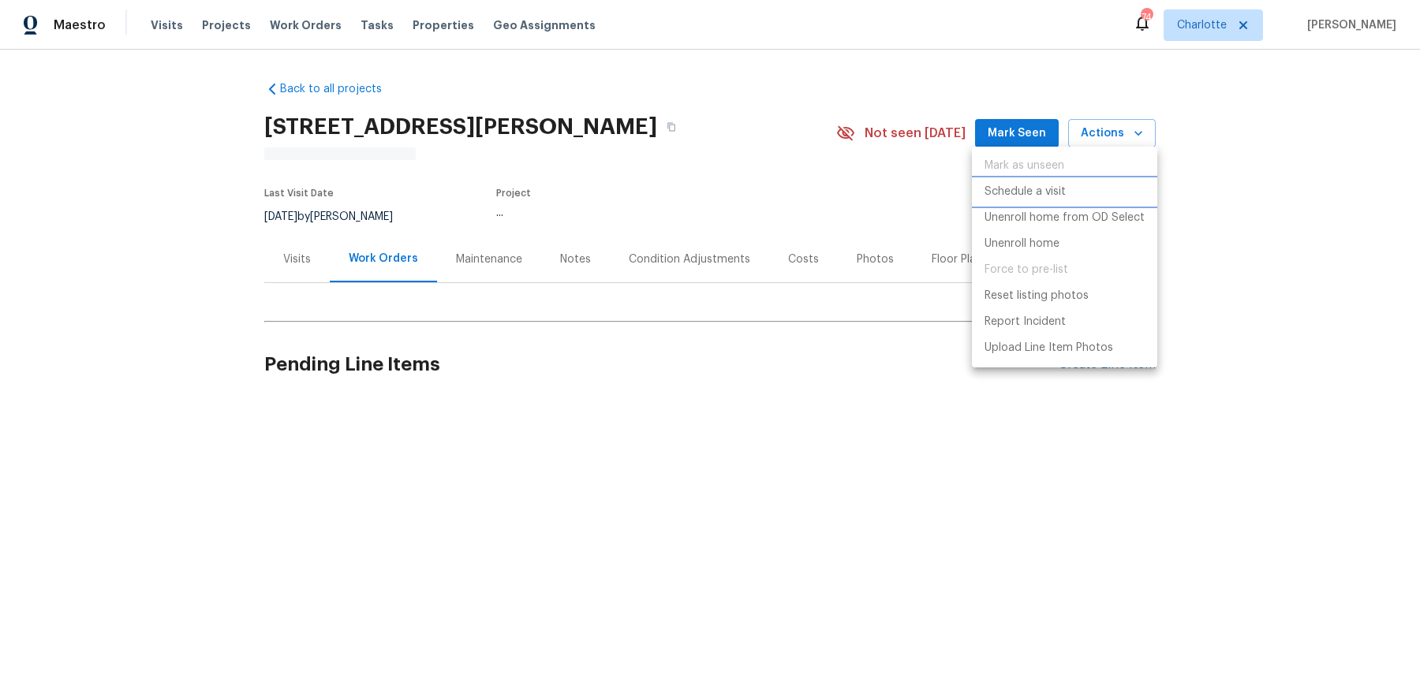
click at [1056, 201] on li "Schedule a visit" at bounding box center [1064, 192] width 185 height 26
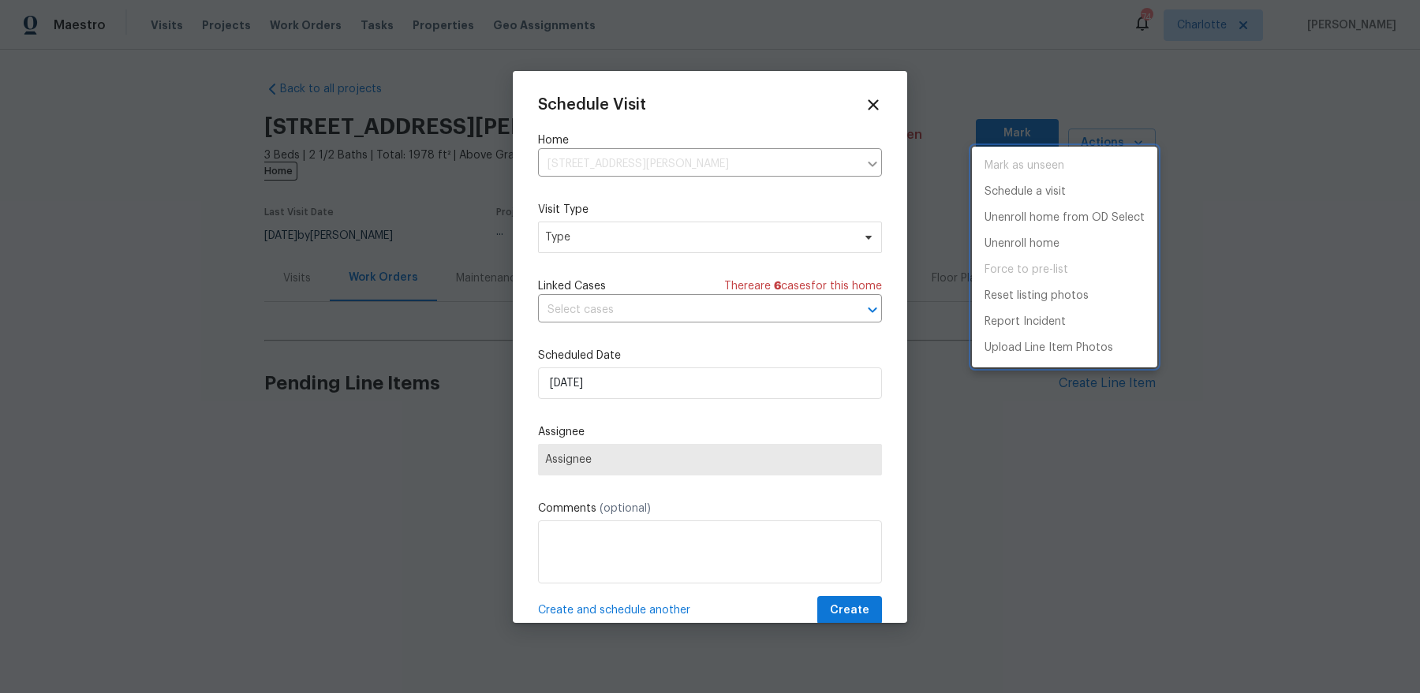
click at [618, 236] on div at bounding box center [710, 346] width 1420 height 693
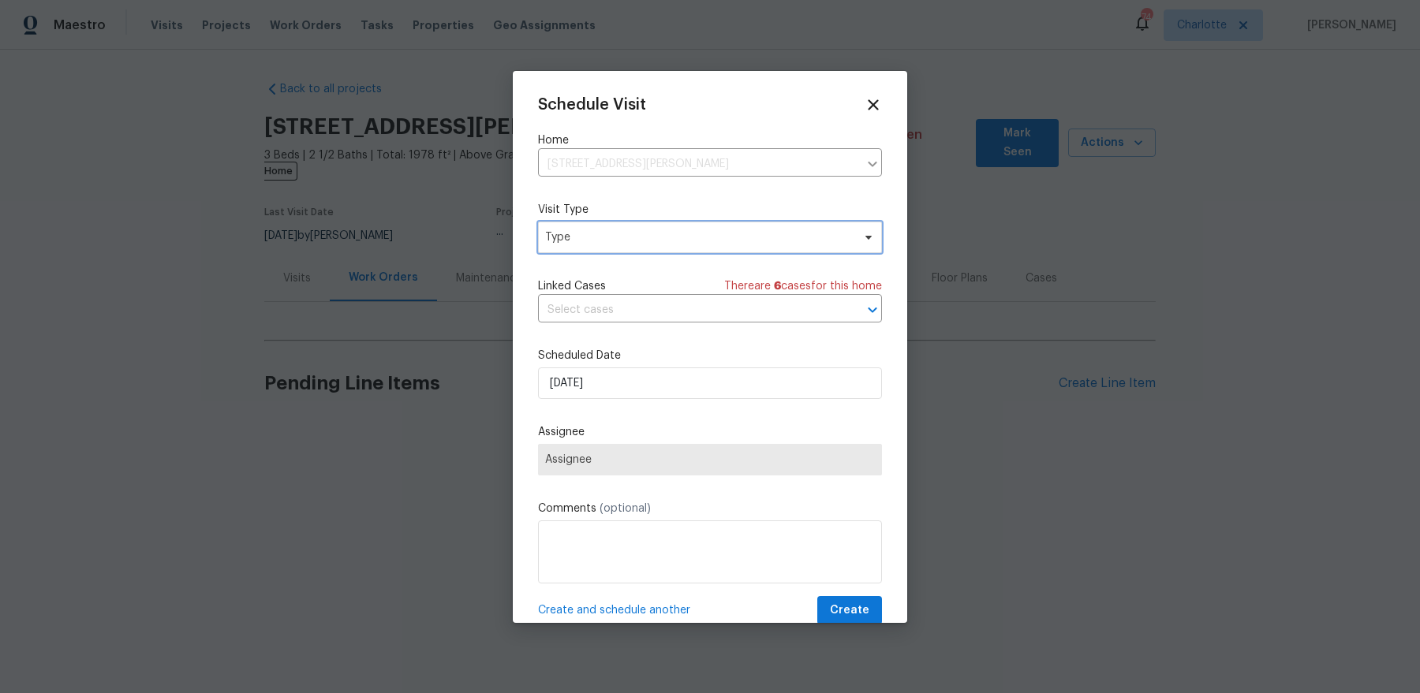
click at [600, 250] on span "Type" at bounding box center [710, 238] width 344 height 32
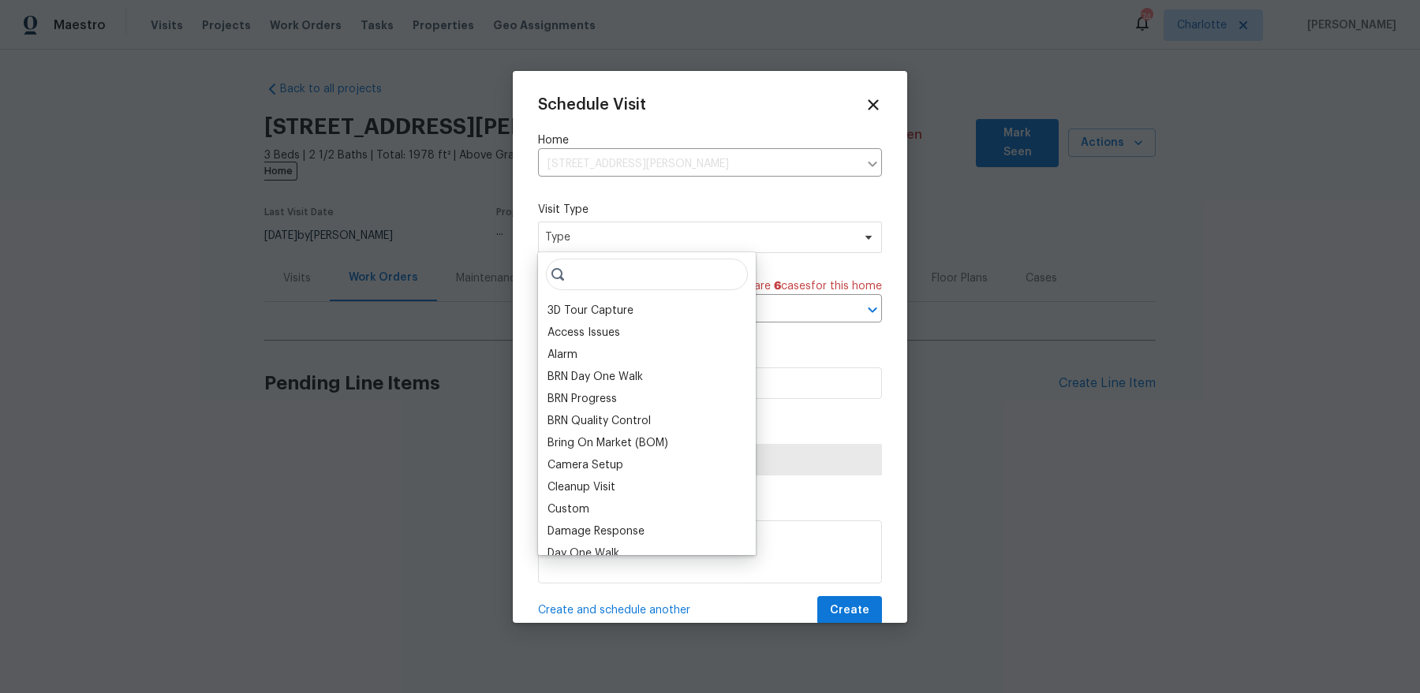
type input "l"
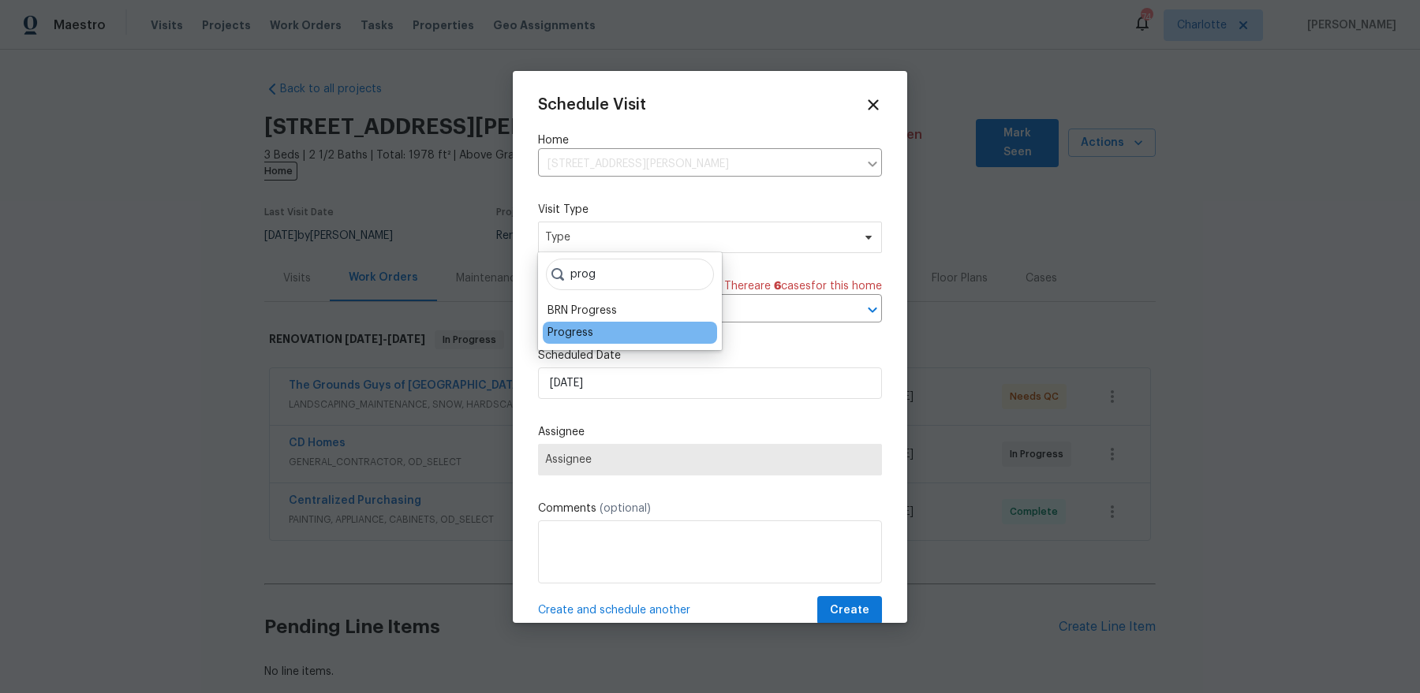
type input "prog"
click at [572, 339] on div "Progress" at bounding box center [570, 333] width 46 height 16
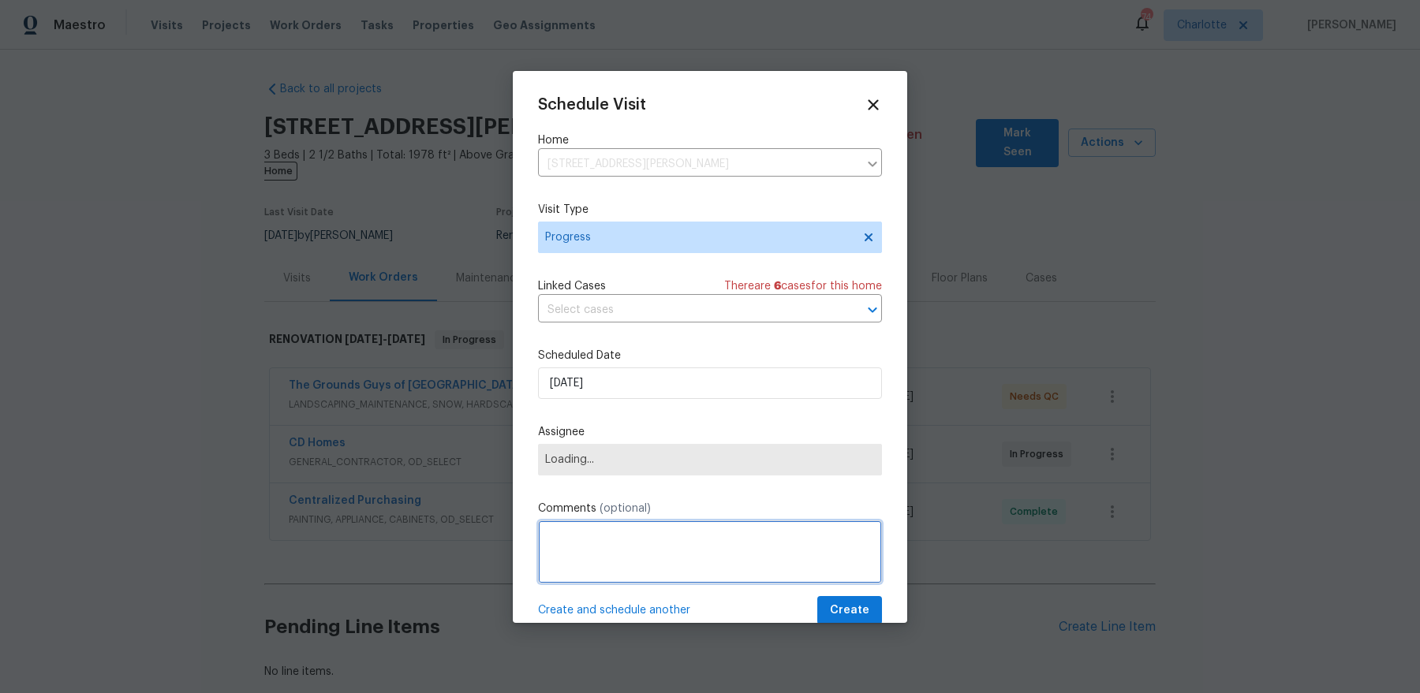
click at [576, 543] on textarea at bounding box center [710, 552] width 344 height 63
type textarea "pics"
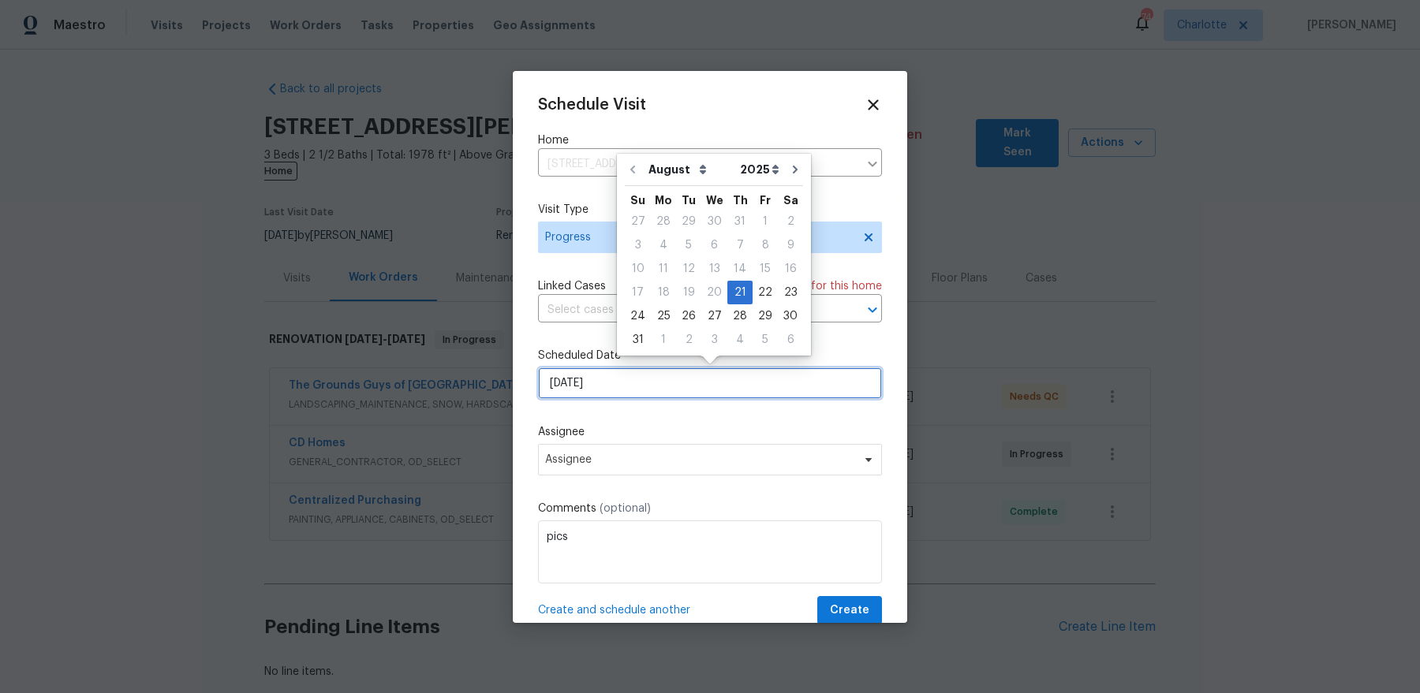
click at [633, 391] on input "[DATE]" at bounding box center [710, 384] width 344 height 32
click at [755, 295] on div "22" at bounding box center [764, 293] width 25 height 22
type input "8/22/2025"
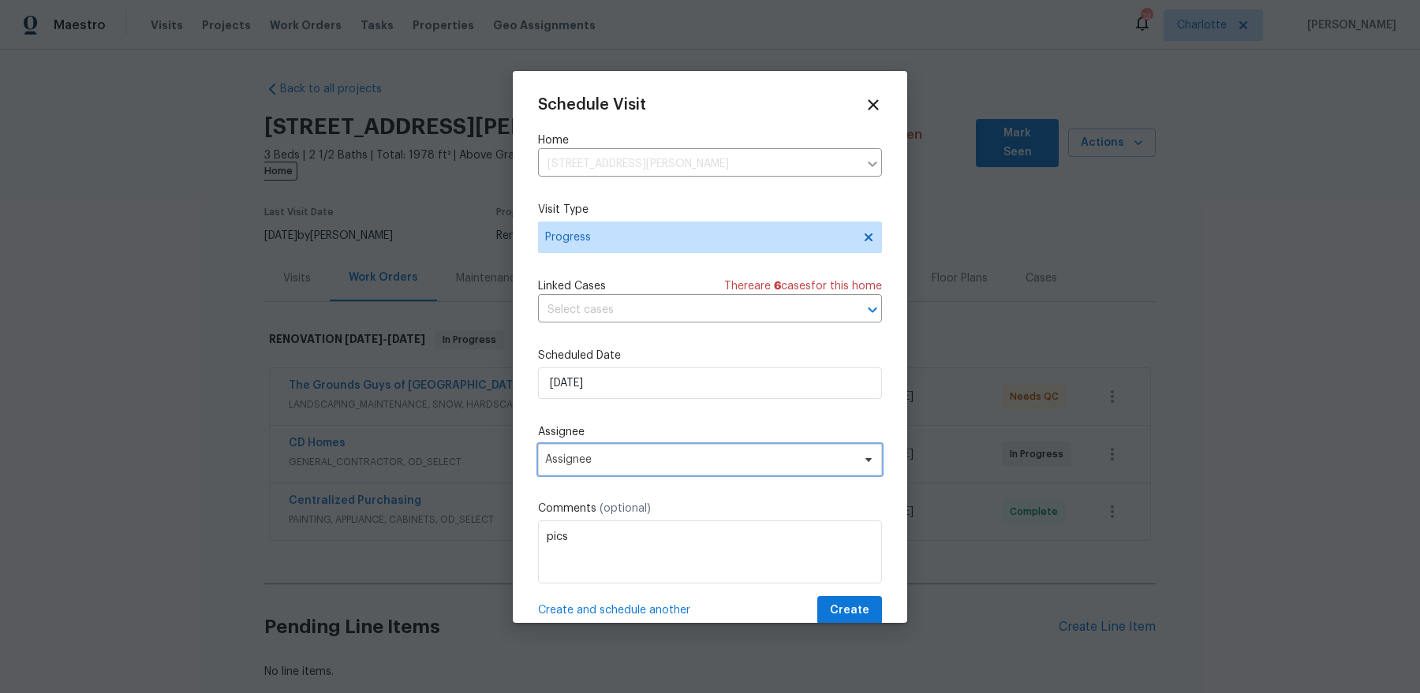
click at [633, 461] on span "Assignee" at bounding box center [699, 459] width 309 height 13
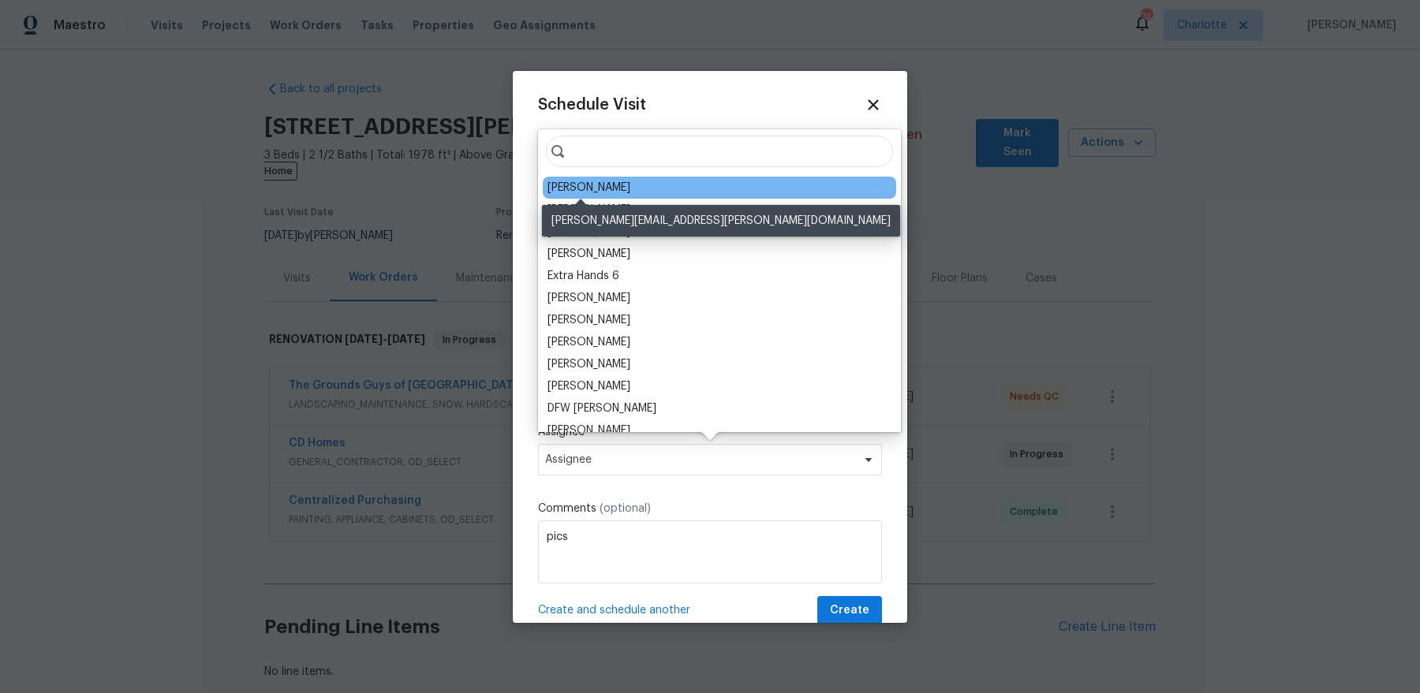
click at [565, 182] on div "[PERSON_NAME]" at bounding box center [588, 188] width 83 height 16
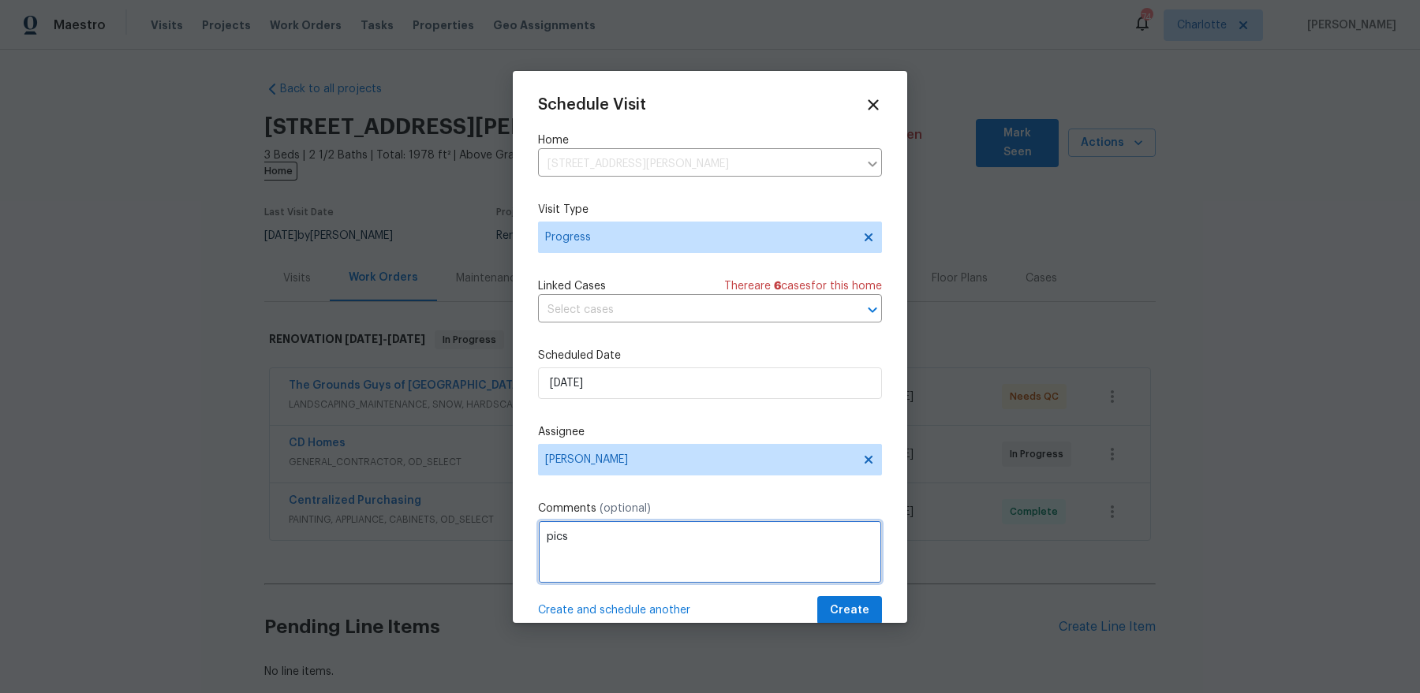
click at [660, 542] on textarea "pics" at bounding box center [710, 552] width 344 height 63
type textarea "Get progress pics"
click at [845, 601] on span "Create" at bounding box center [849, 611] width 39 height 20
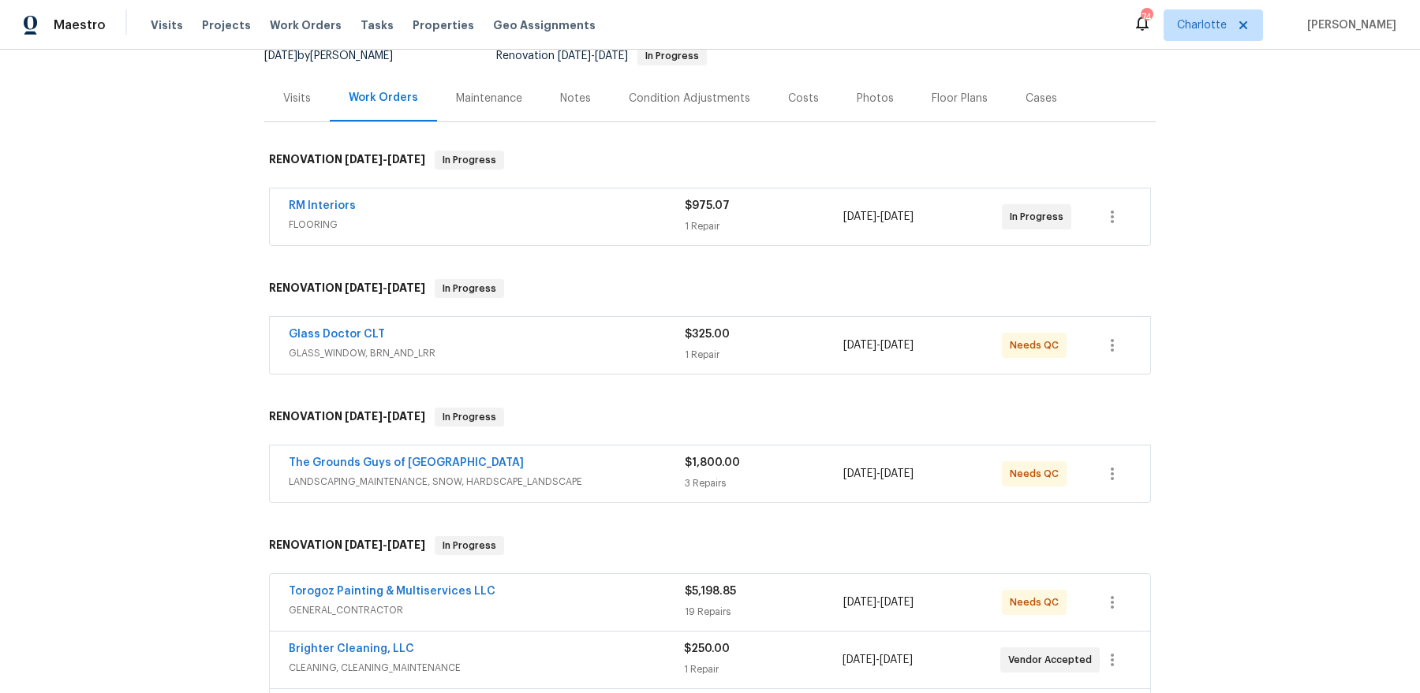
scroll to position [167, 0]
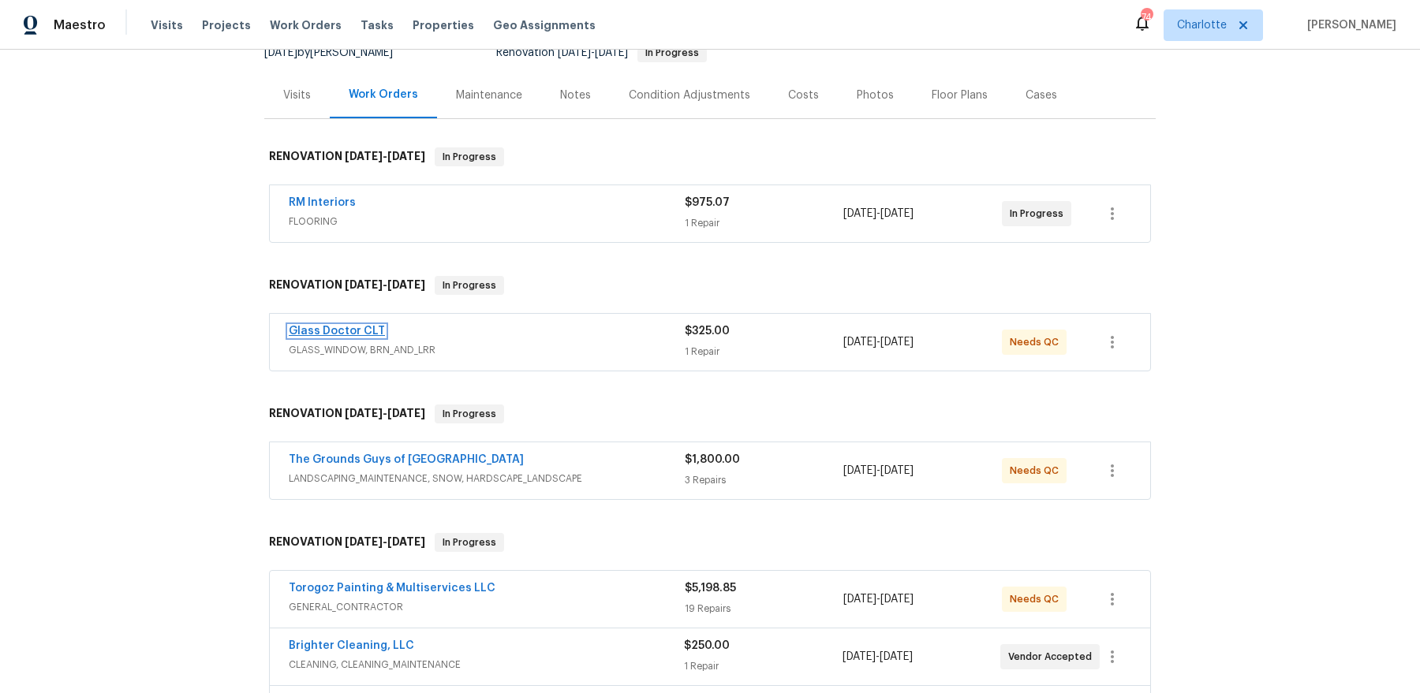
click at [356, 334] on link "Glass Doctor CLT" at bounding box center [337, 331] width 96 height 11
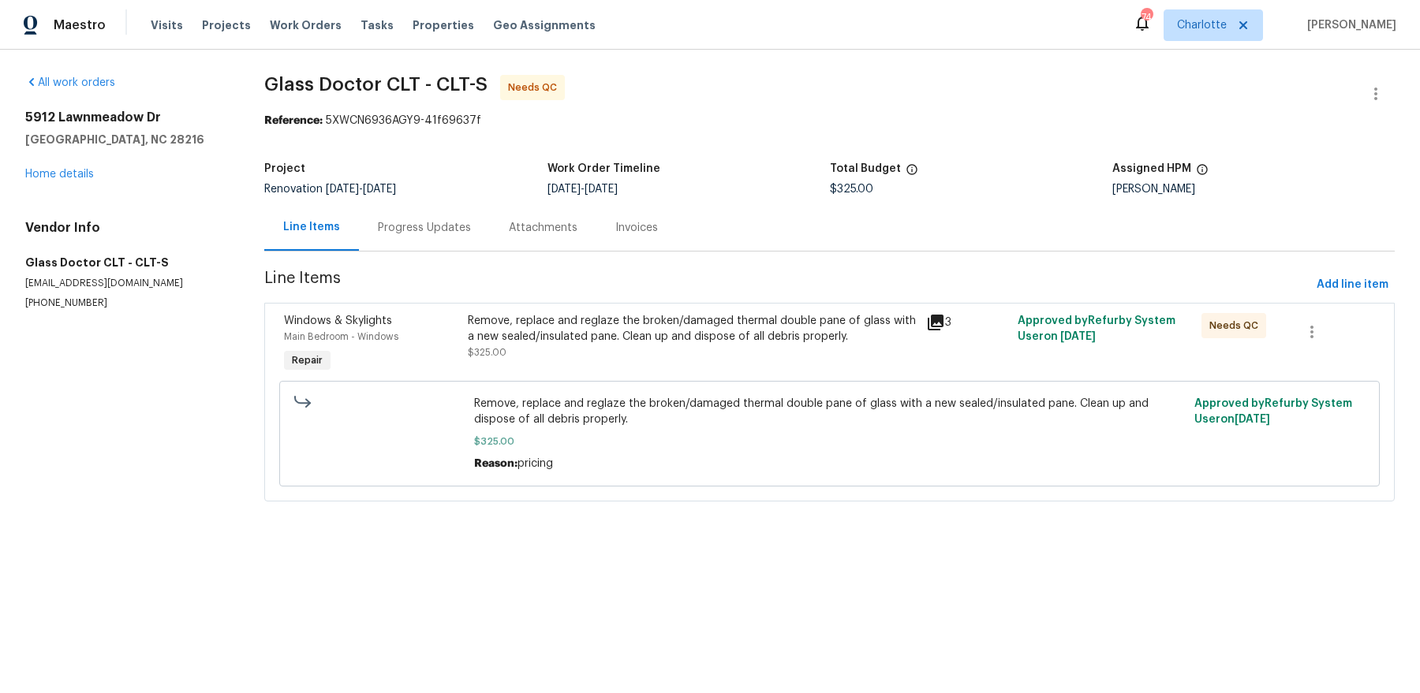
click at [443, 221] on div "Progress Updates" at bounding box center [424, 228] width 93 height 16
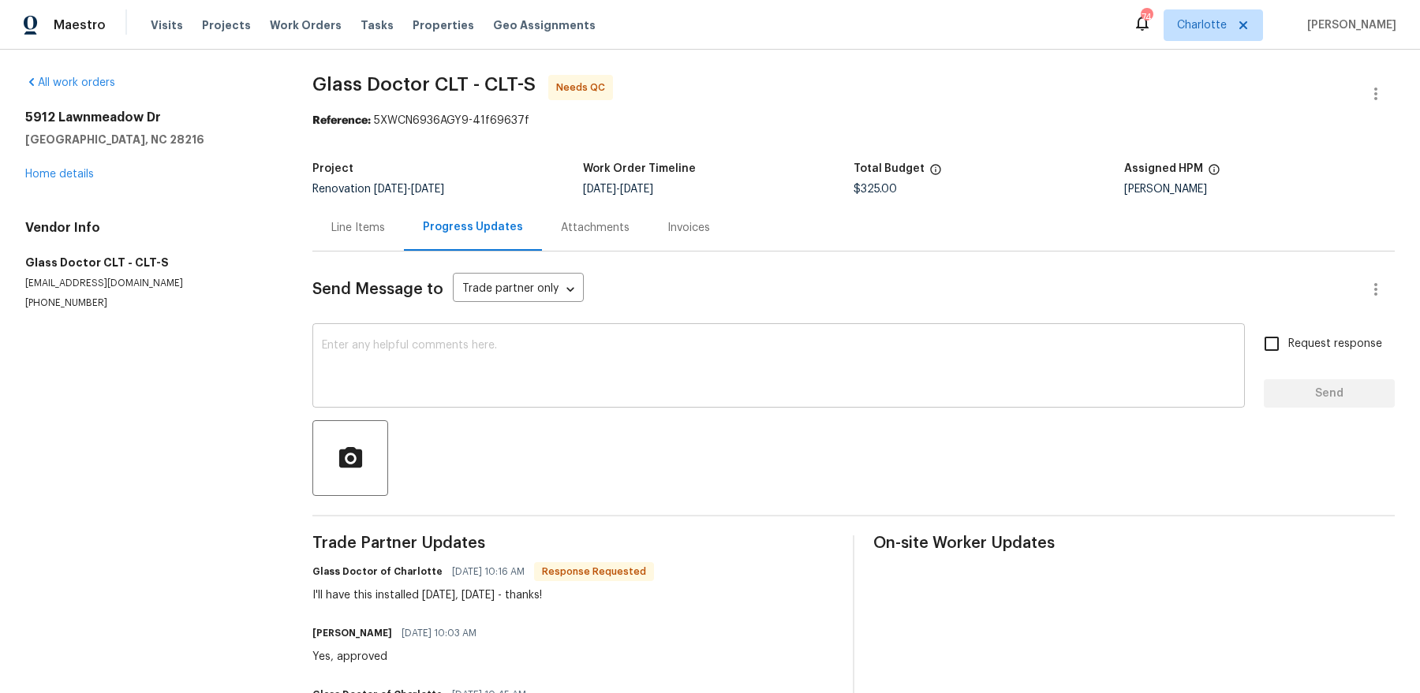
click at [482, 405] on div "x ​" at bounding box center [778, 367] width 932 height 80
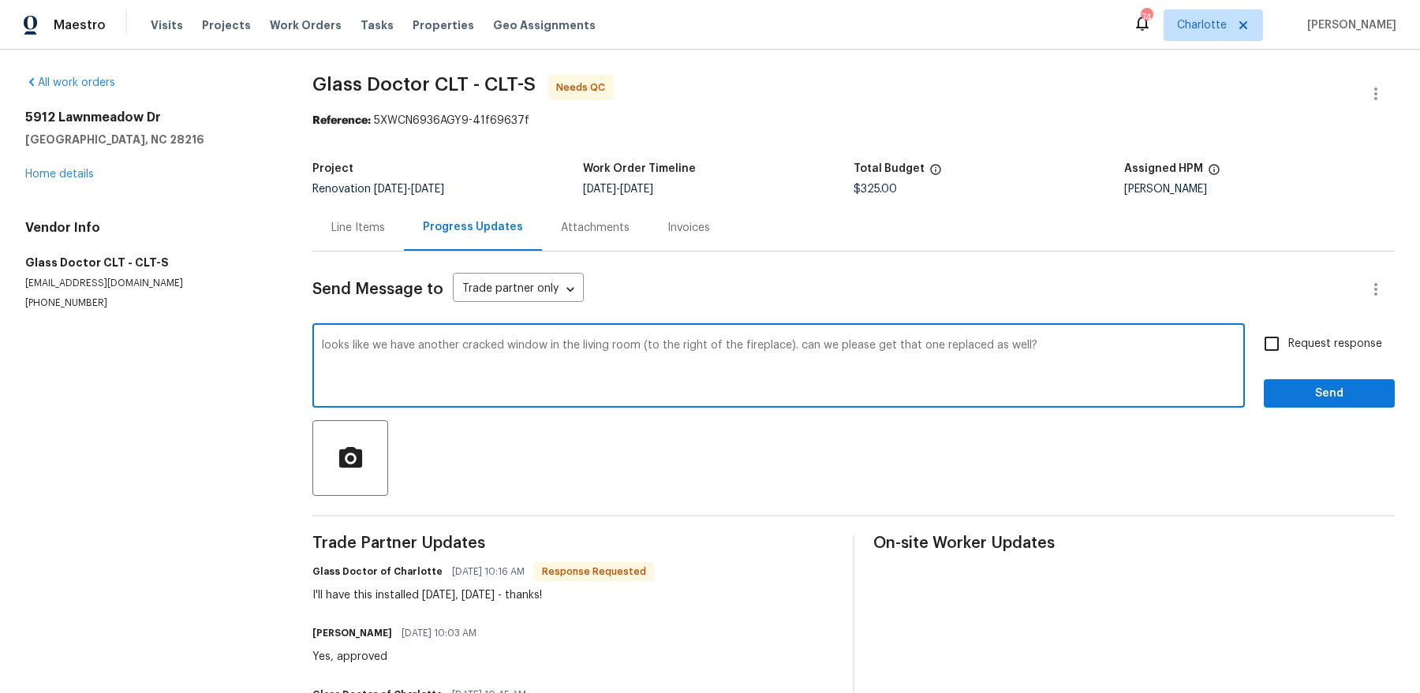
type textarea "looks like we have another cracked window in the living room (to the right of t…"
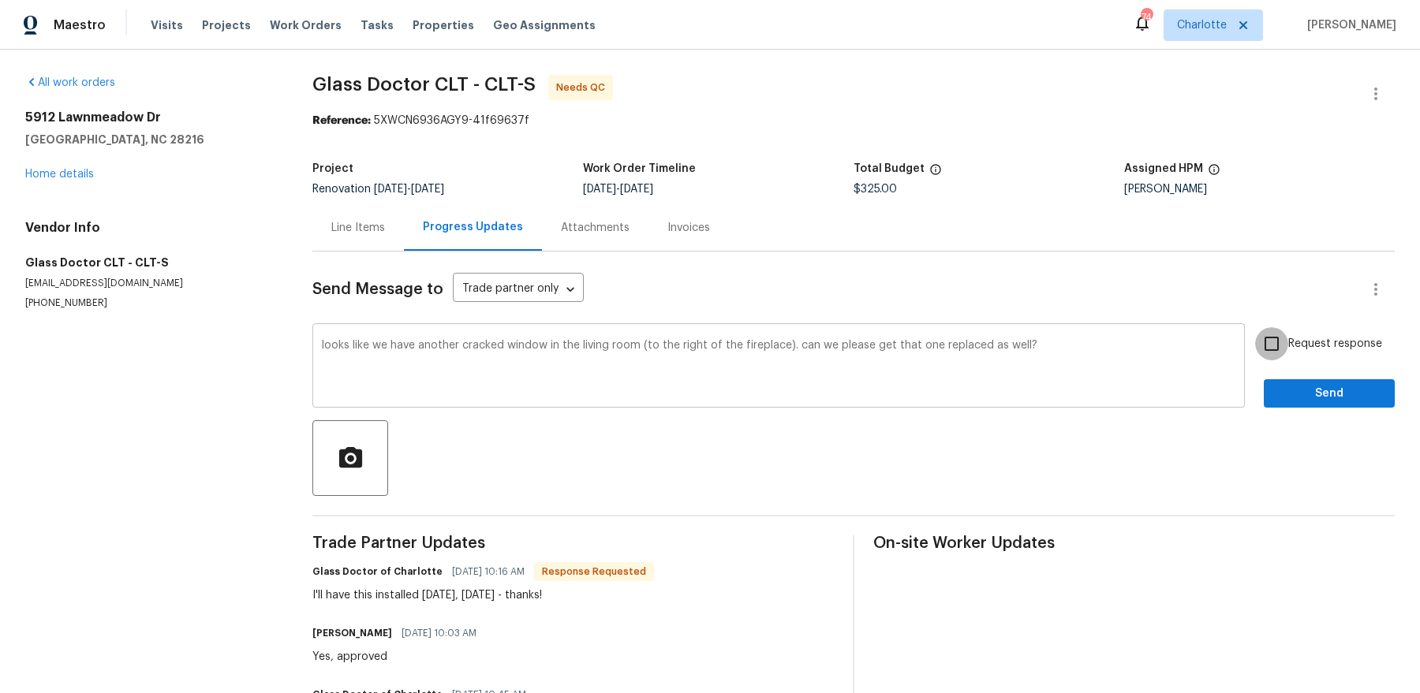
click at [1135, 327] on input "Request response" at bounding box center [1271, 343] width 33 height 33
checkbox input "true"
click at [1135, 379] on button "Send" at bounding box center [1328, 393] width 131 height 29
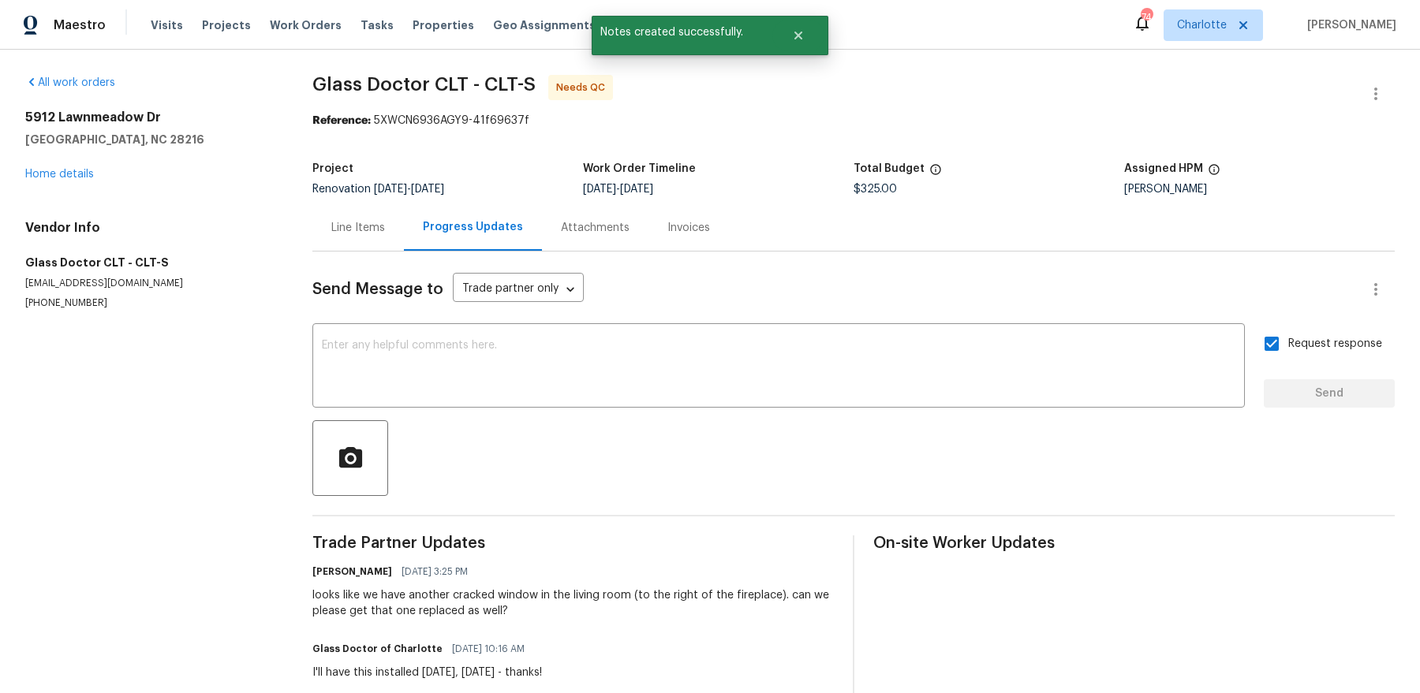
click at [363, 233] on div "Line Items" at bounding box center [358, 228] width 54 height 16
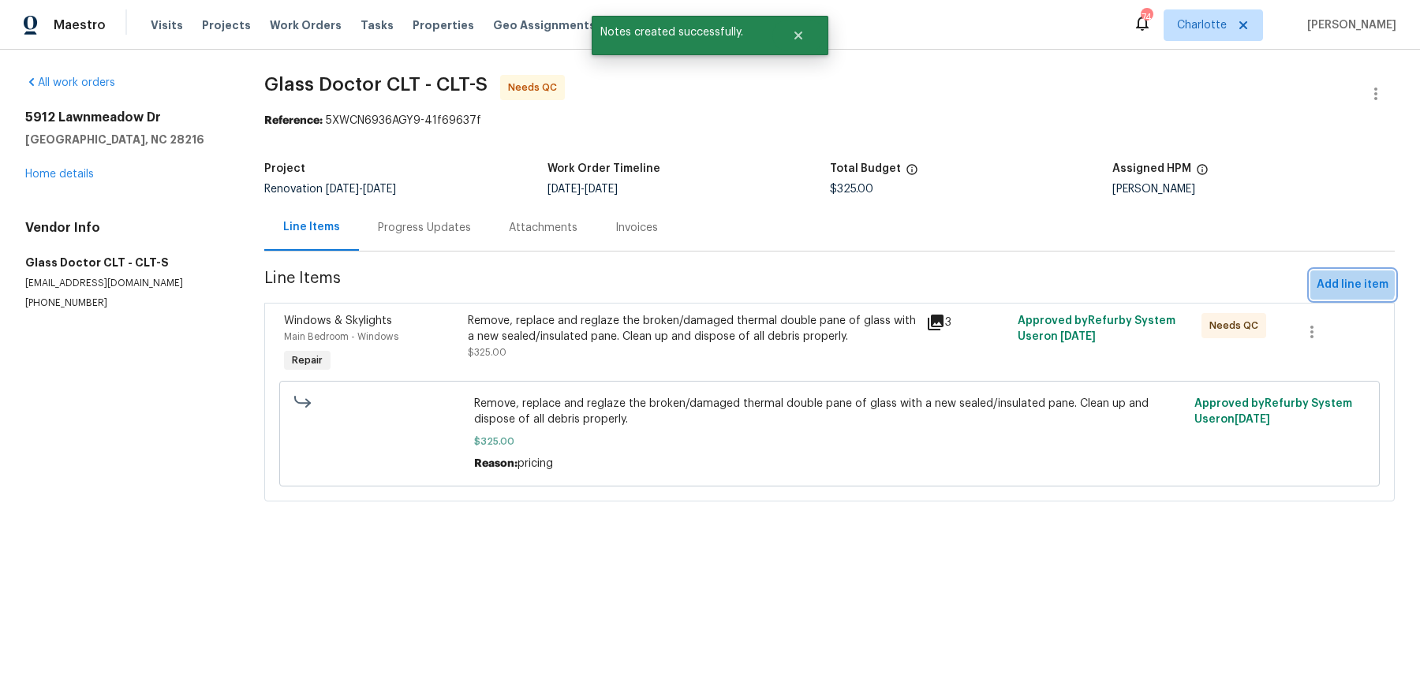
click at [1135, 283] on span "Add line item" at bounding box center [1352, 285] width 72 height 20
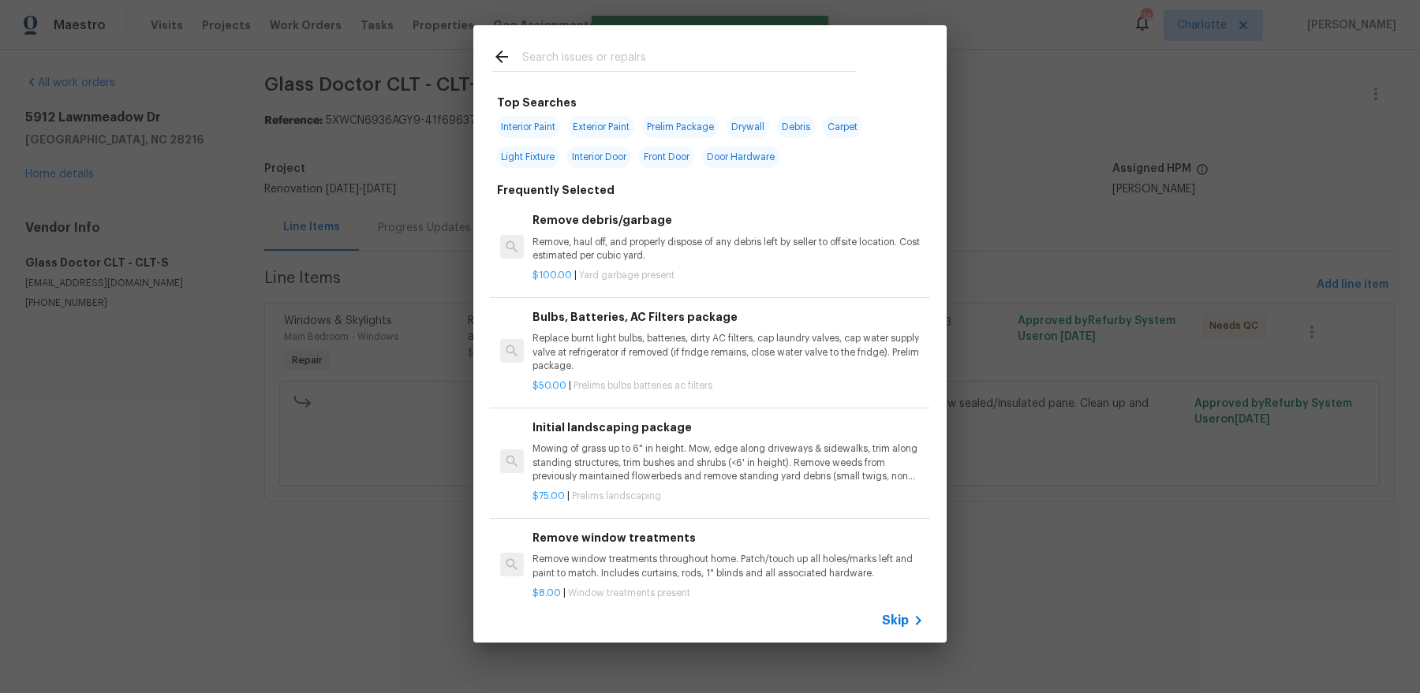
click at [644, 67] on input "text" at bounding box center [689, 59] width 334 height 24
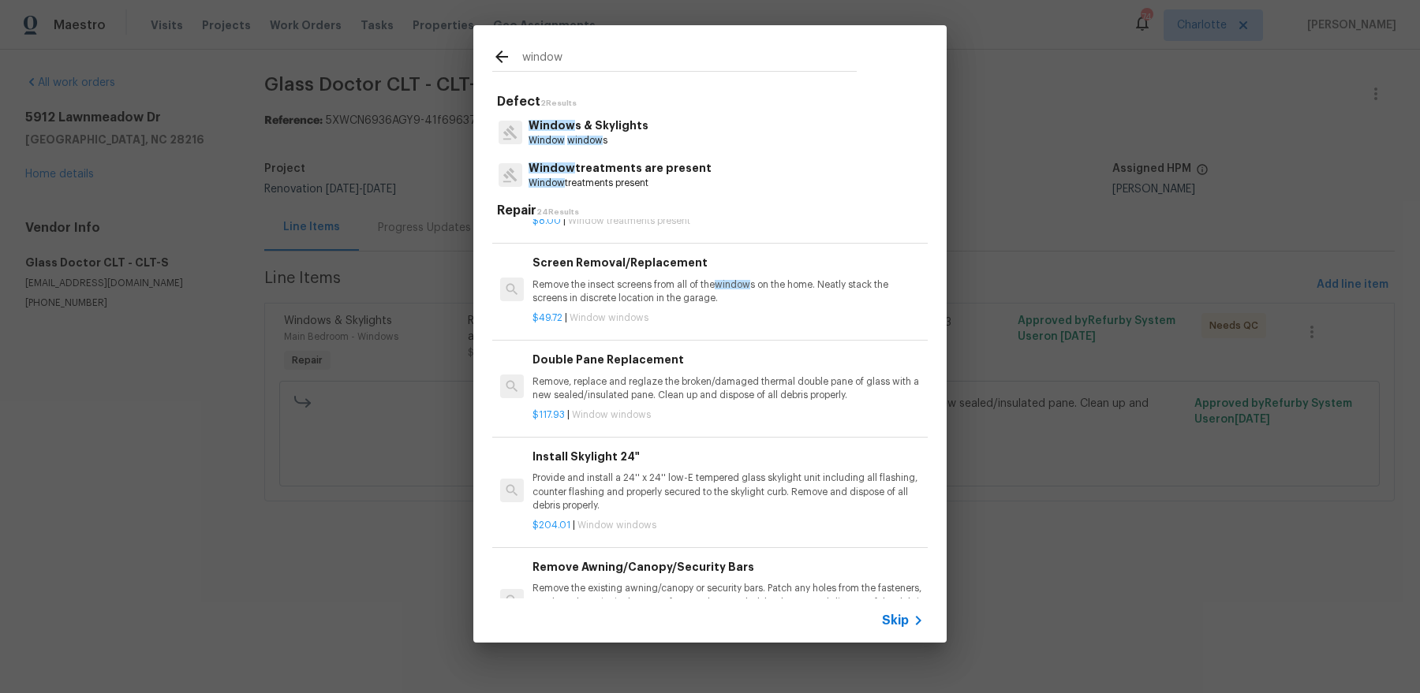
scroll to position [625, 0]
type input "window"
click at [681, 379] on p "Remove, replace and reglaze the broken/damaged thermal double pane of glass wit…" at bounding box center [727, 390] width 391 height 27
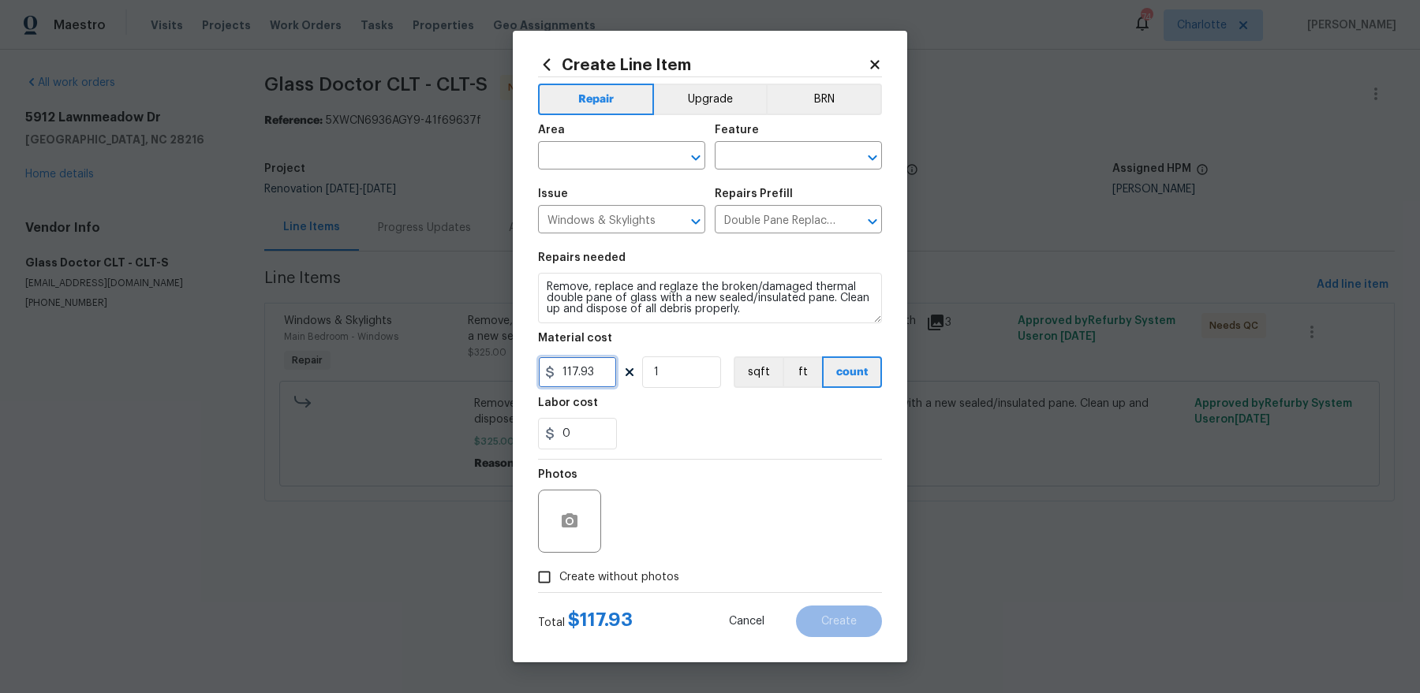
click at [602, 380] on input "117.93" at bounding box center [577, 372] width 79 height 32
type input "325"
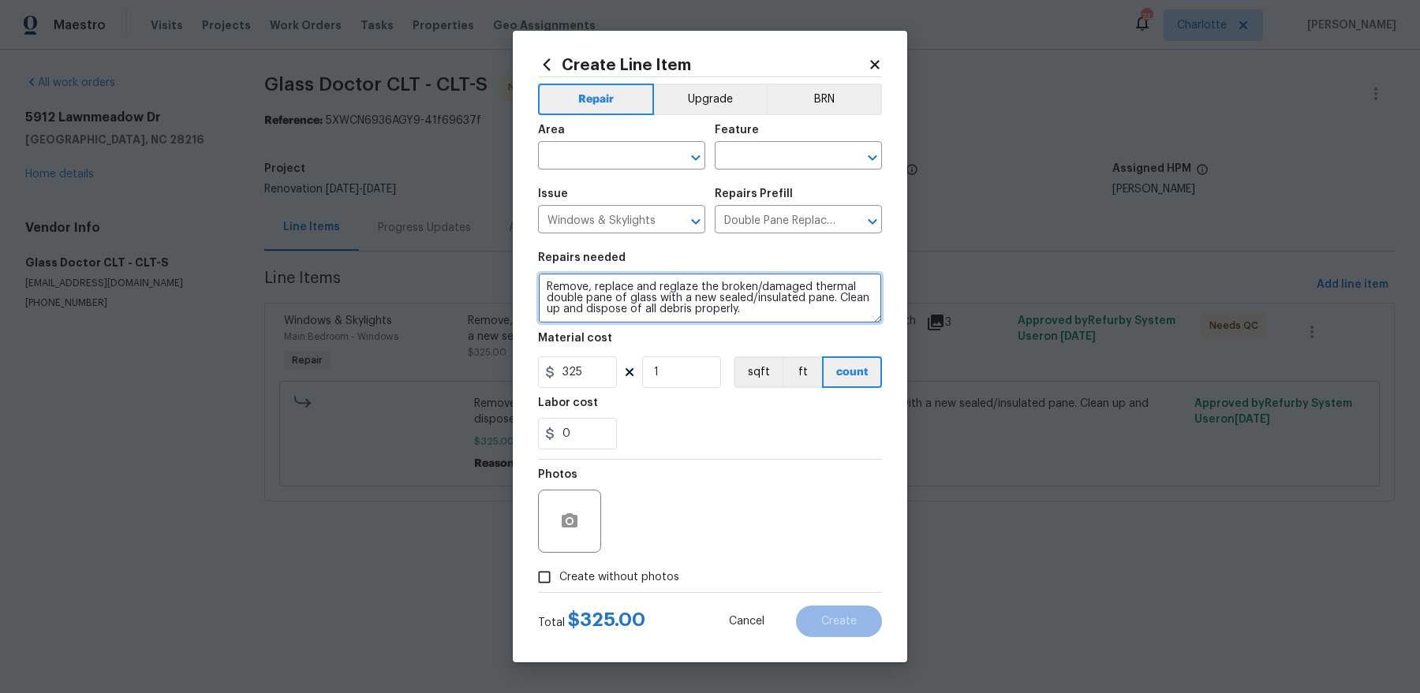
click at [543, 281] on textarea "Remove, replace and reglaze the broken/damaged thermal double pane of glass wit…" at bounding box center [710, 298] width 344 height 50
type textarea "(RIGHT OF FIREPLACE) Remove, replace and reglaze the broken/damaged thermal dou…"
click at [597, 163] on input "text" at bounding box center [599, 157] width 123 height 24
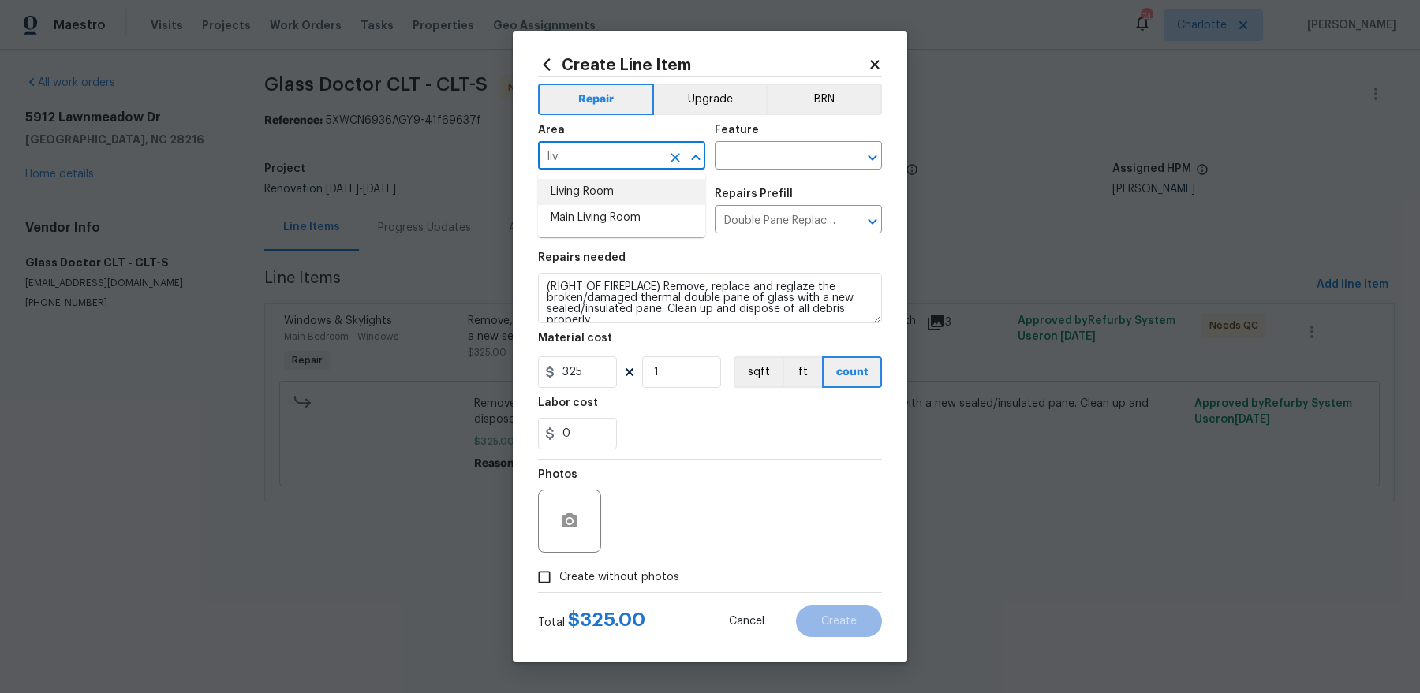
click at [610, 187] on li "Living Room" at bounding box center [621, 192] width 167 height 26
type input "Living Room"
click at [777, 144] on div "Feature" at bounding box center [798, 135] width 167 height 21
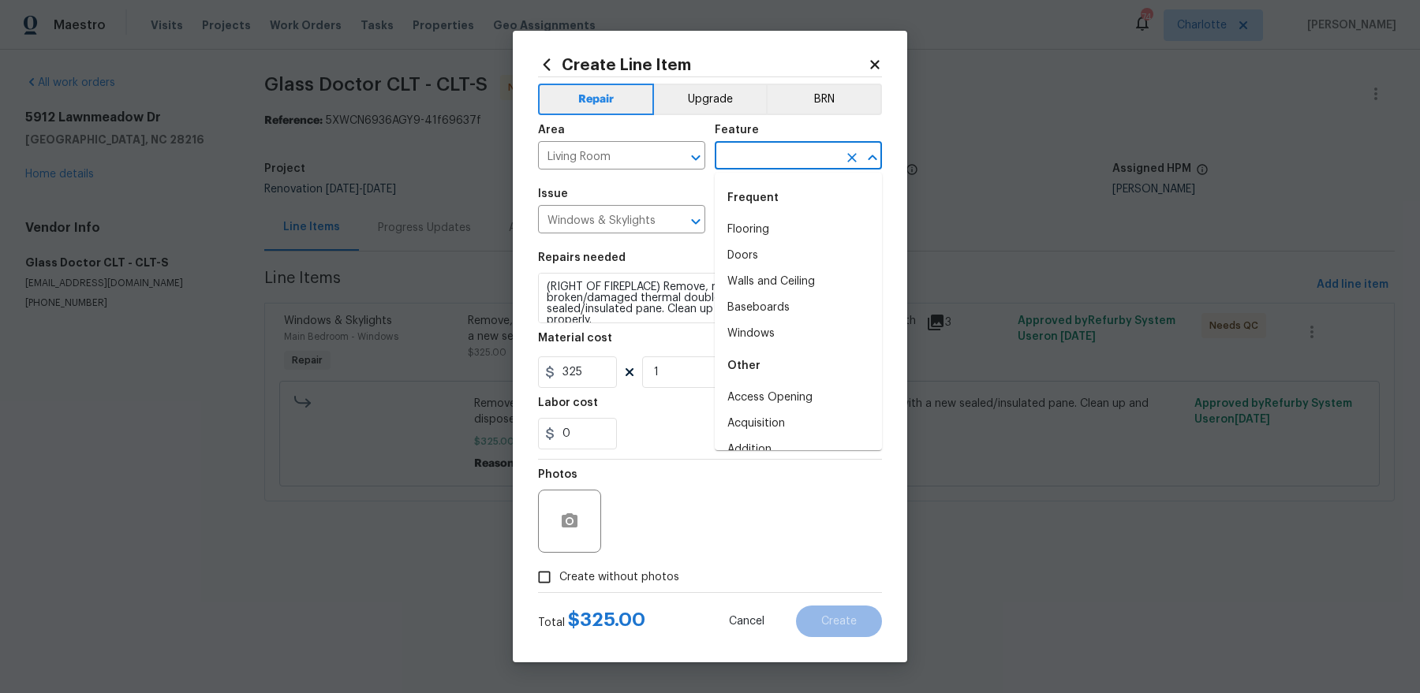
click at [763, 167] on input "text" at bounding box center [776, 157] width 123 height 24
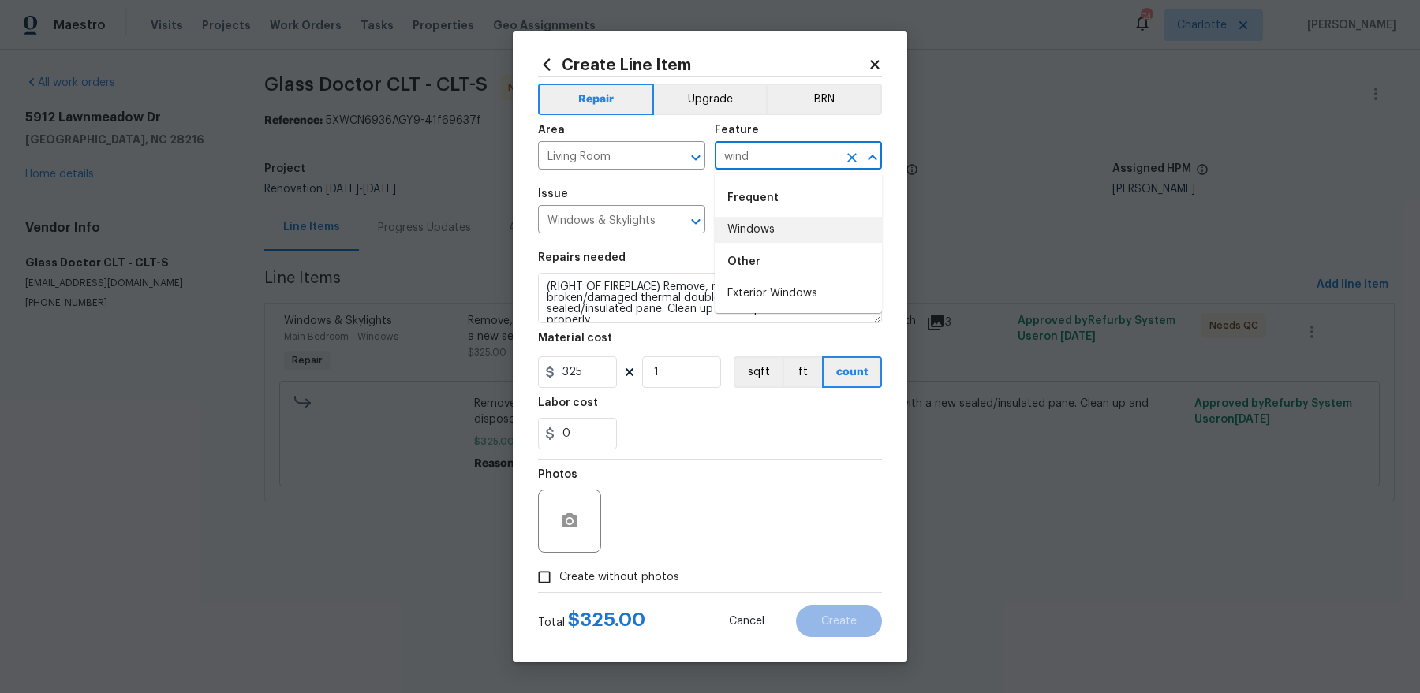
click at [771, 232] on li "Windows" at bounding box center [798, 230] width 167 height 26
type input "Windows"
click at [638, 554] on span "Create without photos" at bounding box center [619, 577] width 120 height 17
click at [559, 554] on input "Create without photos" at bounding box center [544, 577] width 30 height 30
checkbox input "true"
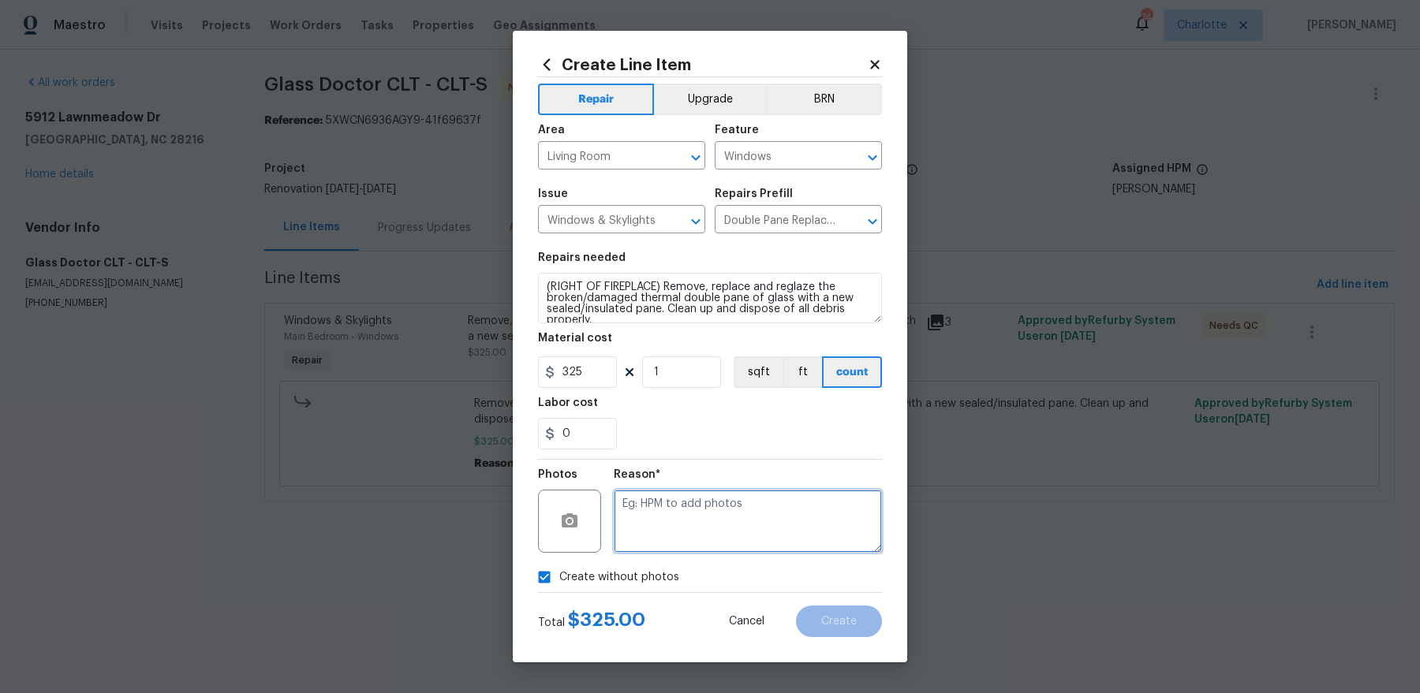
click at [707, 532] on textarea at bounding box center [748, 521] width 268 height 63
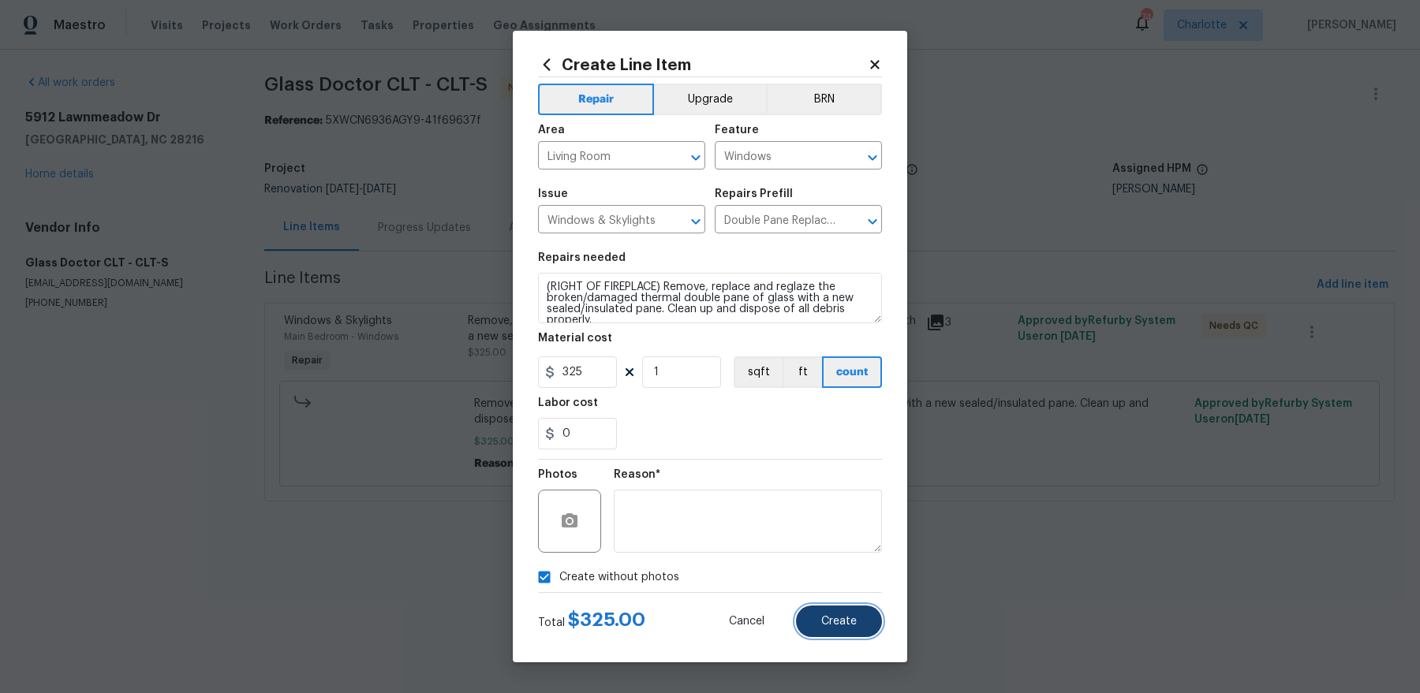
click at [833, 554] on button "Create" at bounding box center [839, 622] width 86 height 32
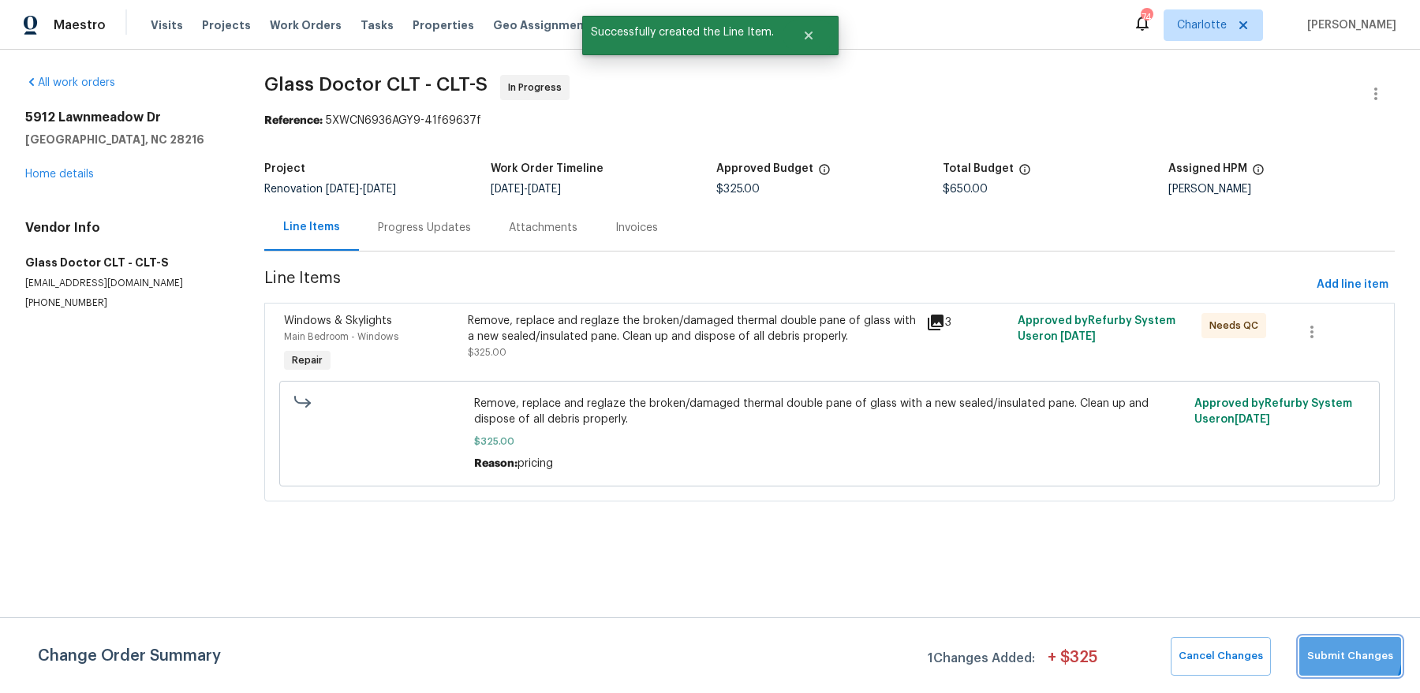
click at [1135, 554] on span "Submit Changes" at bounding box center [1350, 656] width 86 height 18
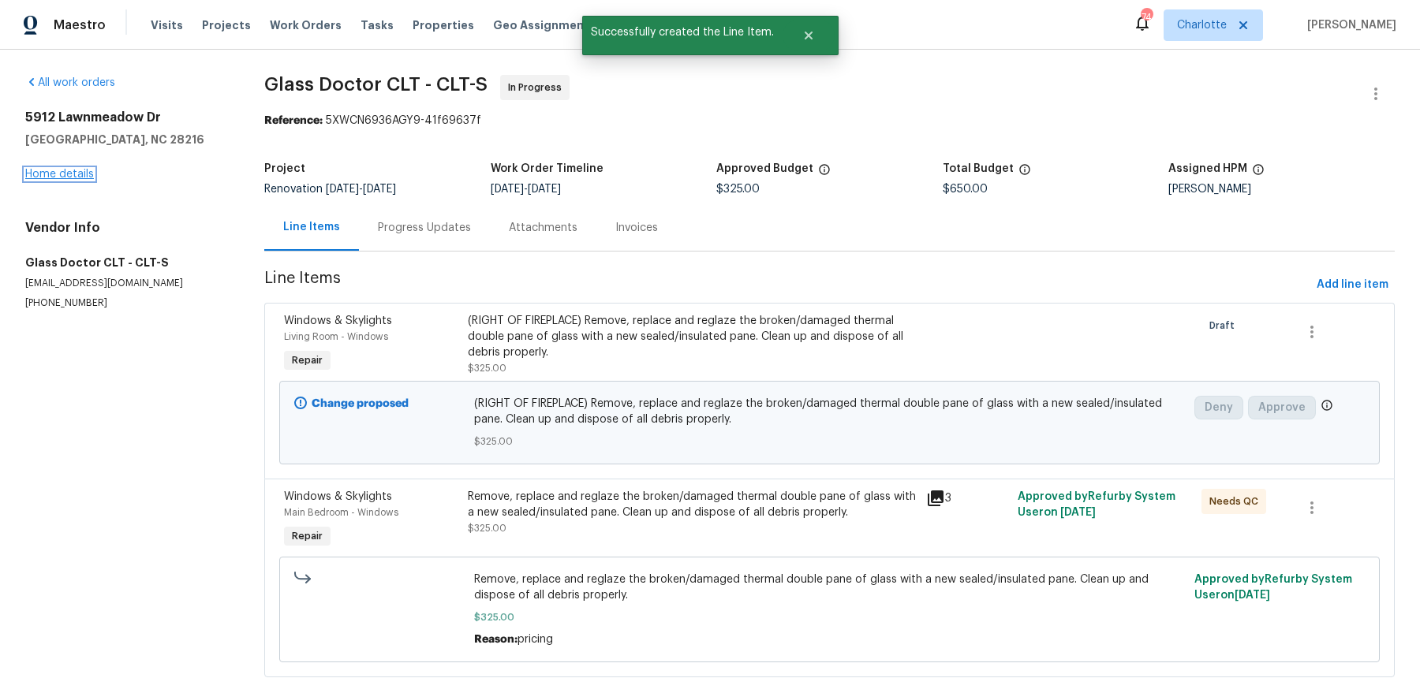
click at [54, 172] on link "Home details" at bounding box center [59, 174] width 69 height 11
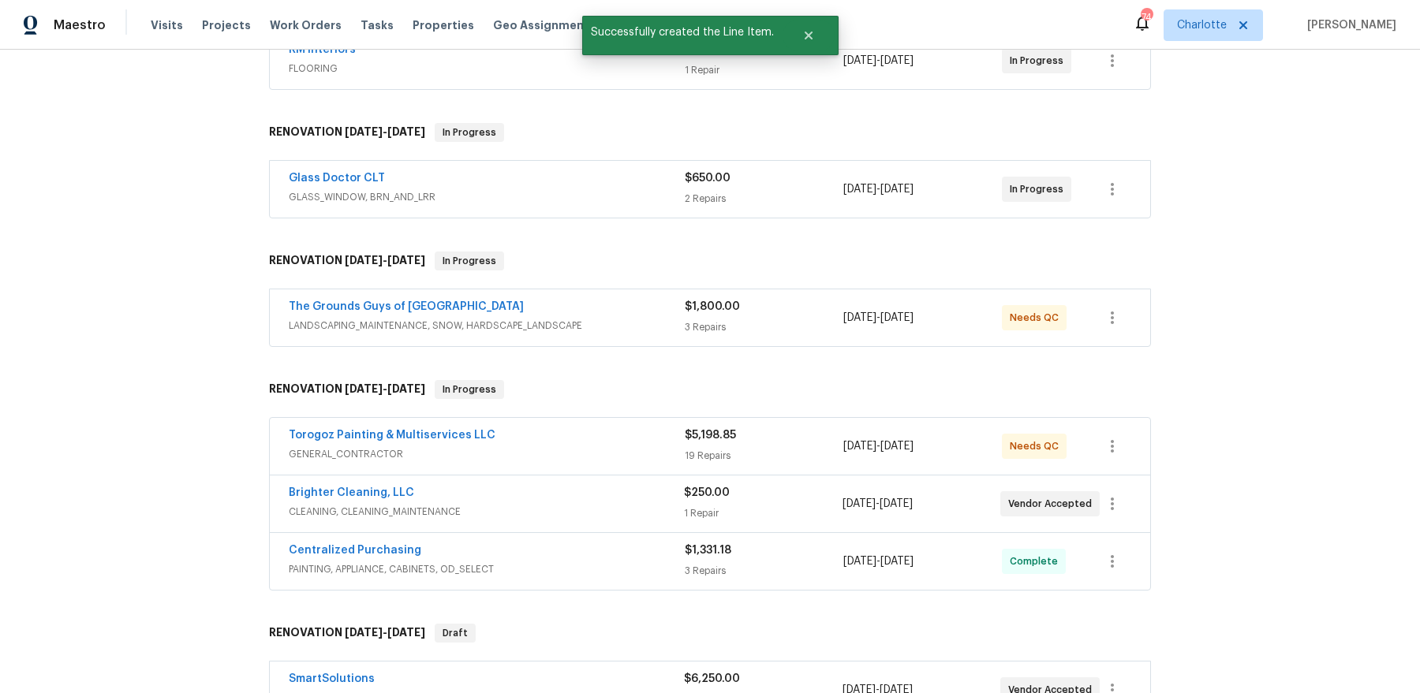
scroll to position [442, 0]
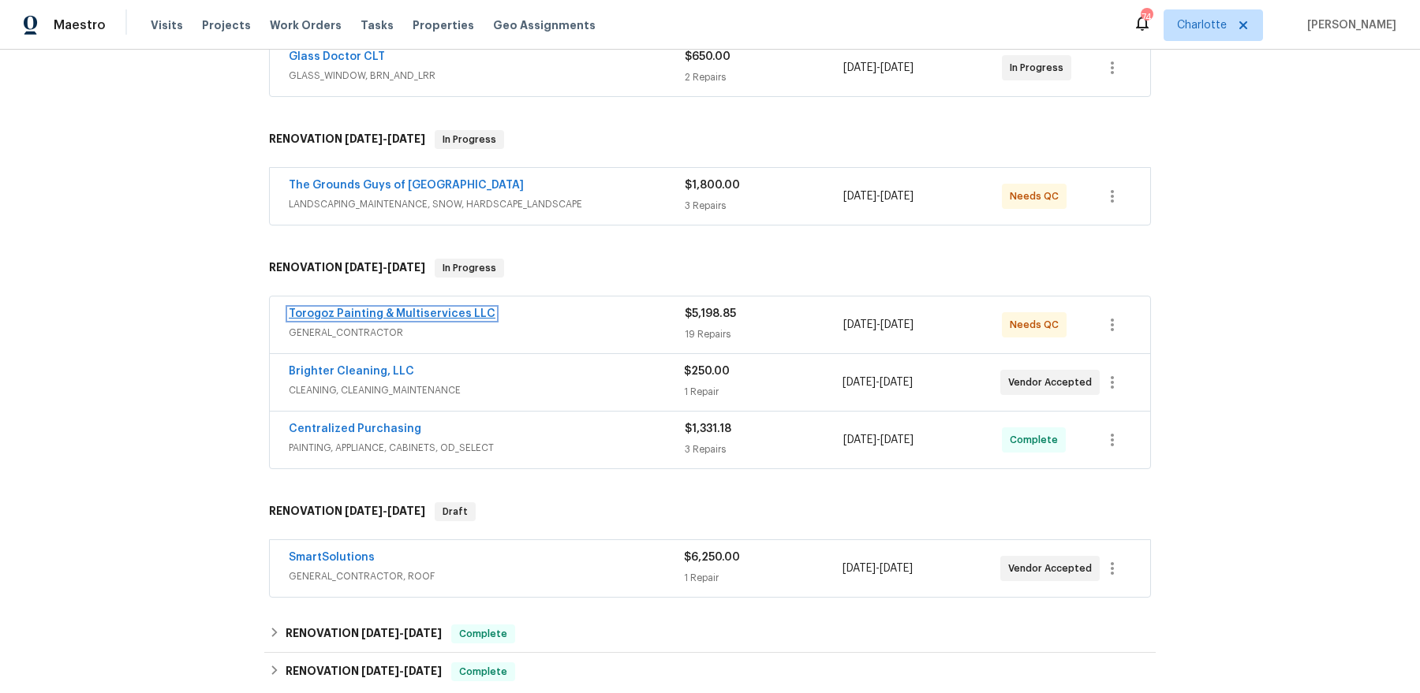
click at [406, 315] on link "Torogoz Painting & Multiservices LLC" at bounding box center [392, 313] width 207 height 11
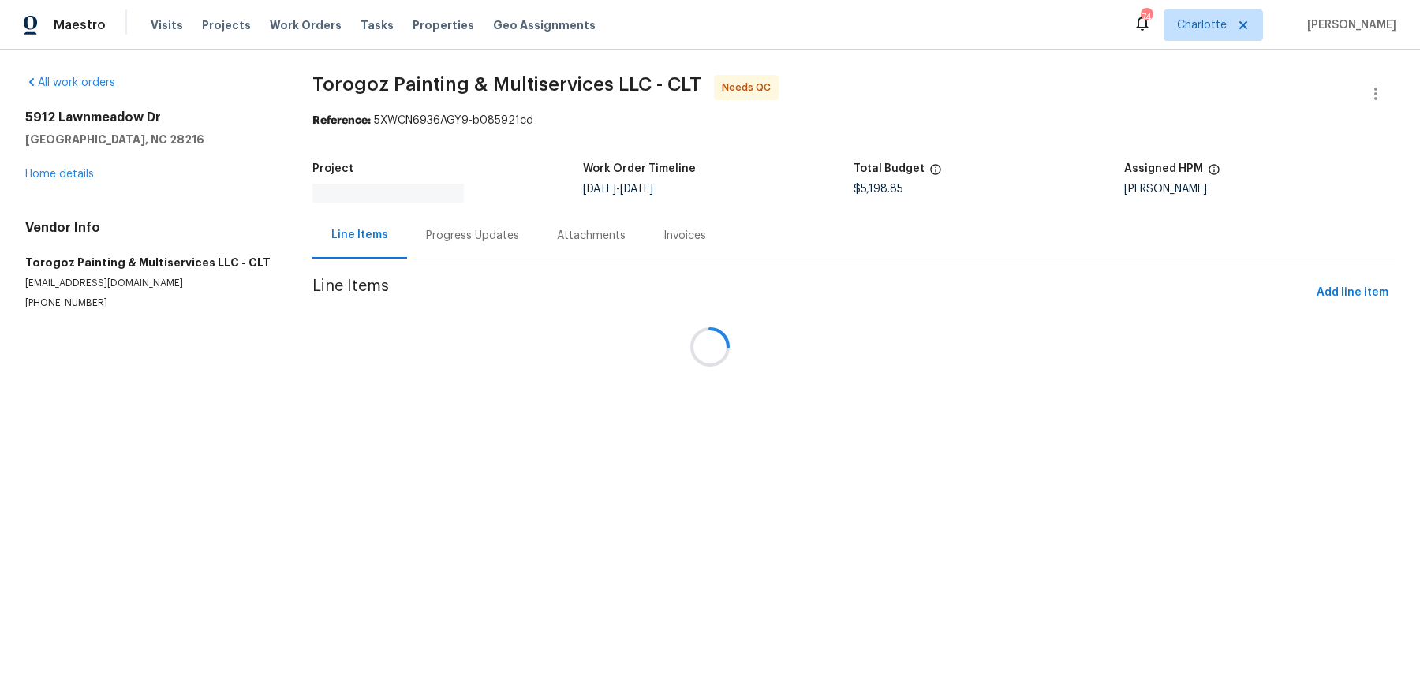
click at [885, 192] on div at bounding box center [710, 346] width 1420 height 693
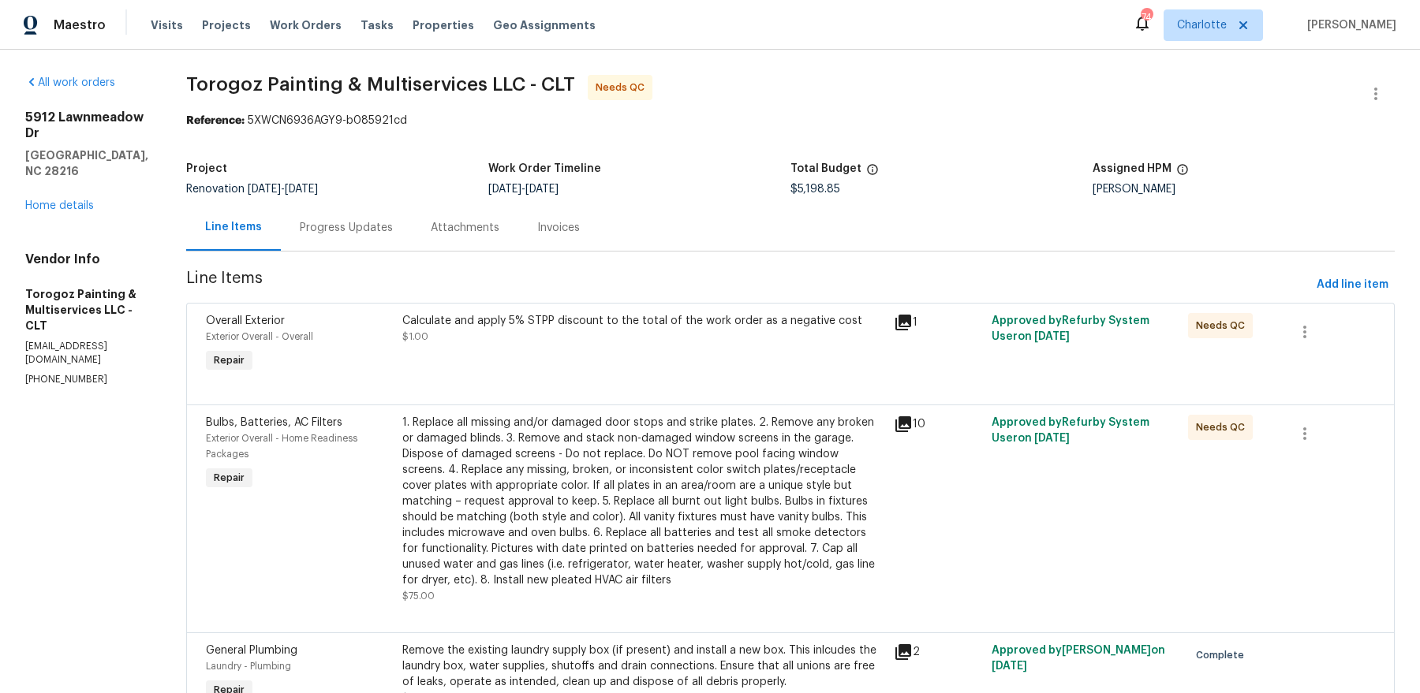
click at [838, 177] on div "Total Budget" at bounding box center [941, 173] width 302 height 21
click at [838, 188] on span "$5,198.85" at bounding box center [815, 189] width 50 height 11
copy span "5,198.85"
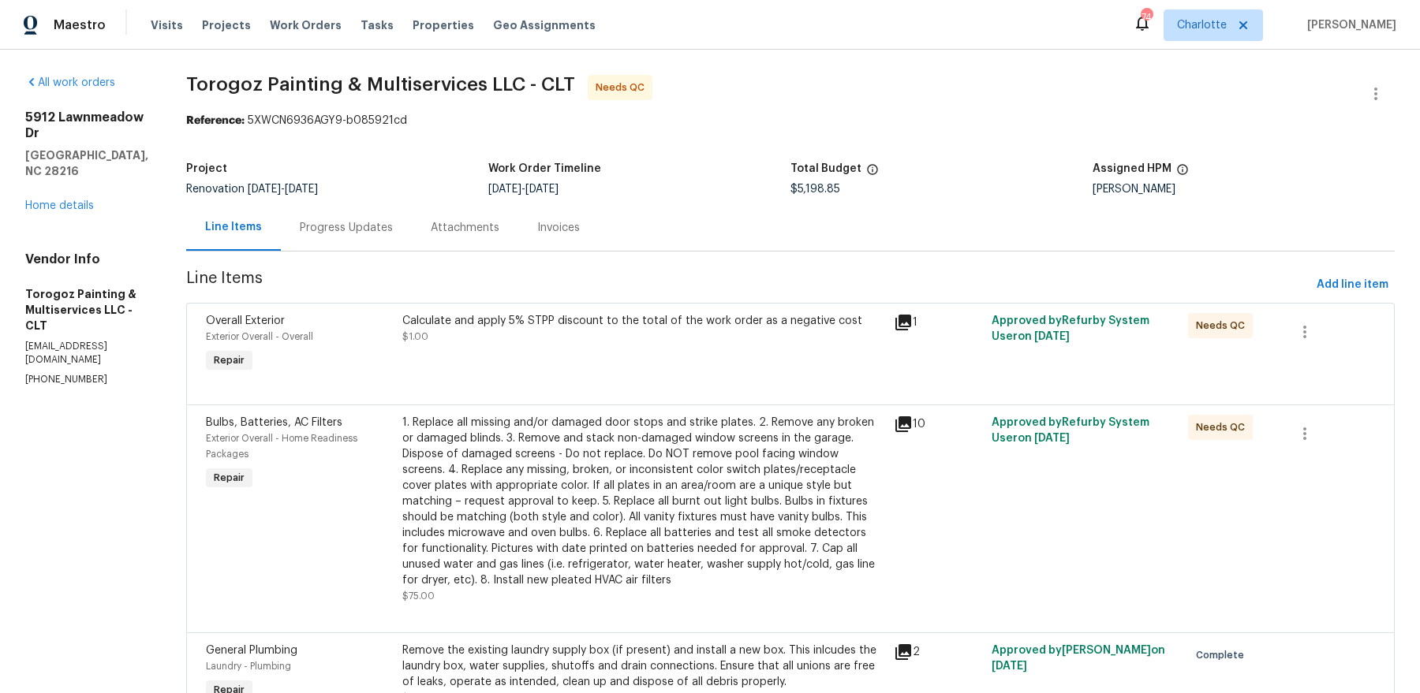
click at [740, 353] on div "Calculate and apply 5% STPP discount to the total of the work order as a negati…" at bounding box center [642, 344] width 491 height 73
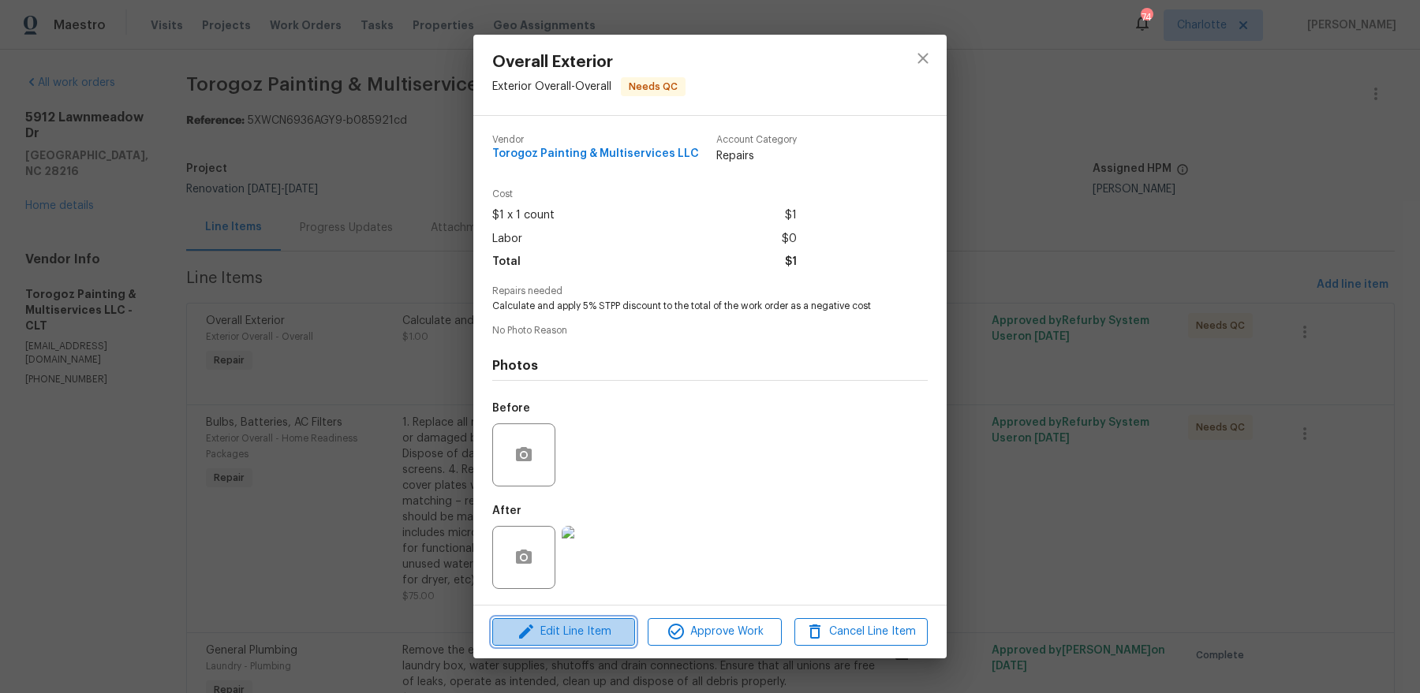
click at [587, 554] on button "Edit Line Item" at bounding box center [563, 632] width 143 height 28
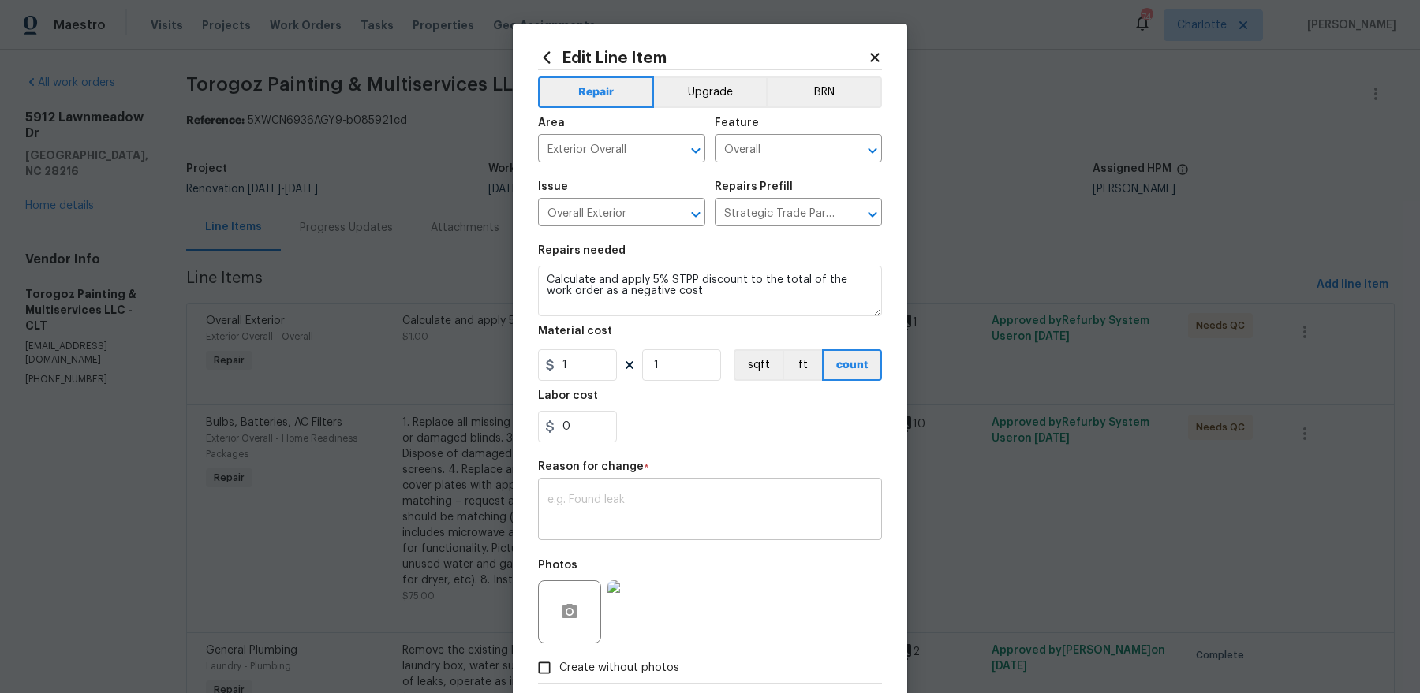
click at [621, 497] on textarea at bounding box center [709, 510] width 325 height 33
paste textarea "259.9425"
type textarea "259.9425"
click at [581, 358] on input "1" at bounding box center [577, 365] width 79 height 32
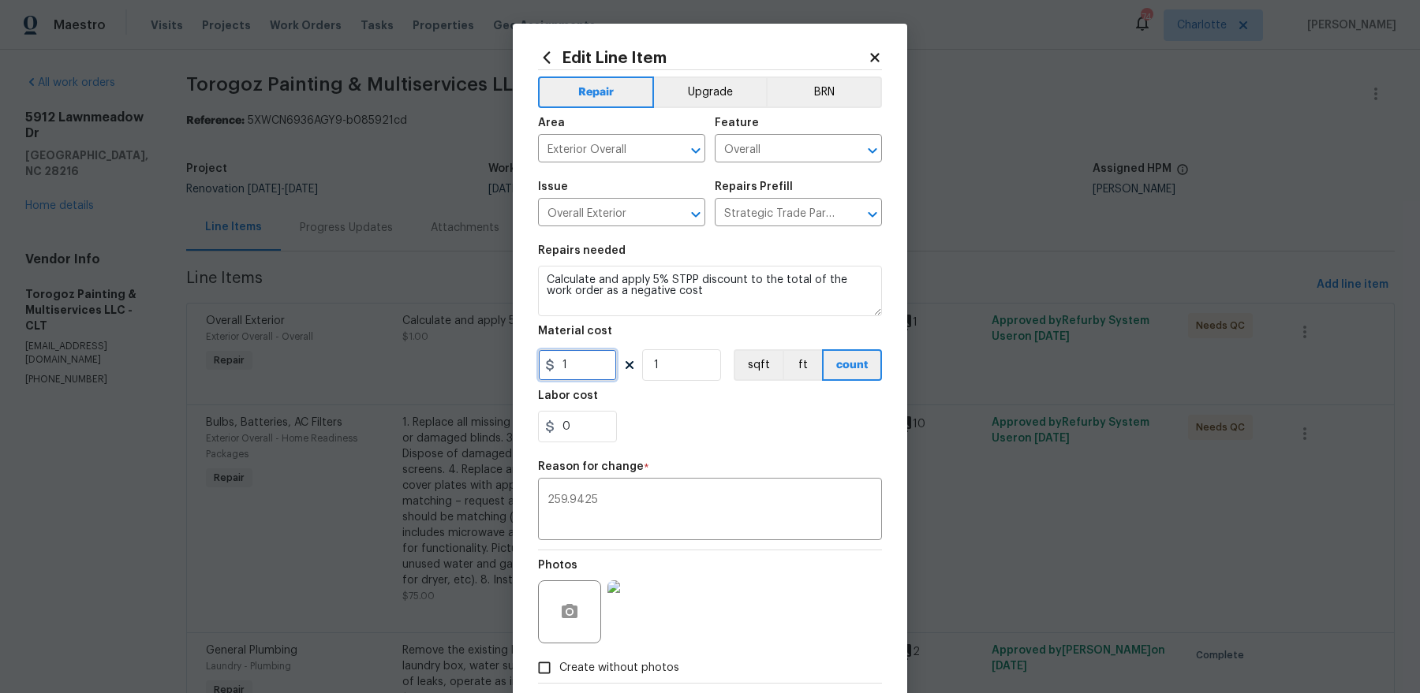
paste input "259.9425"
type input "259.94"
click at [646, 363] on input "1" at bounding box center [681, 365] width 79 height 32
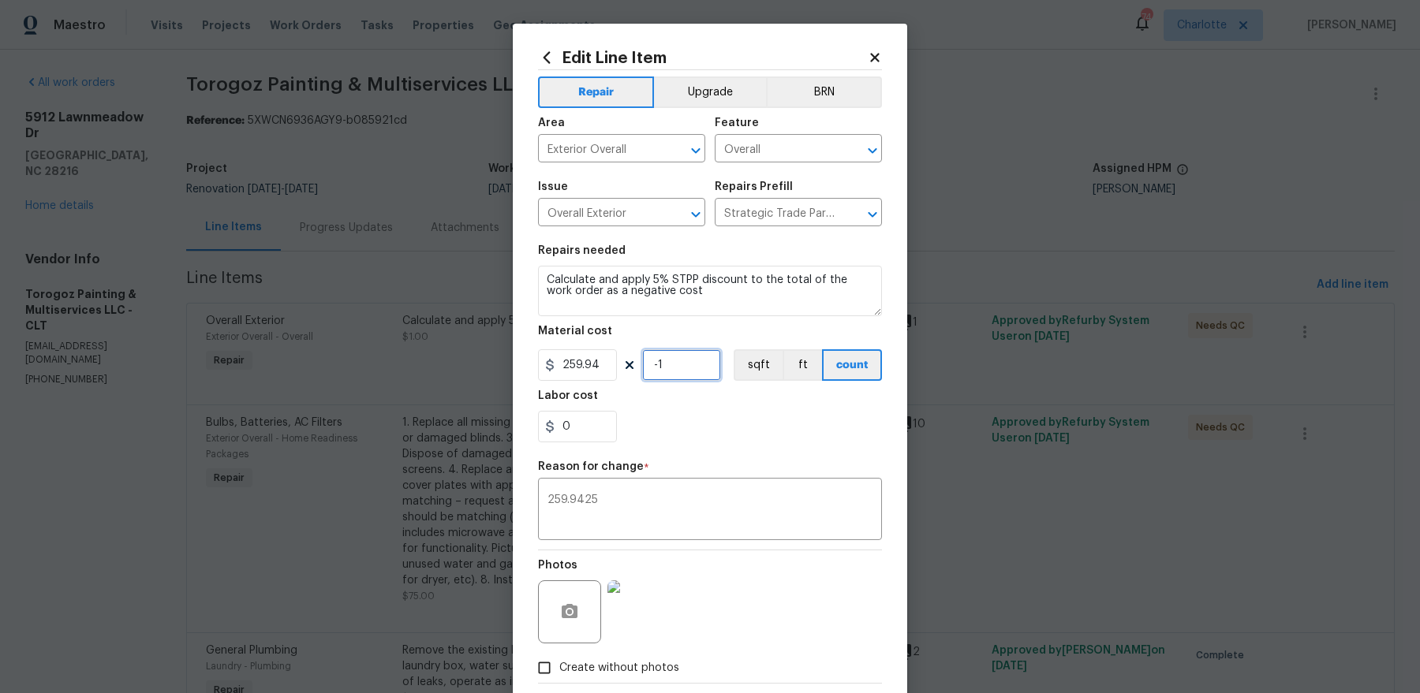
type input "-1"
click at [697, 462] on div "Reason for change *" at bounding box center [710, 471] width 344 height 21
click at [697, 466] on div "Reason for change *" at bounding box center [710, 471] width 344 height 21
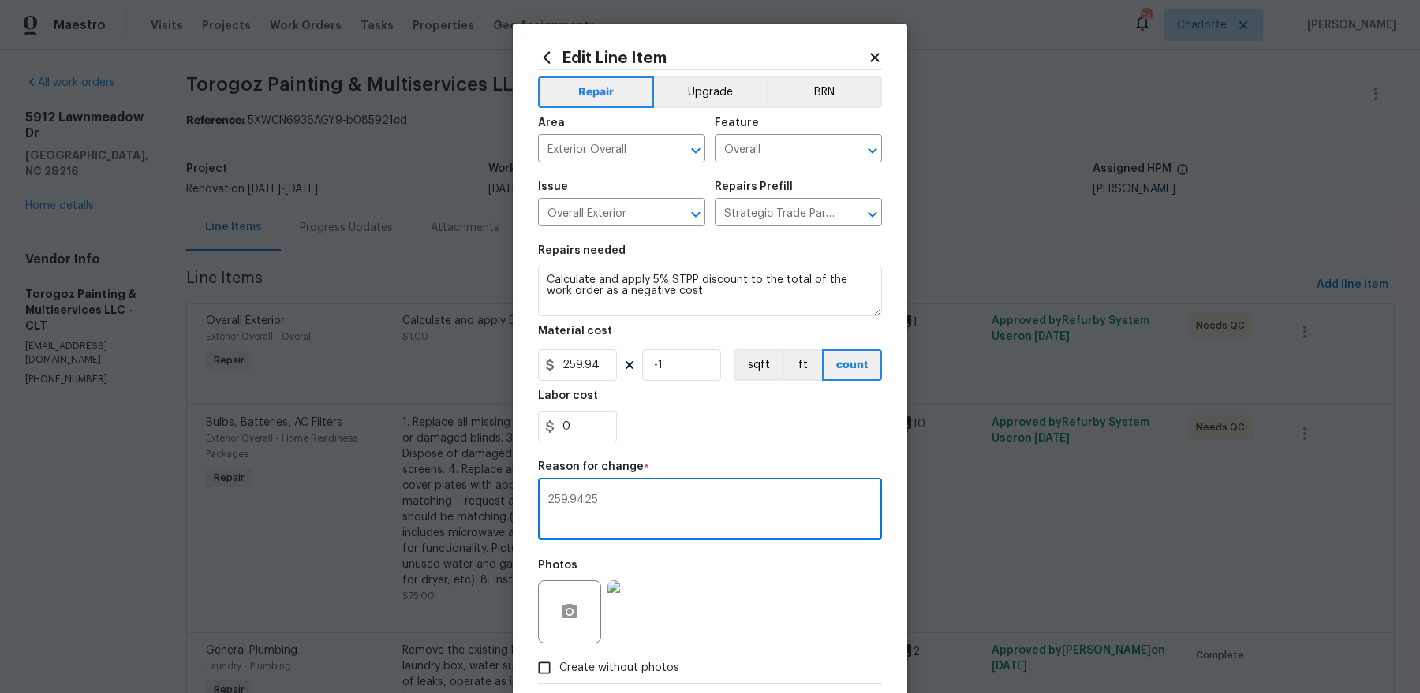
click at [684, 516] on textarea "259.9425" at bounding box center [709, 510] width 325 height 33
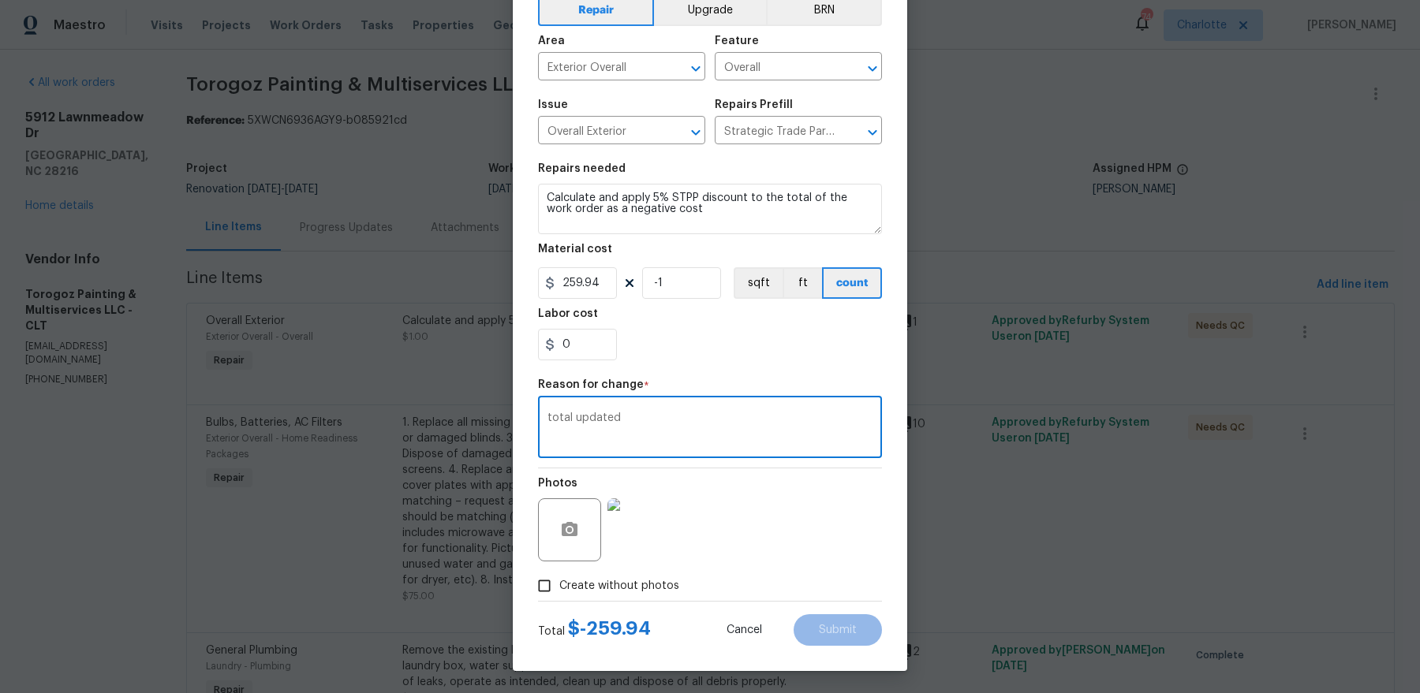
type textarea "total updated"
click at [742, 503] on div "Photos" at bounding box center [710, 519] width 344 height 103
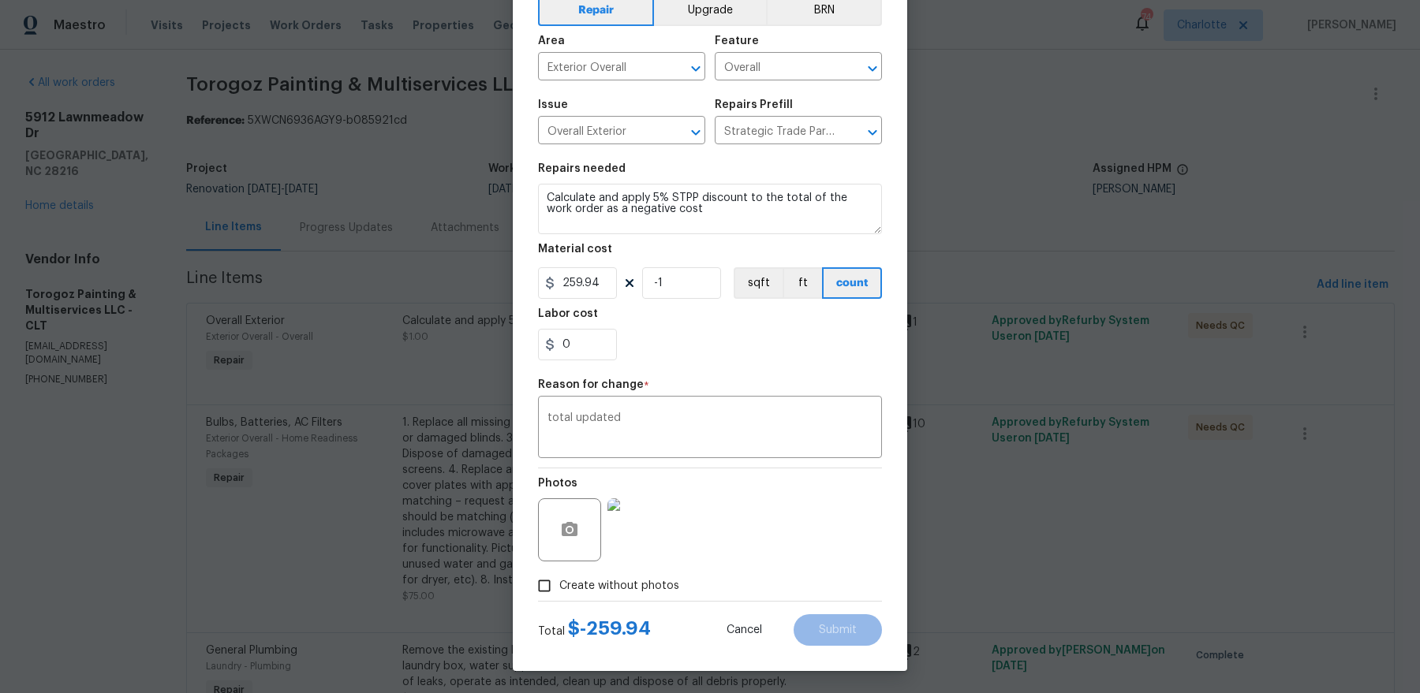
click at [576, 325] on div "Labor cost" at bounding box center [710, 318] width 344 height 21
click at [576, 340] on input "0" at bounding box center [577, 345] width 79 height 32
type input "0"
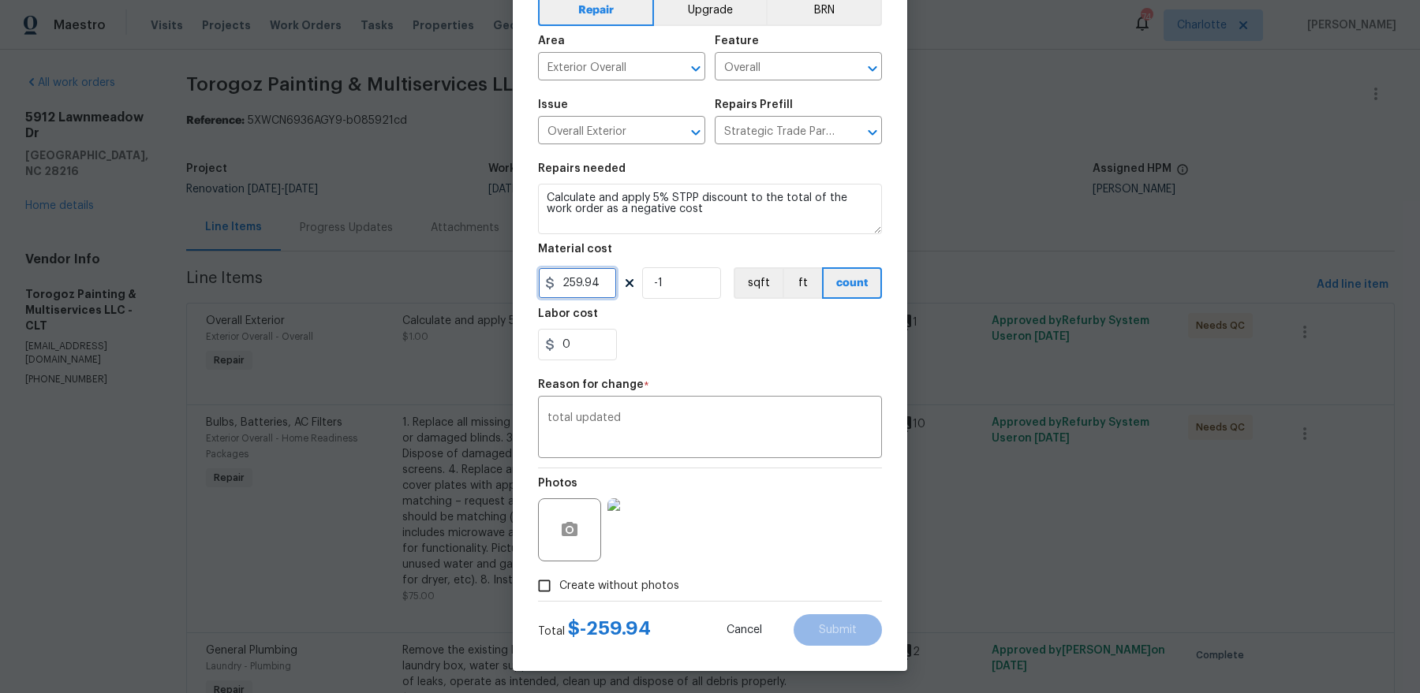
click at [562, 285] on input "259.94" at bounding box center [577, 283] width 79 height 32
type input "-259.94"
click at [693, 281] on input "-1" at bounding box center [681, 283] width 79 height 32
type input "1"
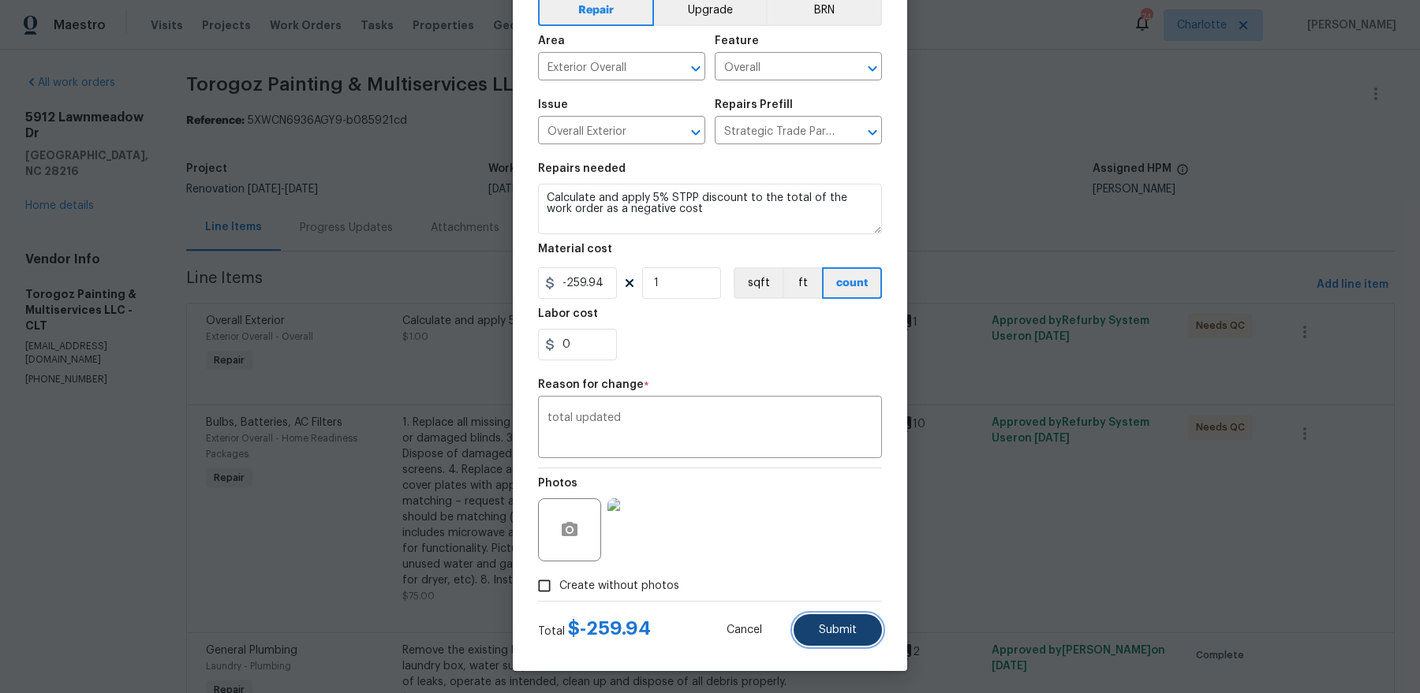
click at [841, 554] on span "Submit" at bounding box center [838, 631] width 38 height 12
type input "1"
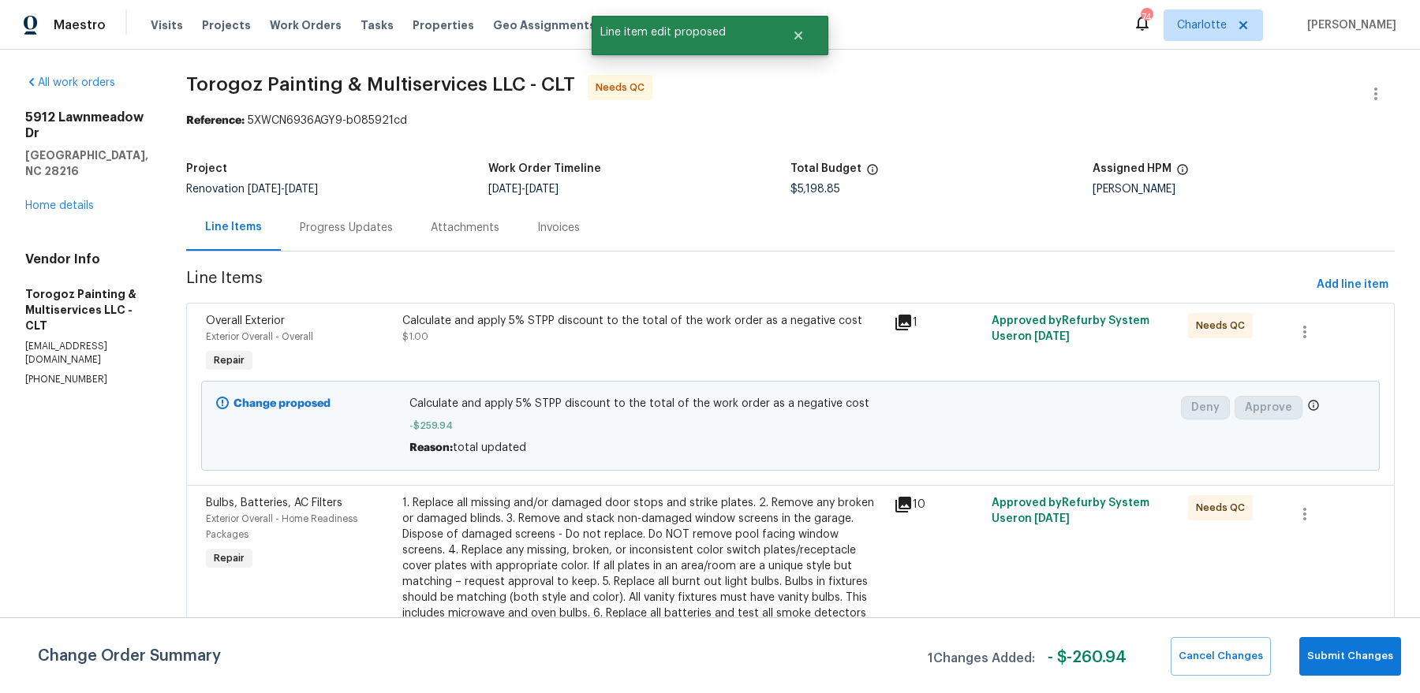
scroll to position [0, 0]
click at [1135, 554] on span "Submit Changes" at bounding box center [1350, 656] width 86 height 18
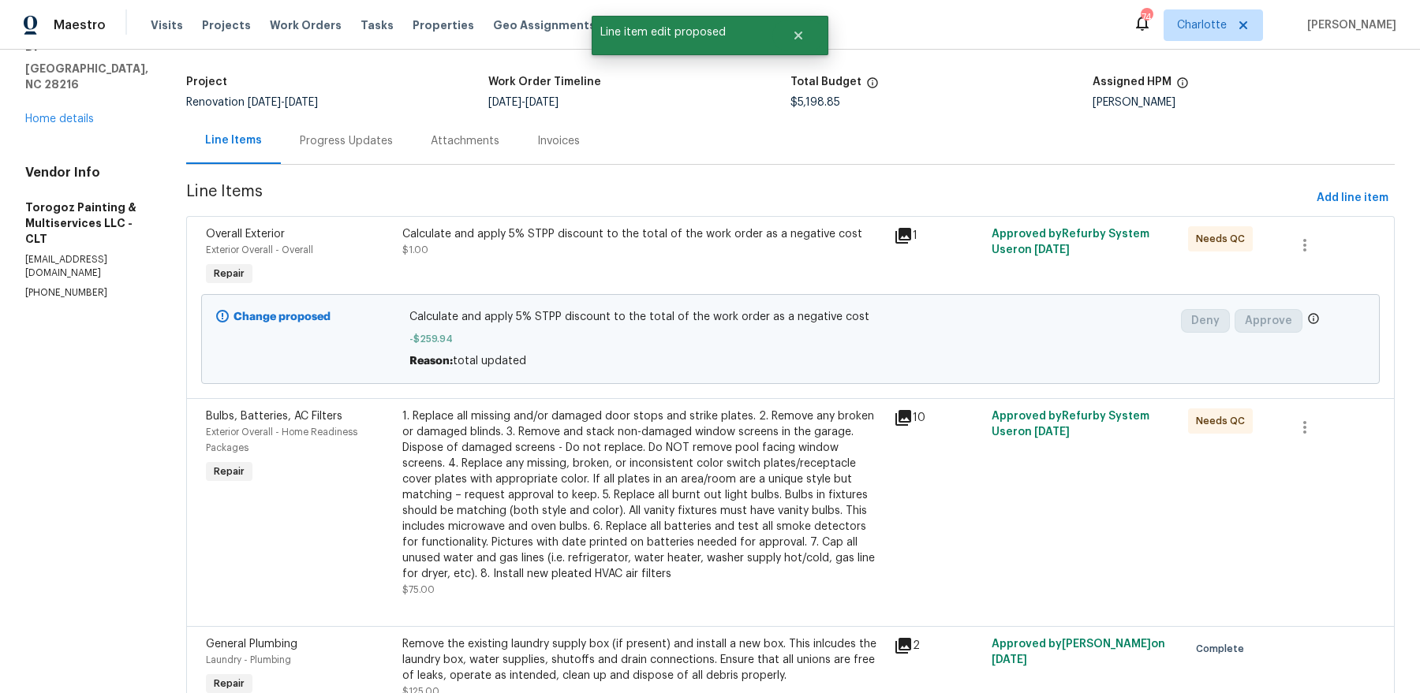
scroll to position [264, 0]
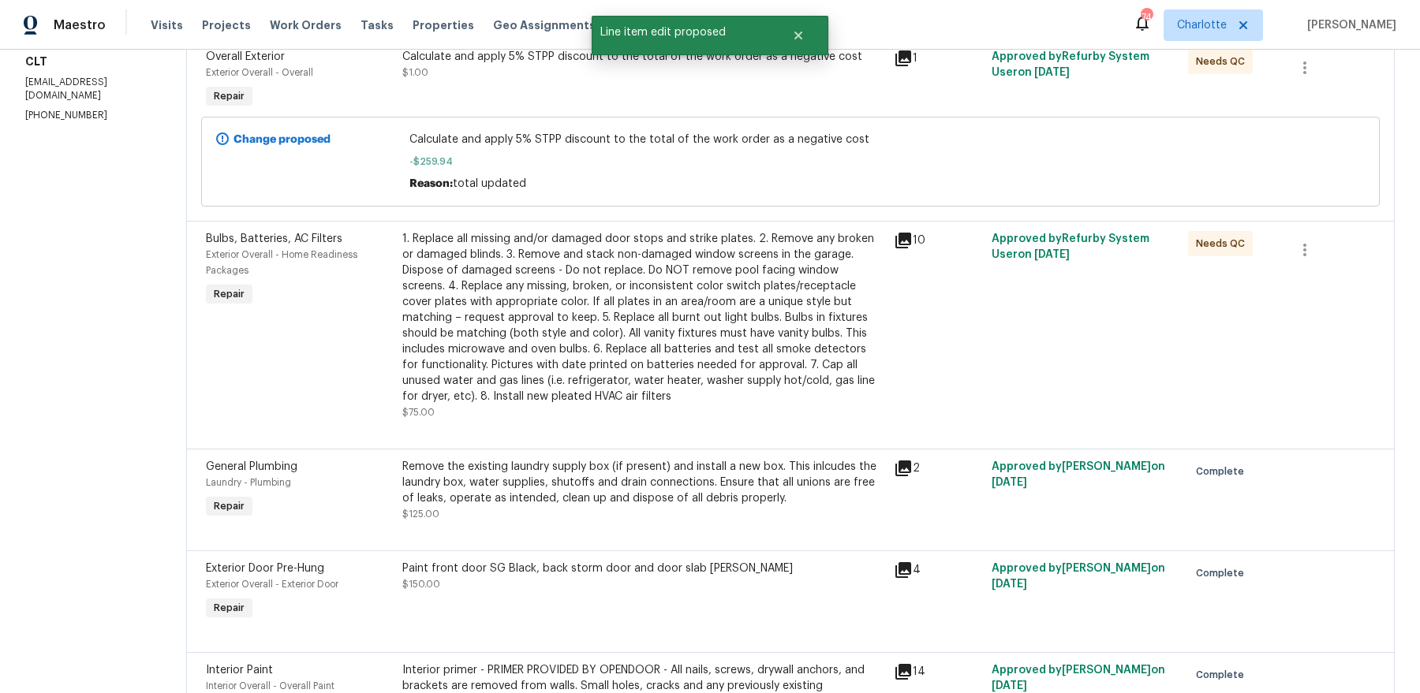
click at [574, 320] on div "1. Replace all missing and/or damaged door stops and strike plates. 2. Remove a…" at bounding box center [643, 318] width 482 height 174
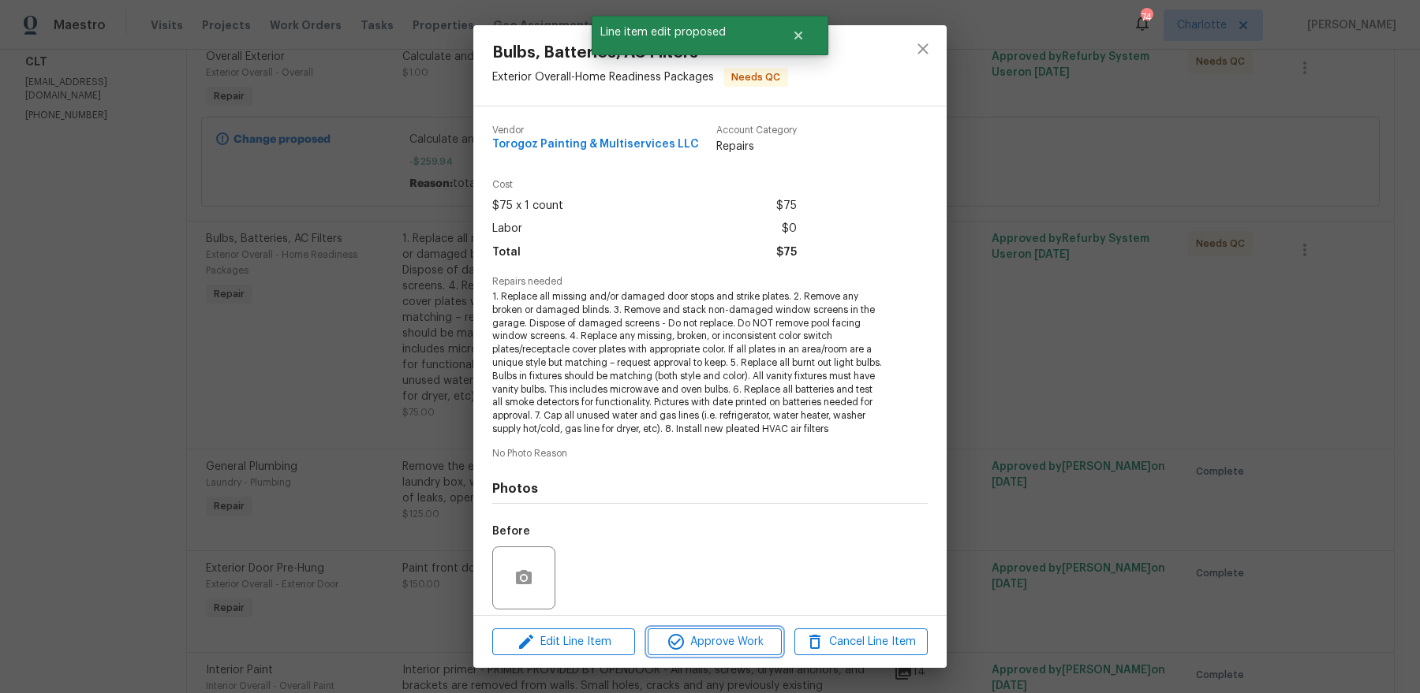
click at [716, 554] on span "Approve Work" at bounding box center [714, 642] width 124 height 20
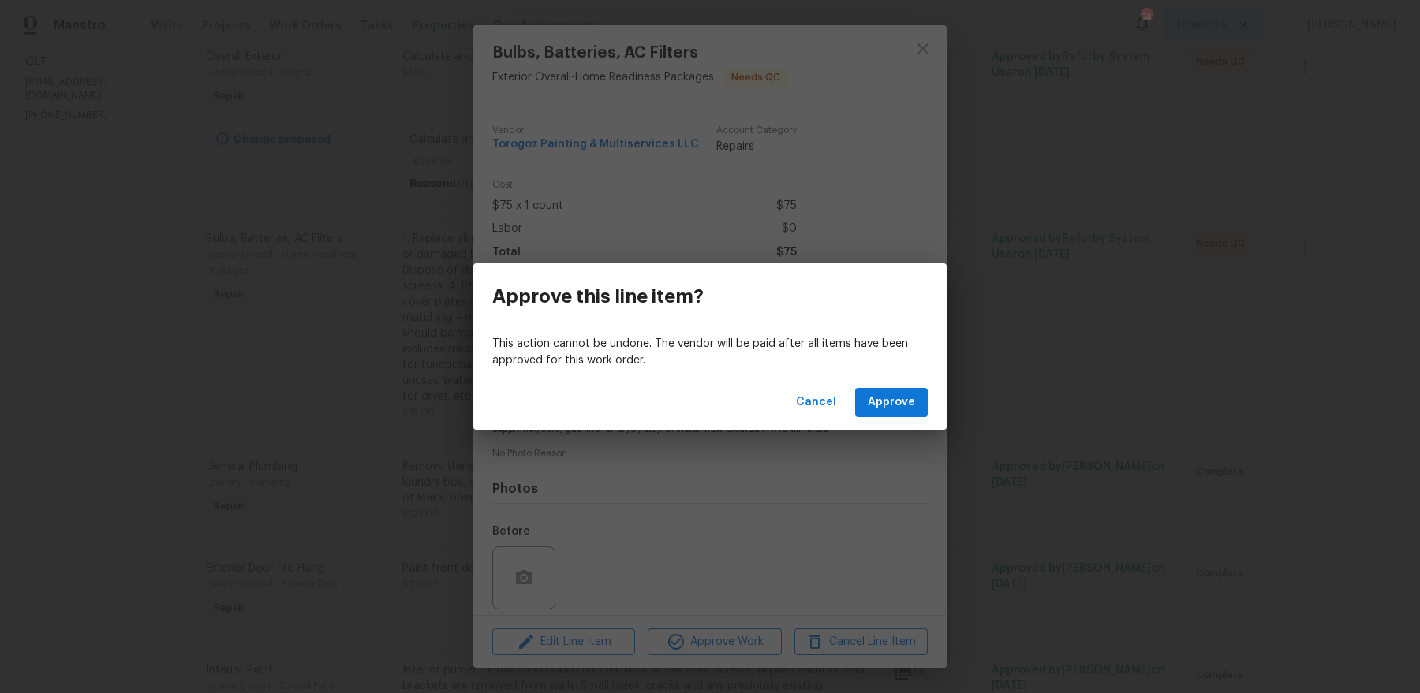
click at [883, 418] on div "Cancel Approve" at bounding box center [709, 402] width 473 height 54
click at [883, 406] on span "Approve" at bounding box center [891, 403] width 47 height 20
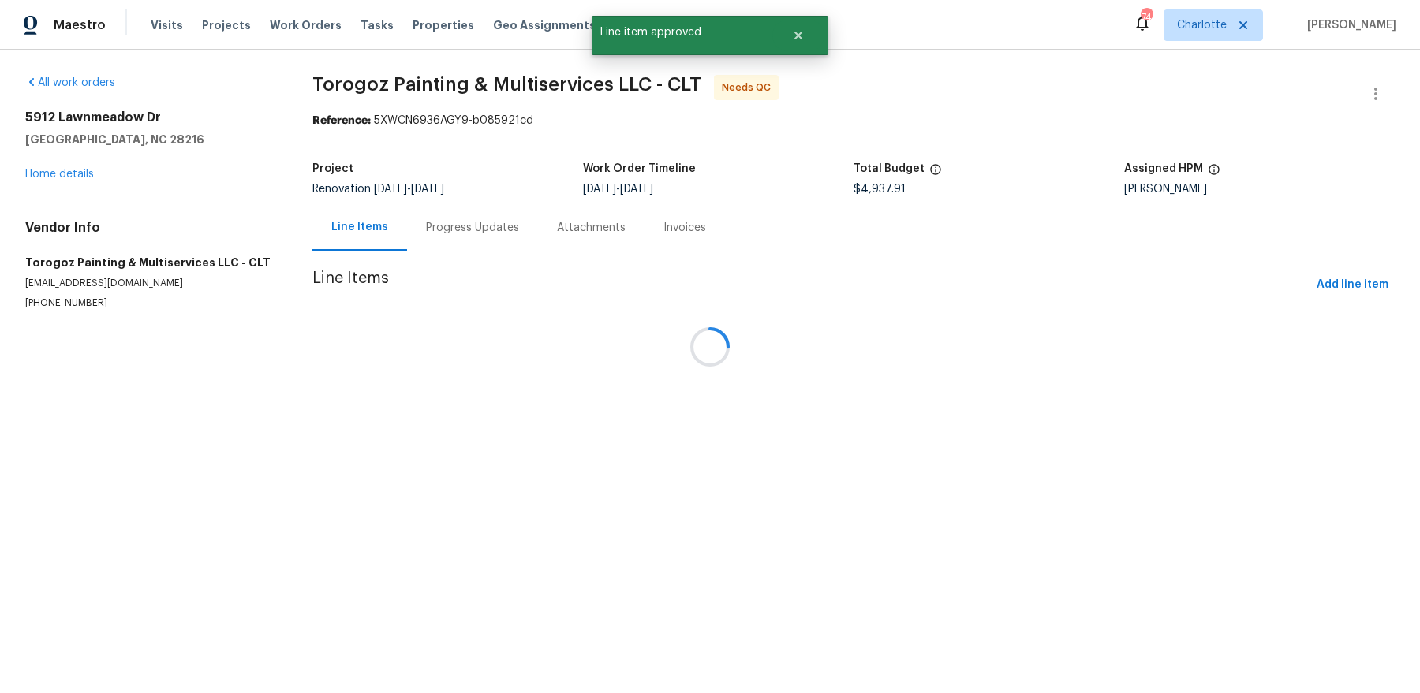
scroll to position [0, 0]
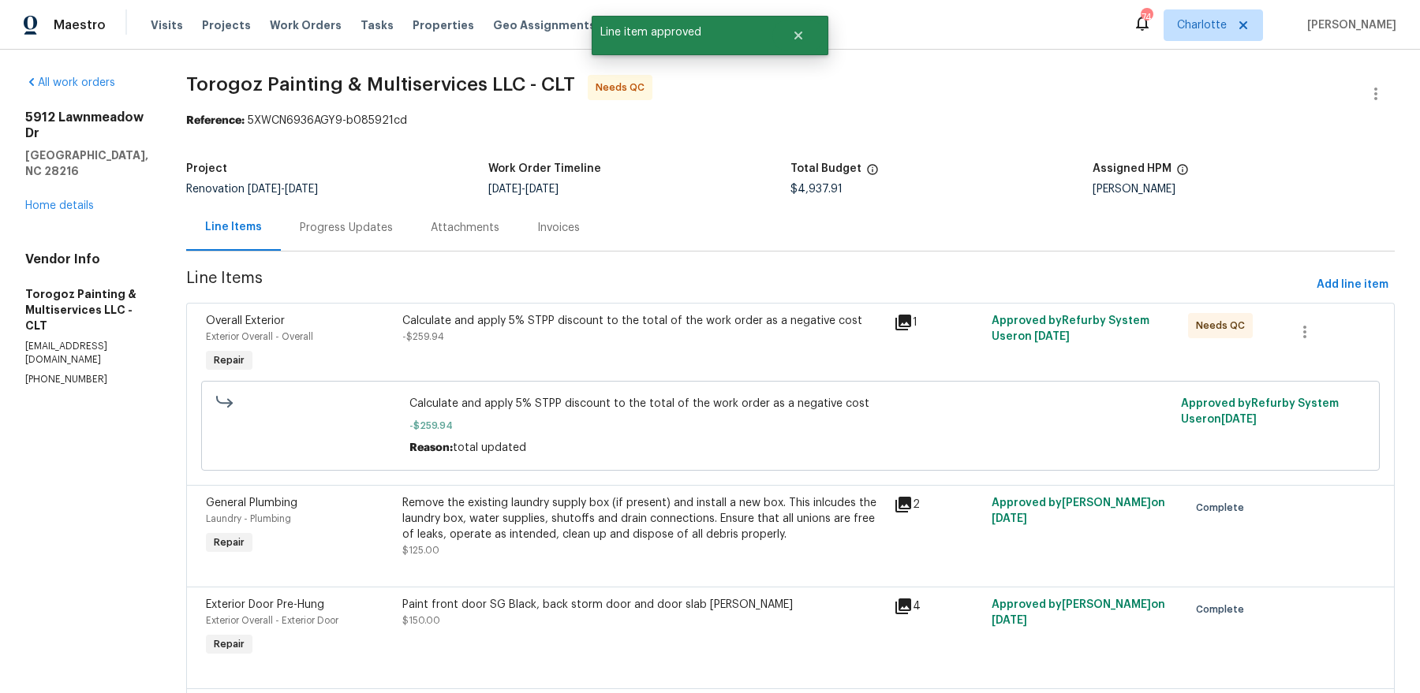
click at [573, 323] on div "Calculate and apply 5% STPP discount to the total of the work order as a negati…" at bounding box center [643, 321] width 482 height 16
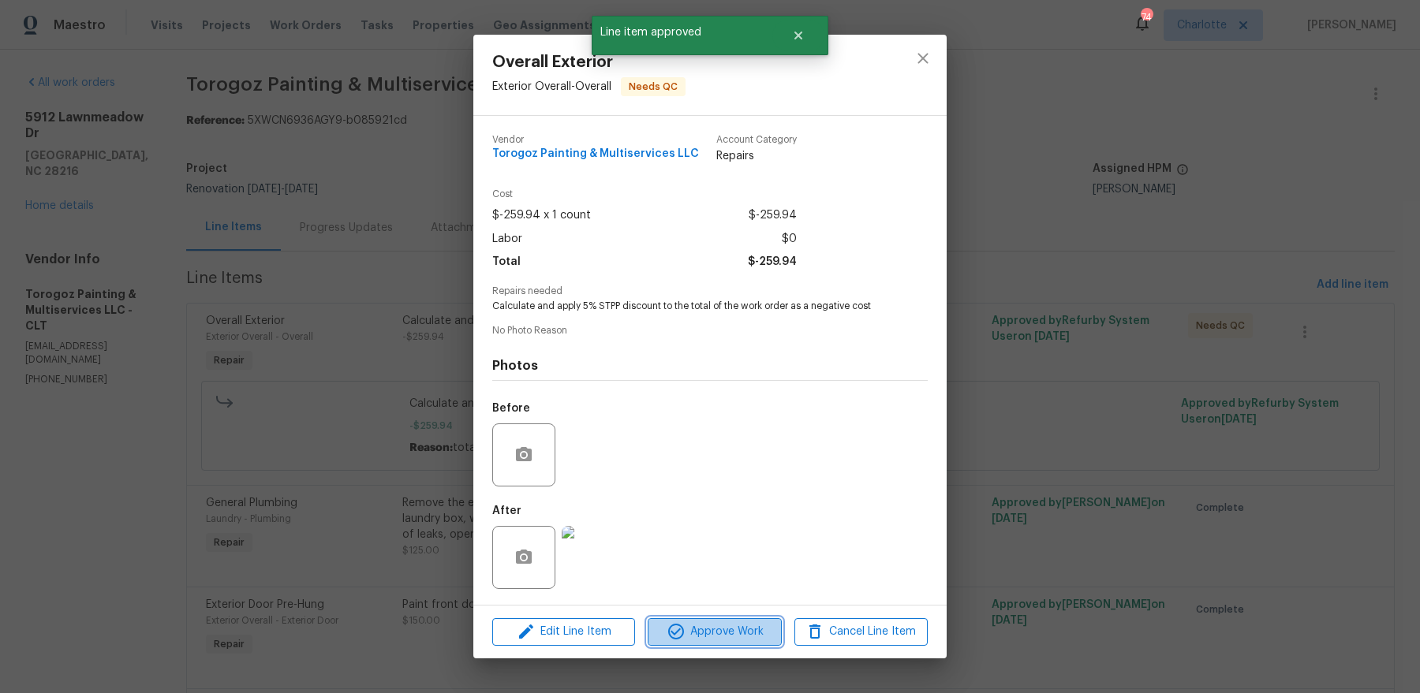
click at [674, 554] on button "Approve Work" at bounding box center [713, 632] width 133 height 28
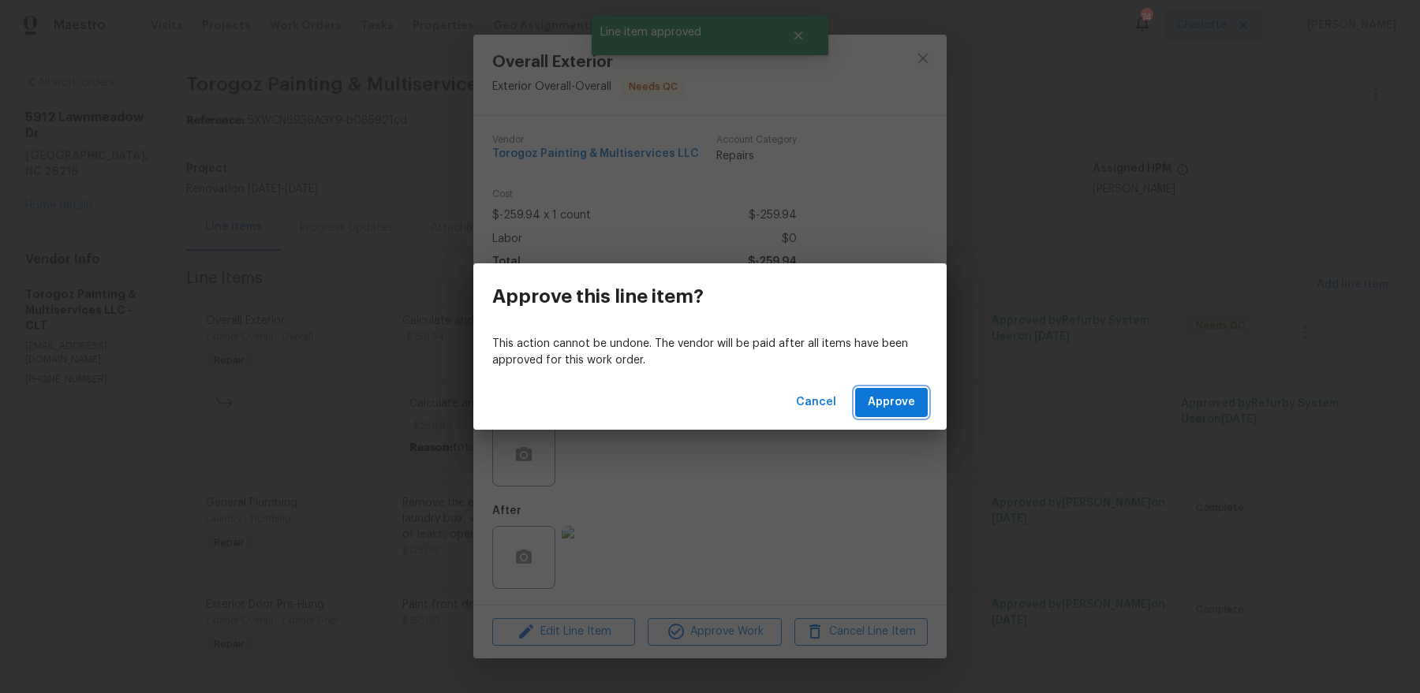
click at [869, 416] on button "Approve" at bounding box center [891, 402] width 73 height 29
